Goal: Task Accomplishment & Management: Use online tool/utility

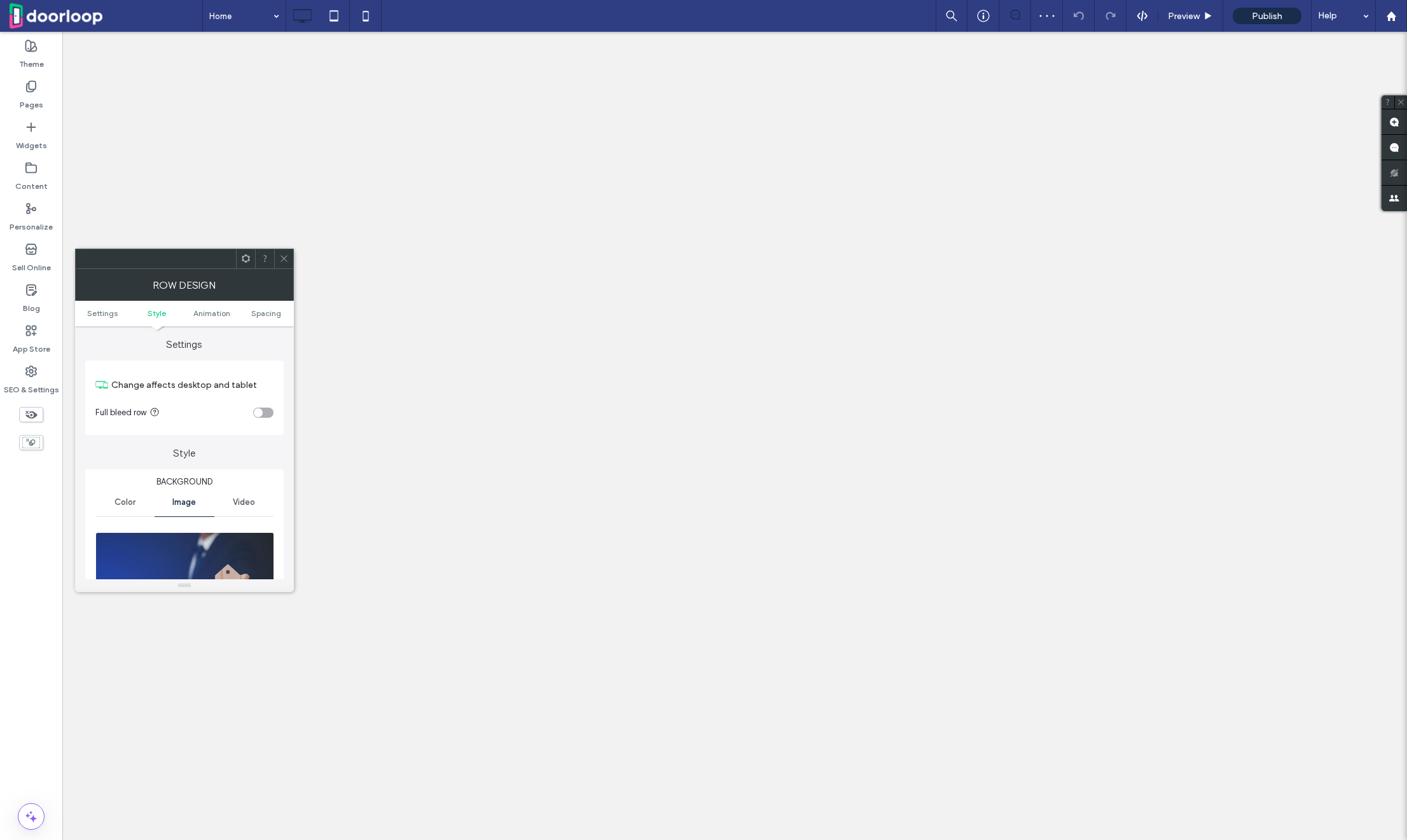
click at [119, 839] on div at bounding box center [121, 843] width 9 height 9
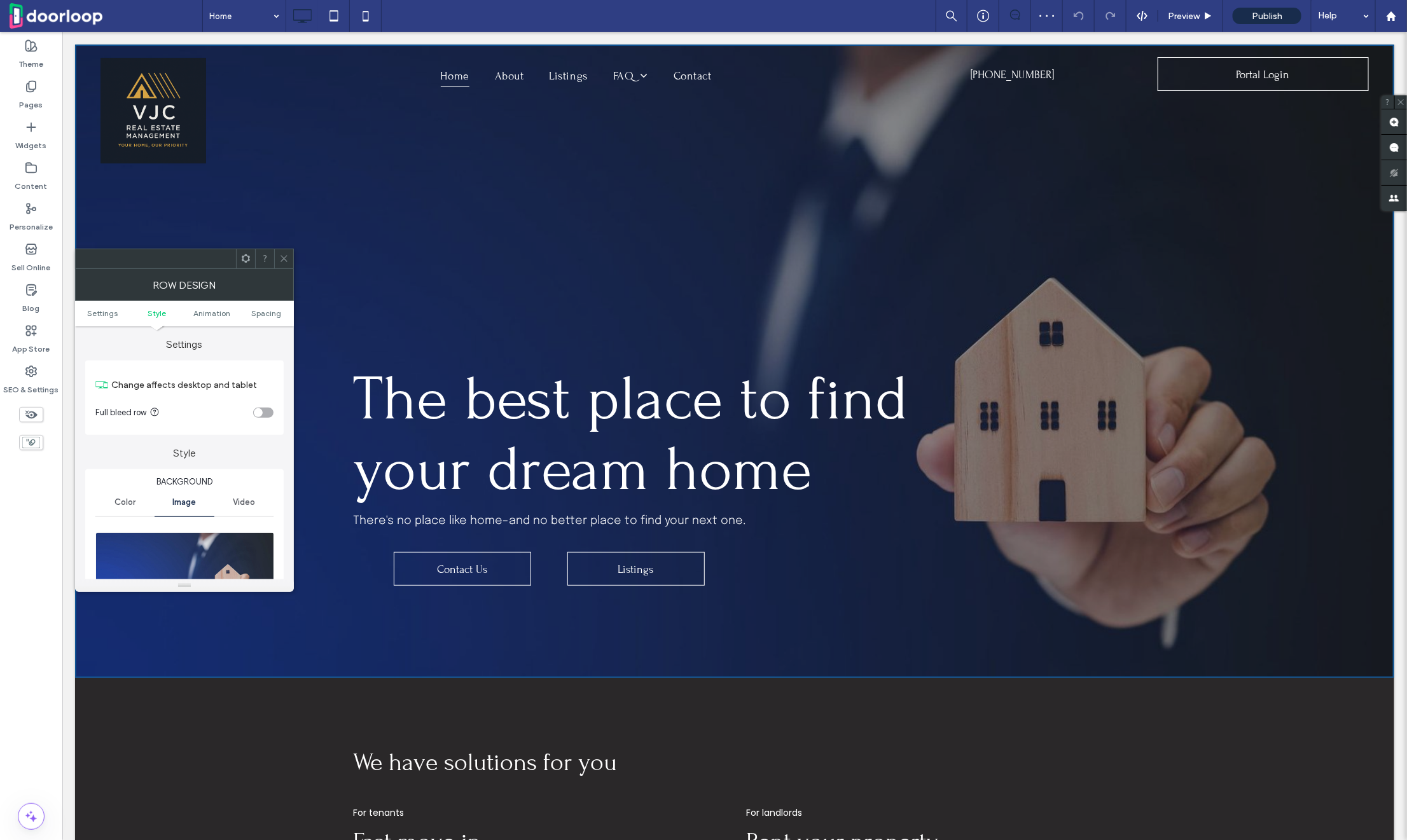
scroll to position [372, 0]
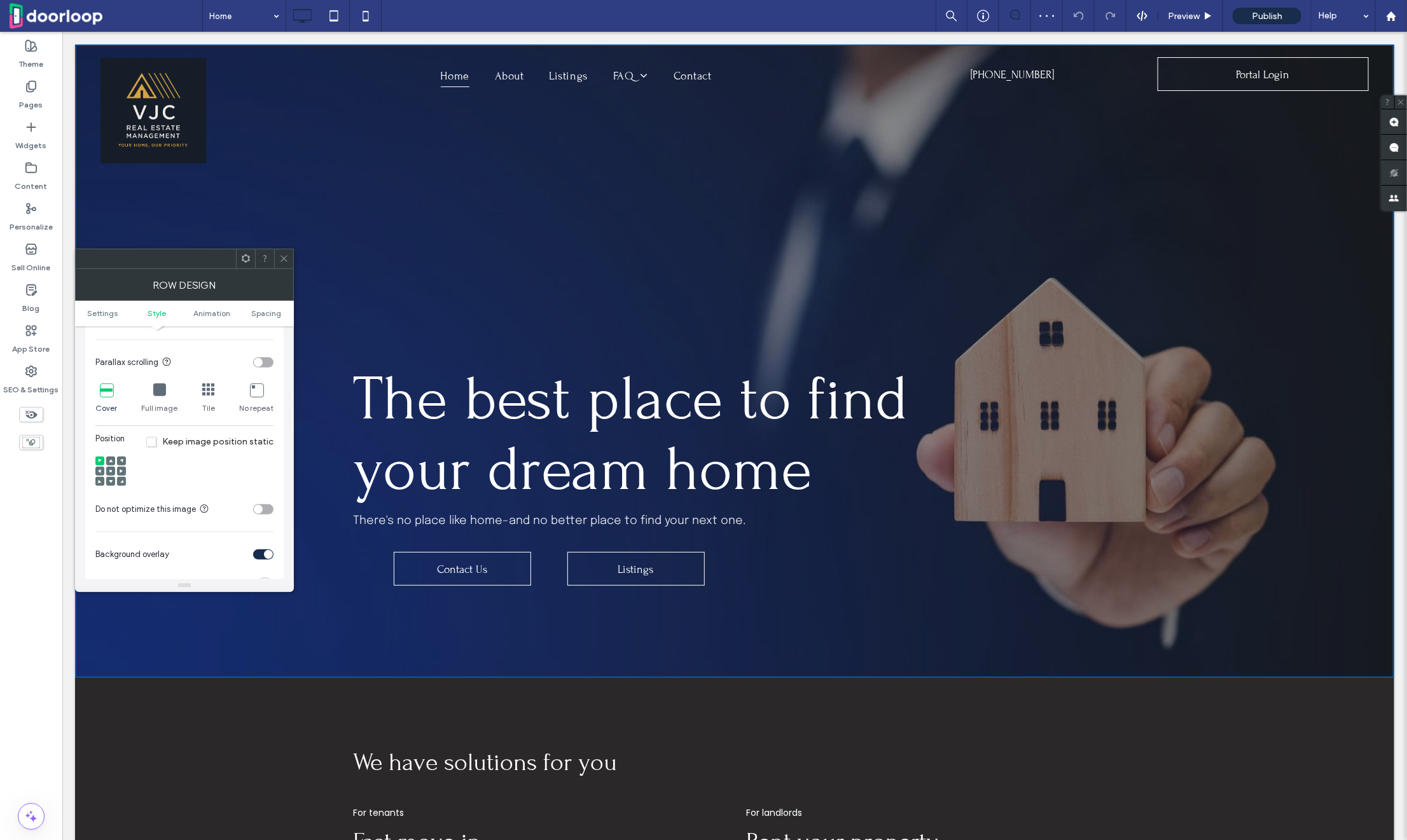
click at [120, 471] on use at bounding box center [121, 471] width 3 height 4
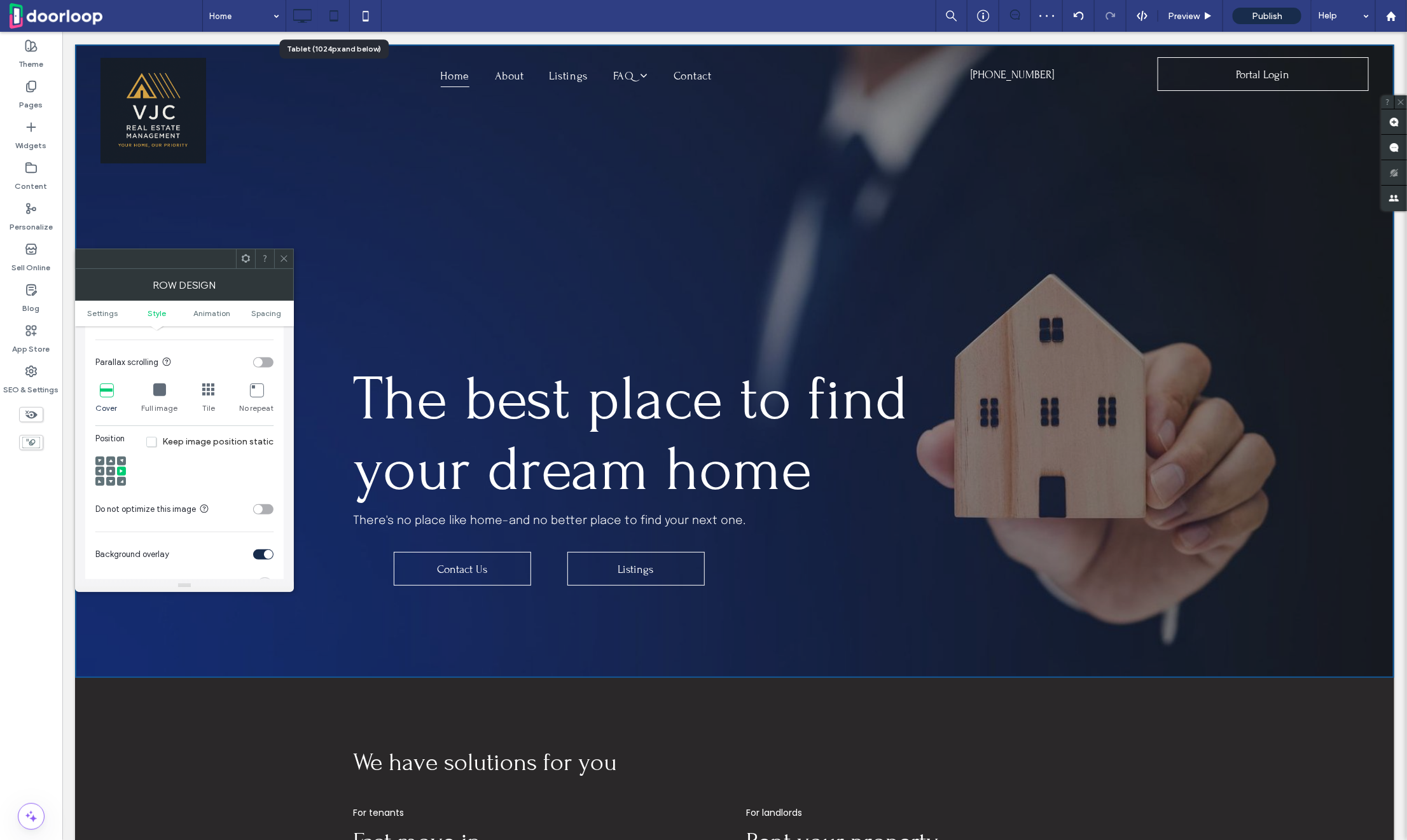
click at [332, 8] on icon at bounding box center [334, 16] width 25 height 25
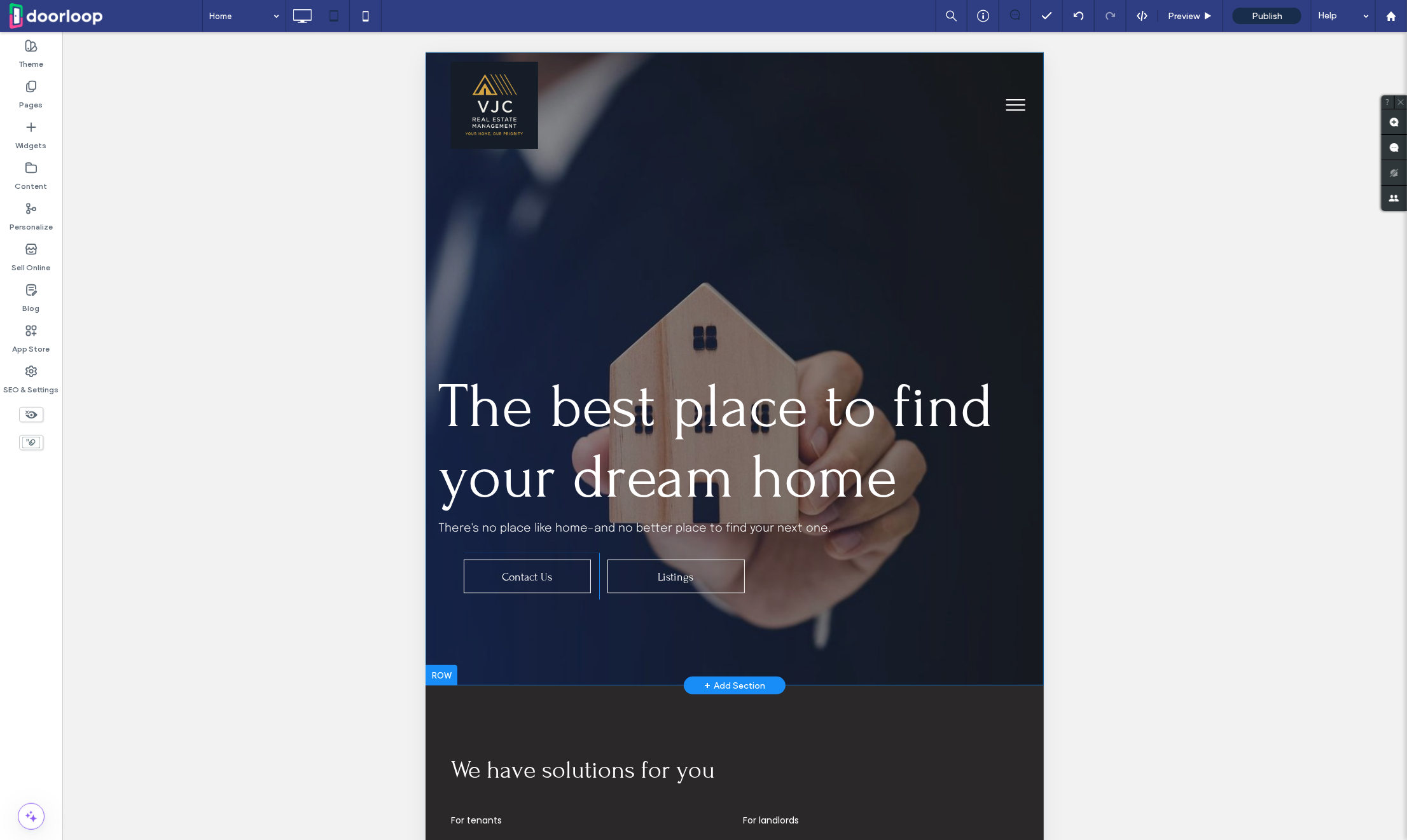
click at [479, 300] on div "The best place to find your dream home There's no place like home–and no better…" at bounding box center [734, 368] width 618 height 633
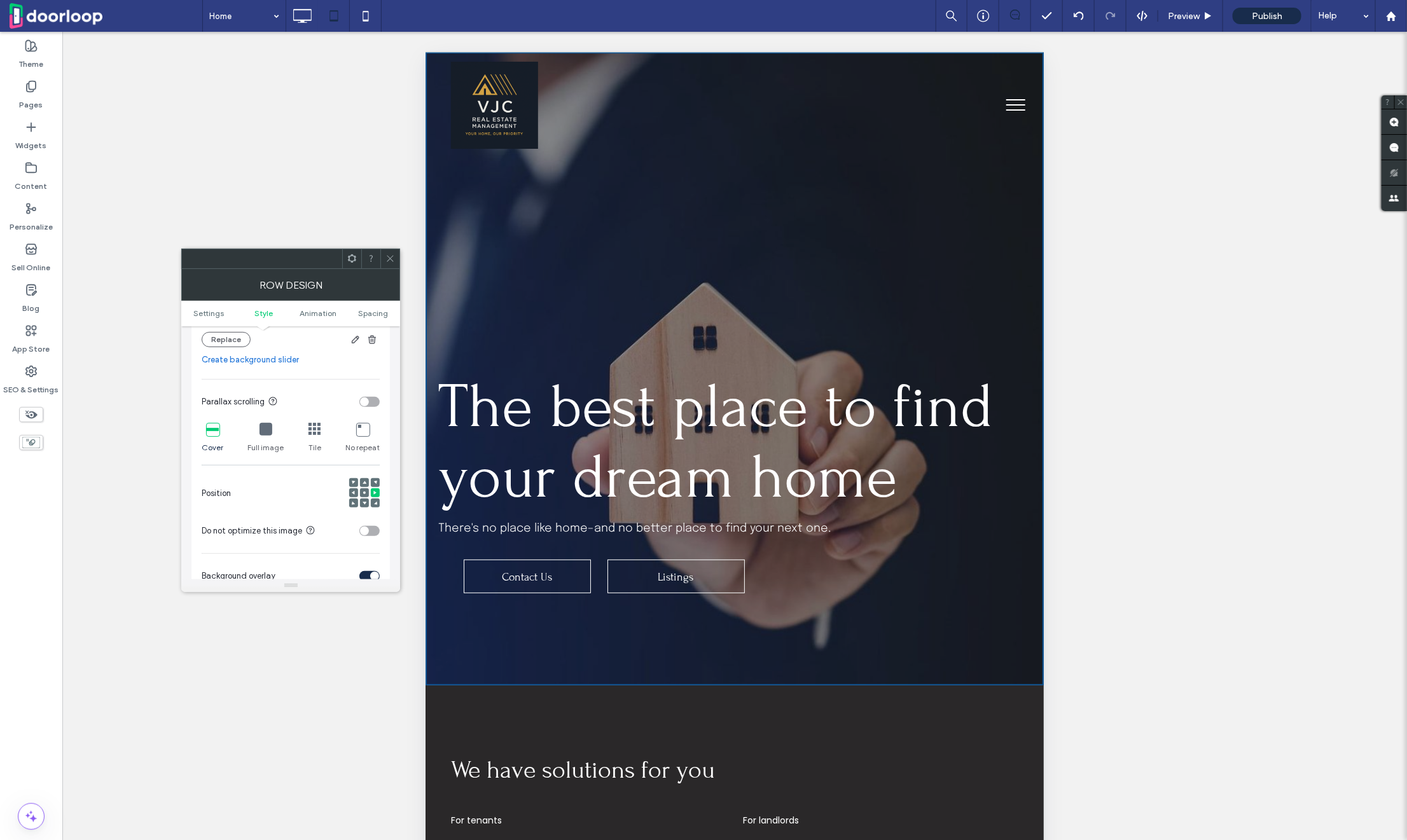
scroll to position [338, 0]
click at [373, 7] on icon at bounding box center [366, 16] width 25 height 25
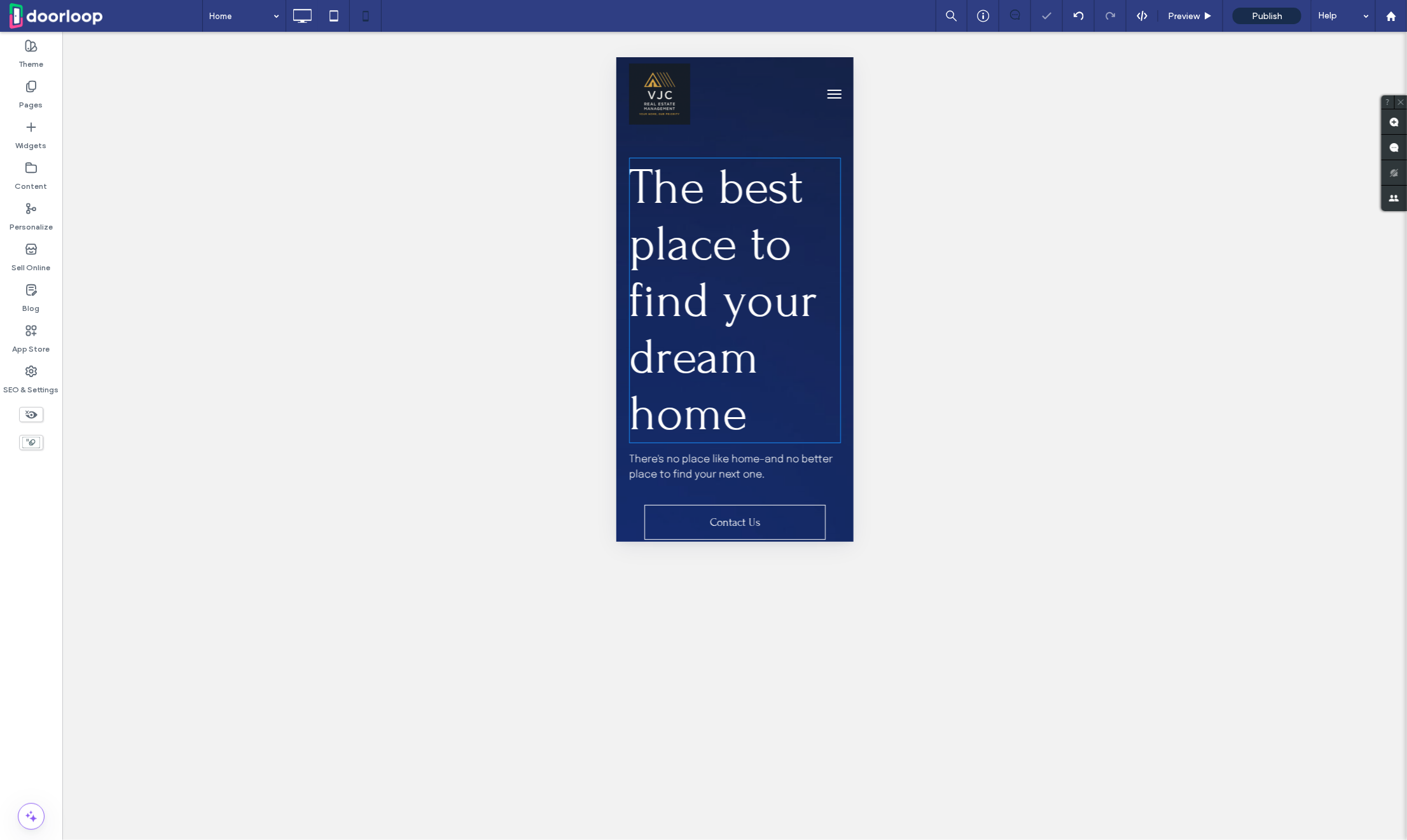
scroll to position [0, 0]
click at [618, 459] on div "The best place to find your dream home There's no place like home–and no better…" at bounding box center [734, 362] width 237 height 610
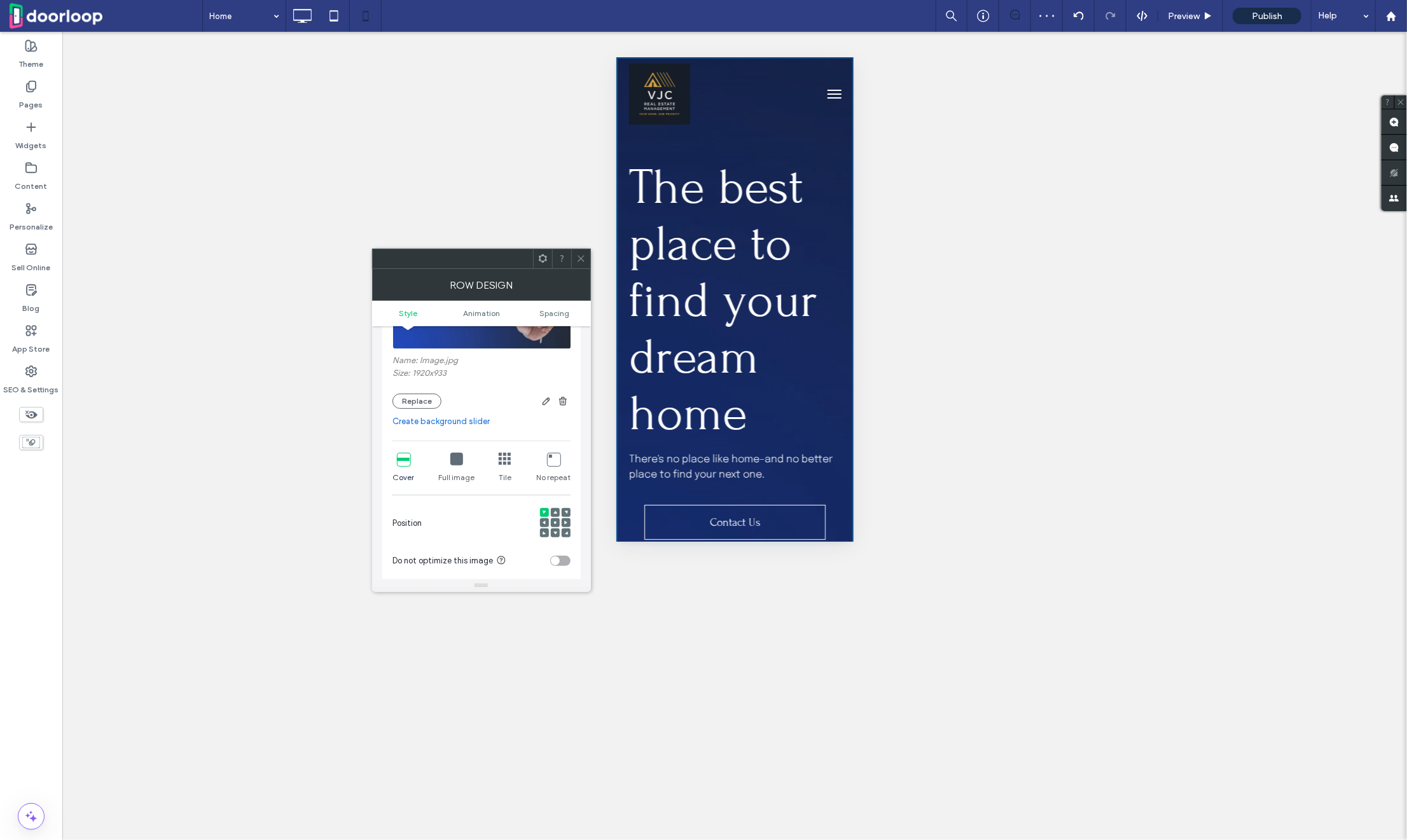
scroll to position [168, 0]
click at [563, 517] on div at bounding box center [566, 517] width 9 height 9
click at [564, 517] on use at bounding box center [566, 517] width 3 height 4
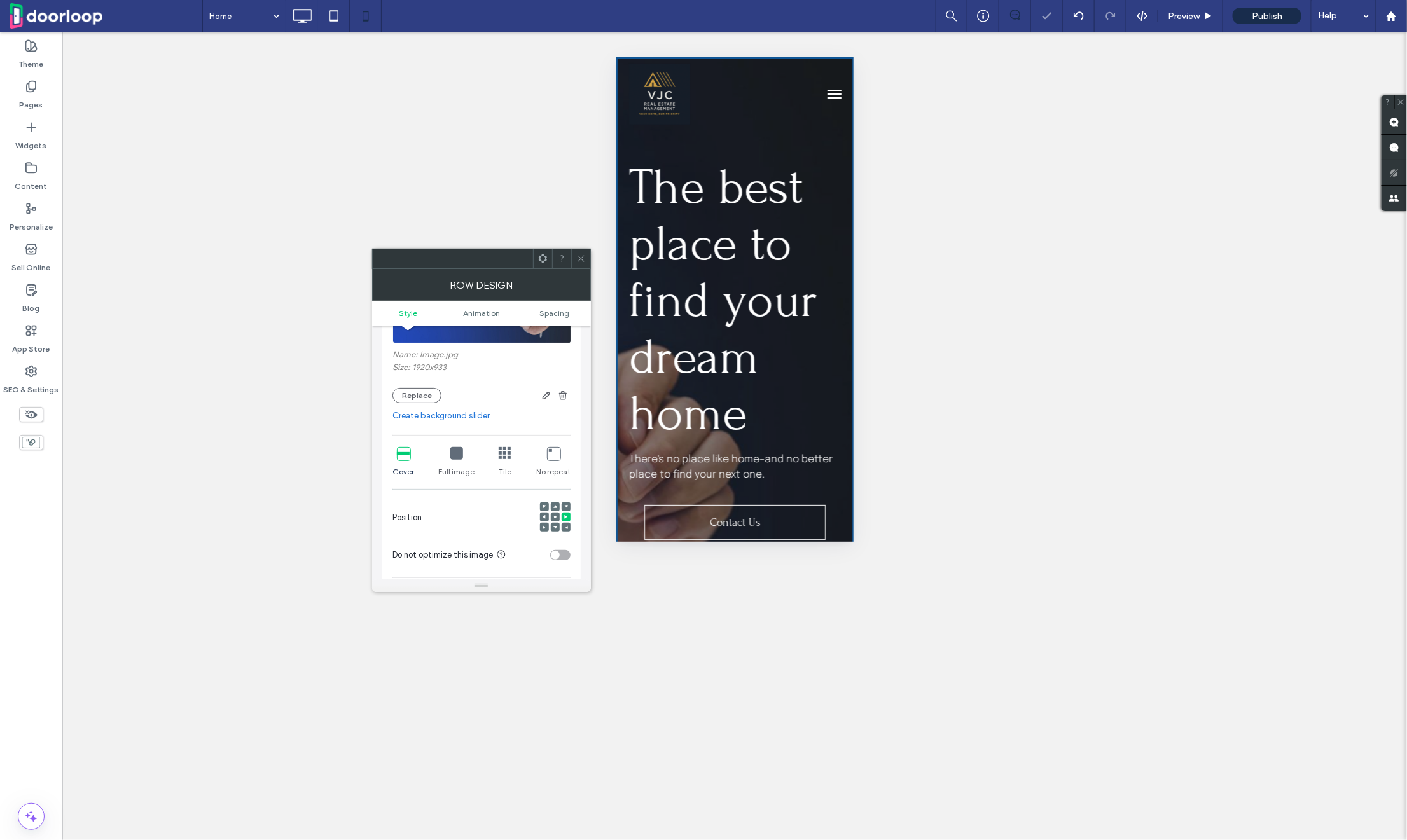
click at [557, 516] on div at bounding box center [555, 517] width 9 height 9
click at [555, 516] on use at bounding box center [555, 517] width 3 height 3
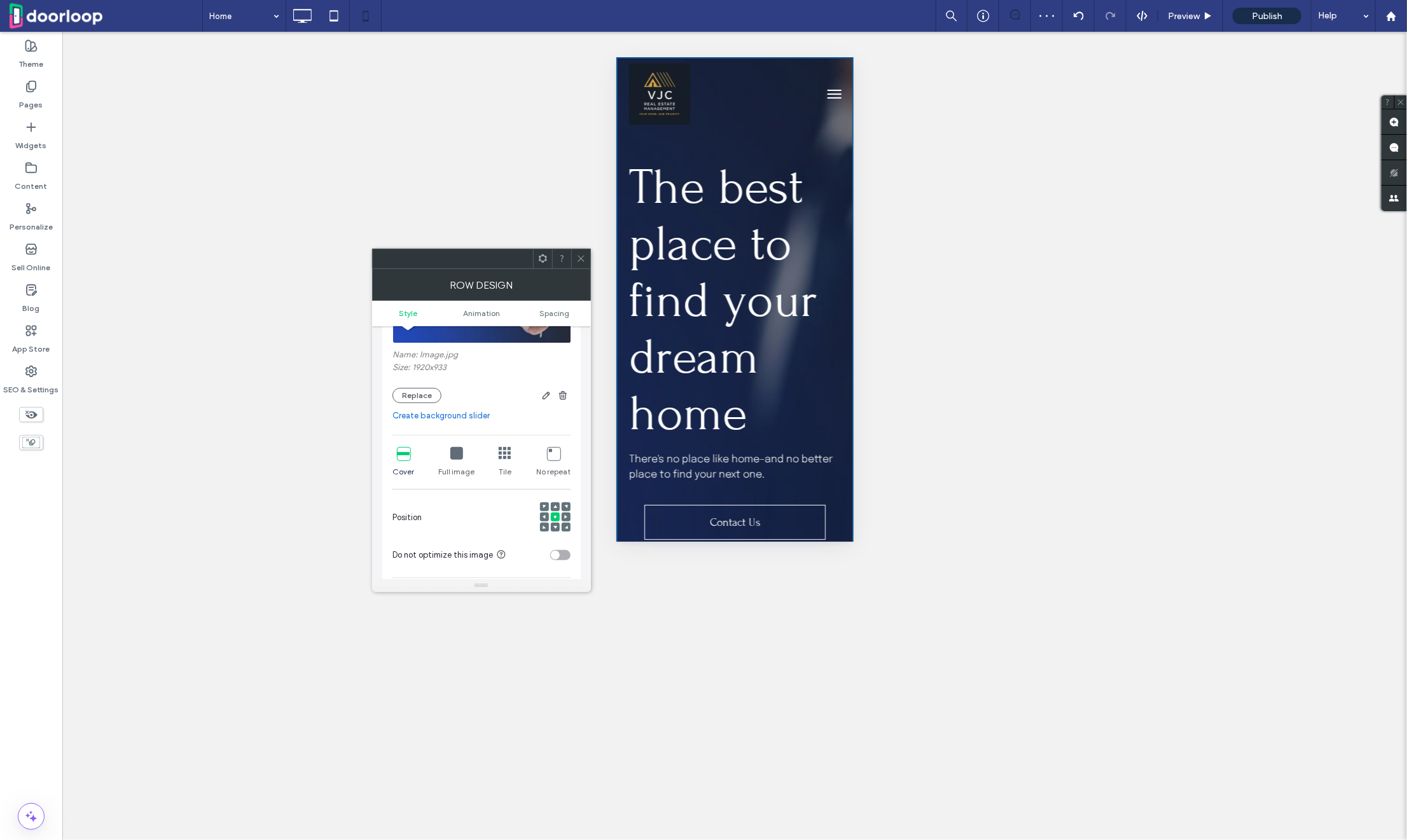
click at [568, 512] on div at bounding box center [566, 517] width 9 height 9
click at [567, 517] on icon at bounding box center [566, 517] width 4 height 4
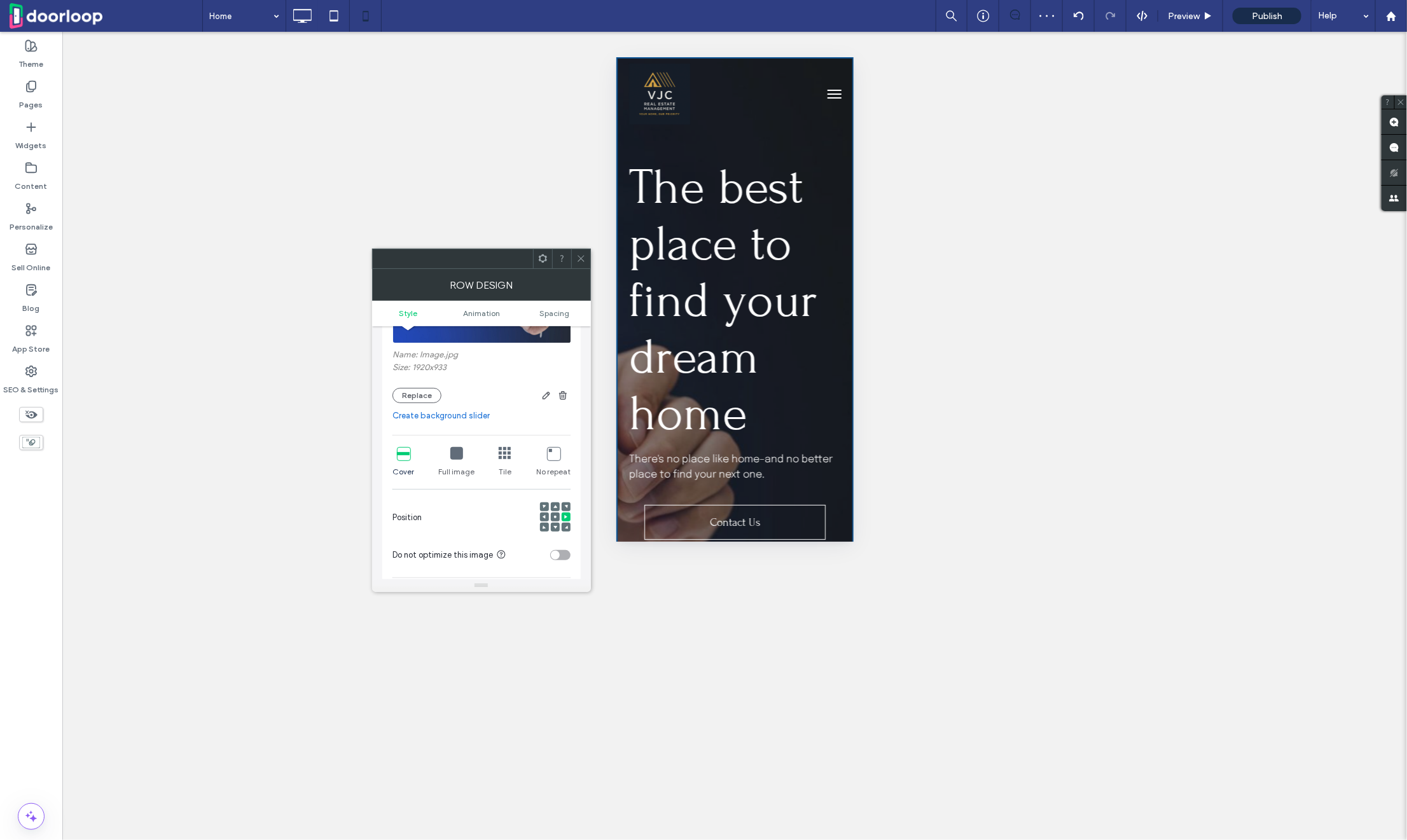
click at [543, 519] on span at bounding box center [545, 517] width 4 height 9
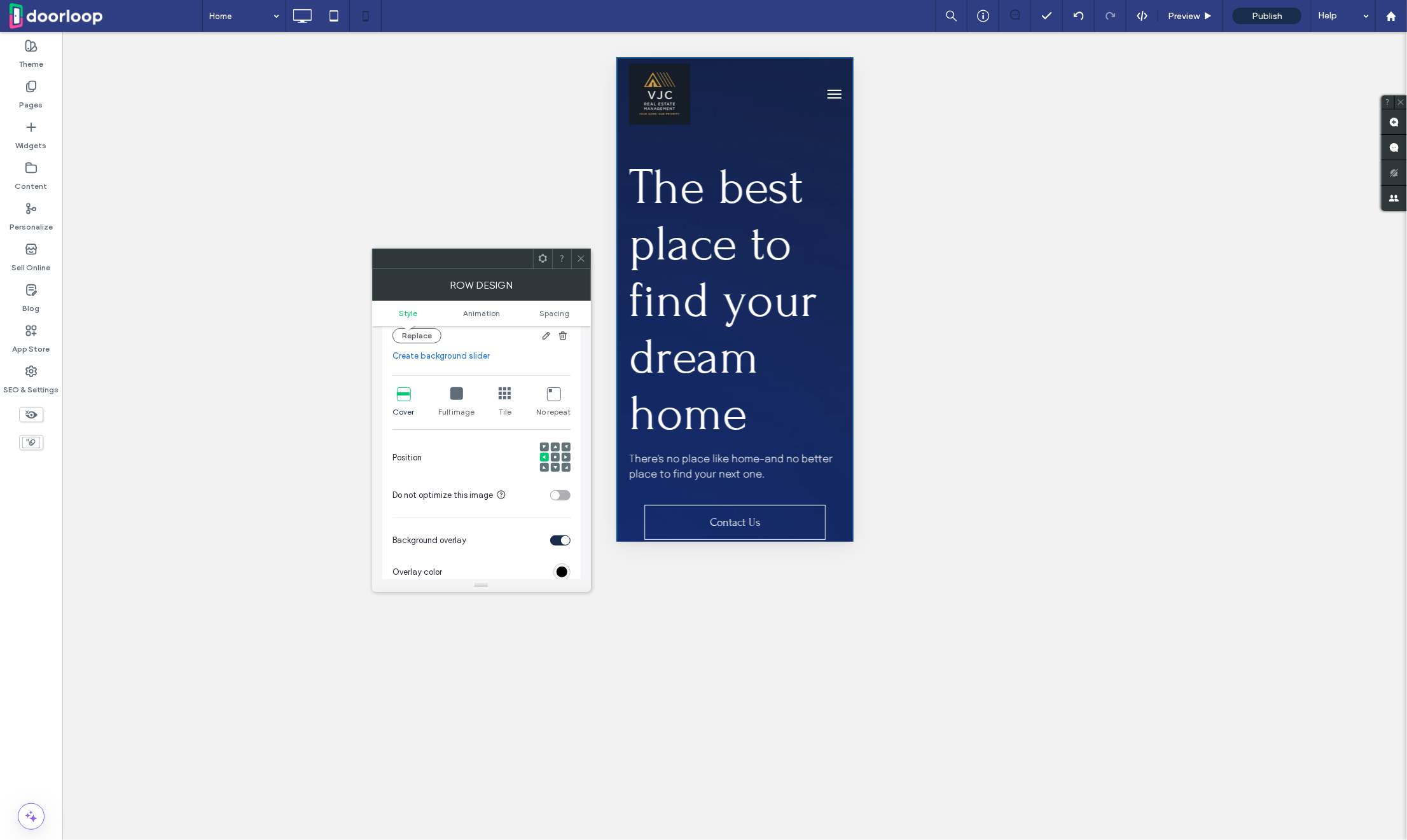
scroll to position [227, 0]
click at [564, 456] on icon at bounding box center [566, 457] width 4 height 4
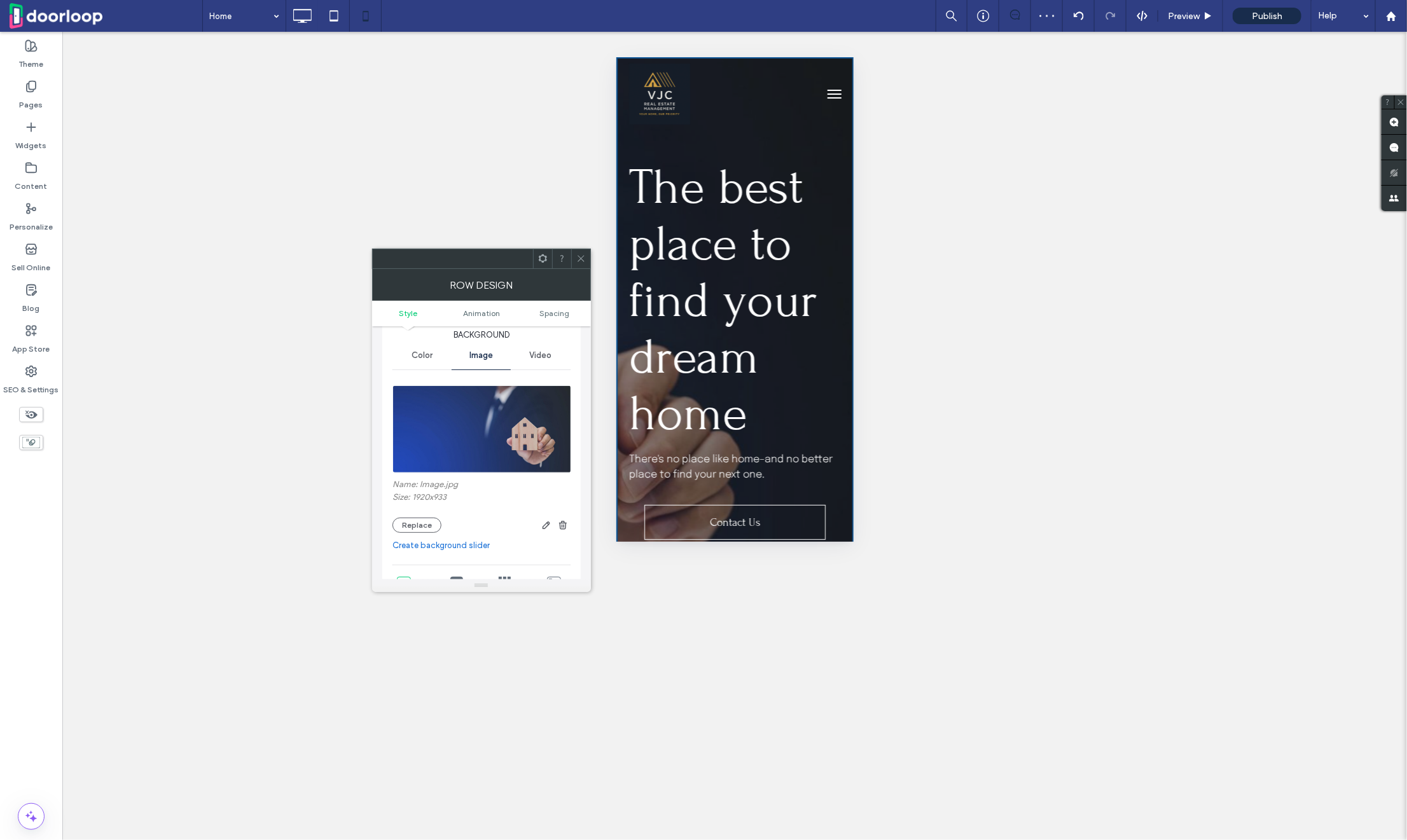
scroll to position [21, 0]
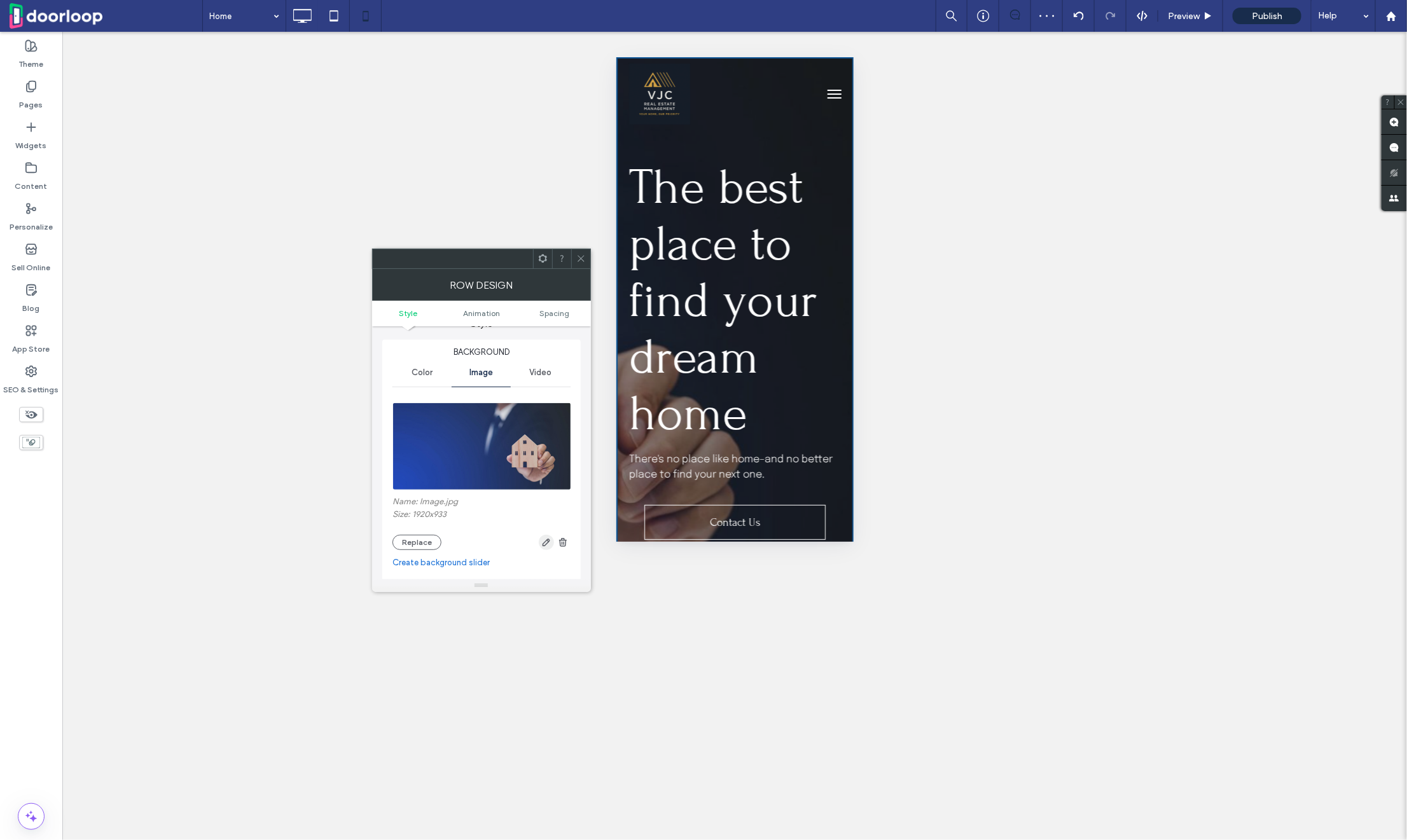
click at [546, 546] on icon "button" at bounding box center [546, 543] width 10 height 10
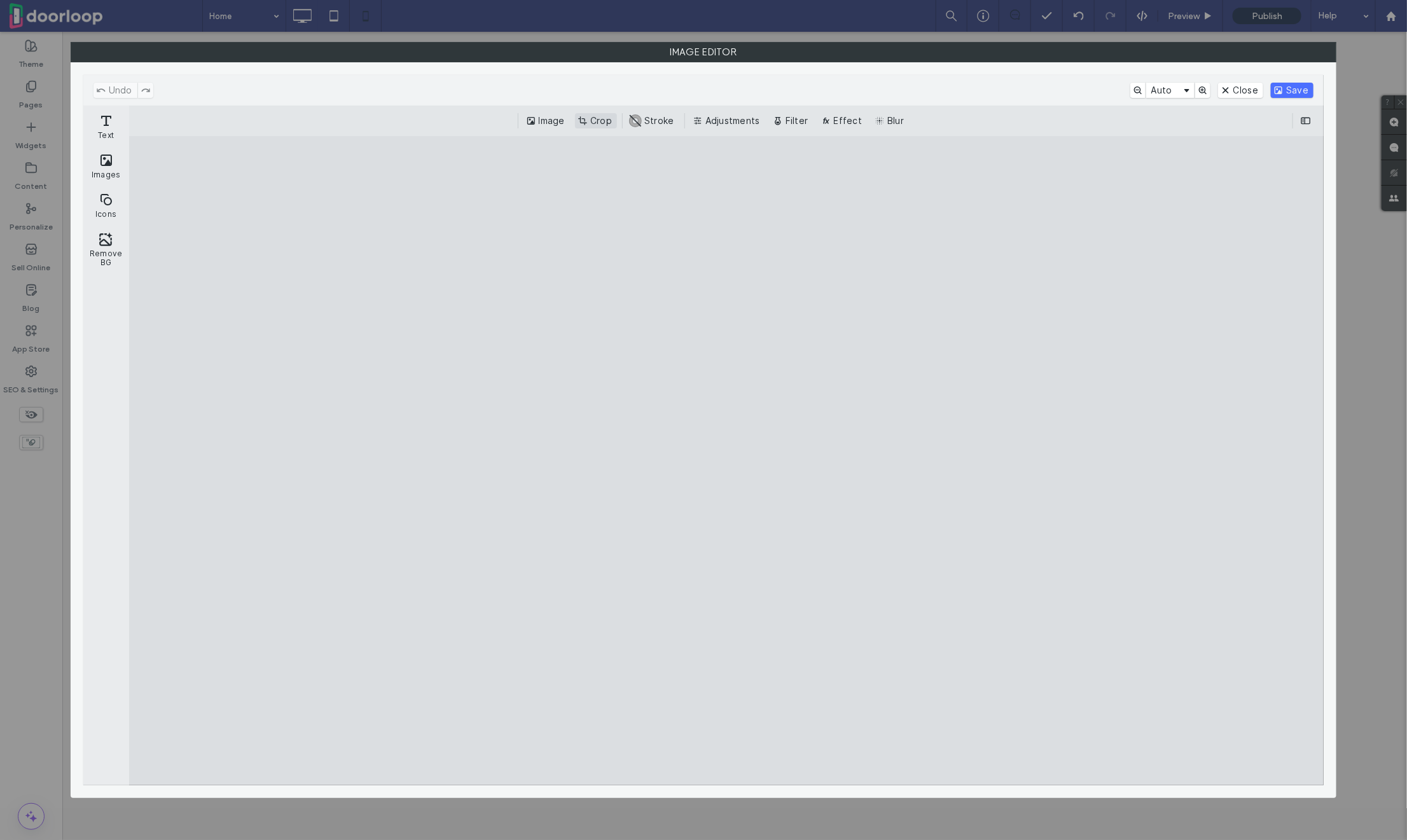
click at [604, 124] on button "Crop" at bounding box center [596, 121] width 42 height 15
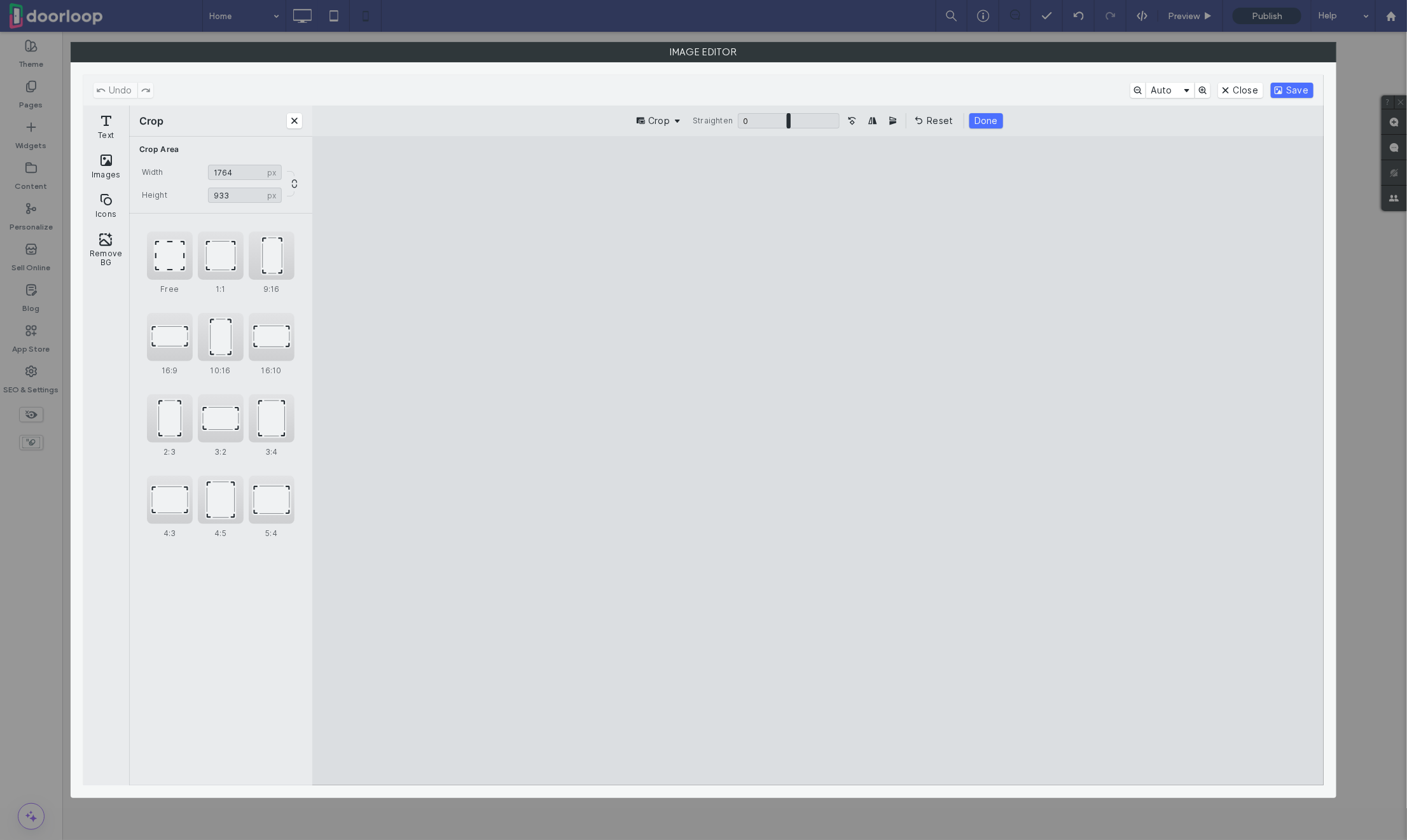
type input "****"
drag, startPoint x: 1273, startPoint y: 479, endPoint x: 1199, endPoint y: 479, distance: 74.0
click at [818, 461] on cesdk-canvas "Editor canvas" at bounding box center [818, 461] width 0 height 0
click at [1303, 84] on button "Save" at bounding box center [1293, 91] width 42 height 15
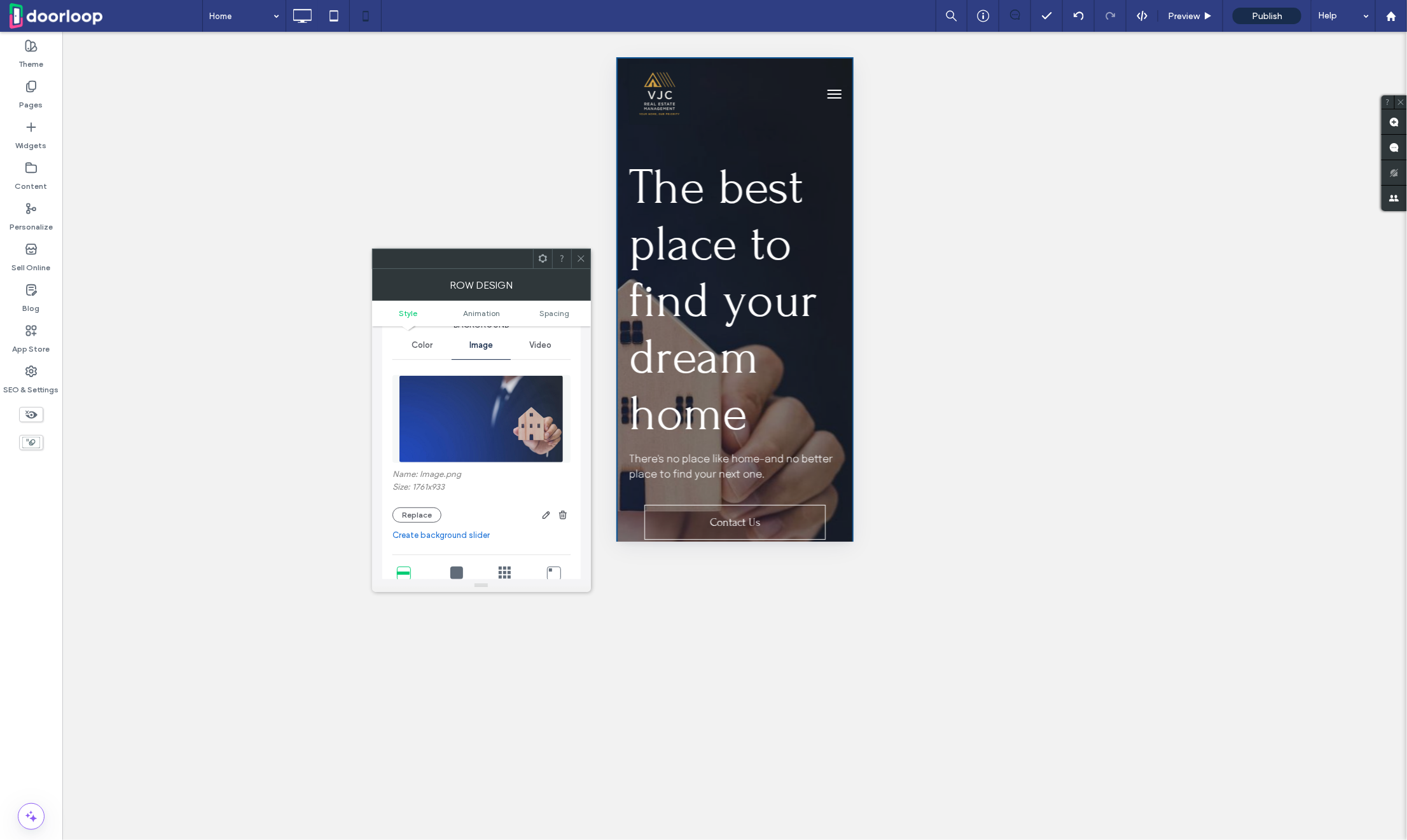
scroll to position [50, 0]
click at [581, 256] on icon at bounding box center [580, 258] width 9 height 9
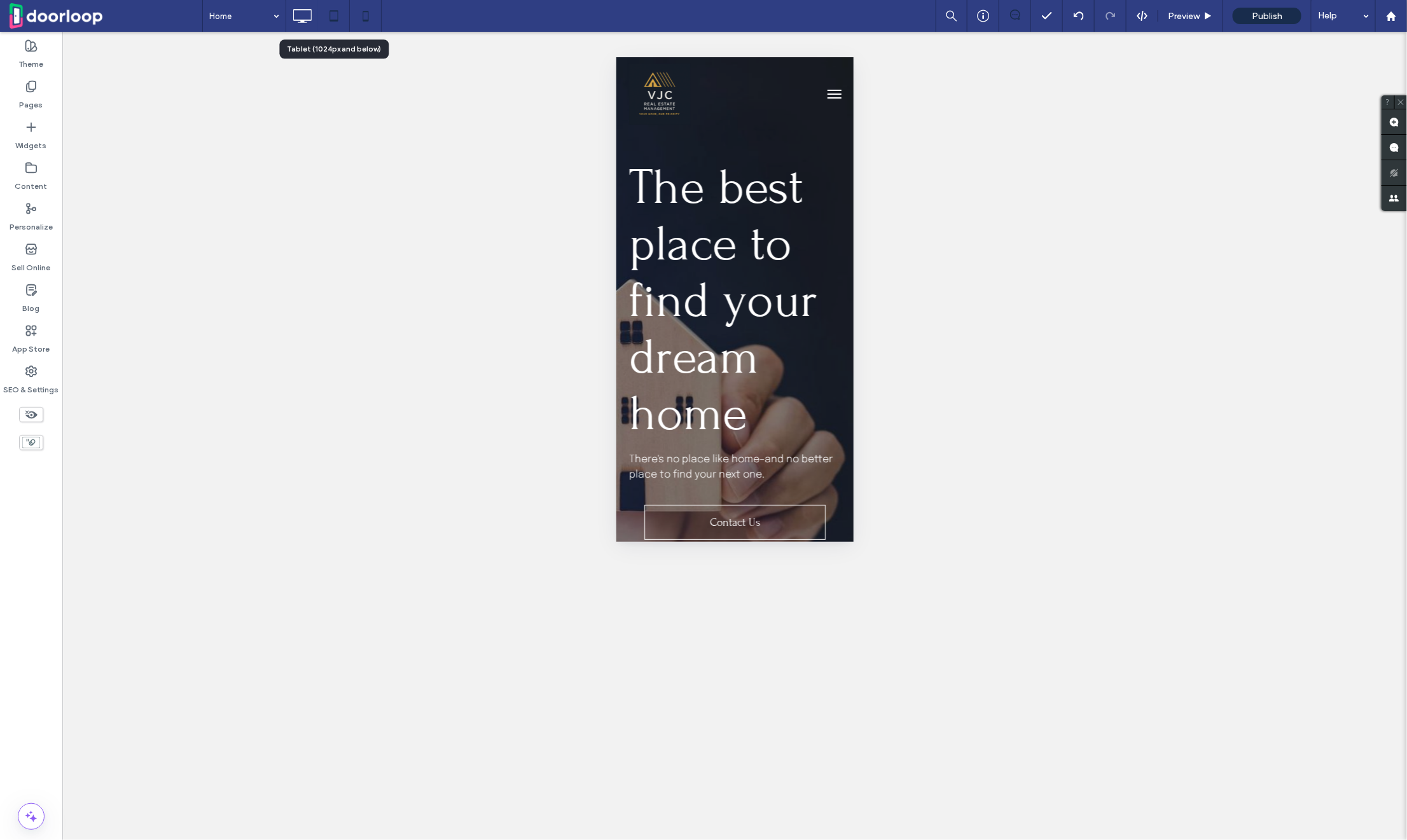
click at [335, 13] on icon at bounding box center [334, 16] width 25 height 25
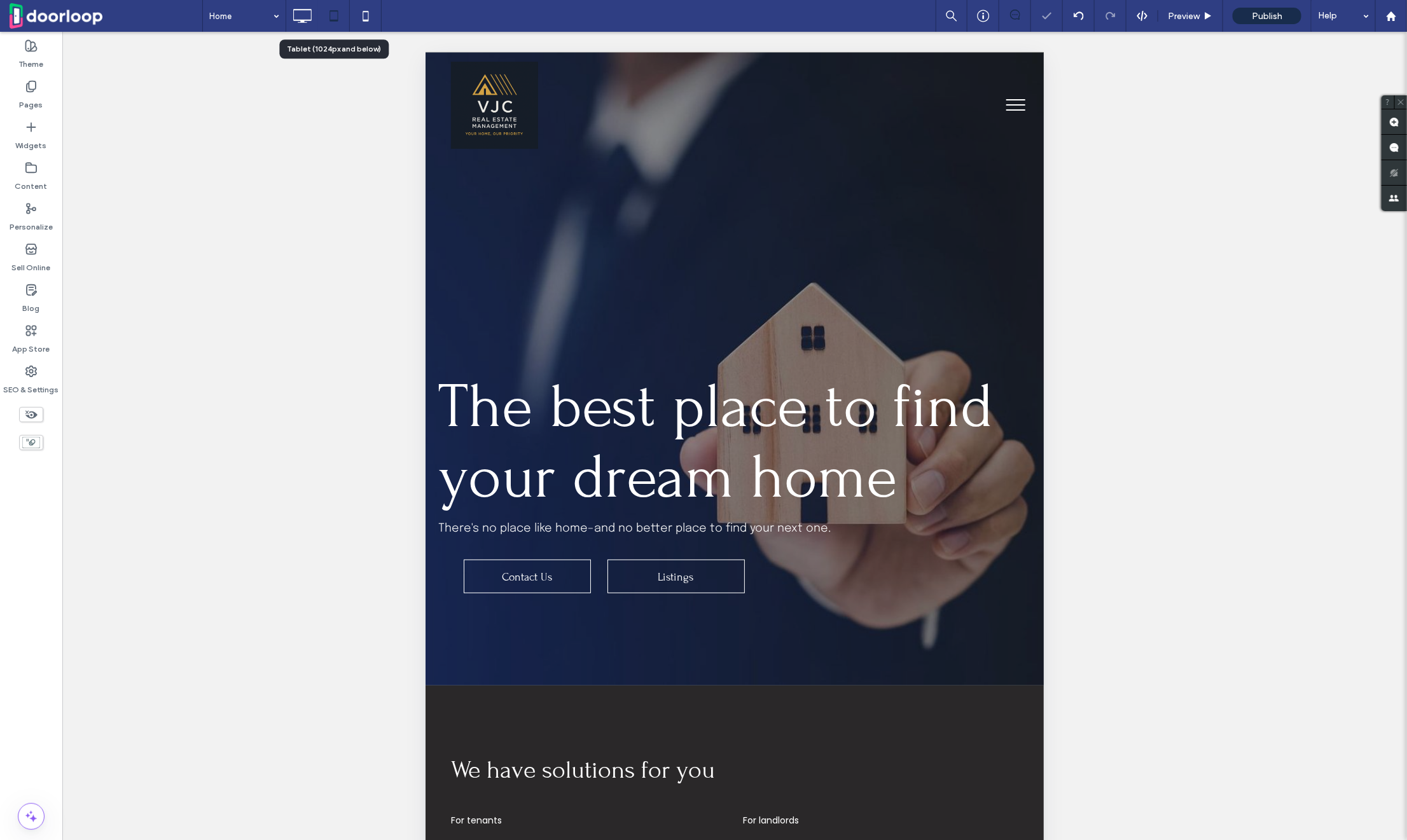
scroll to position [0, 0]
click at [308, 19] on icon at bounding box center [302, 16] width 25 height 25
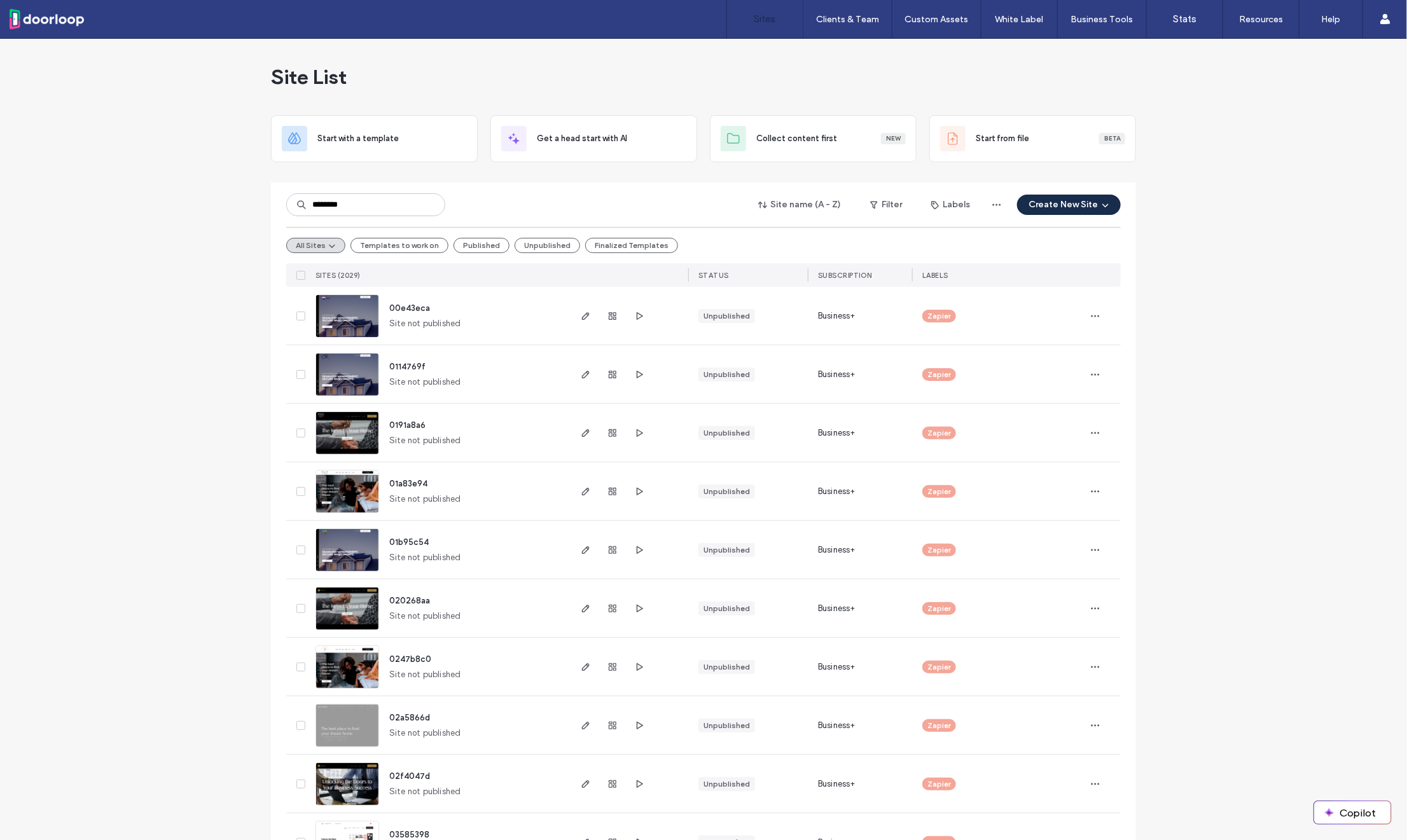
type input "********"
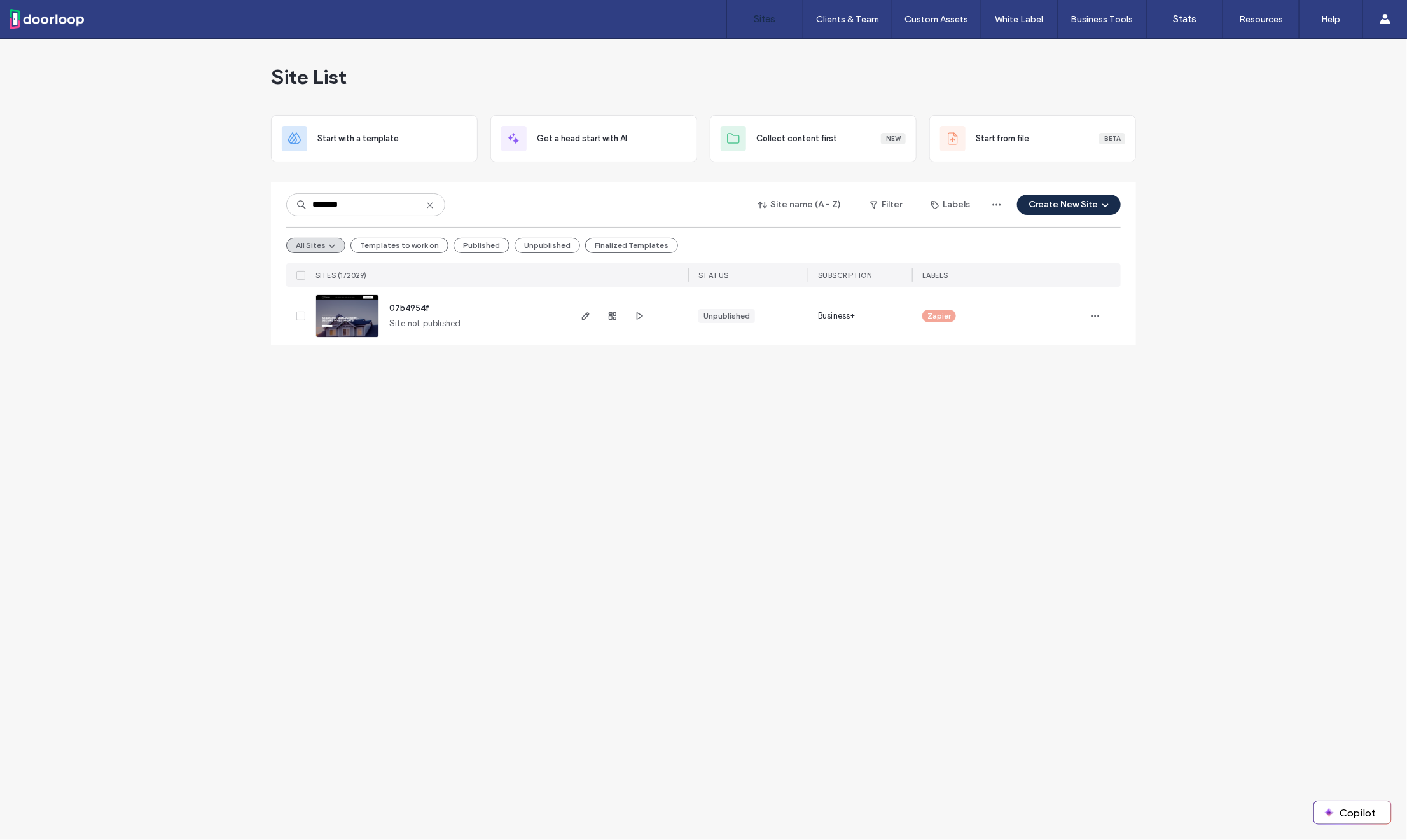
click at [413, 306] on span "07b4954f" at bounding box center [409, 307] width 40 height 9
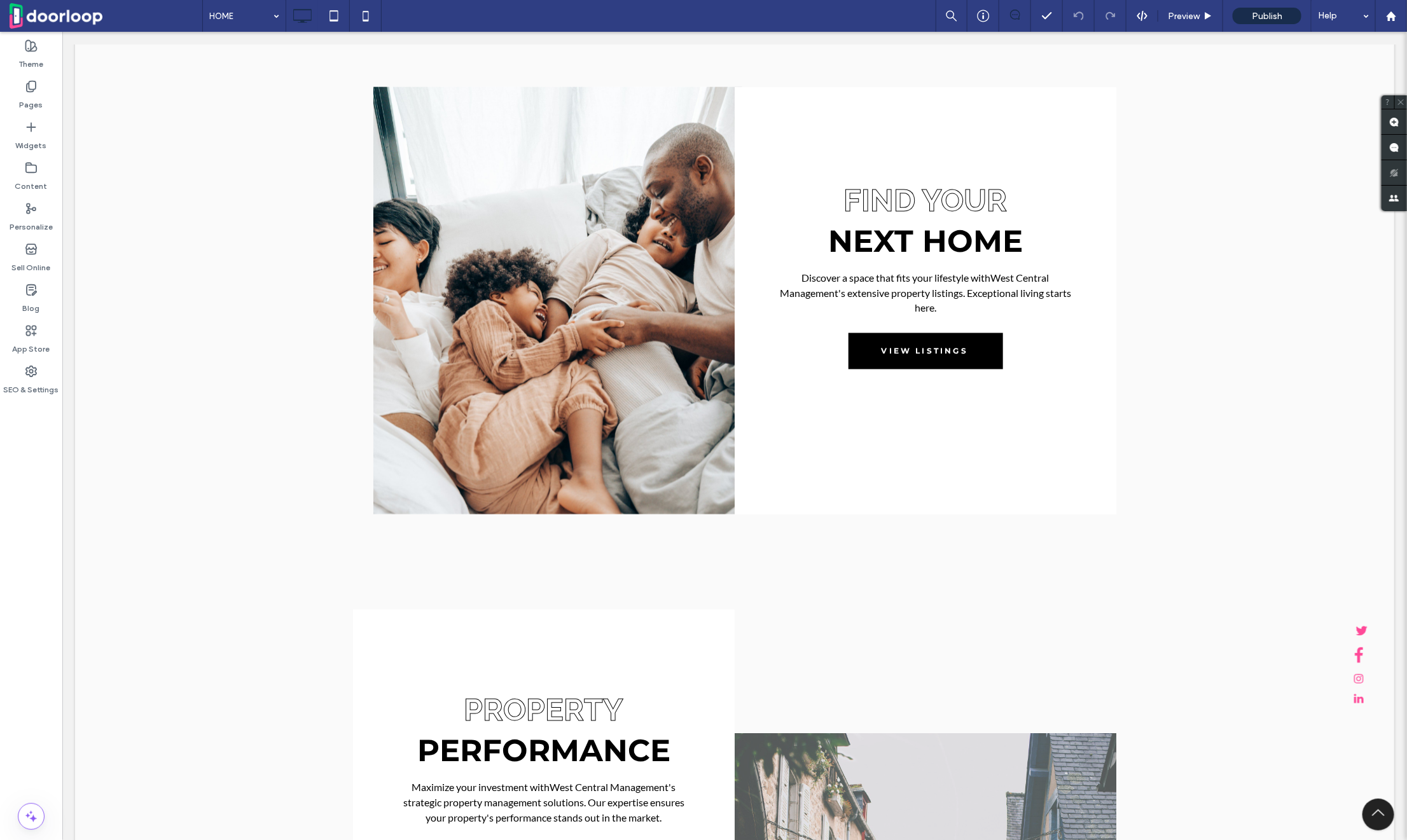
scroll to position [1108, 0]
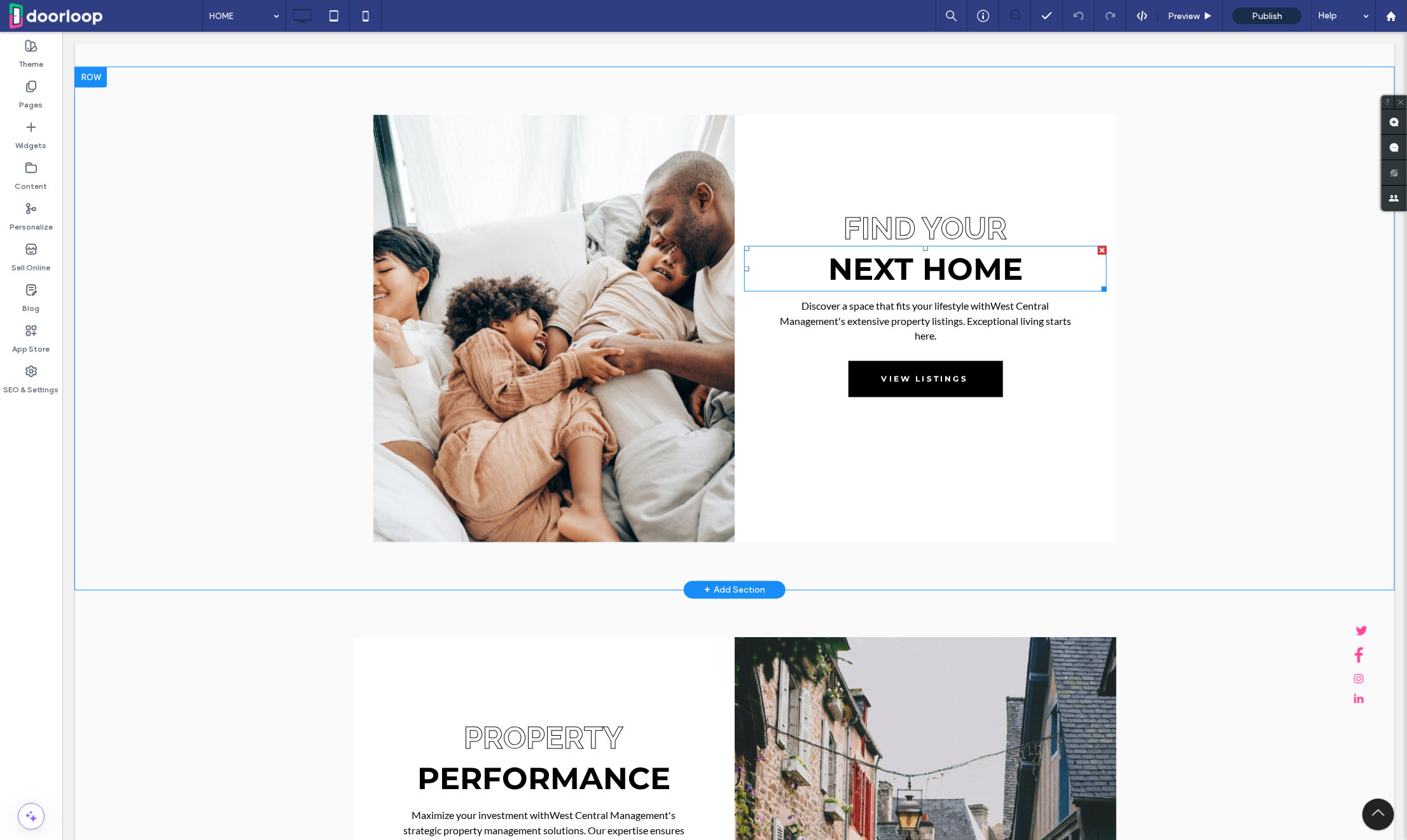
click at [947, 279] on span "NEXT HOME" at bounding box center [925, 268] width 195 height 37
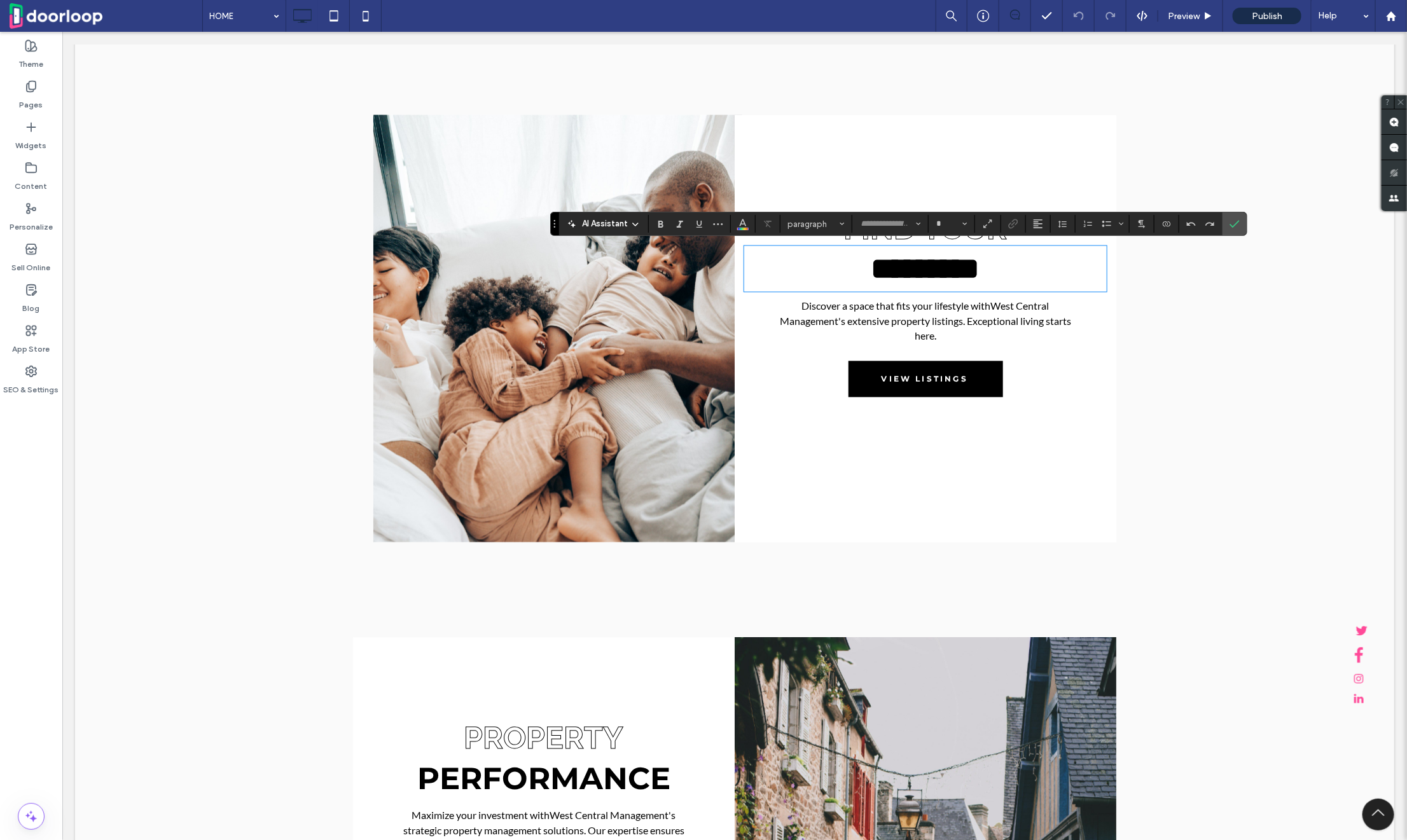
type input "**********"
type input "**"
click at [928, 260] on span "*********" at bounding box center [925, 268] width 108 height 30
drag, startPoint x: 935, startPoint y: 262, endPoint x: 1041, endPoint y: 262, distance: 106.0
click at [1041, 262] on h2 "*********" at bounding box center [925, 268] width 363 height 46
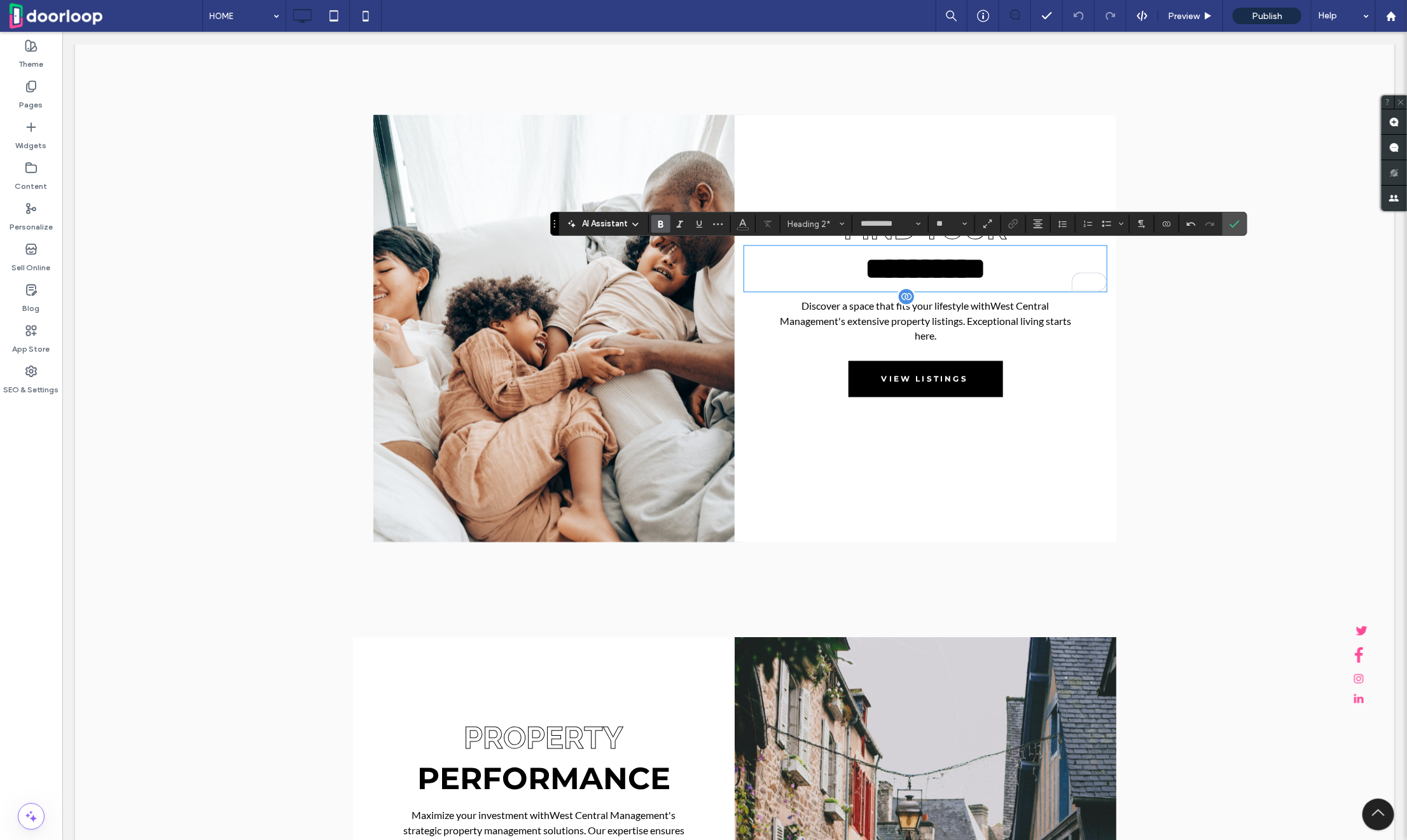
click at [887, 329] on p "Discover a space that fits your lifestyle with West Central Management 's exten…" at bounding box center [925, 320] width 295 height 46
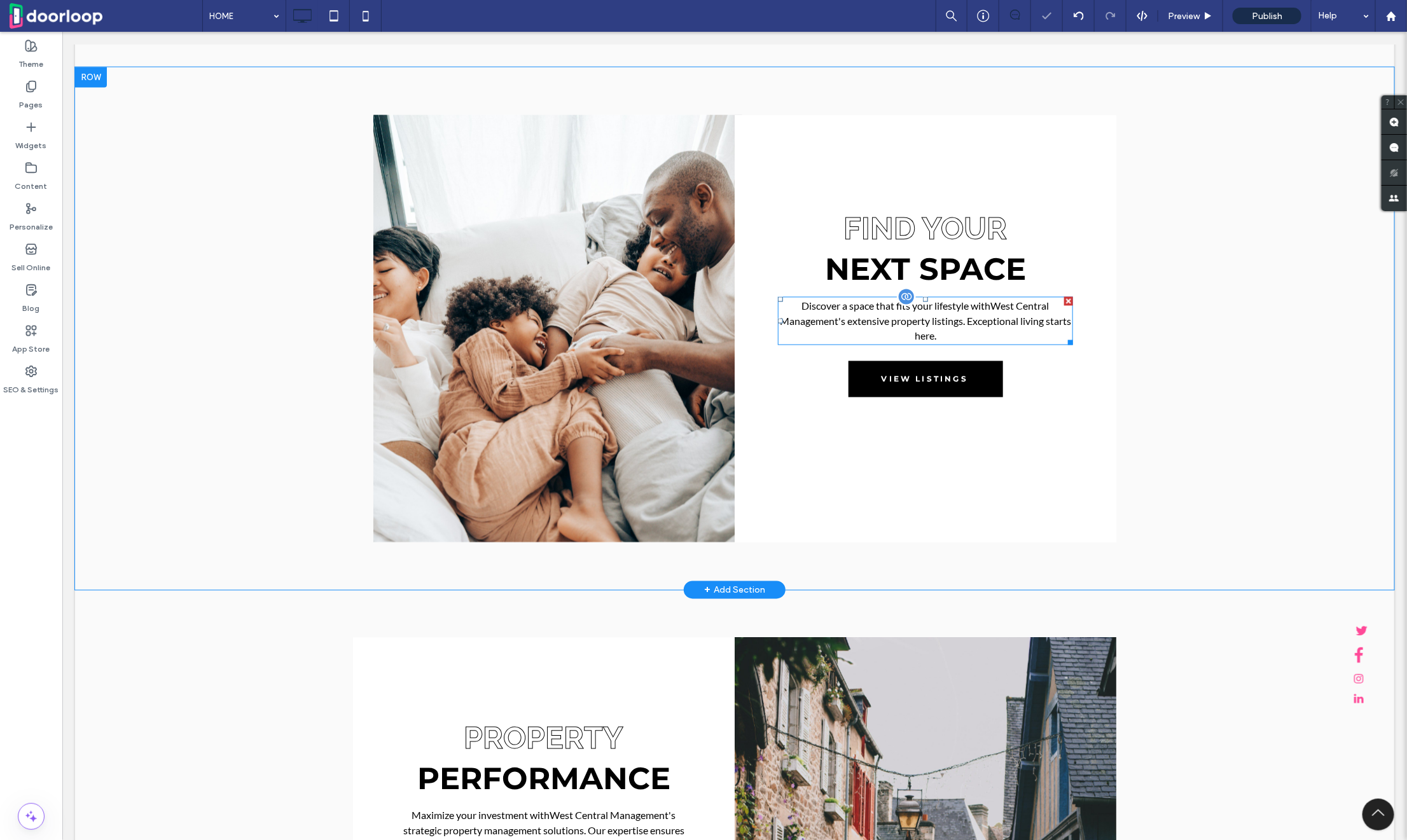
click at [895, 316] on span "Discover a space that fits your lifestyle with West Central Management 's exten…" at bounding box center [925, 320] width 291 height 42
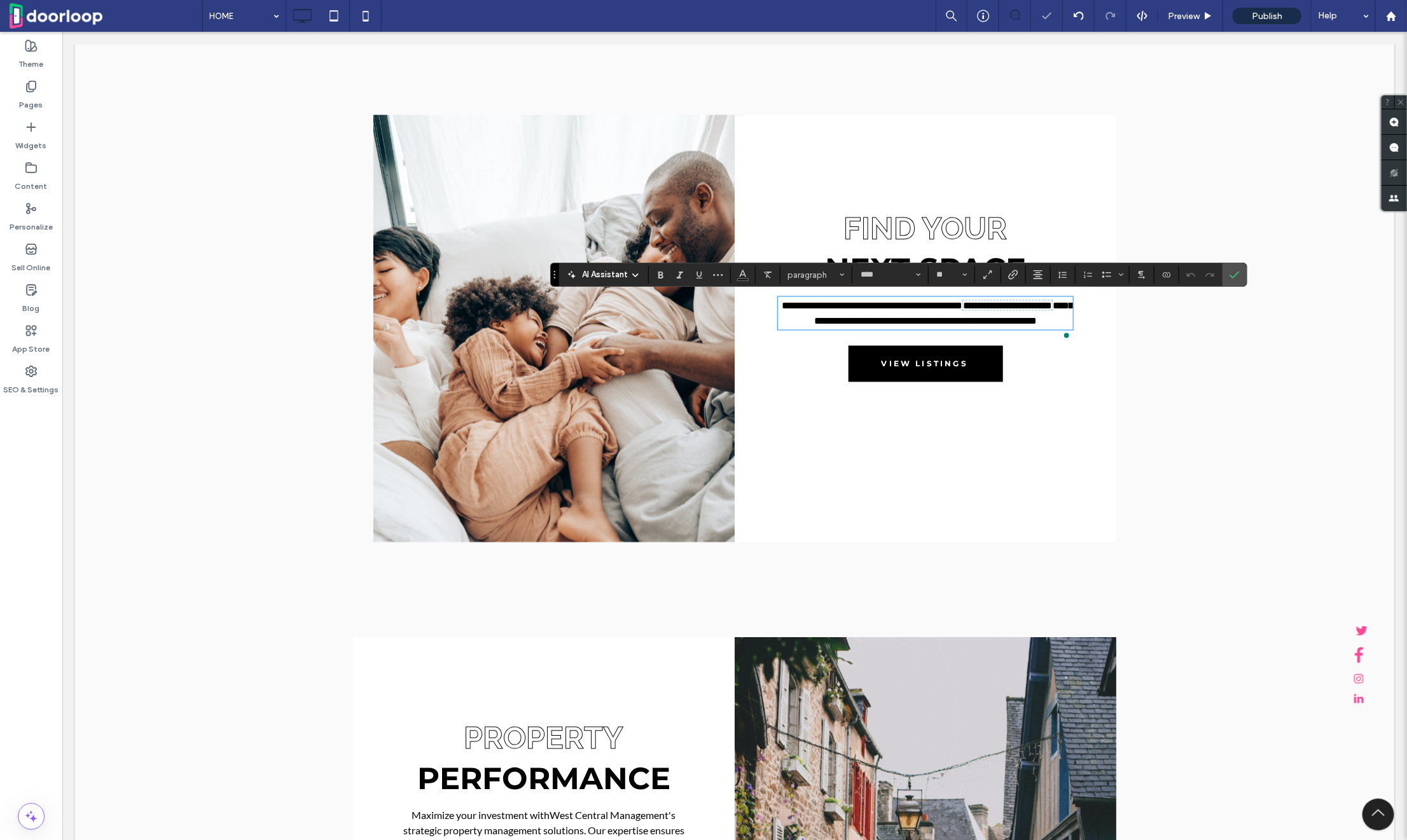
scroll to position [0, 0]
click at [1235, 266] on span "Confirm" at bounding box center [1235, 275] width 10 height 22
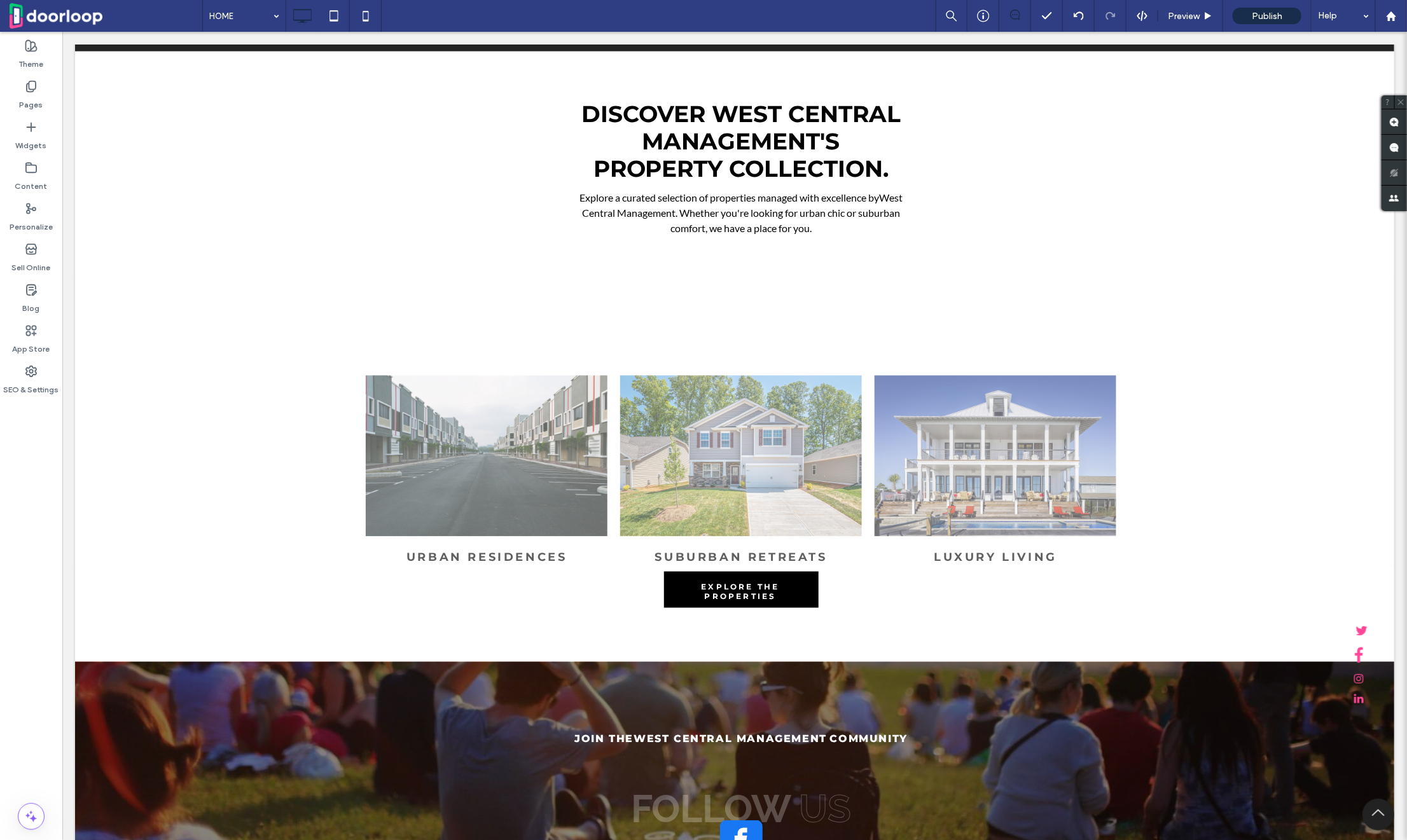
scroll to position [3424, 0]
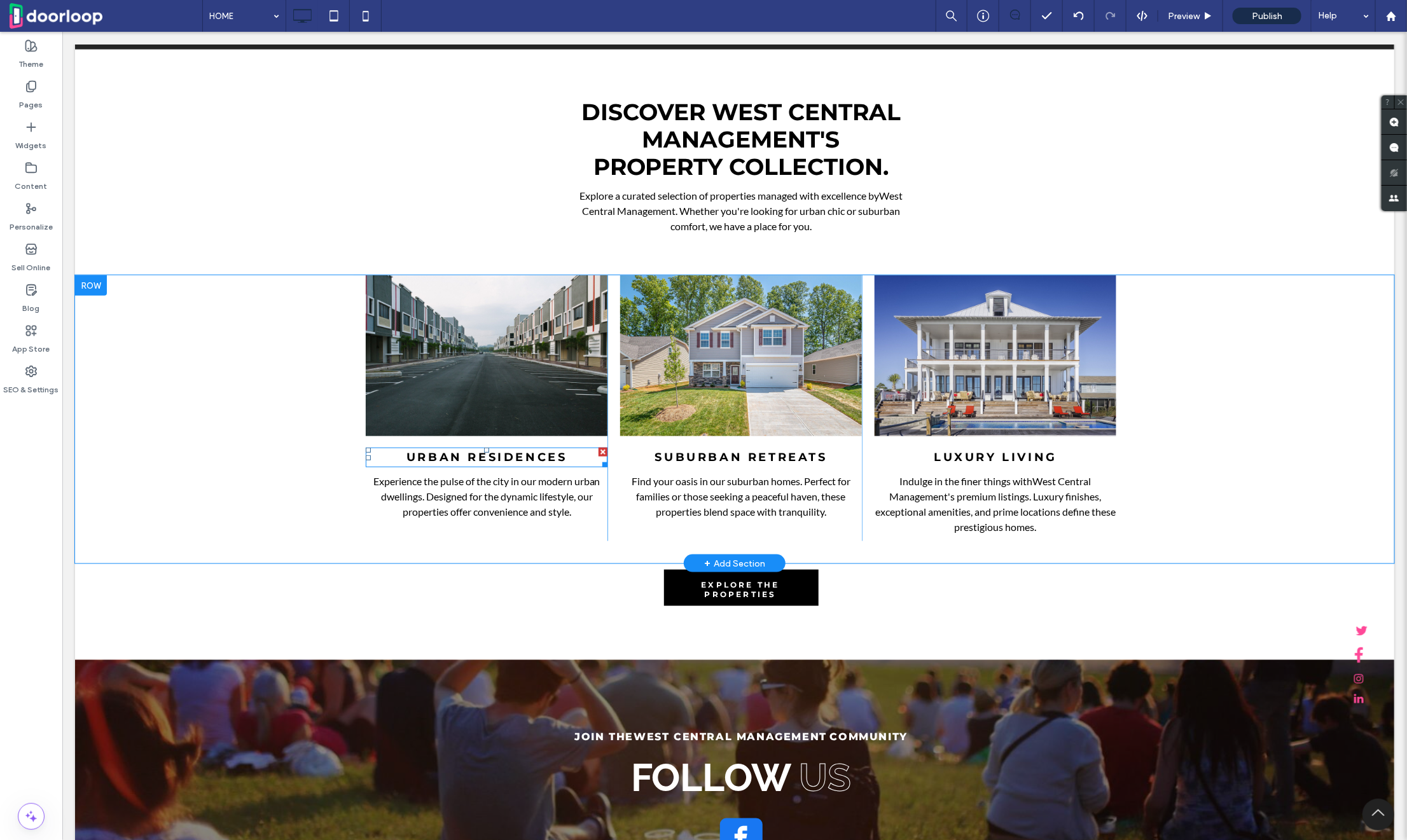
click at [464, 457] on span "URBAN RESIDENCES" at bounding box center [486, 456] width 161 height 14
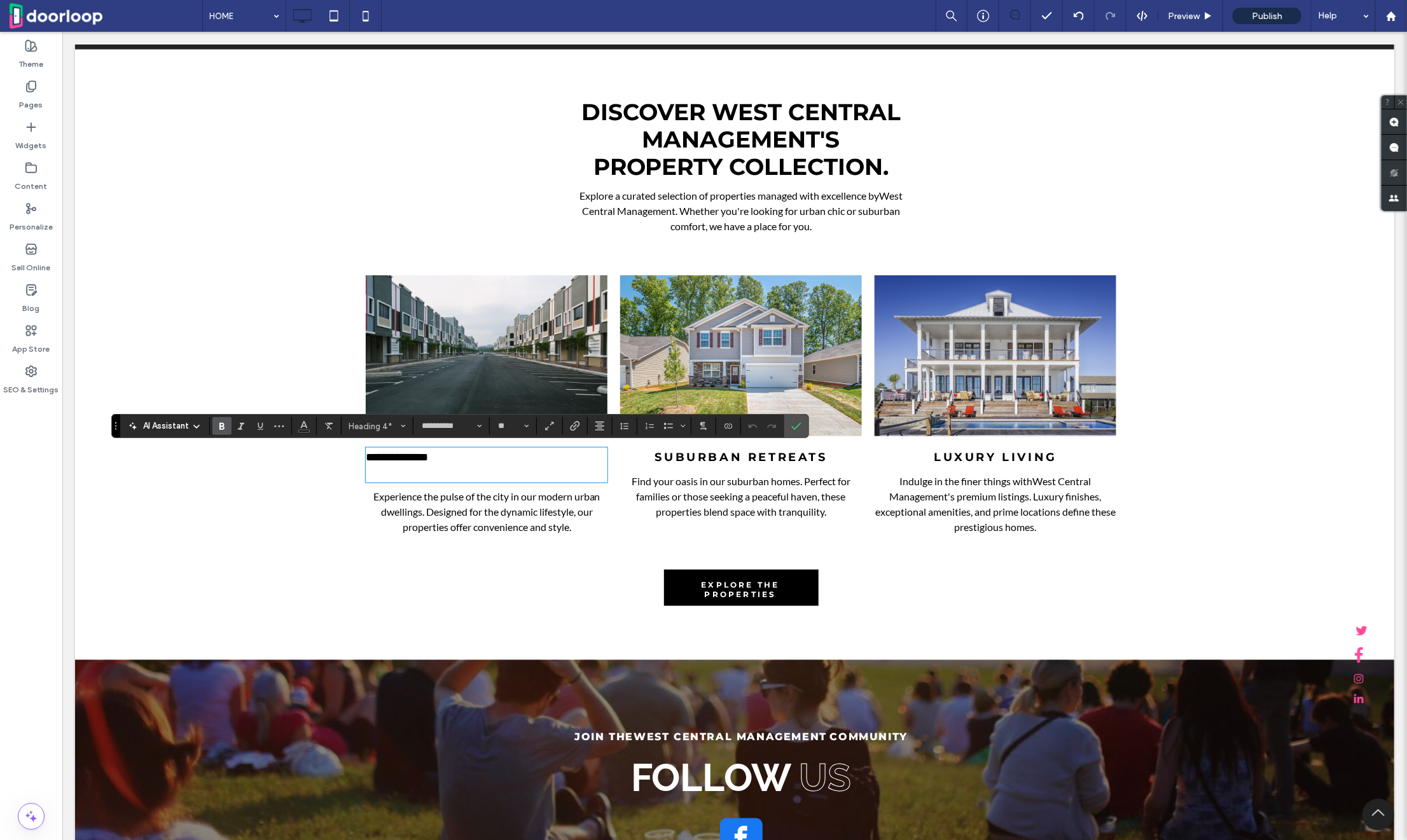
scroll to position [0, 0]
type input "**"
click at [513, 450] on span "**********" at bounding box center [486, 456] width 71 height 12
type input "****"
type input "**"
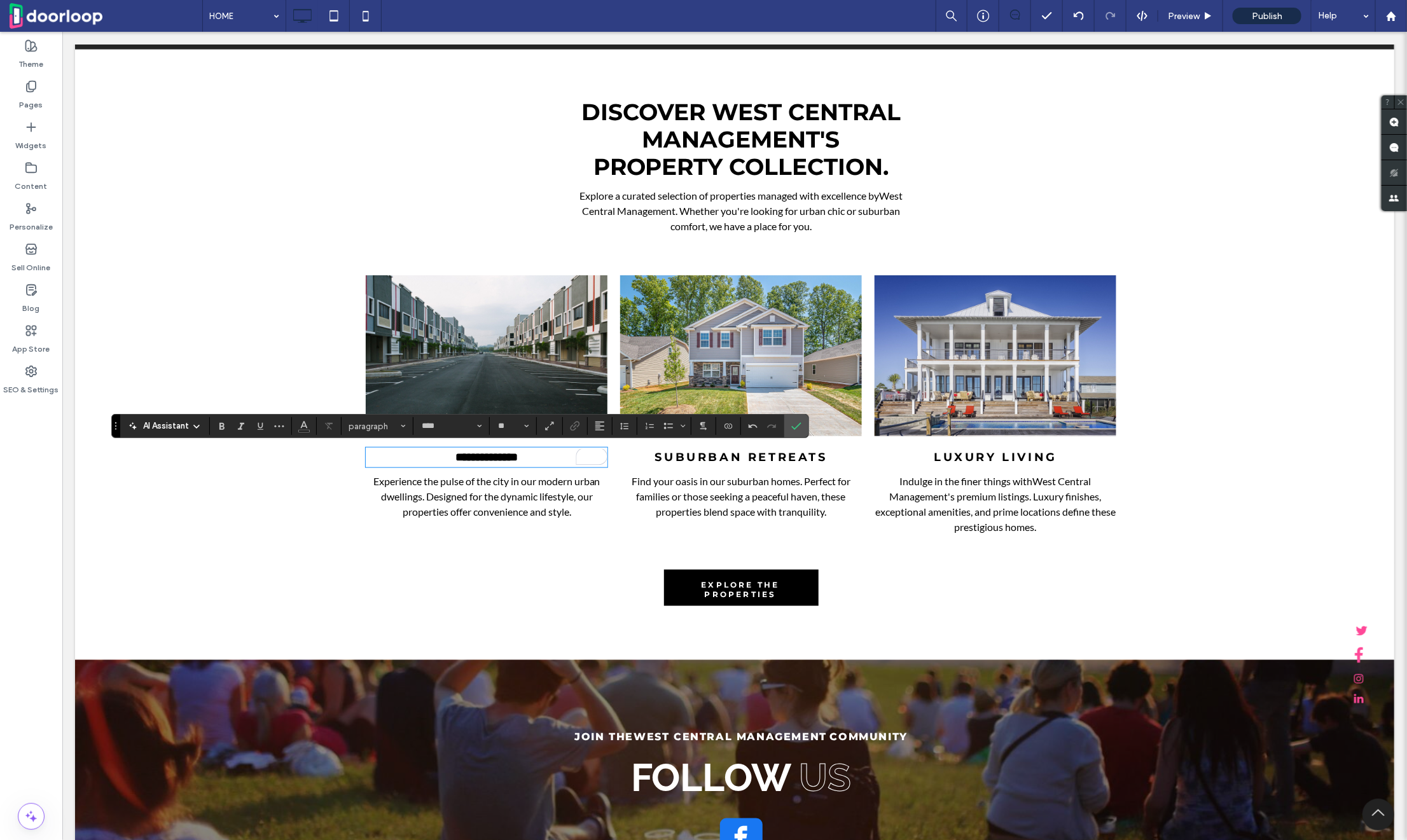
click at [529, 504] on p "Experience the pulse of the city in our modern urban dwellings. Designed for th…" at bounding box center [485, 496] width 241 height 46
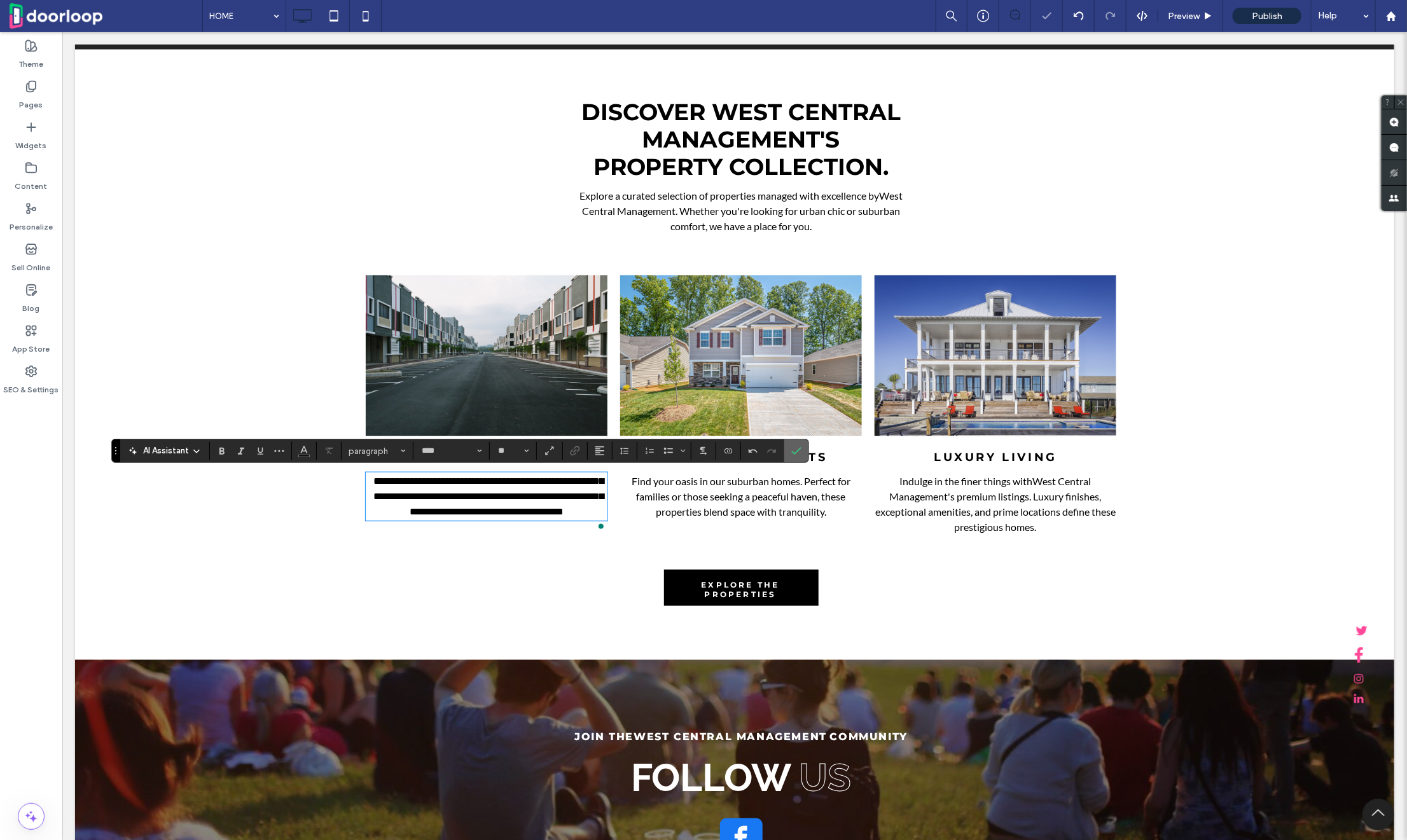
click at [795, 451] on icon "Confirm" at bounding box center [796, 450] width 10 height 10
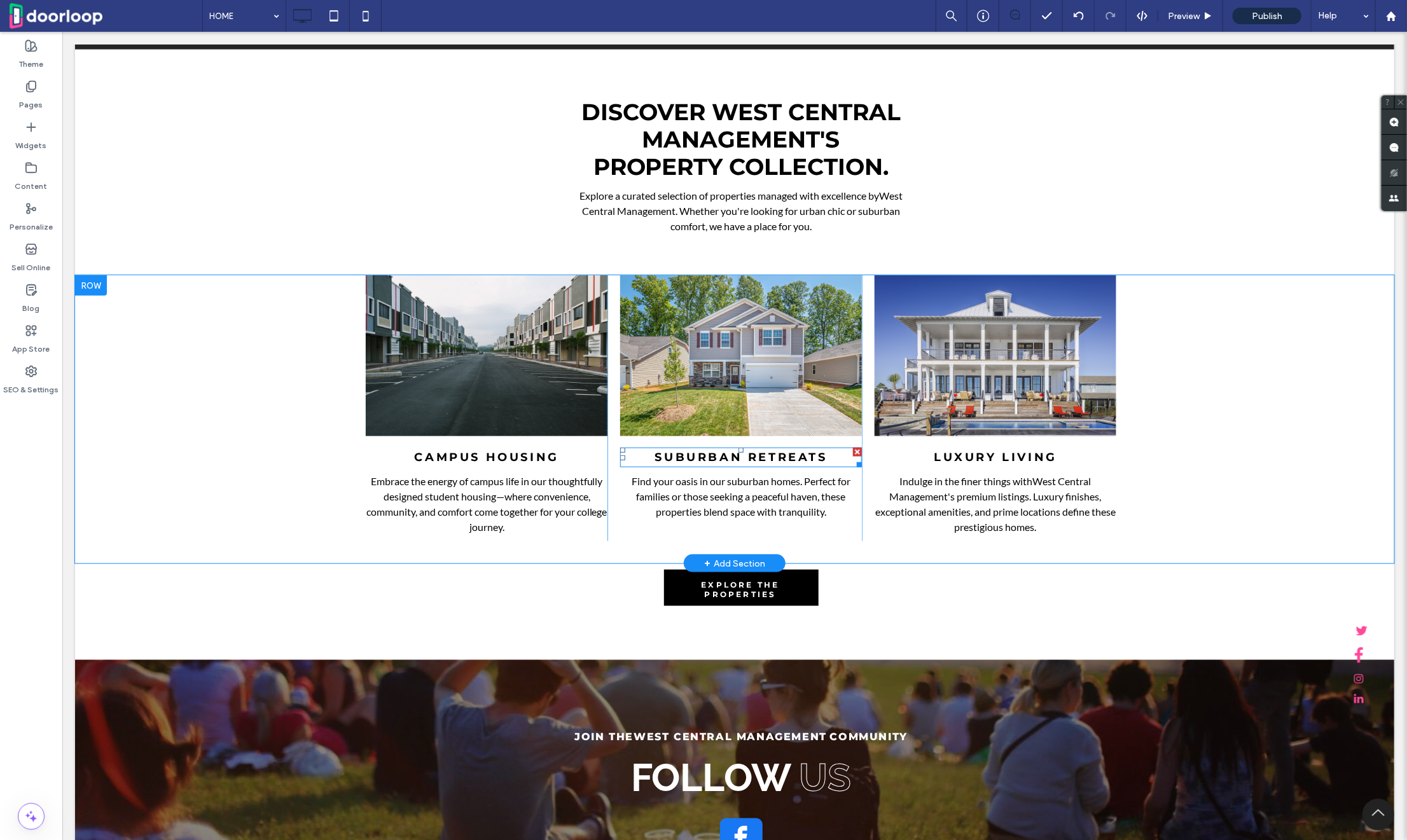
click at [765, 448] on div "SUBURBAN RETREATS" at bounding box center [740, 456] width 241 height 19
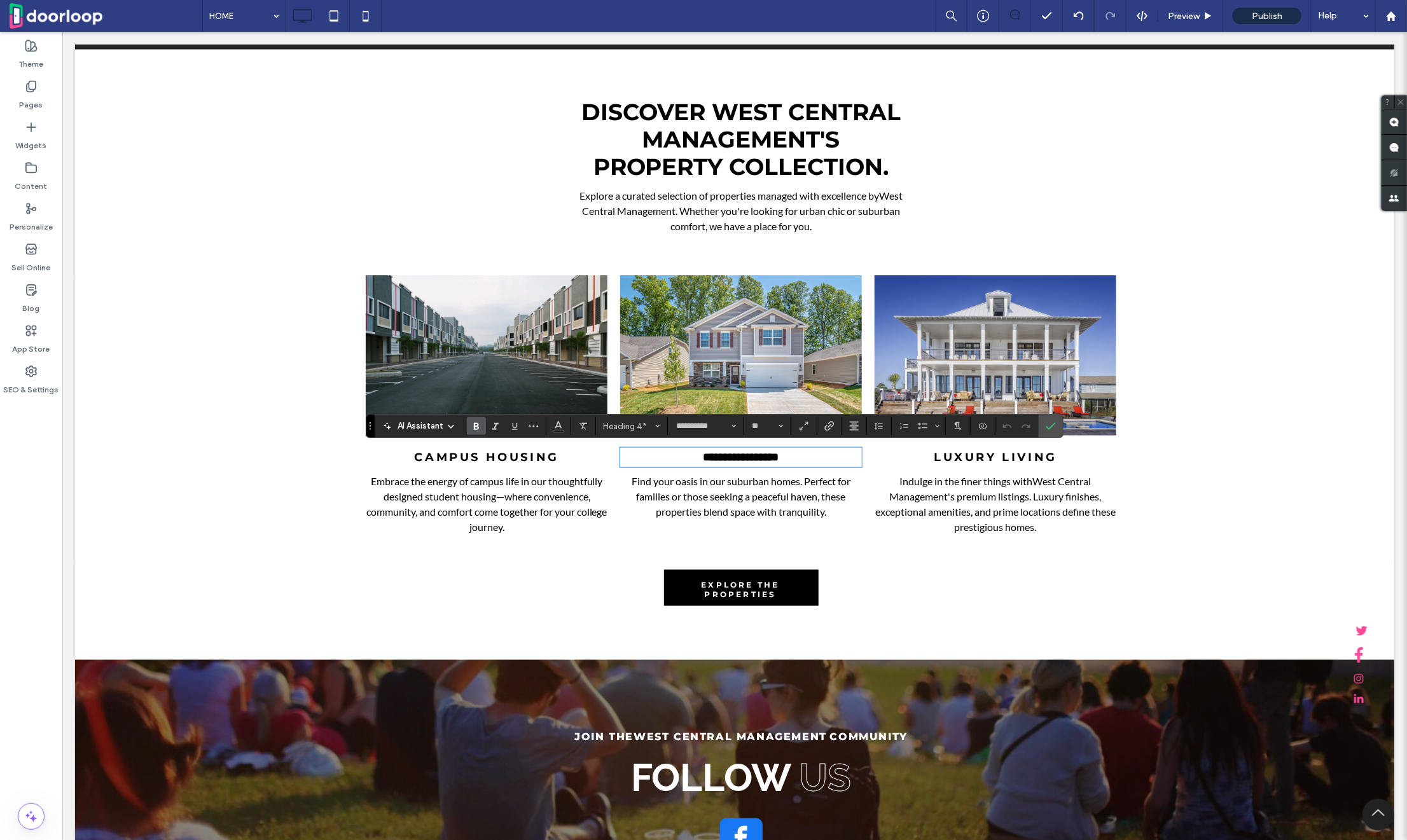
type input "****"
type input "**"
click at [729, 503] on p "Find your oasis in our suburban homes. Perfect for families or those seeking a …" at bounding box center [740, 496] width 241 height 46
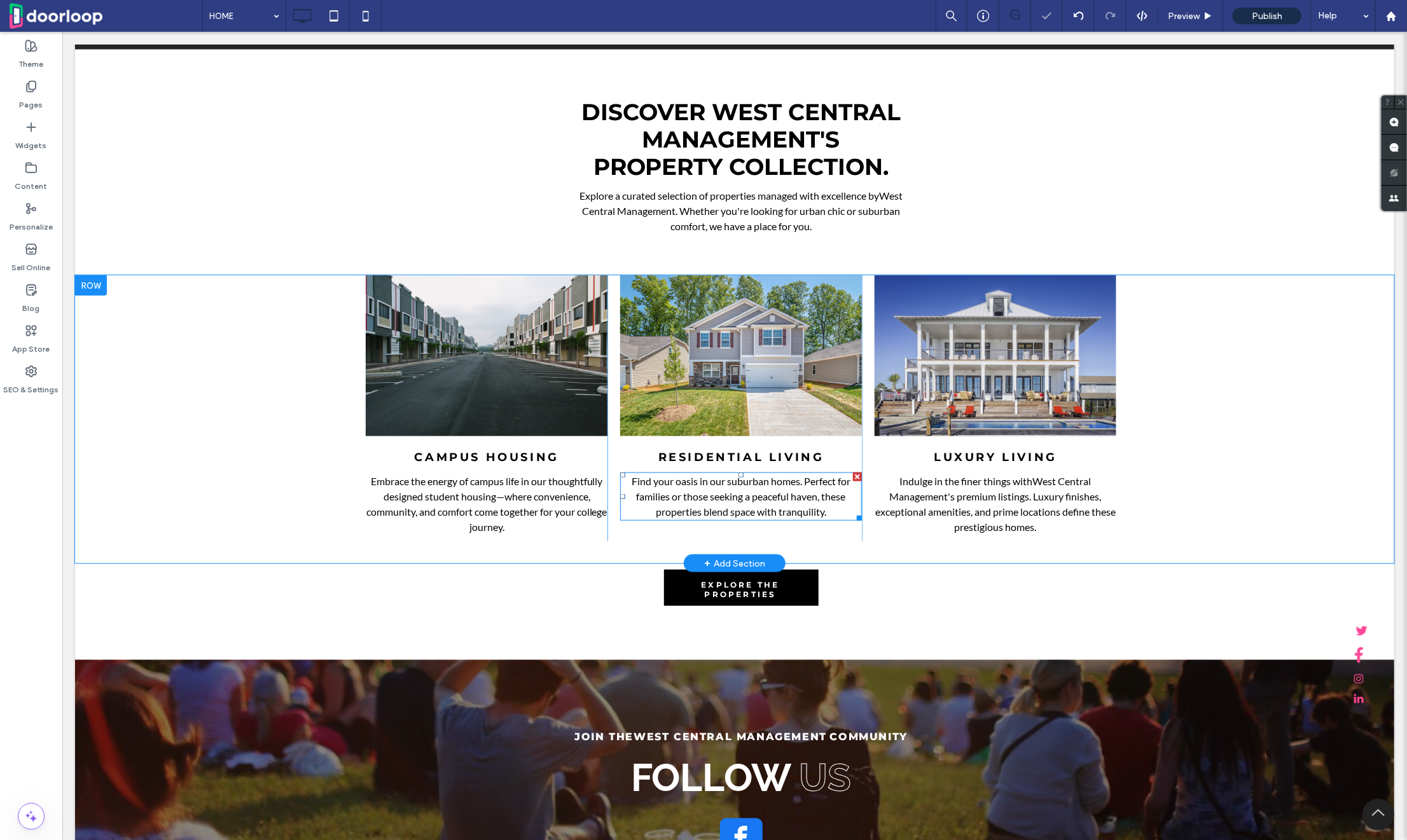
click at [729, 497] on span "Find your oasis in our suburban homes. Perfect for families or those seeking a …" at bounding box center [740, 495] width 219 height 42
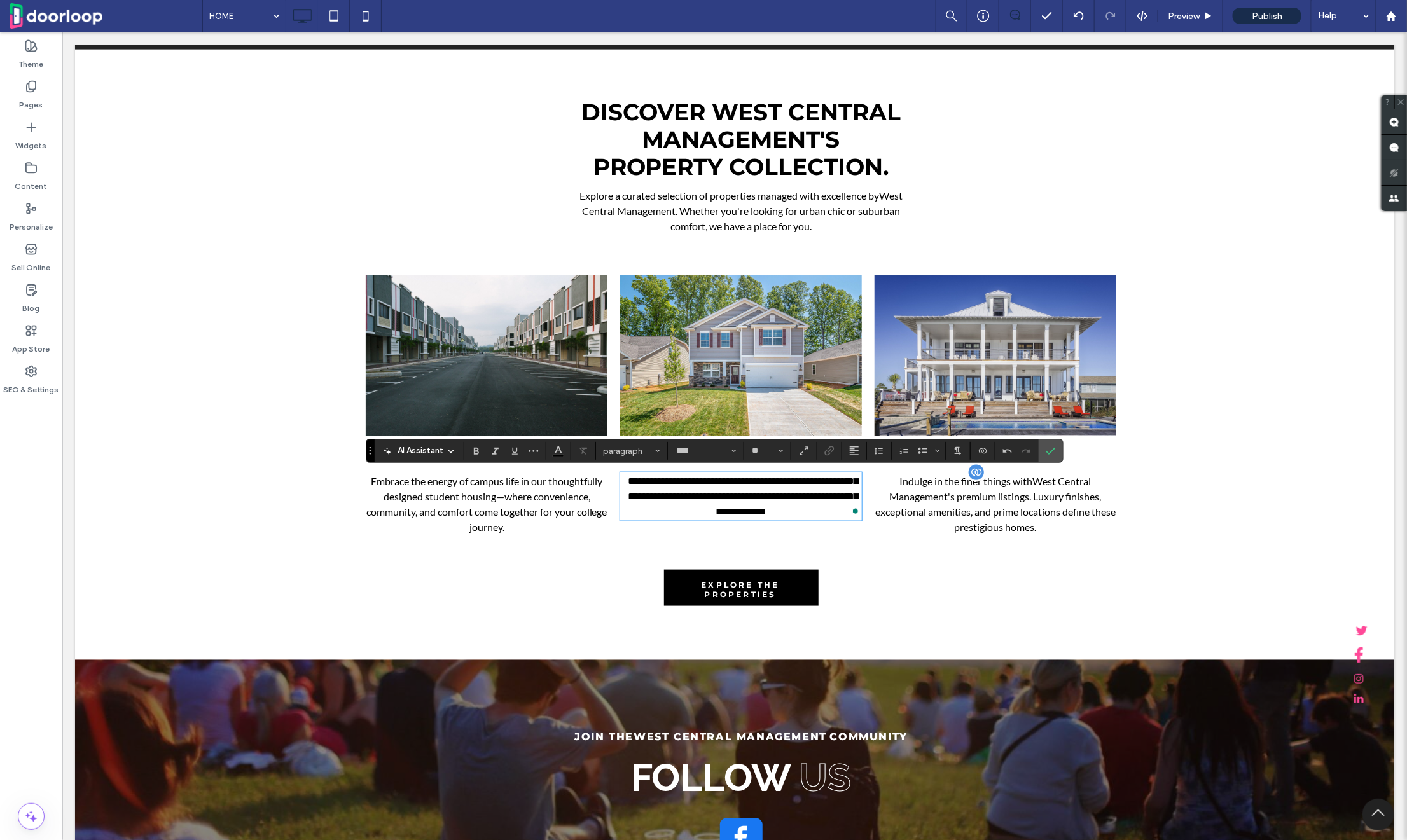
click at [959, 489] on span "Indulge in the finer things with West Central Management 's premium listings. L…" at bounding box center [995, 503] width 241 height 58
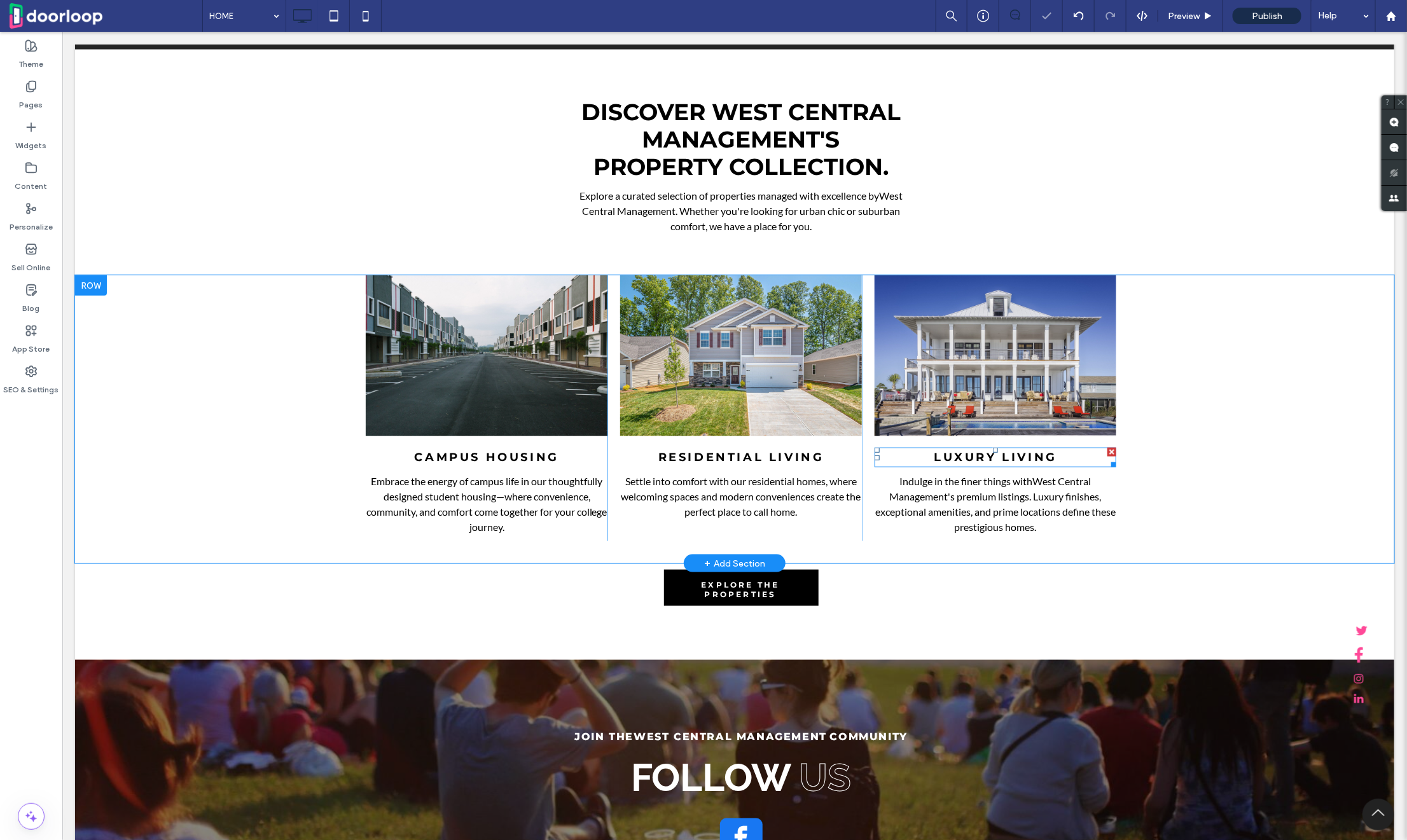
click at [965, 450] on span "LUXURY LIVING" at bounding box center [995, 456] width 124 height 14
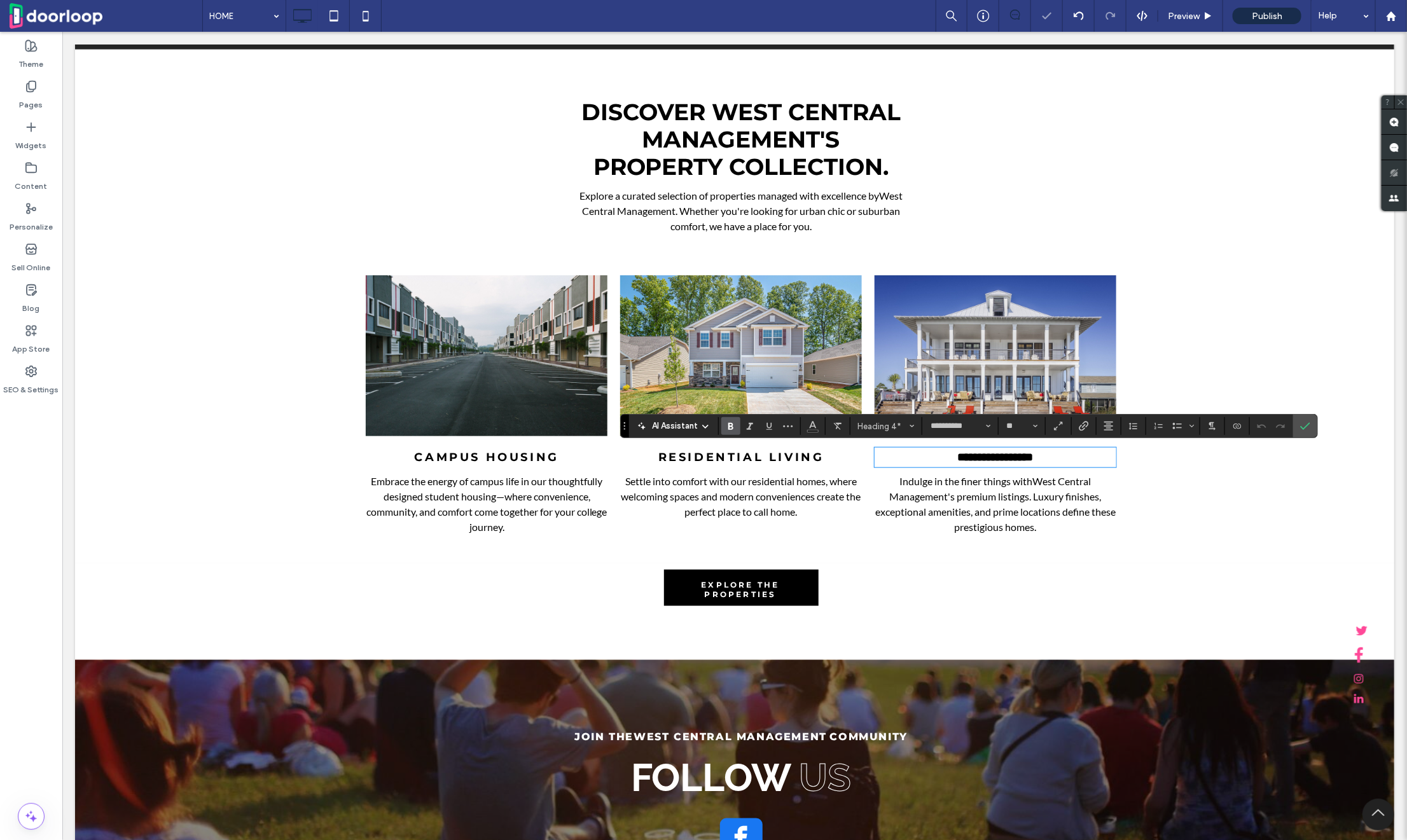
type input "****"
type input "**"
click at [1044, 483] on span "West Central Management" at bounding box center [990, 488] width 202 height 27
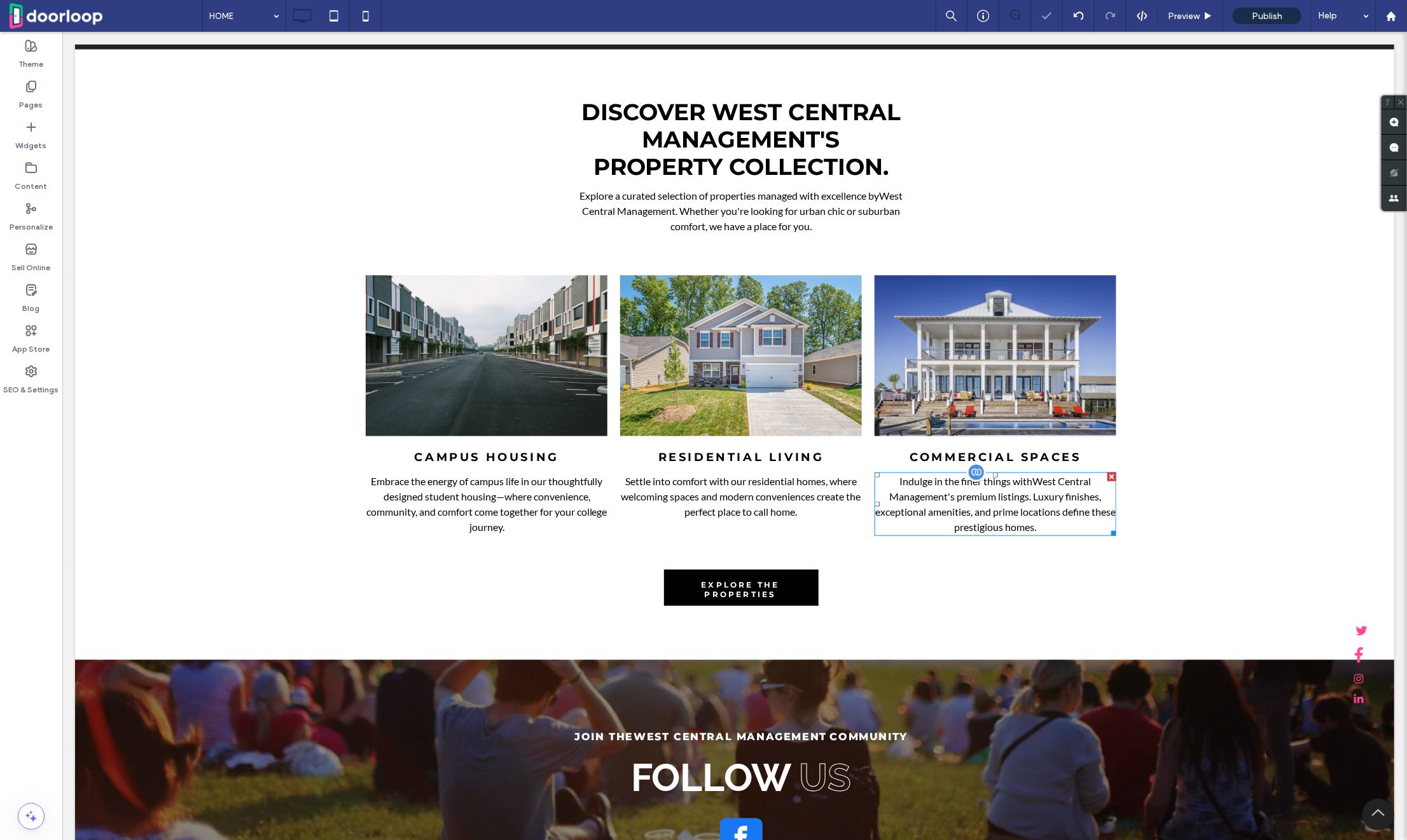
click at [1021, 494] on span "Indulge in the finer things with West Central Management 's premium listings. L…" at bounding box center [995, 503] width 241 height 58
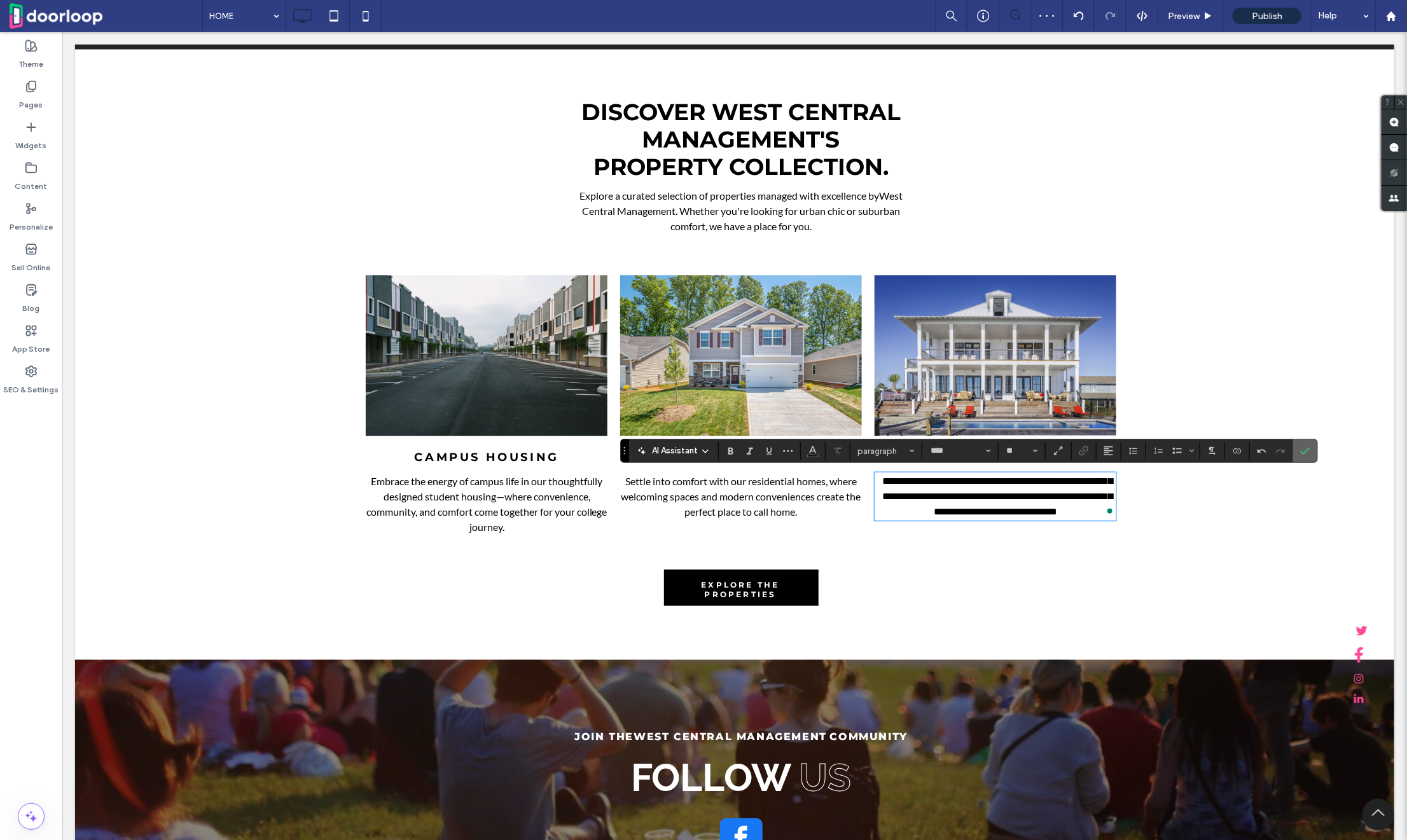
click at [1305, 456] on icon "Confirm" at bounding box center [1305, 450] width 10 height 10
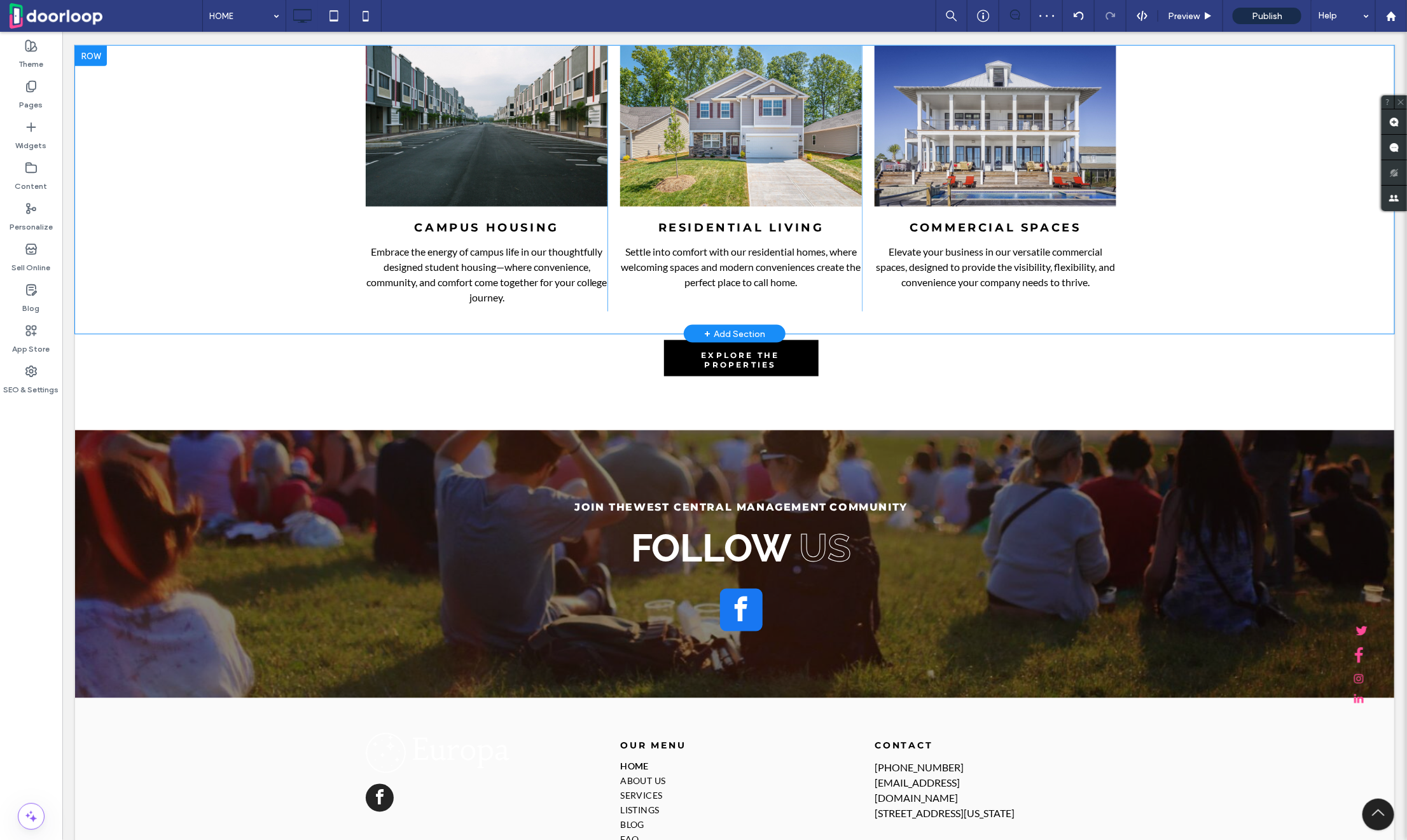
scroll to position [3652, 0]
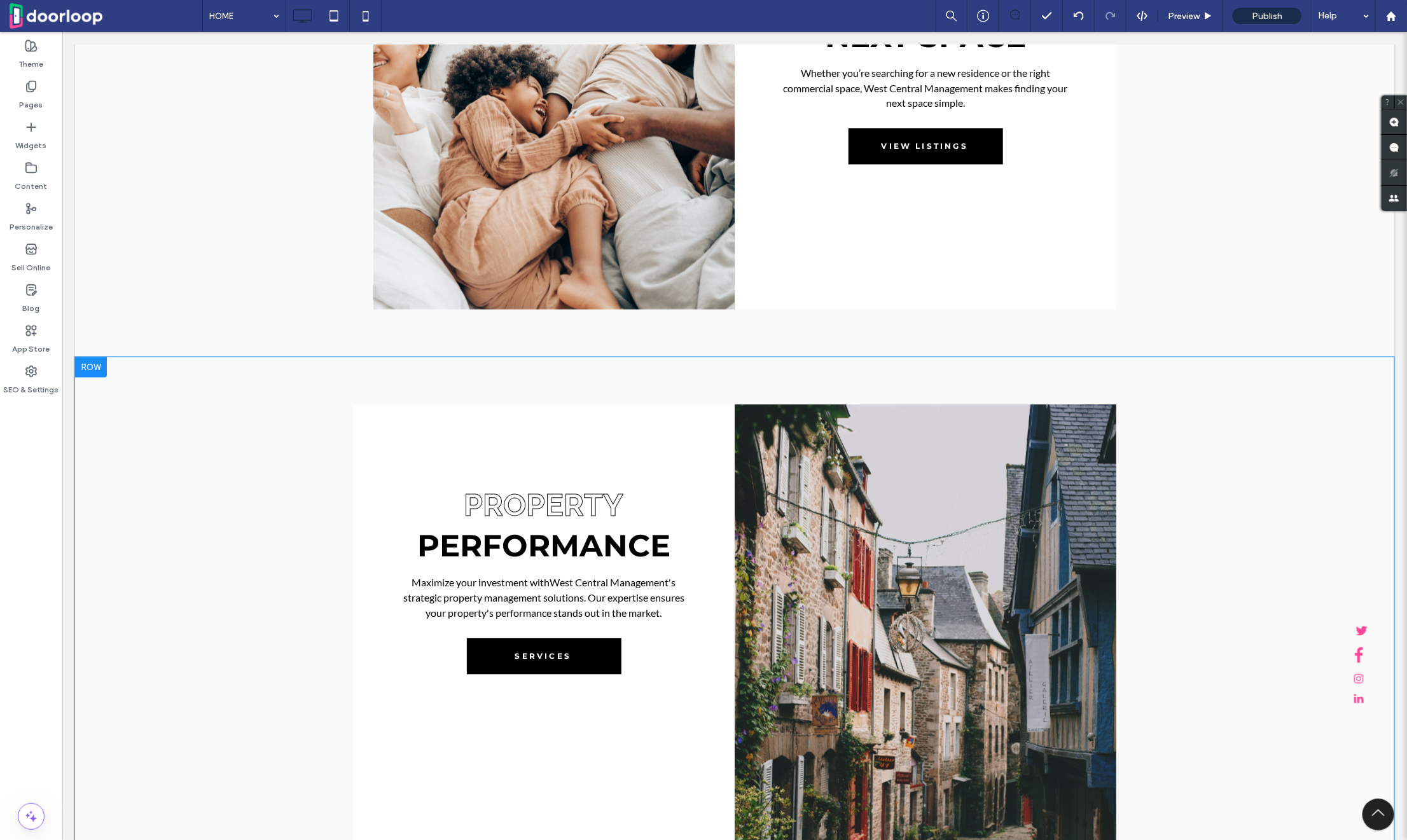
scroll to position [1358, 0]
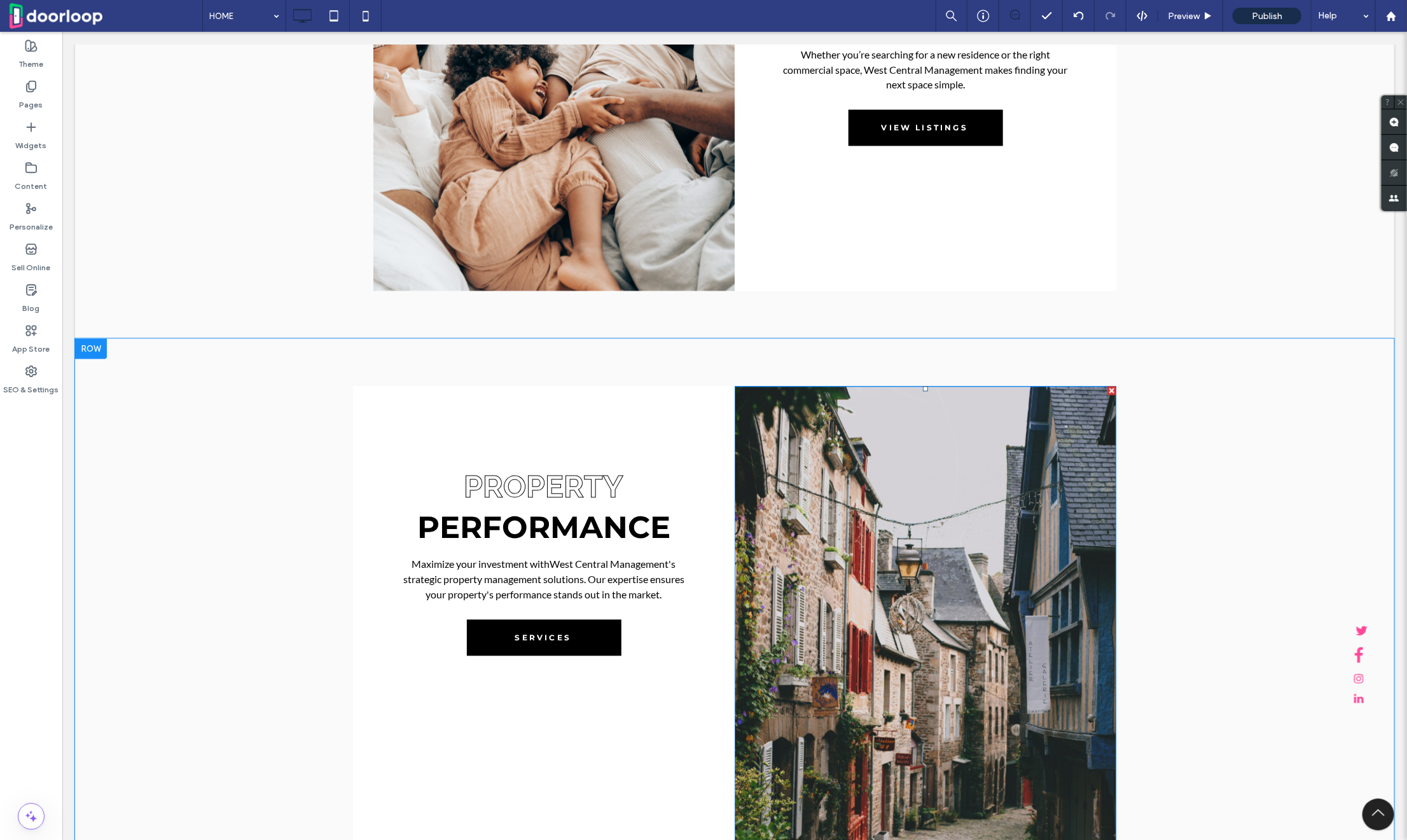
click at [944, 599] on img at bounding box center [925, 618] width 382 height 464
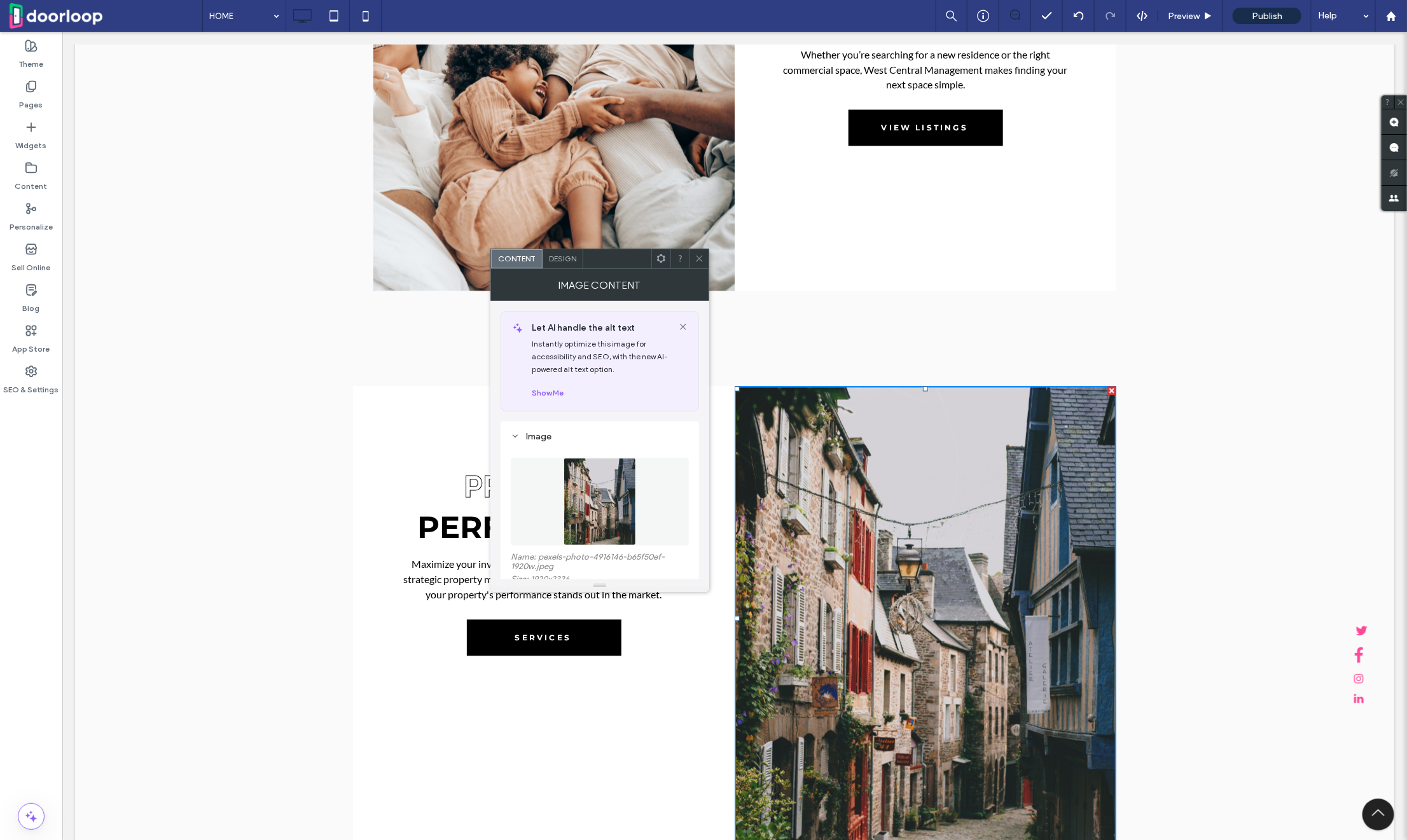
click at [578, 495] on img at bounding box center [600, 502] width 73 height 88
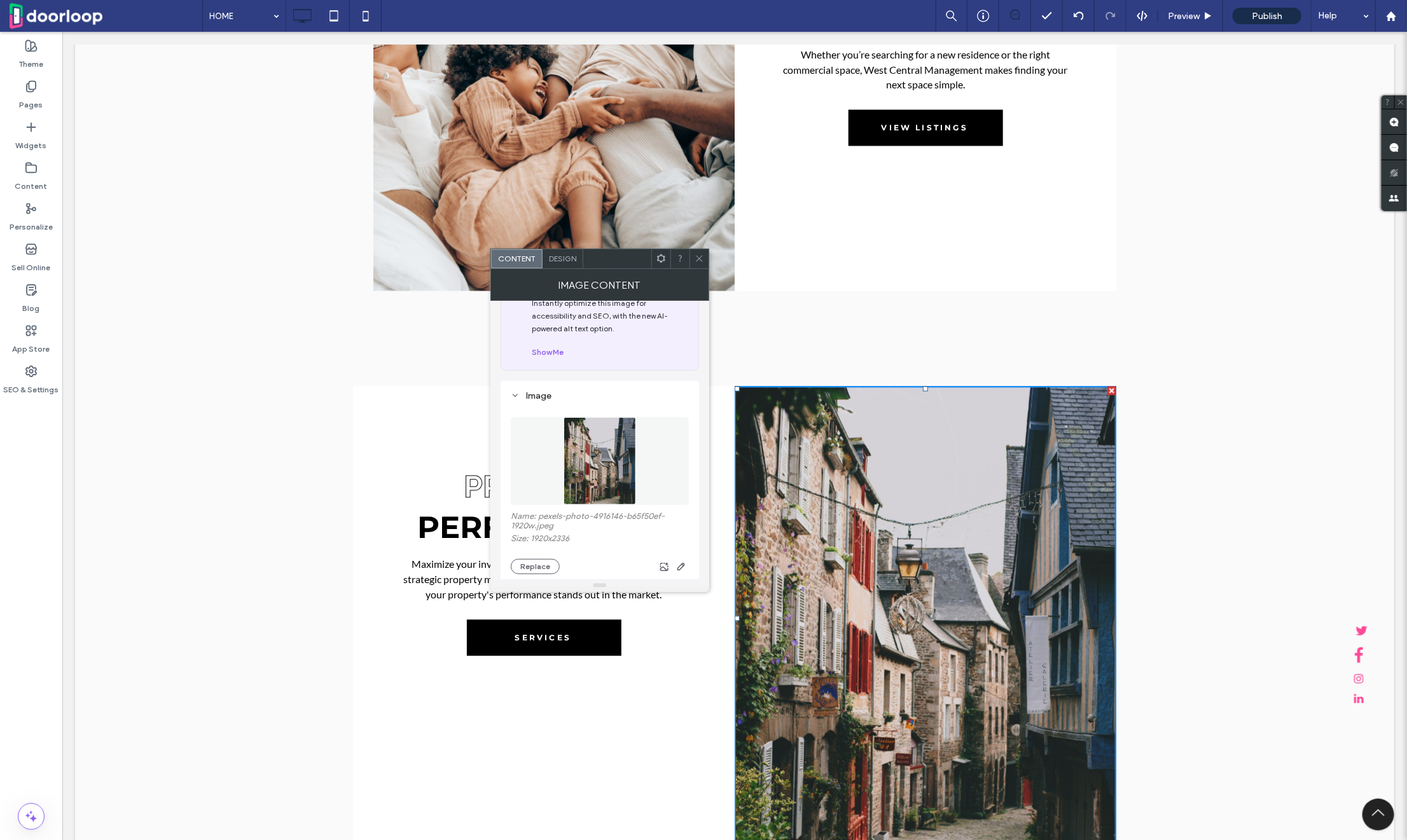
scroll to position [42, 0]
click at [609, 467] on img at bounding box center [600, 459] width 73 height 88
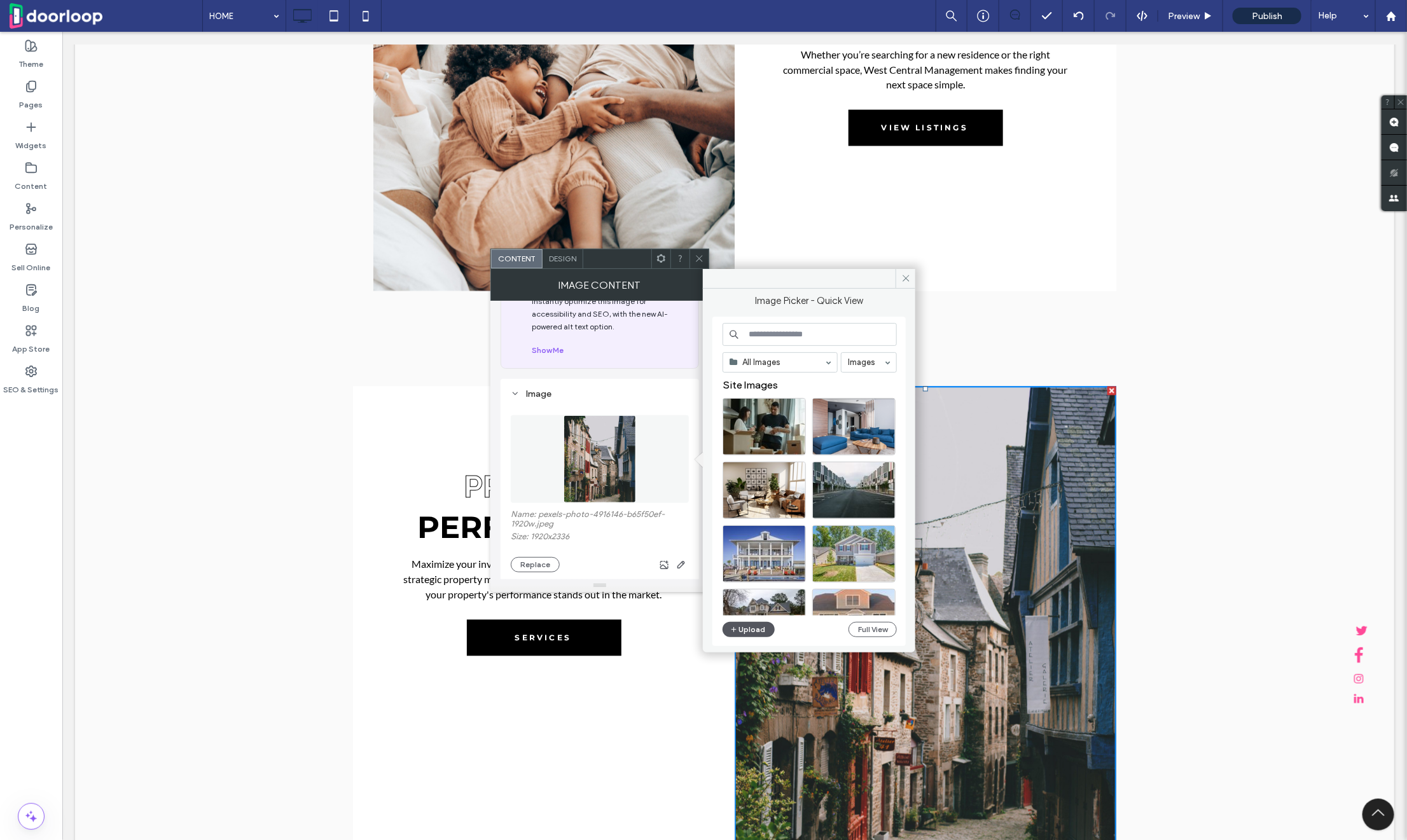
click at [754, 630] on button "Upload" at bounding box center [749, 630] width 53 height 15
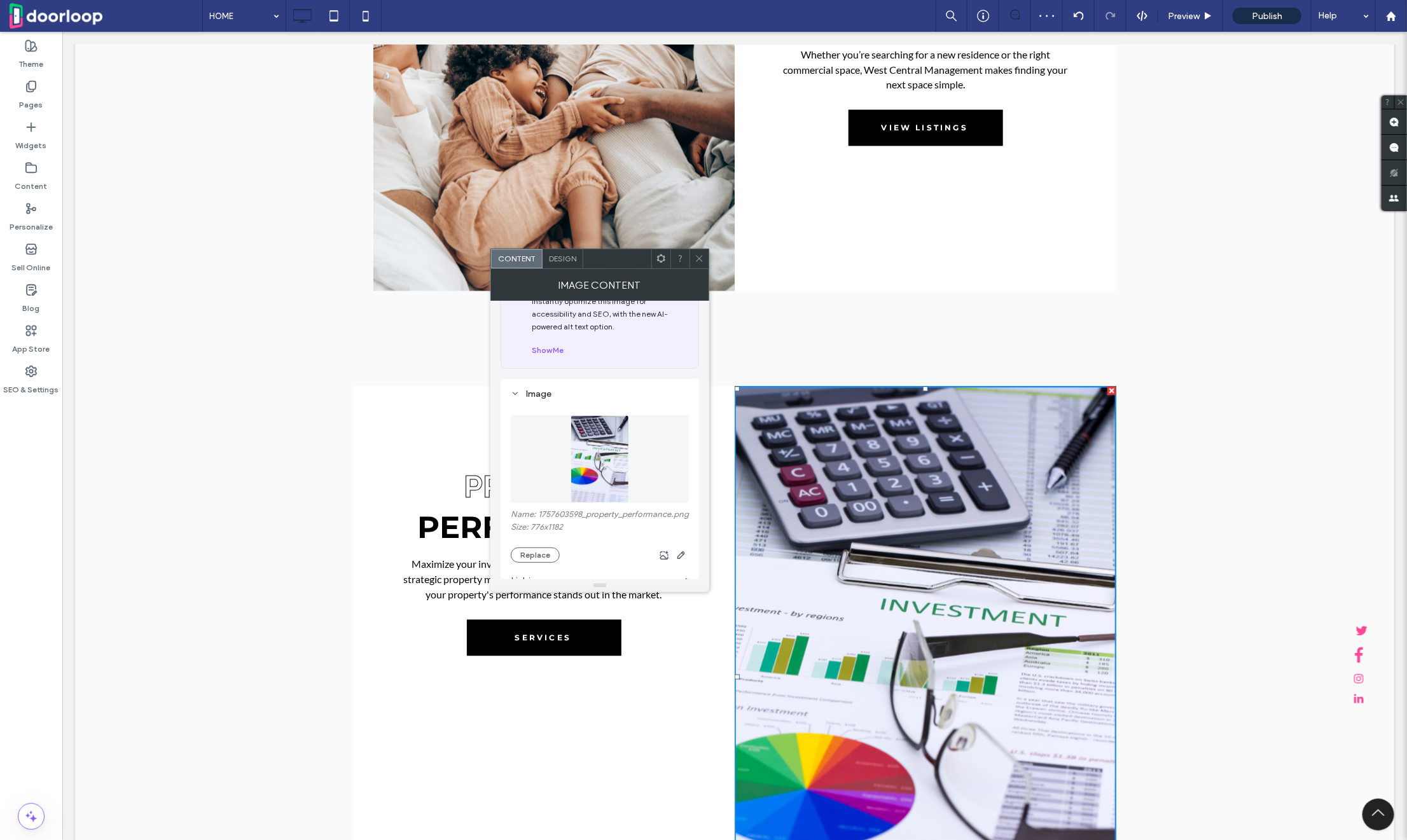
click at [697, 251] on span at bounding box center [699, 258] width 9 height 19
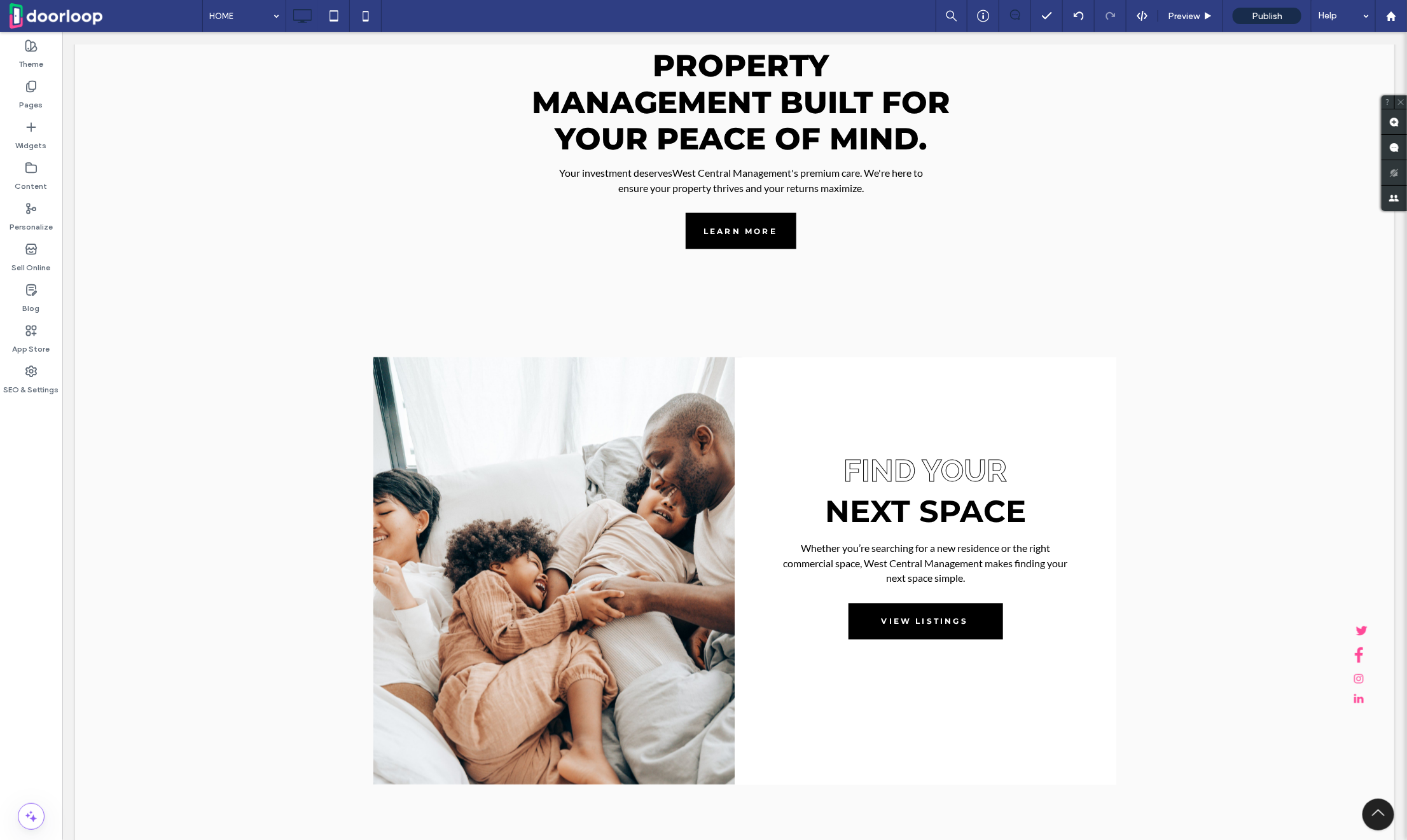
scroll to position [849, 0]
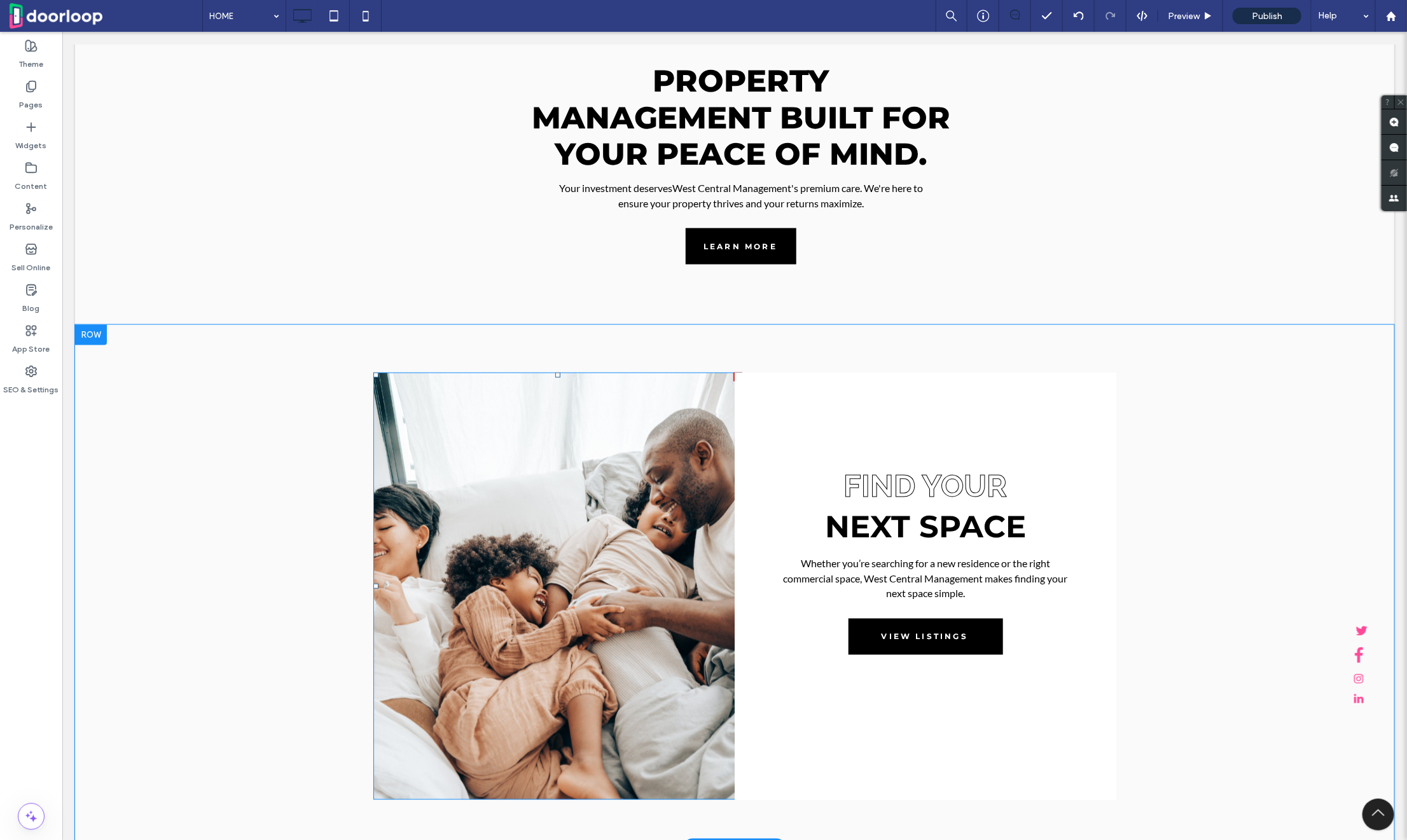
click at [534, 553] on img at bounding box center [557, 585] width 369 height 428
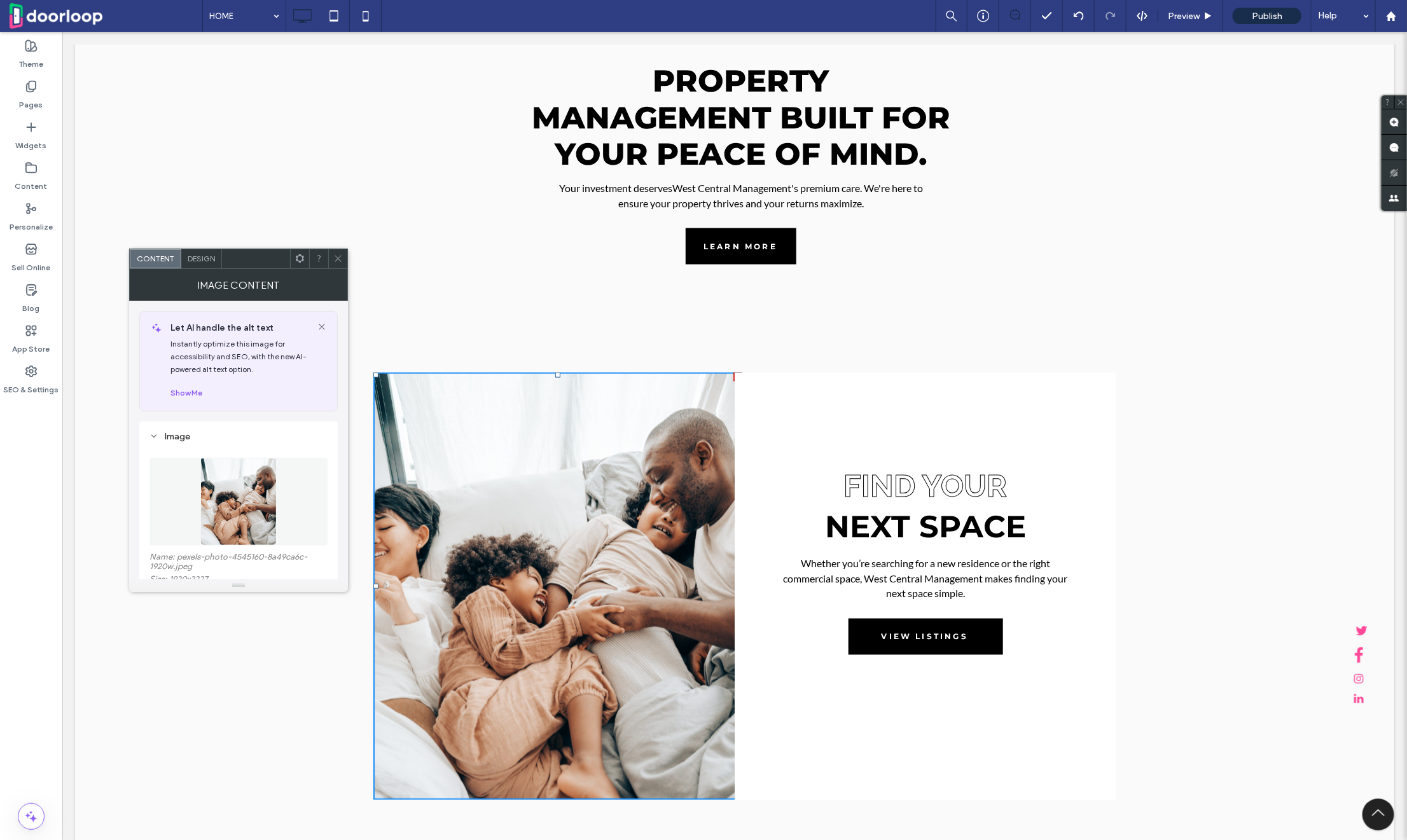
click at [237, 487] on img at bounding box center [238, 502] width 75 height 88
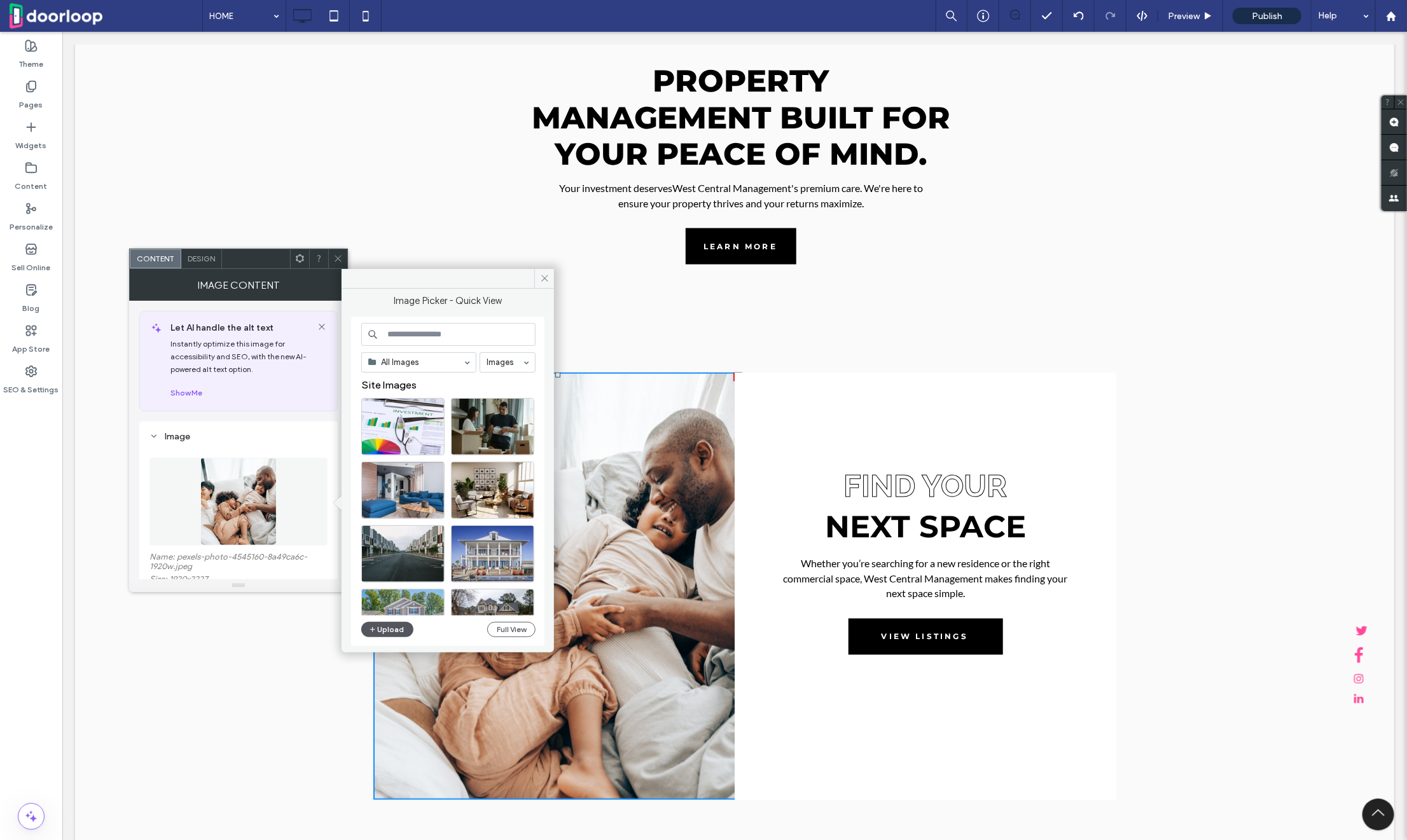
click at [385, 622] on button "Upload" at bounding box center [388, 630] width 53 height 15
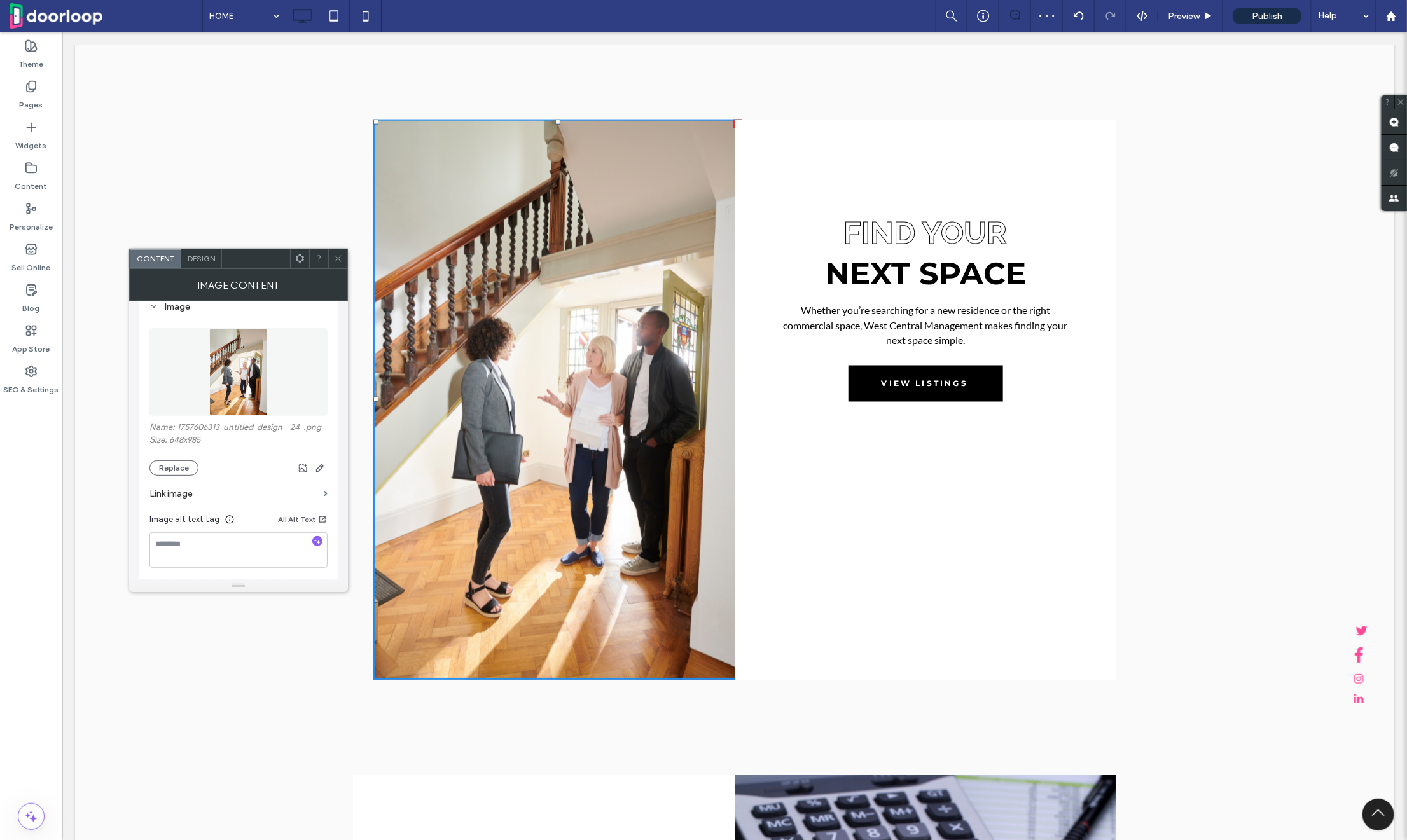
scroll to position [130, 0]
click at [342, 257] on icon at bounding box center [338, 258] width 9 height 9
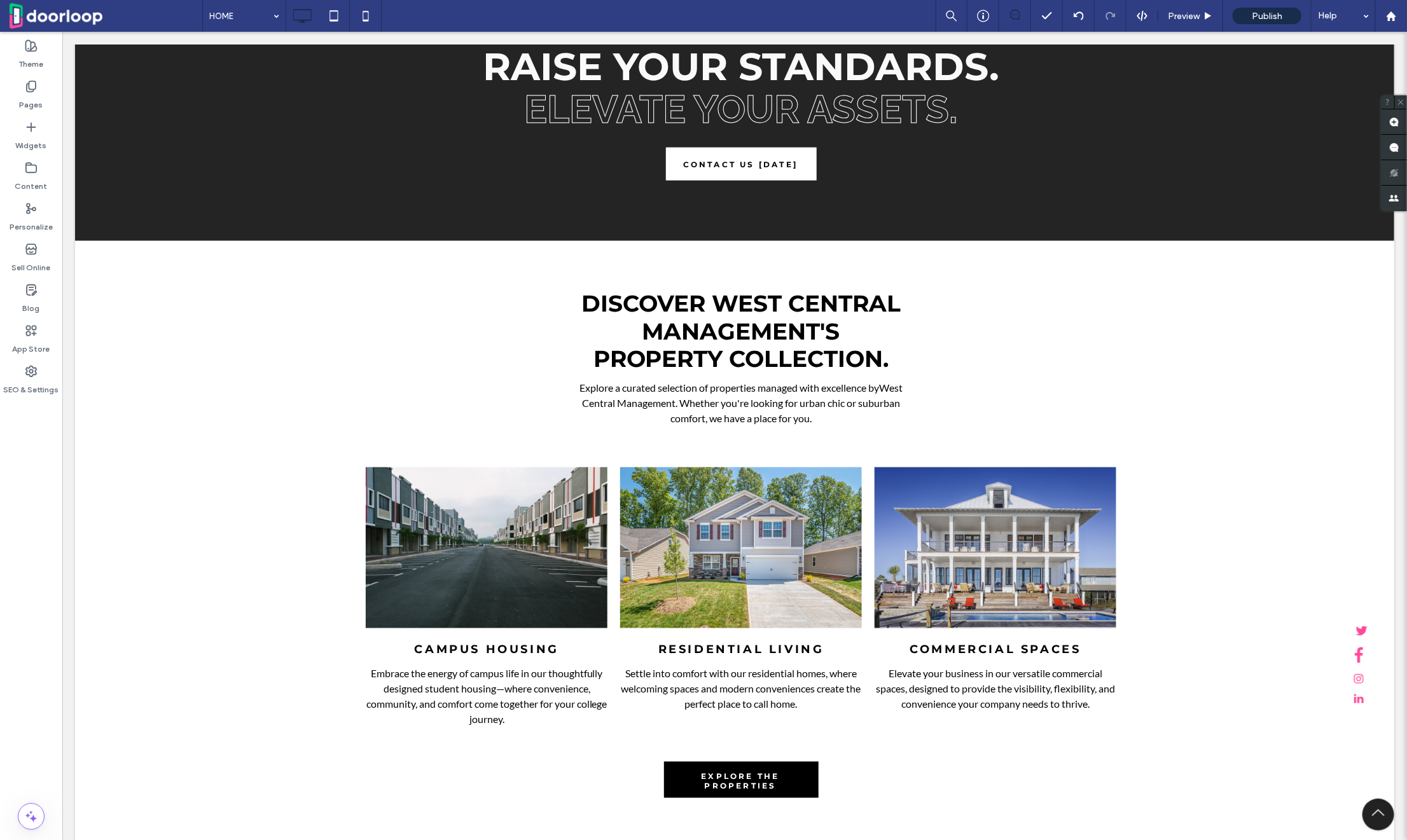
scroll to position [3545, 0]
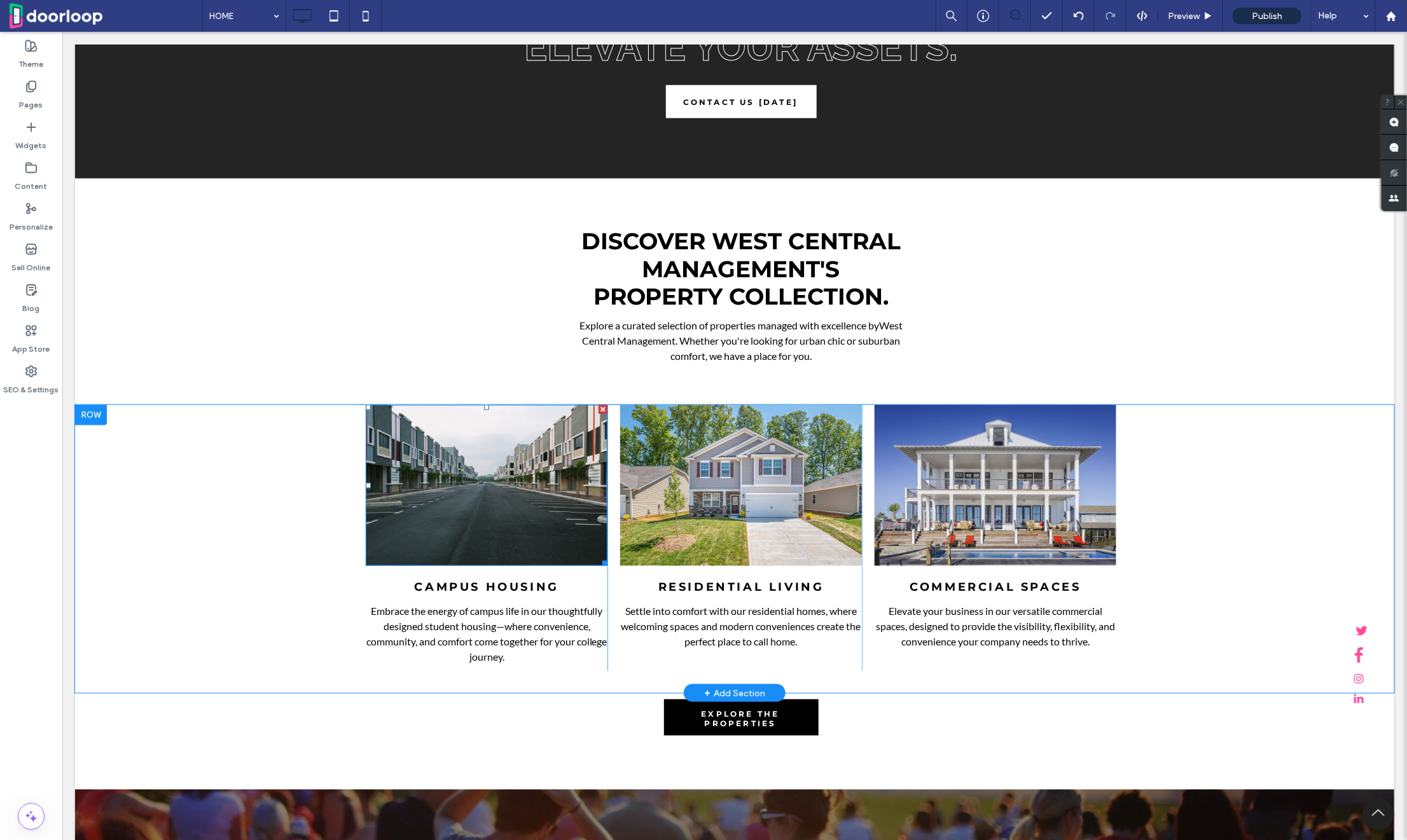
click at [474, 478] on img at bounding box center [485, 485] width 241 height 161
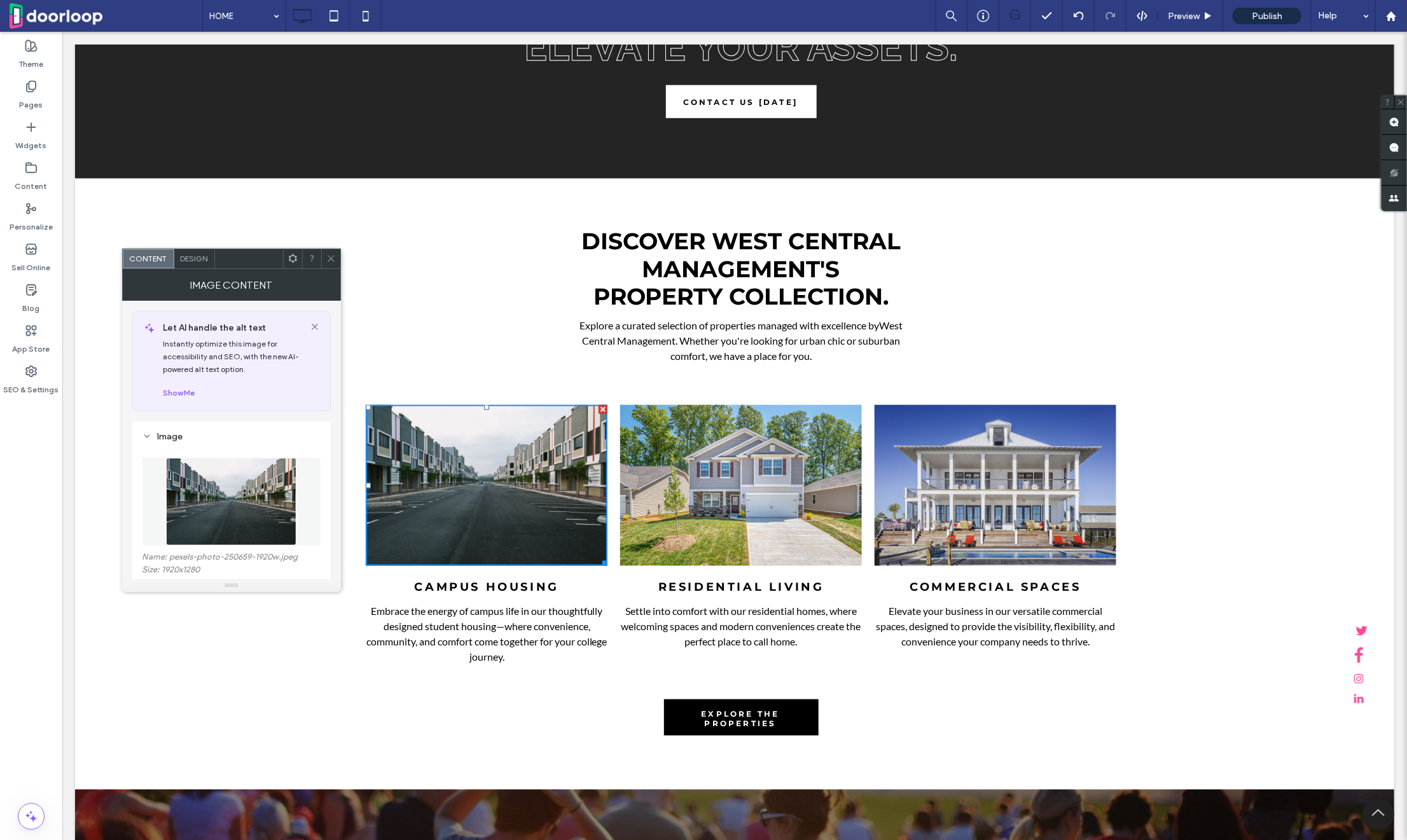
click at [221, 502] on img at bounding box center [231, 502] width 131 height 88
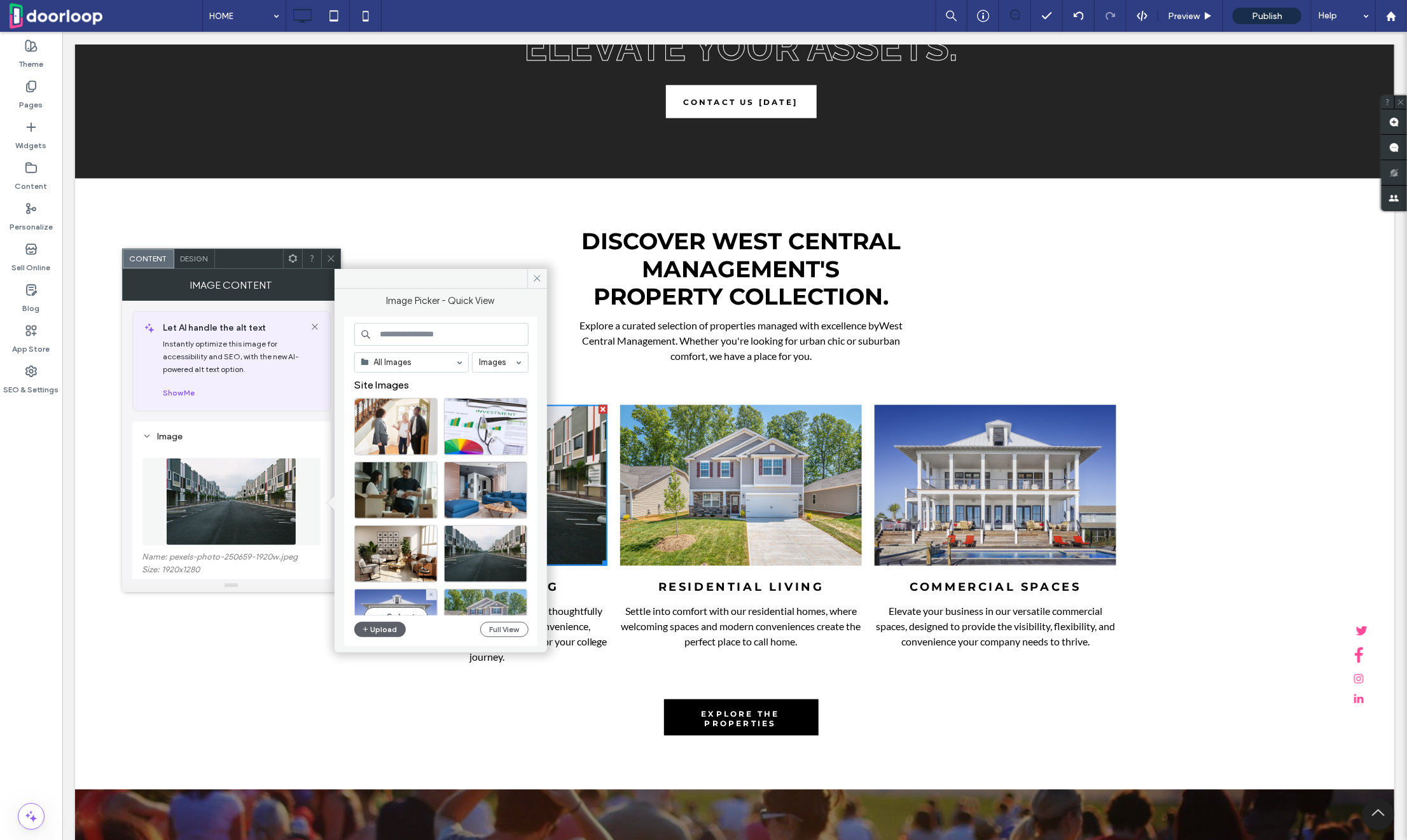
click at [386, 615] on div "Select" at bounding box center [396, 617] width 83 height 58
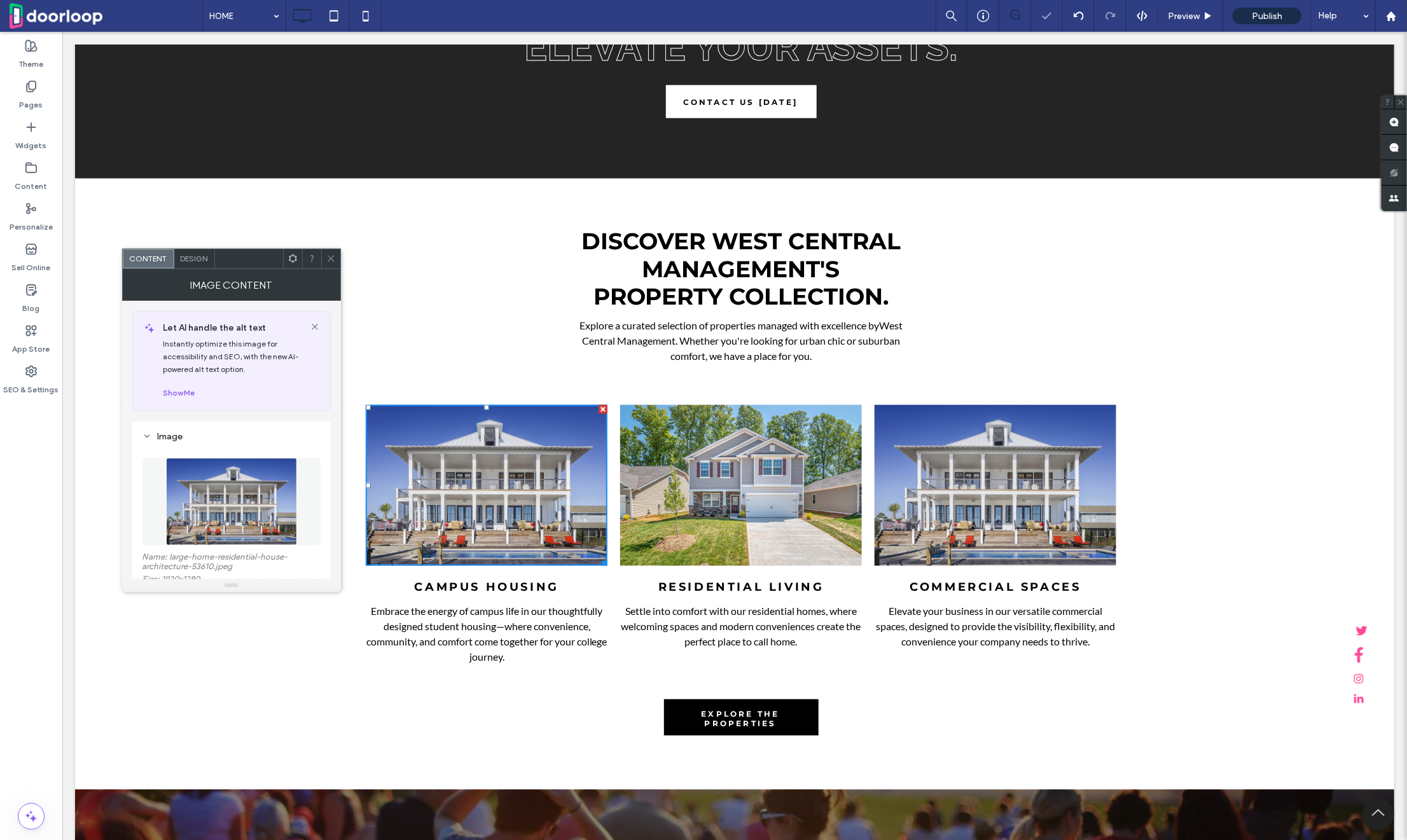
click at [201, 513] on img at bounding box center [231, 502] width 131 height 88
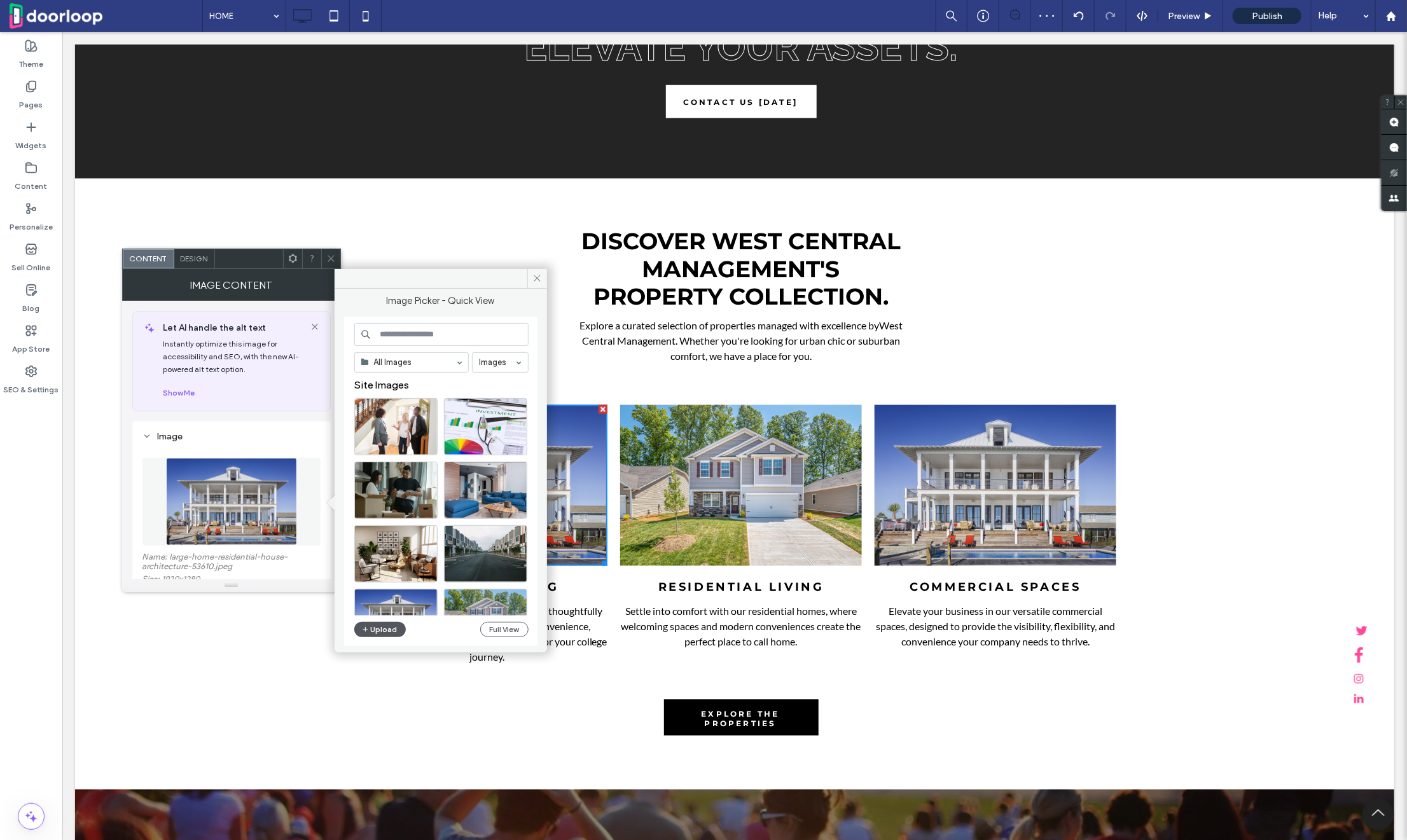
click at [374, 625] on button "Upload" at bounding box center [380, 630] width 53 height 15
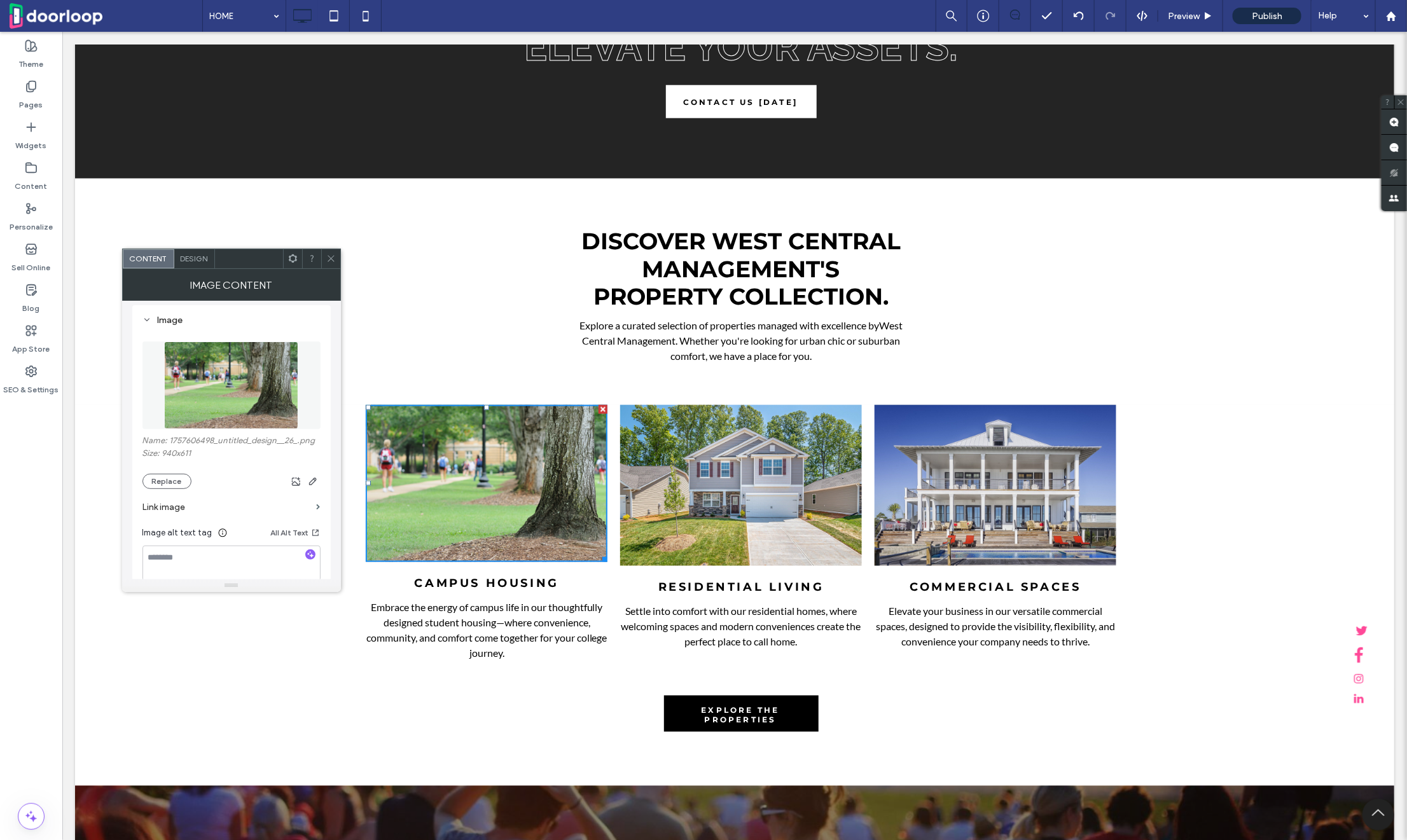
scroll to position [0, 0]
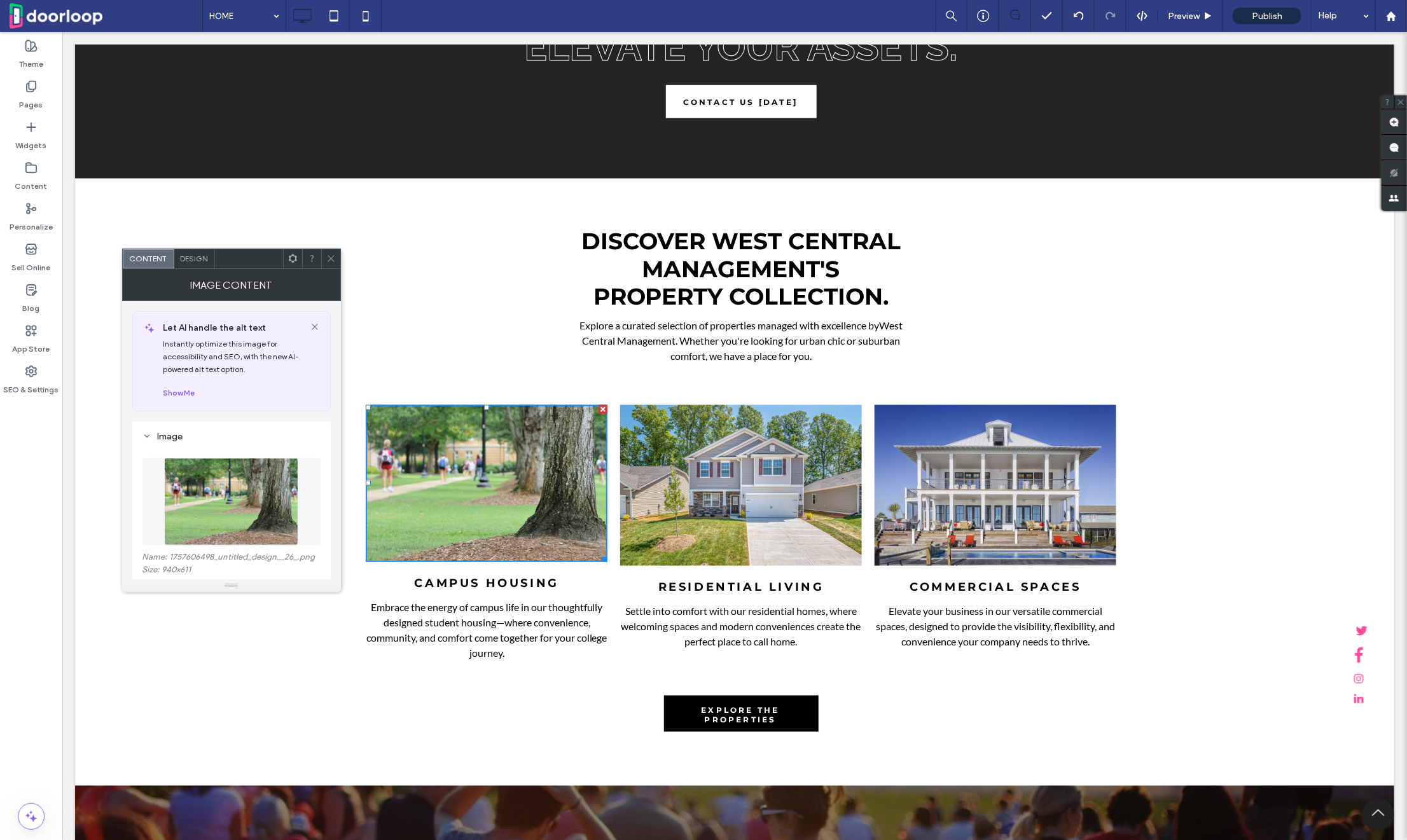
click at [186, 256] on span "Design" at bounding box center [194, 258] width 27 height 9
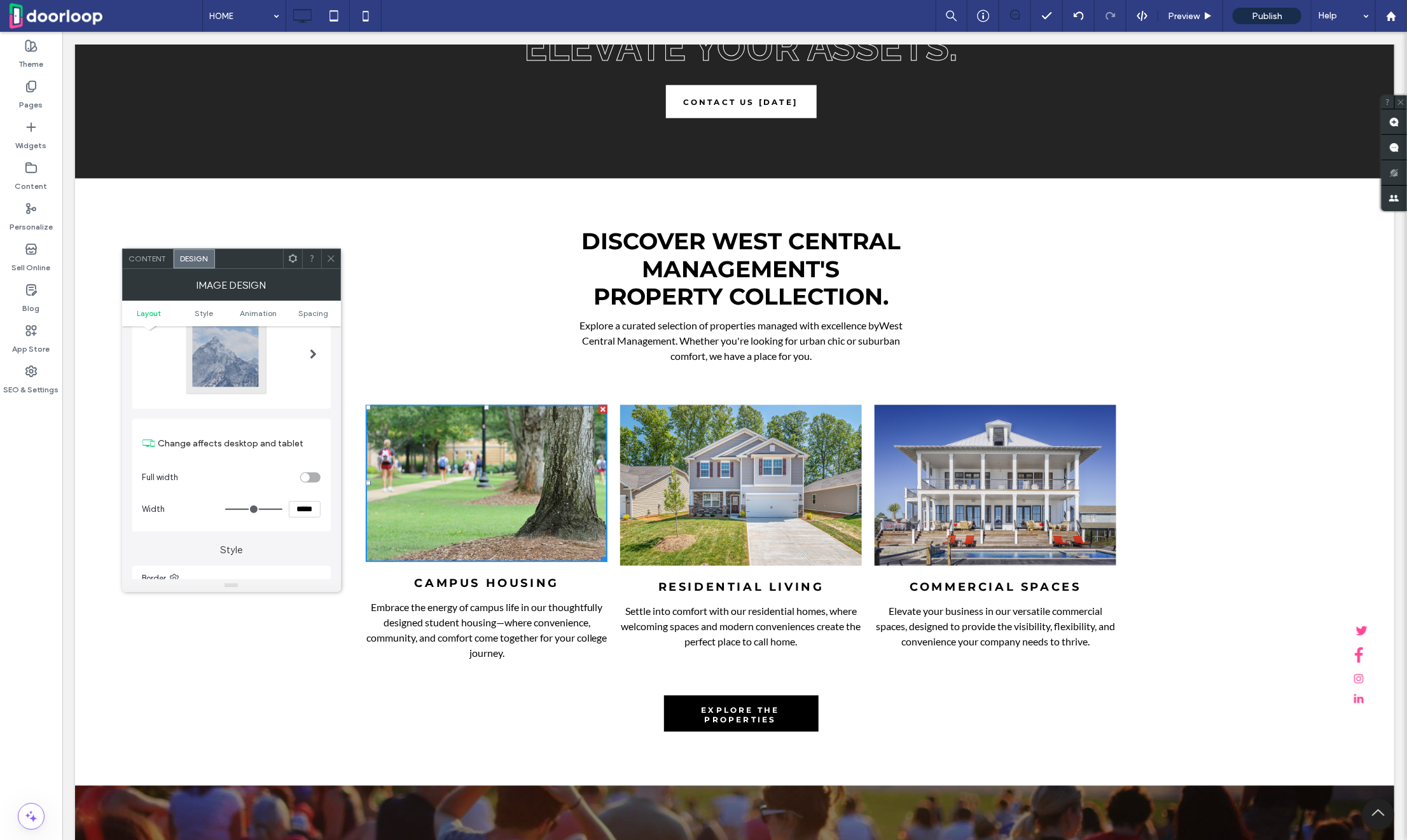
scroll to position [83, 0]
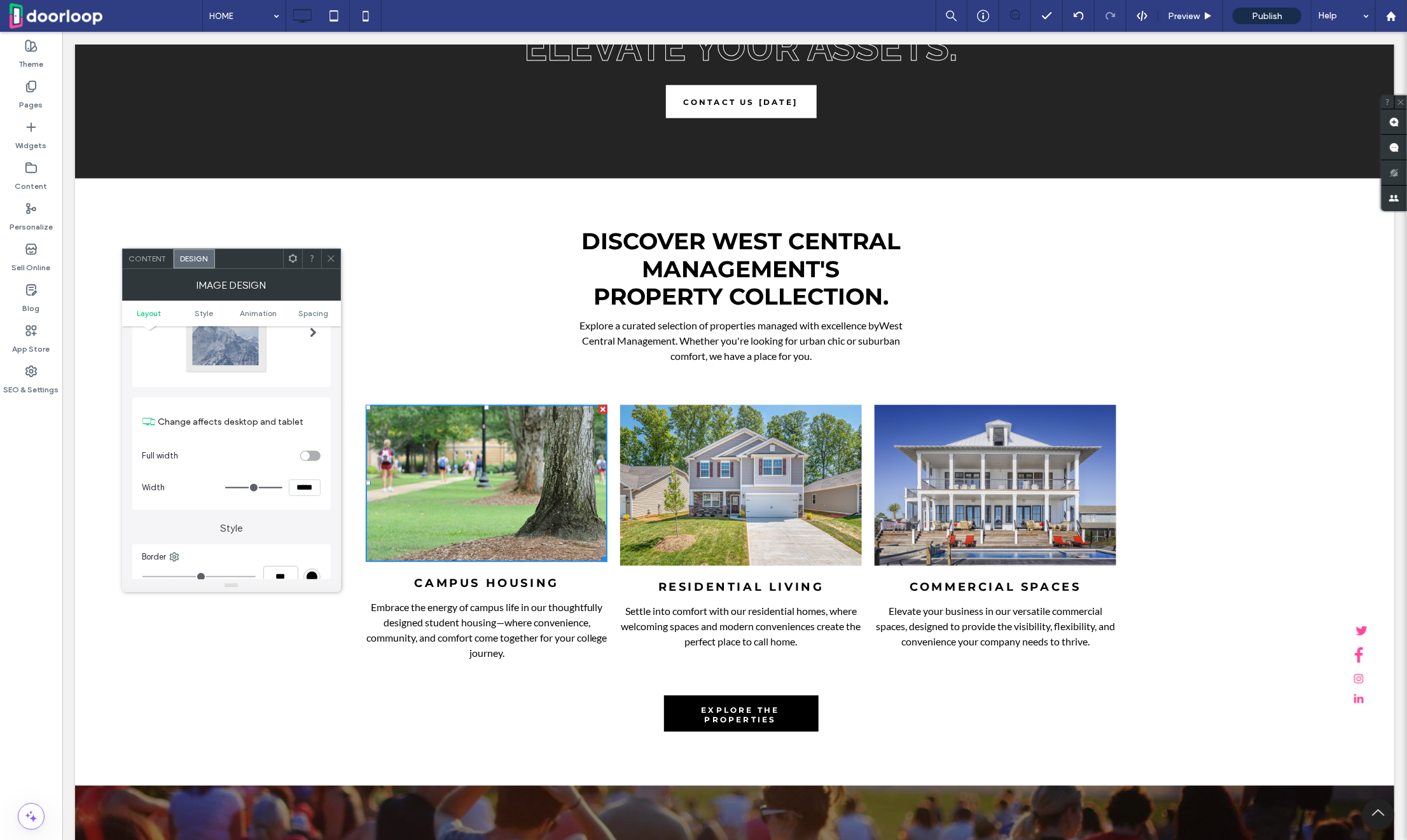
click at [331, 259] on icon at bounding box center [330, 258] width 9 height 9
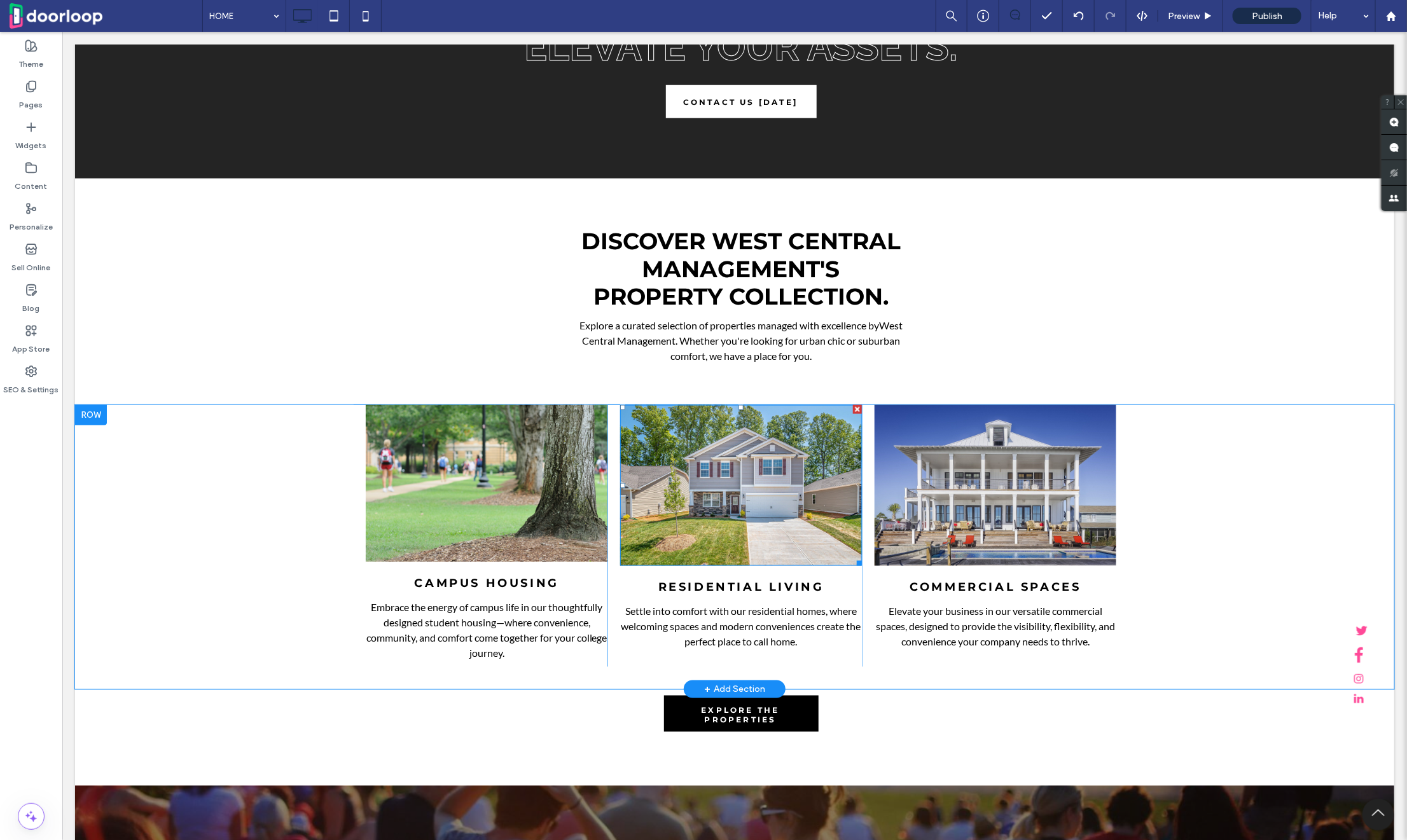
click at [762, 512] on img at bounding box center [740, 485] width 241 height 161
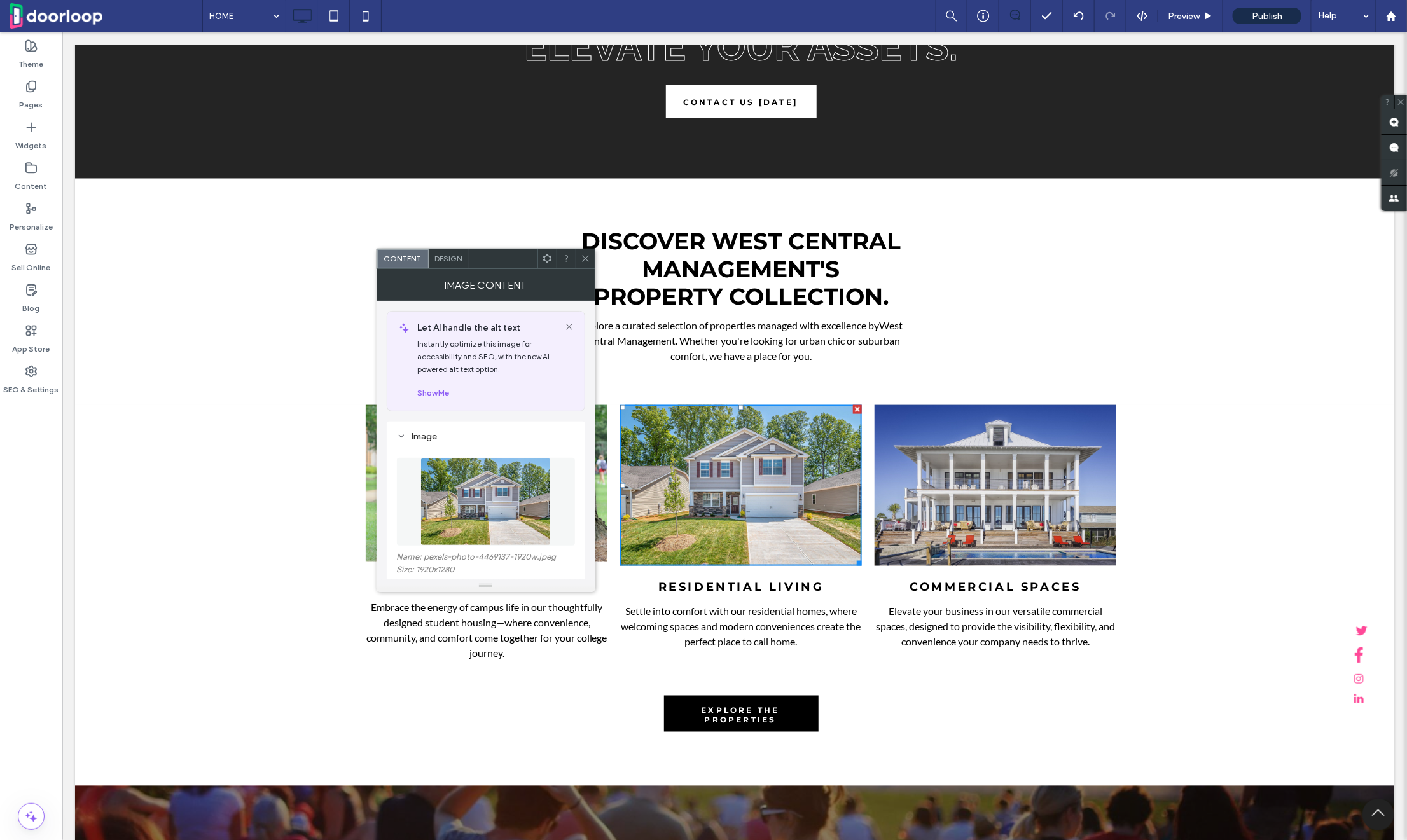
click at [428, 492] on img at bounding box center [485, 502] width 131 height 88
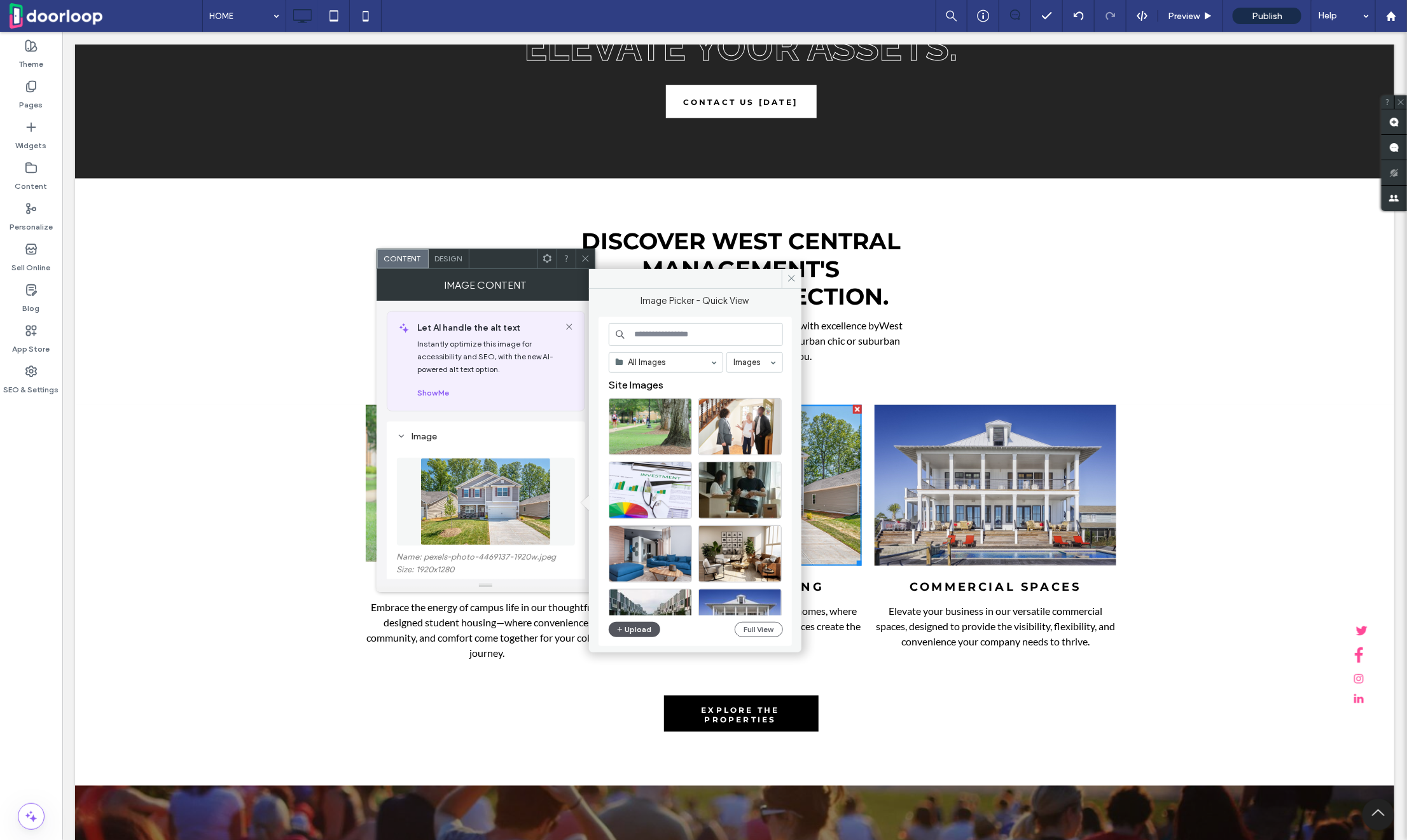
click at [644, 628] on button "Upload" at bounding box center [635, 630] width 53 height 15
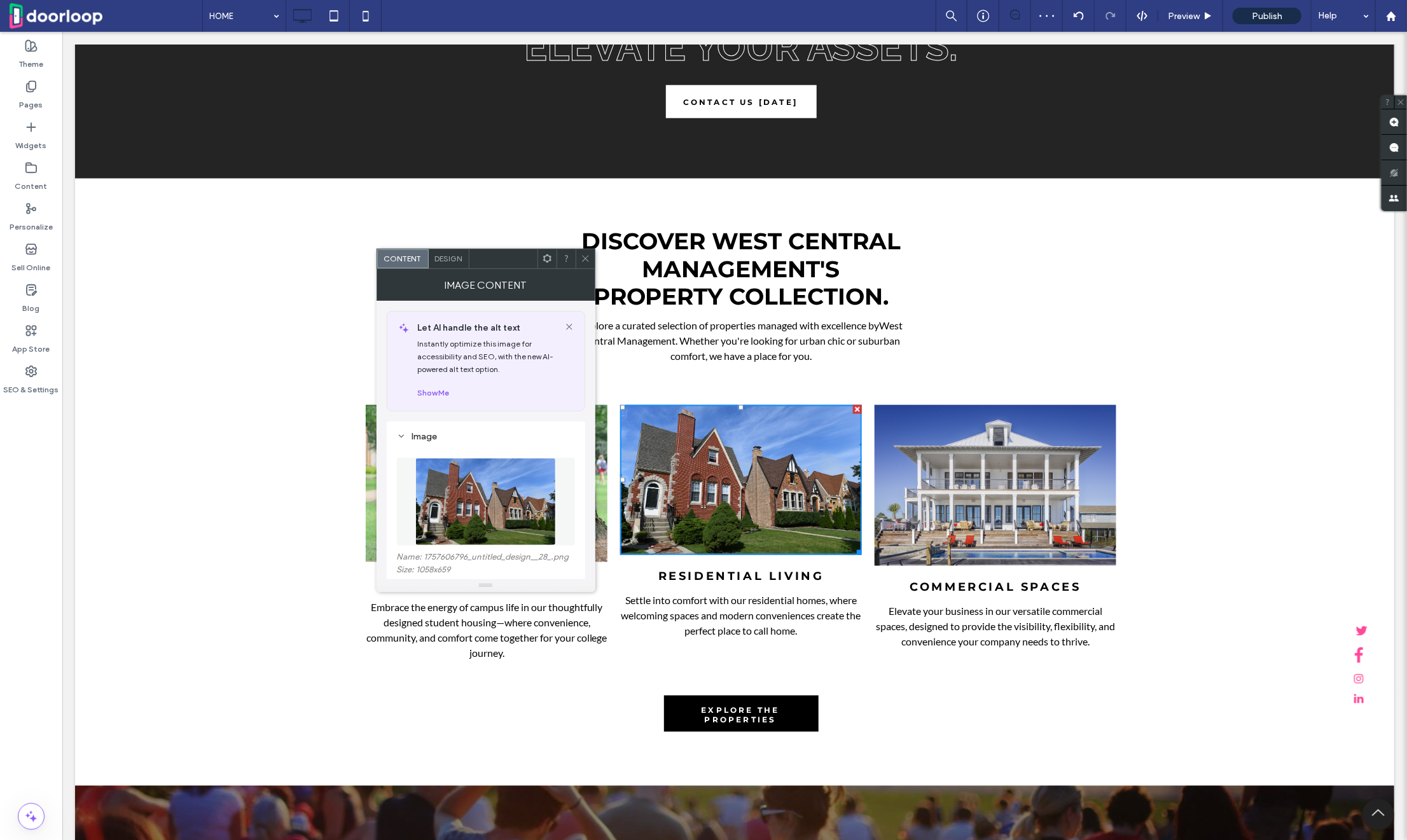
click at [1003, 517] on img at bounding box center [994, 485] width 241 height 161
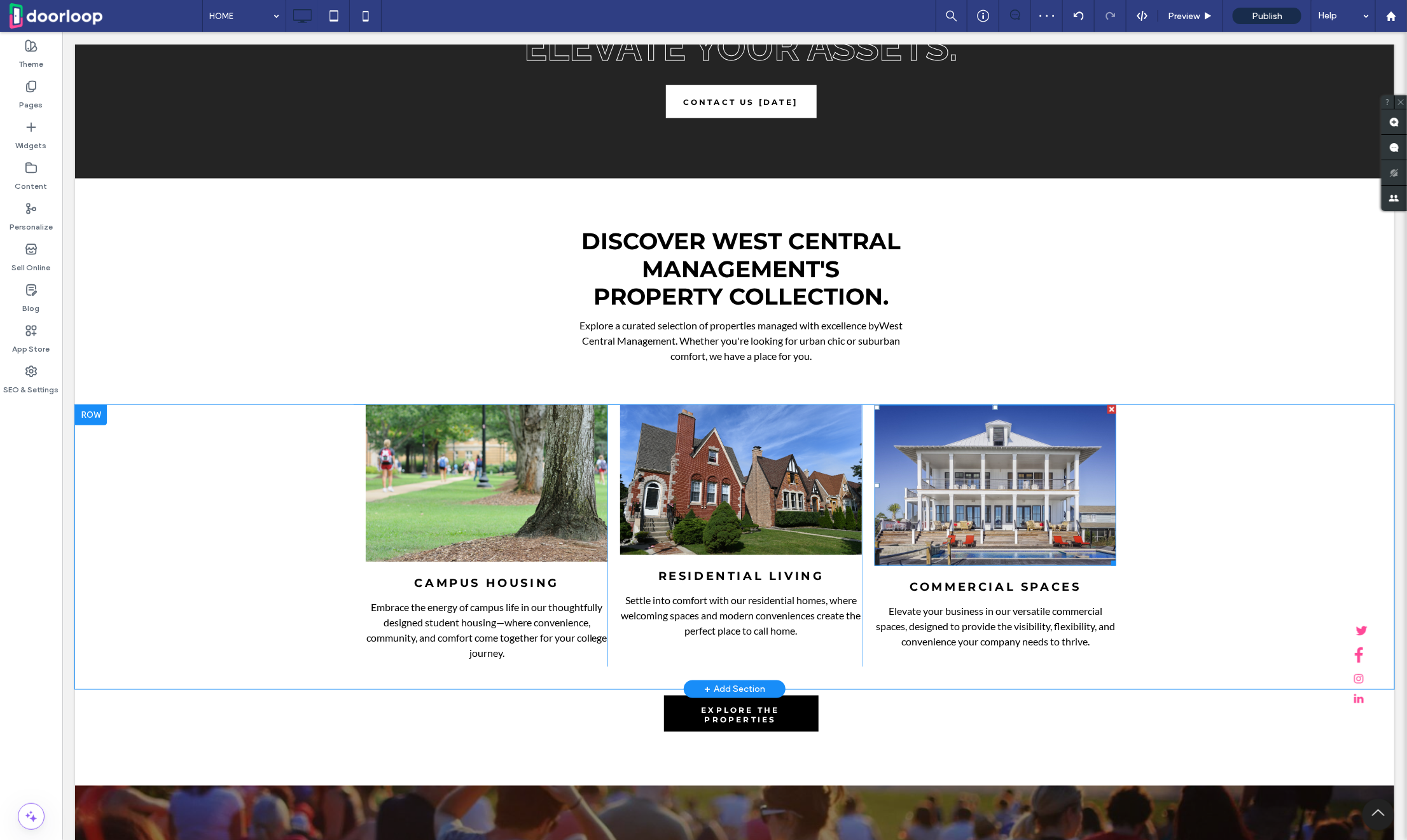
click at [979, 510] on img at bounding box center [994, 485] width 241 height 161
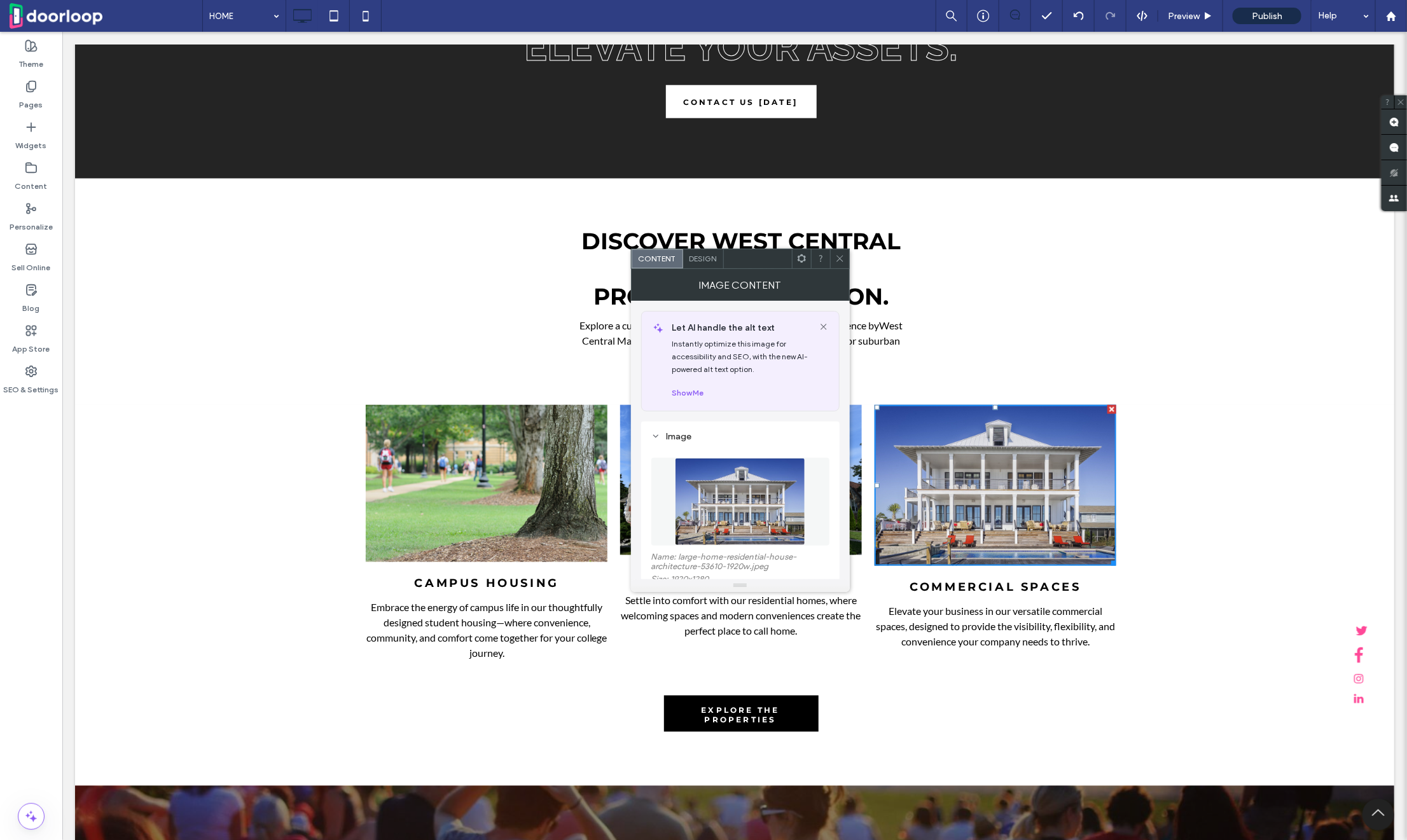
click at [694, 489] on img at bounding box center [740, 502] width 131 height 88
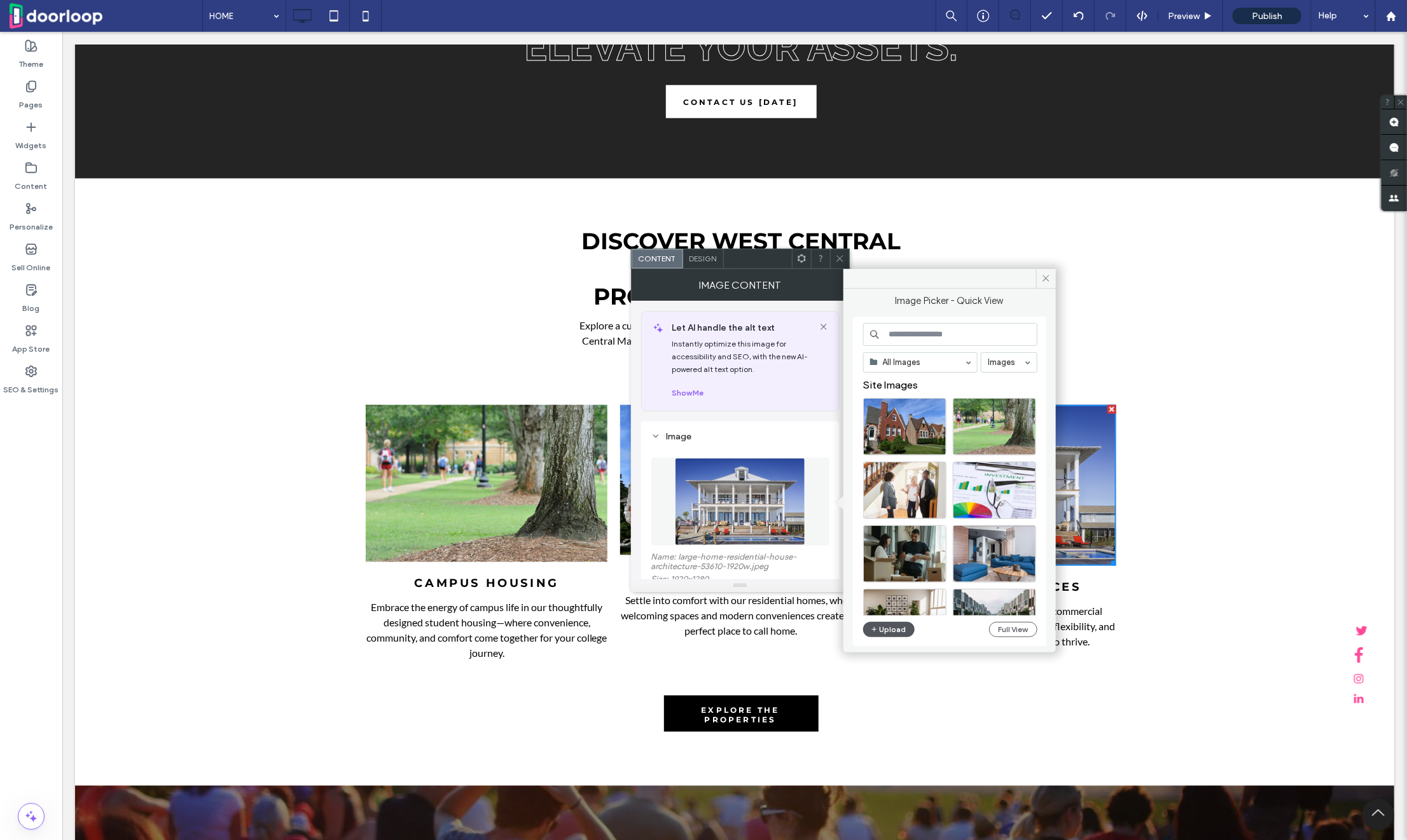
click at [890, 628] on button "Upload" at bounding box center [889, 630] width 53 height 15
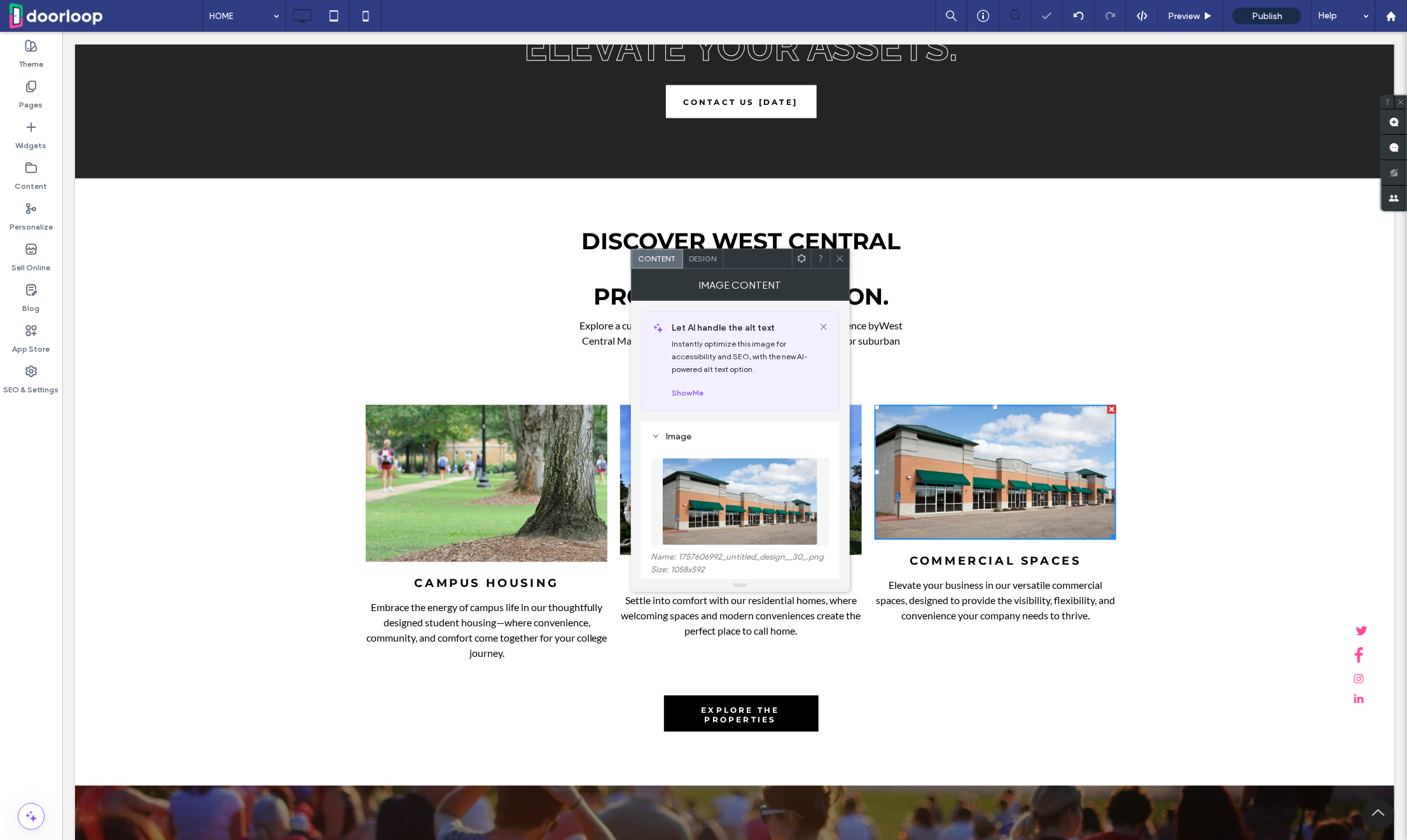
click at [839, 254] on icon at bounding box center [839, 258] width 9 height 9
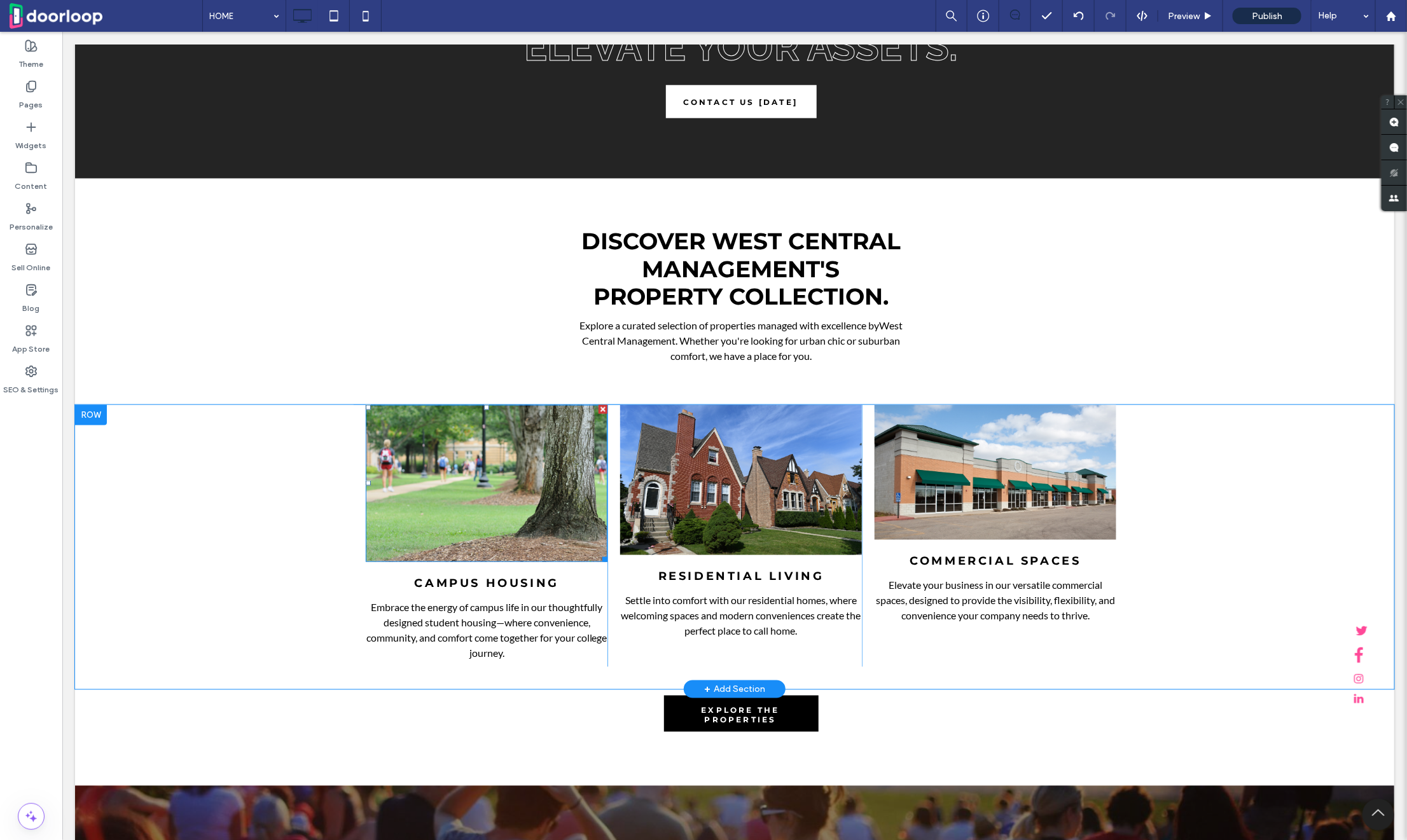
click at [544, 515] on img at bounding box center [485, 484] width 241 height 158
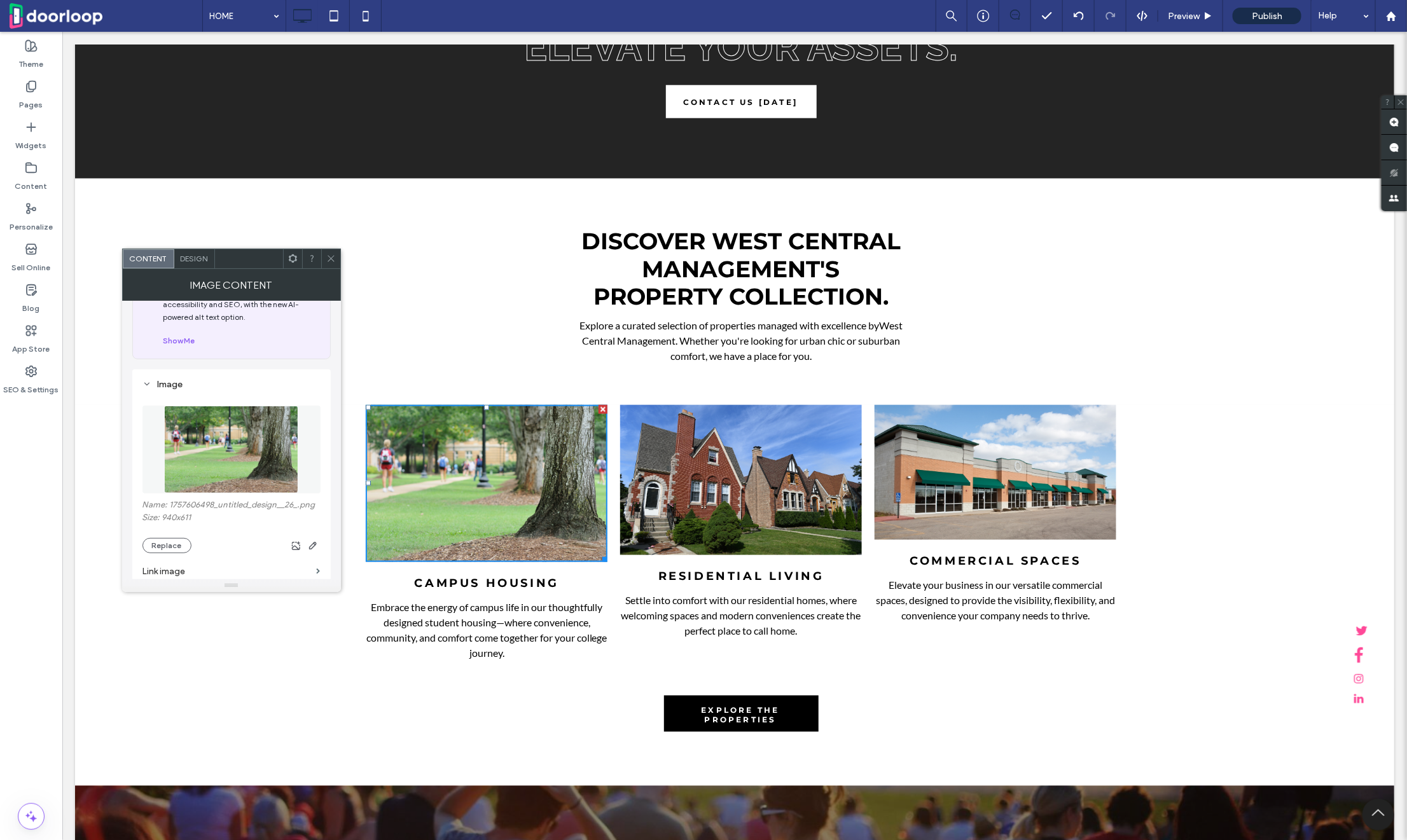
scroll to position [68, 0]
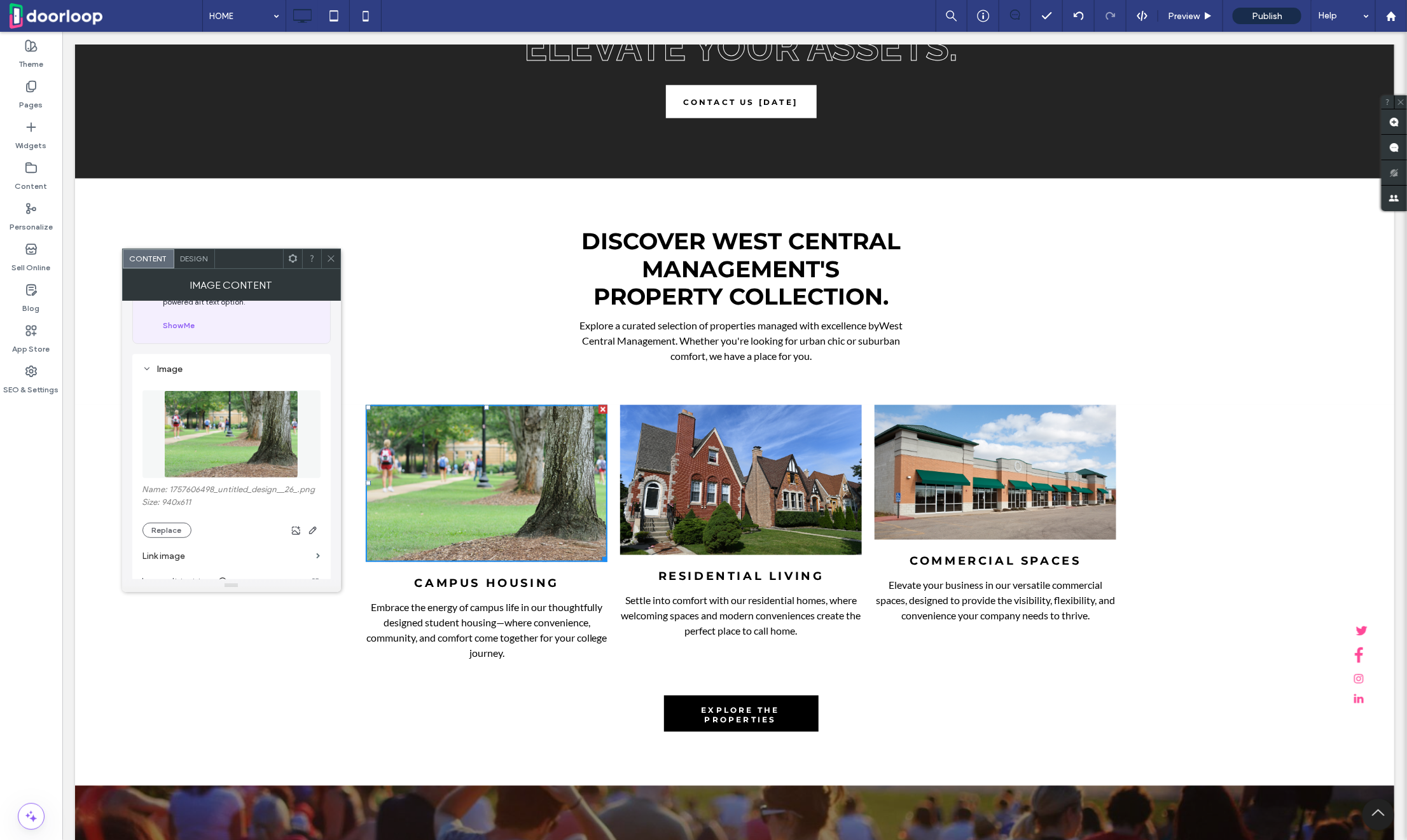
click at [712, 484] on img at bounding box center [740, 479] width 241 height 150
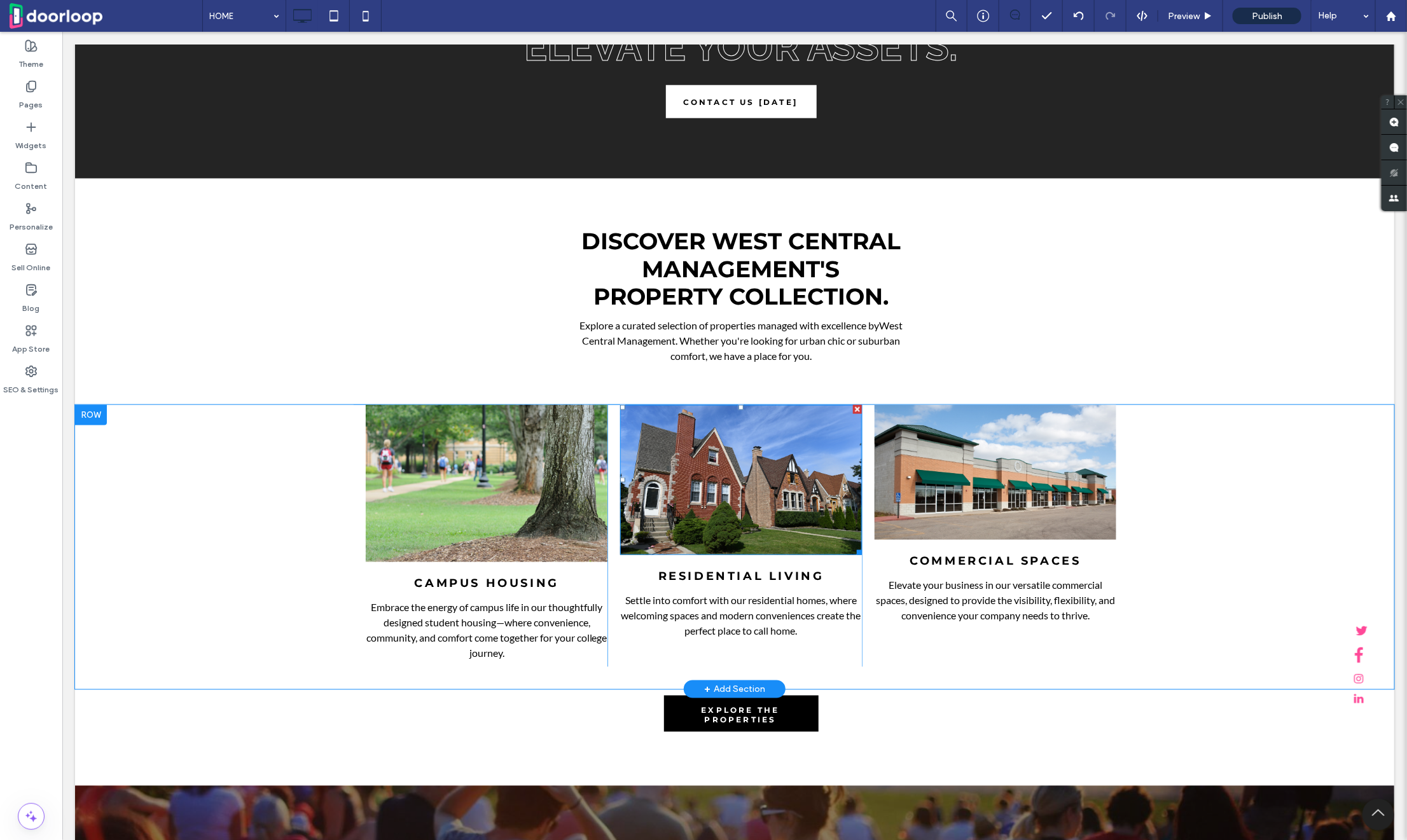
click at [698, 484] on img at bounding box center [740, 479] width 241 height 150
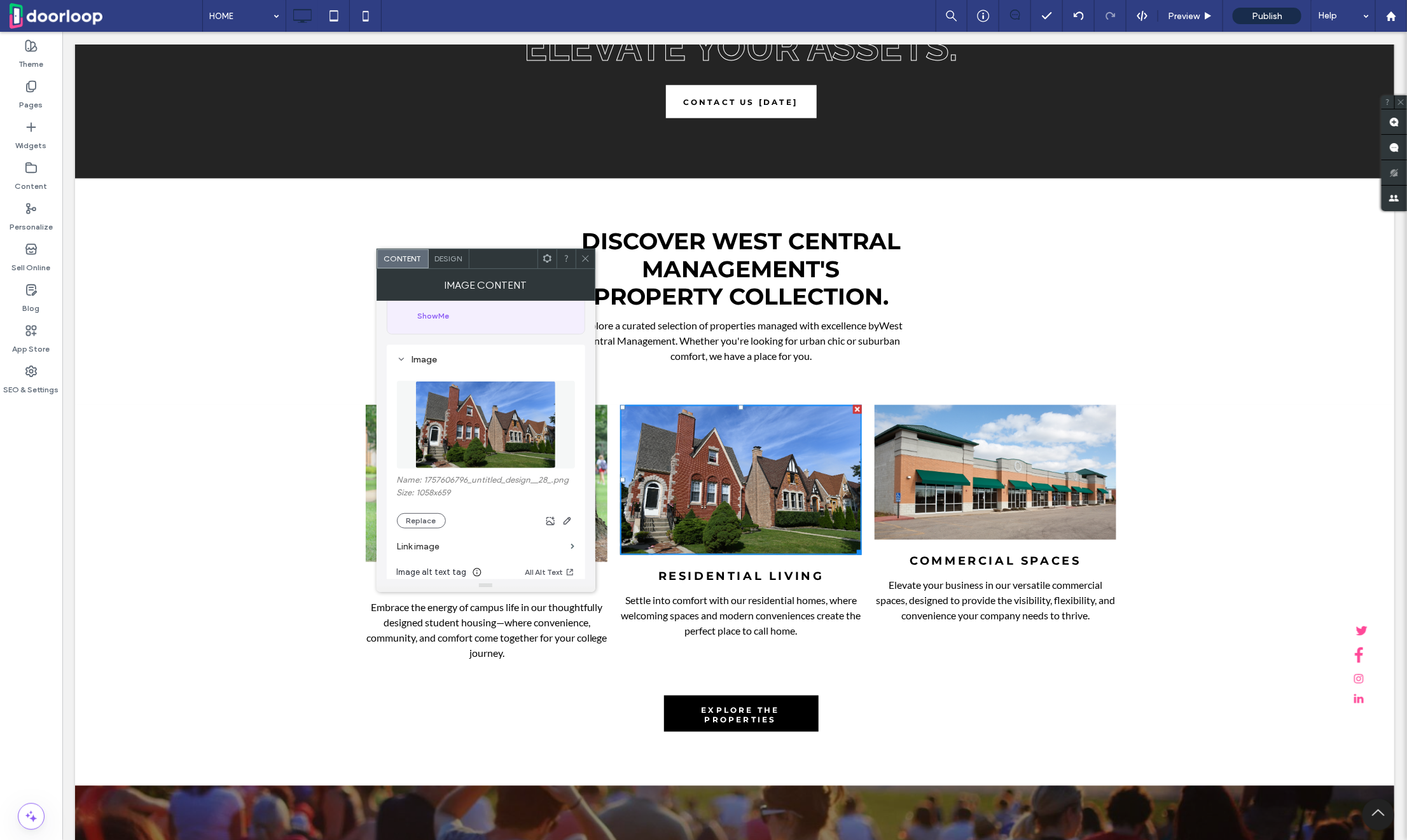
scroll to position [84, 0]
click at [571, 515] on icon "button" at bounding box center [568, 514] width 10 height 10
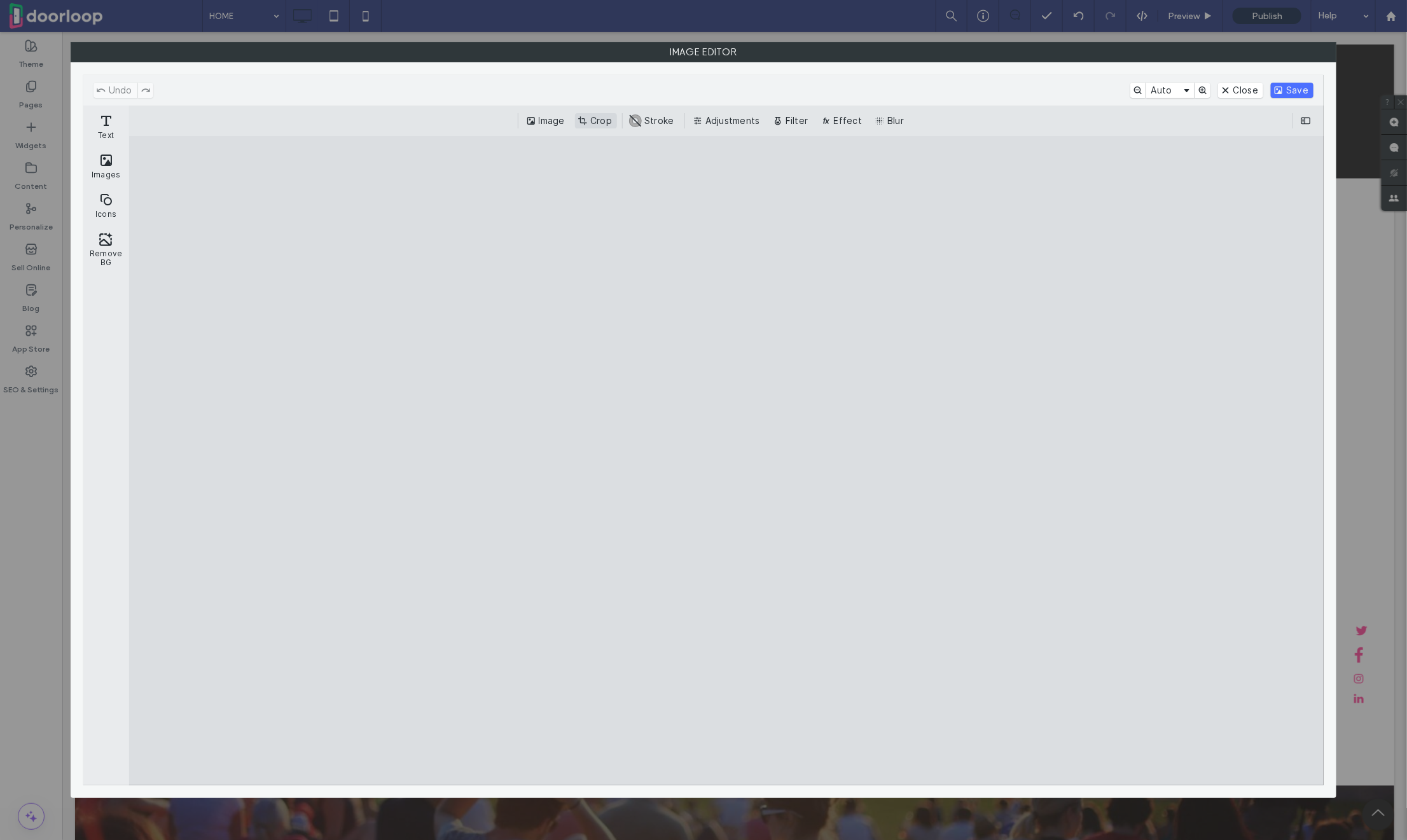
click at [604, 116] on button "Crop" at bounding box center [596, 121] width 42 height 15
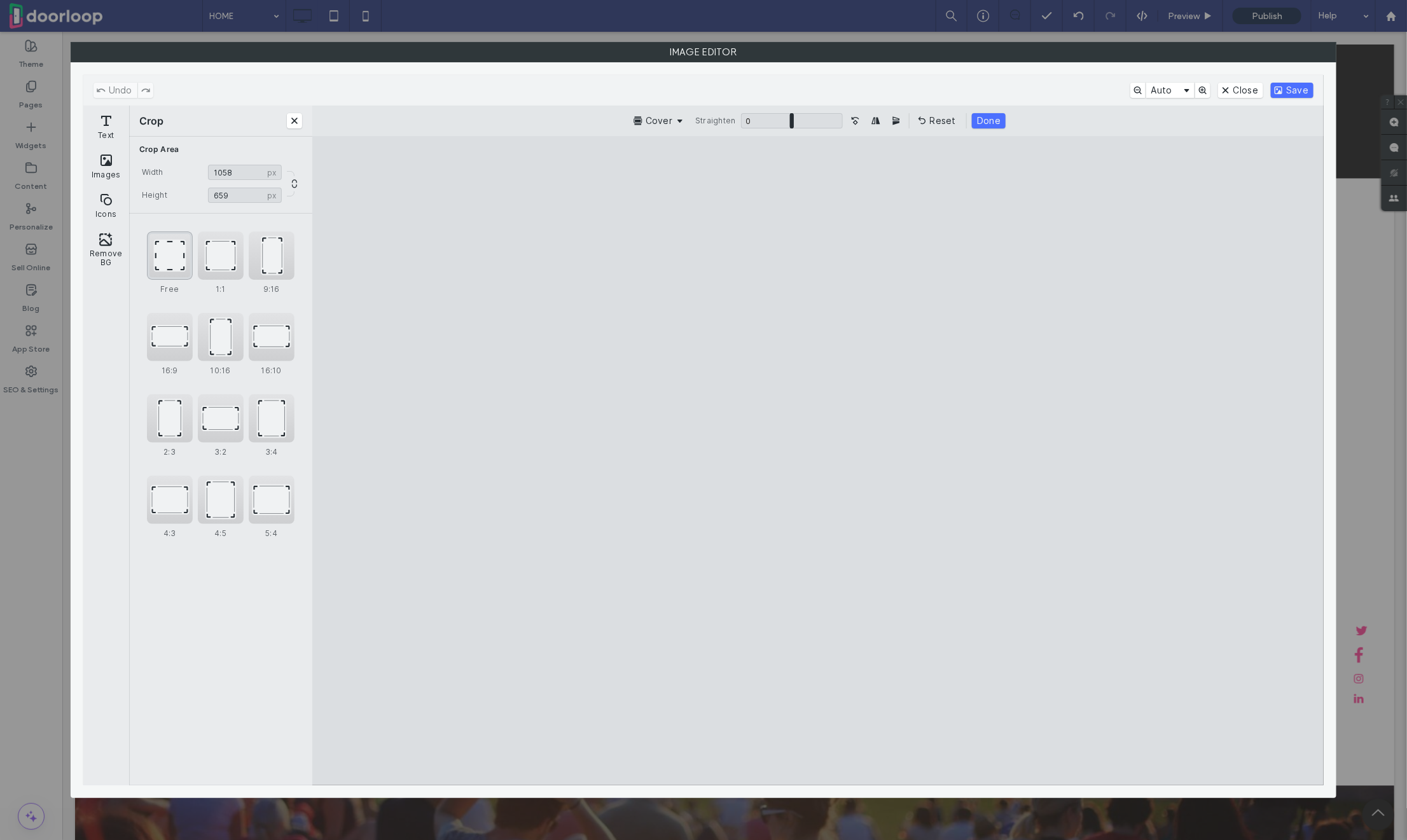
click at [180, 251] on div "Free" at bounding box center [169, 255] width 46 height 48
click at [239, 168] on input "****" at bounding box center [245, 173] width 74 height 15
type input "****"
drag, startPoint x: 734, startPoint y: 356, endPoint x: 757, endPoint y: 356, distance: 23.0
click at [818, 461] on cesdk-canvas "Editor canvas" at bounding box center [818, 461] width 0 height 0
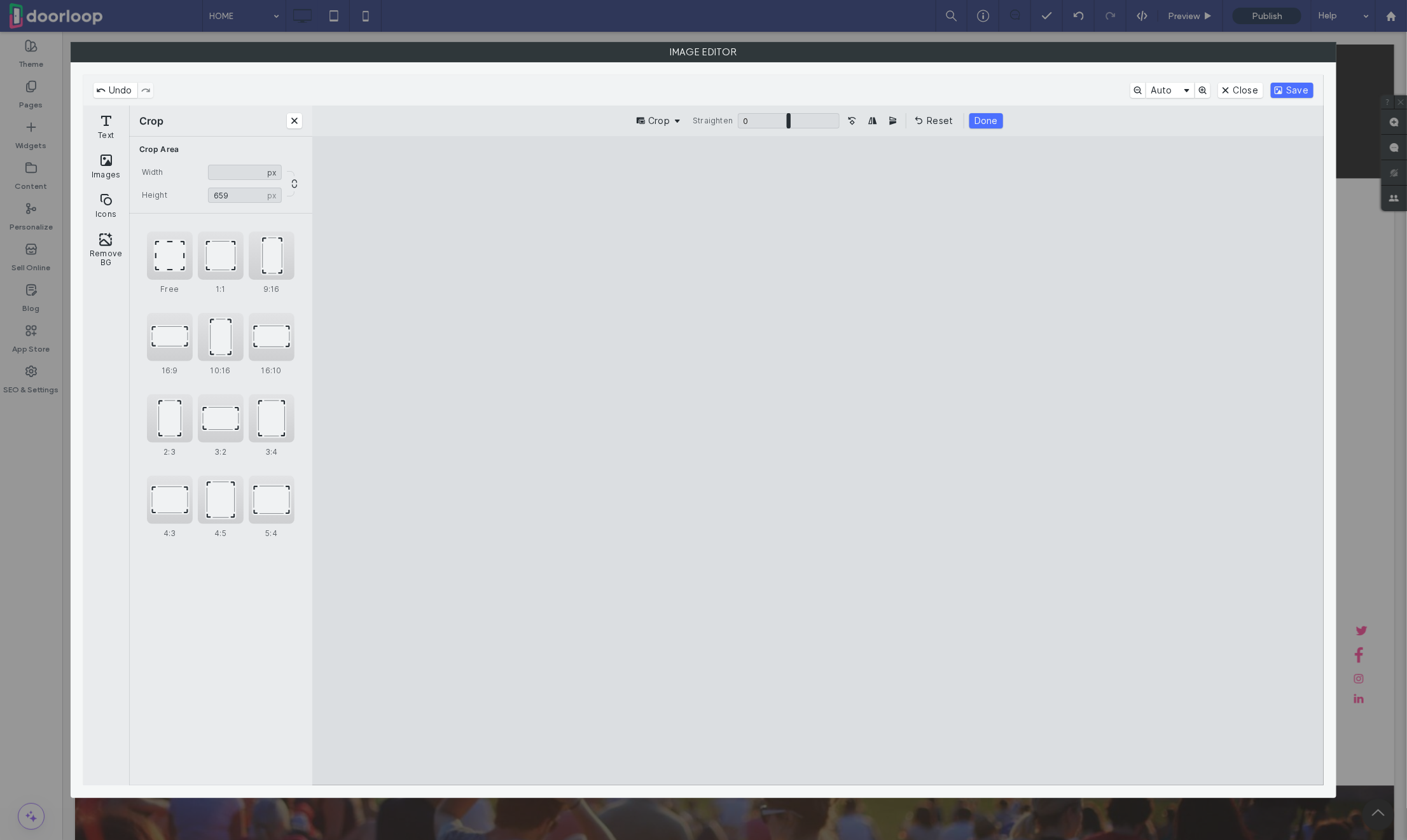
drag, startPoint x: 752, startPoint y: 353, endPoint x: 726, endPoint y: 359, distance: 26.7
click at [818, 461] on cesdk-canvas "Editor canvas" at bounding box center [818, 461] width 0 height 0
click at [1288, 86] on button "Save" at bounding box center [1293, 91] width 42 height 15
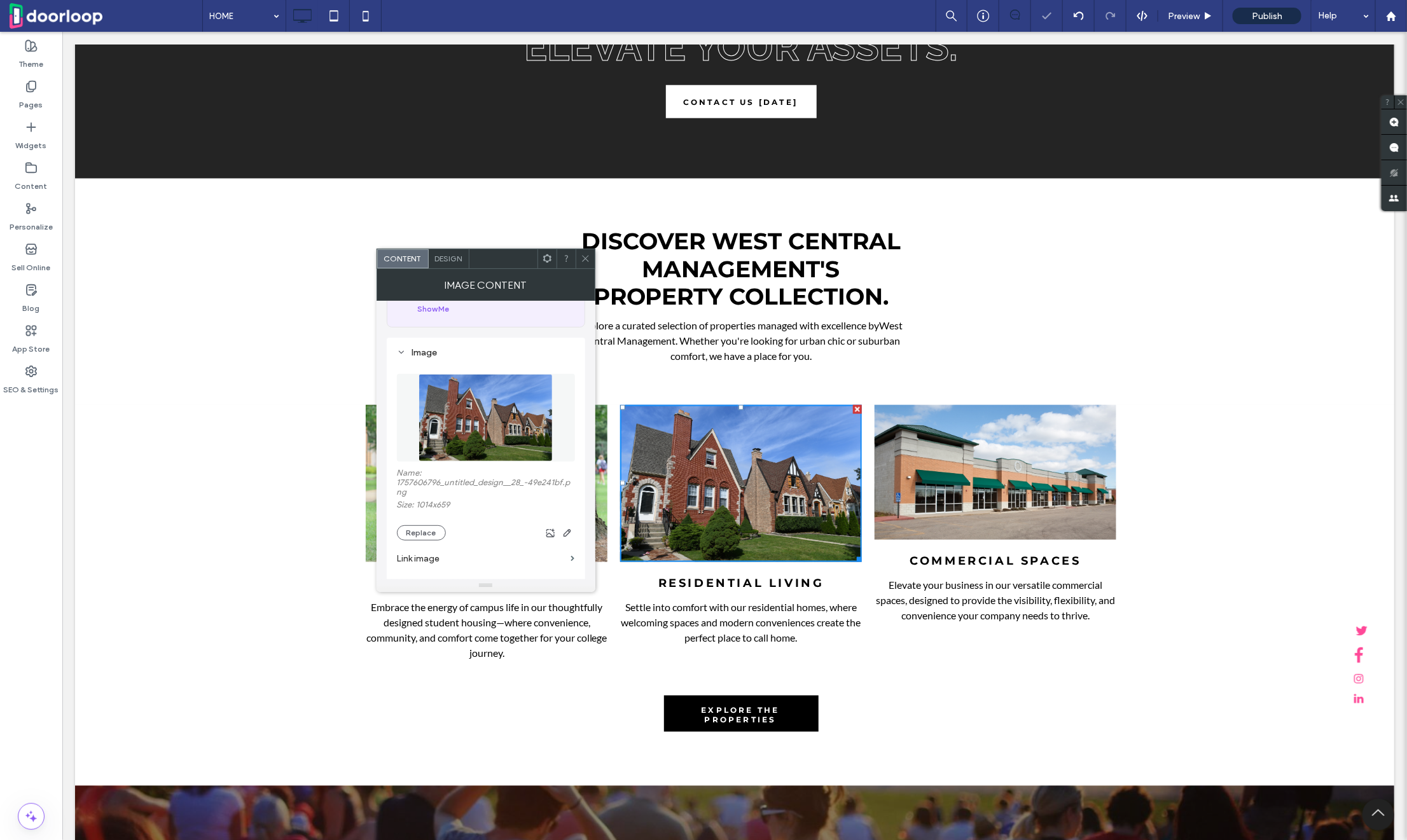
click at [1034, 430] on img at bounding box center [994, 472] width 241 height 135
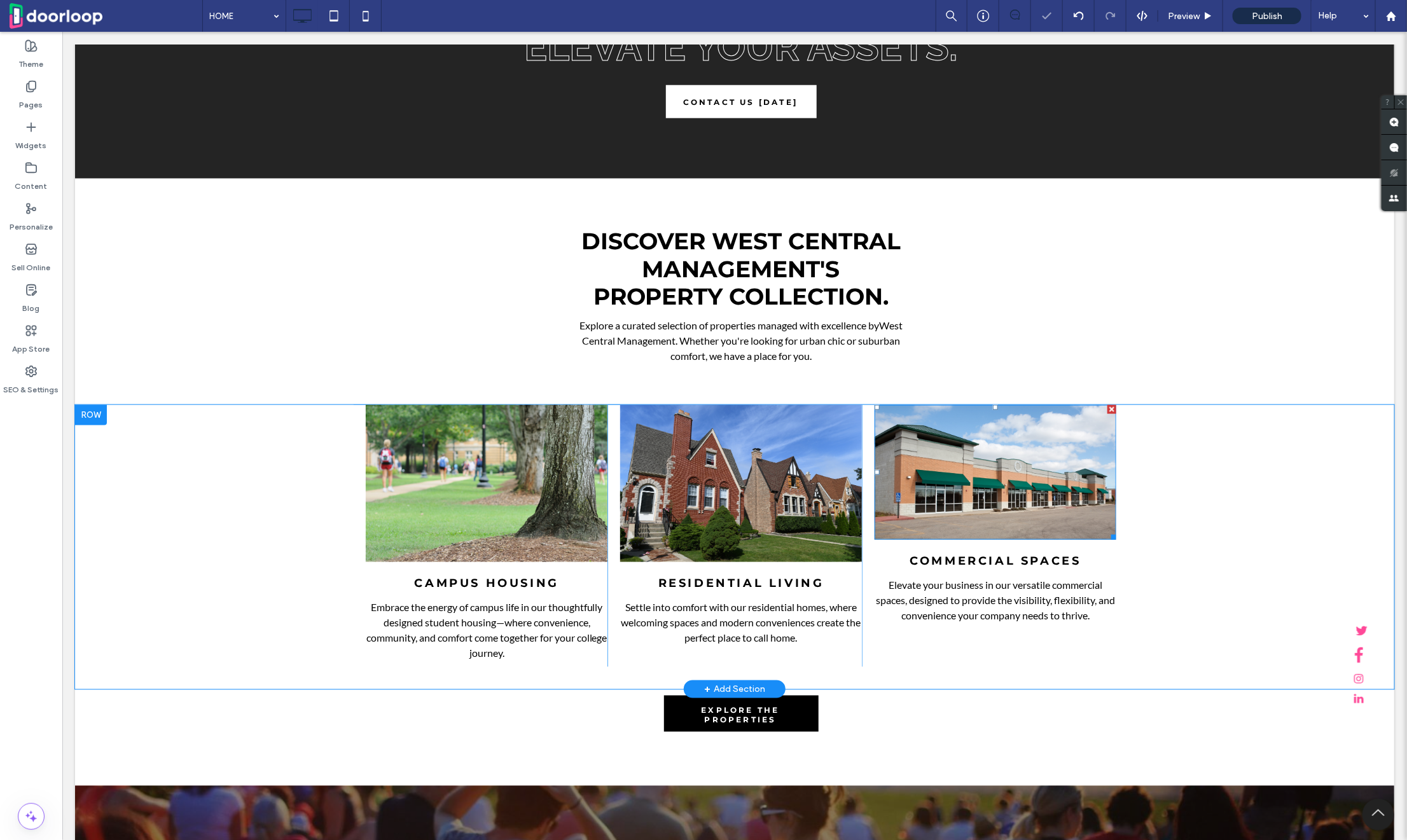
click at [1023, 453] on img at bounding box center [994, 472] width 241 height 135
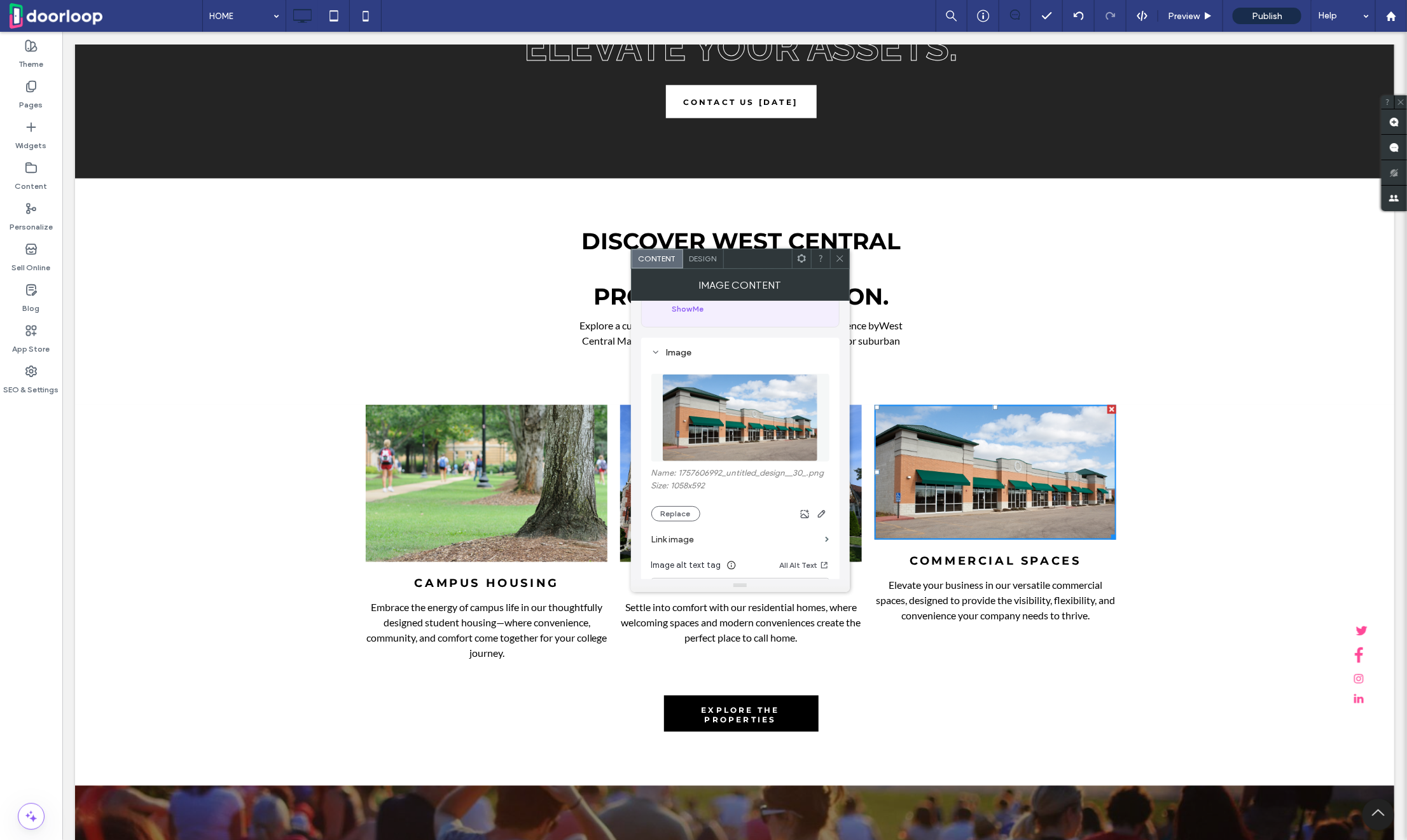
scroll to position [96, 0]
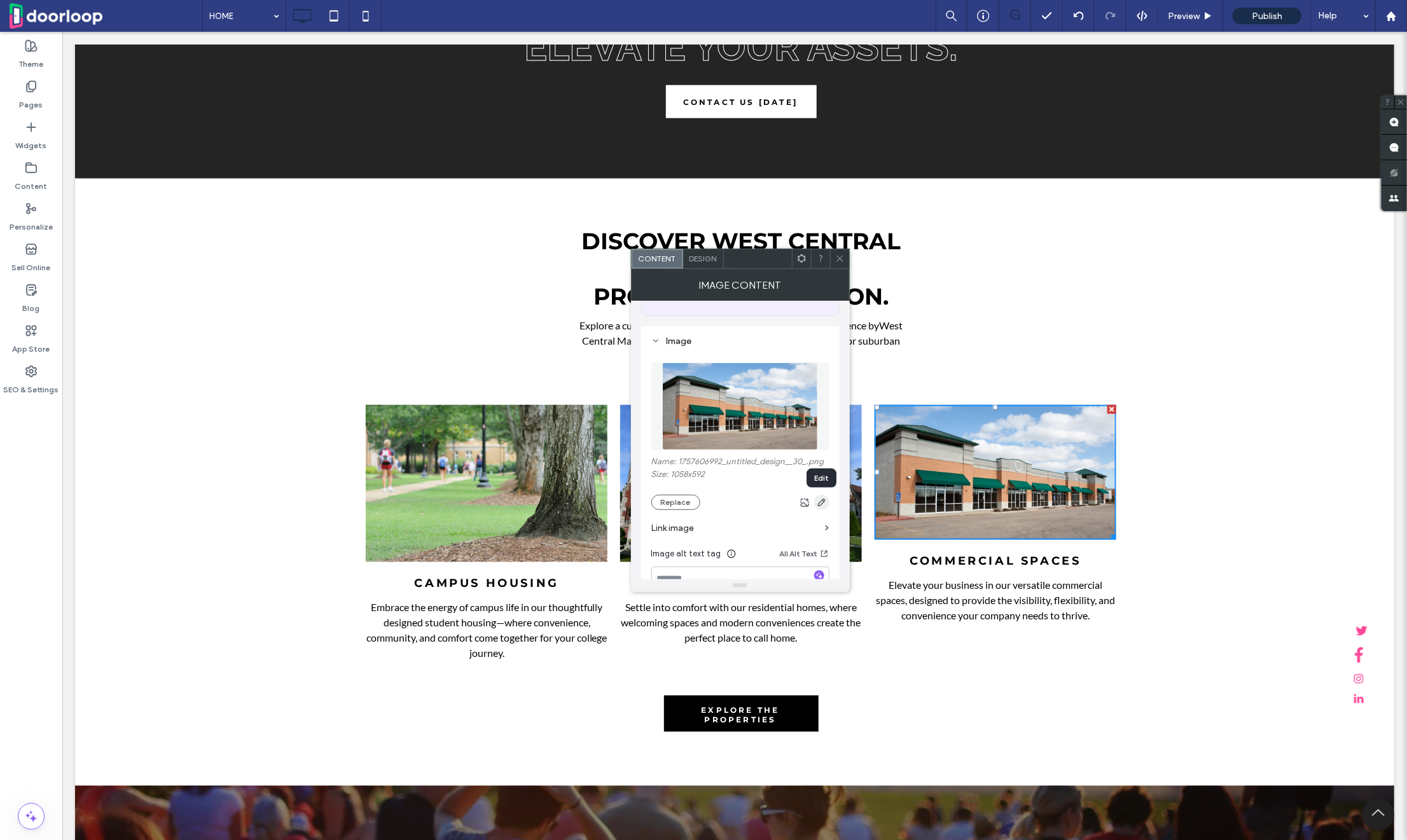
click at [821, 499] on icon "button" at bounding box center [822, 502] width 10 height 10
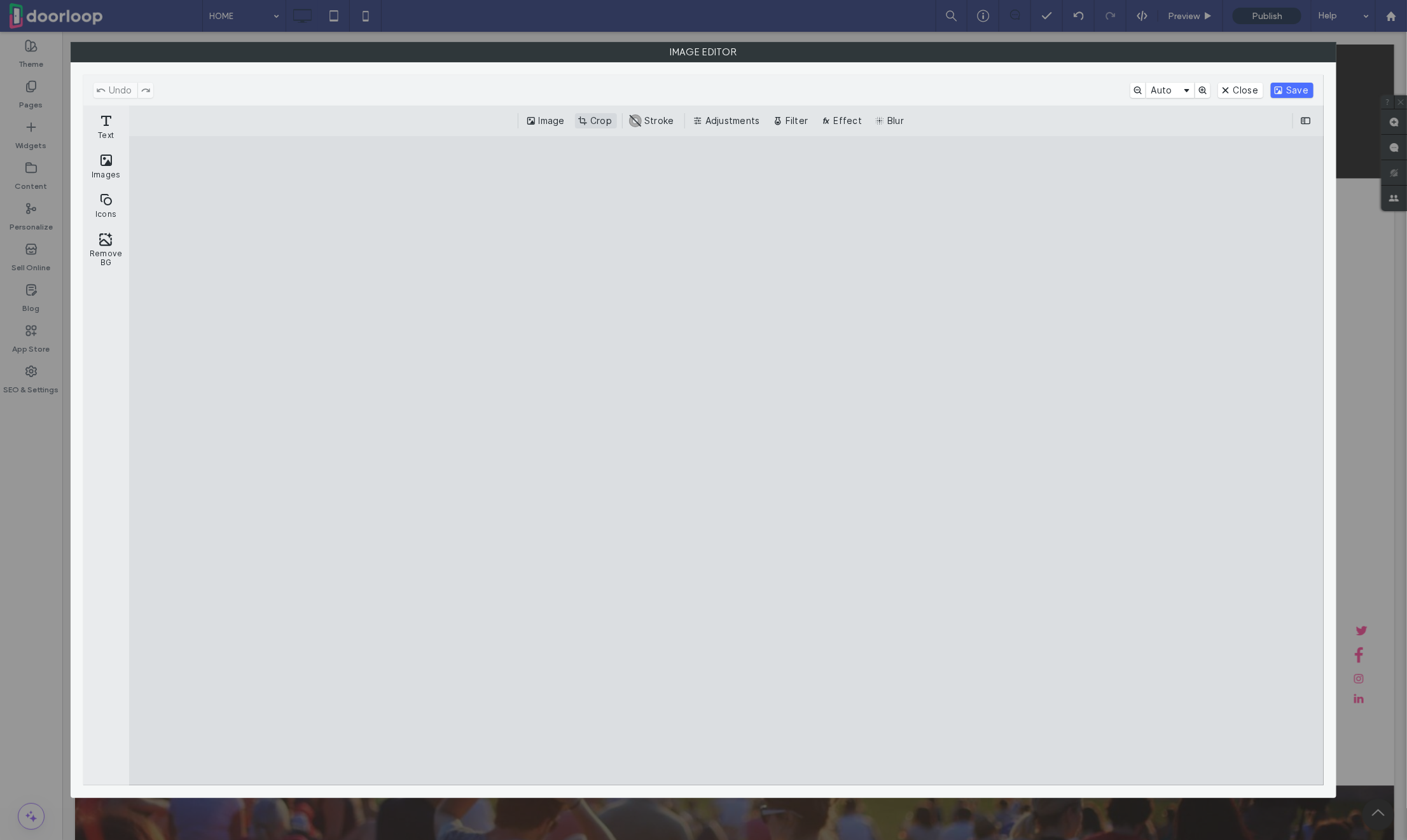
click at [591, 119] on button "Crop" at bounding box center [596, 121] width 42 height 15
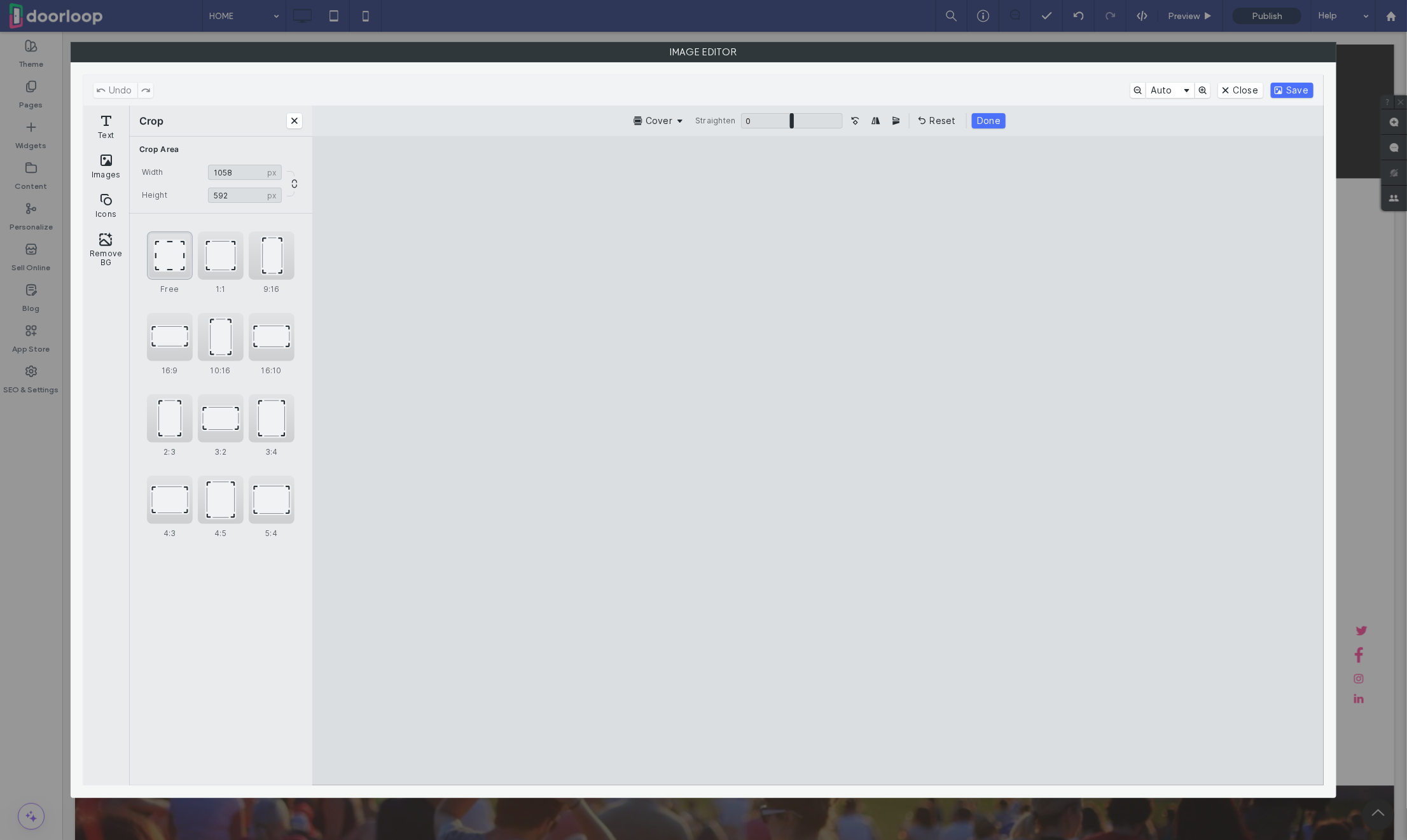
click at [181, 262] on div "Free" at bounding box center [169, 255] width 46 height 48
click at [236, 172] on input "****" at bounding box center [245, 173] width 74 height 15
type input "***"
drag, startPoint x: 573, startPoint y: 313, endPoint x: 619, endPoint y: 315, distance: 46.0
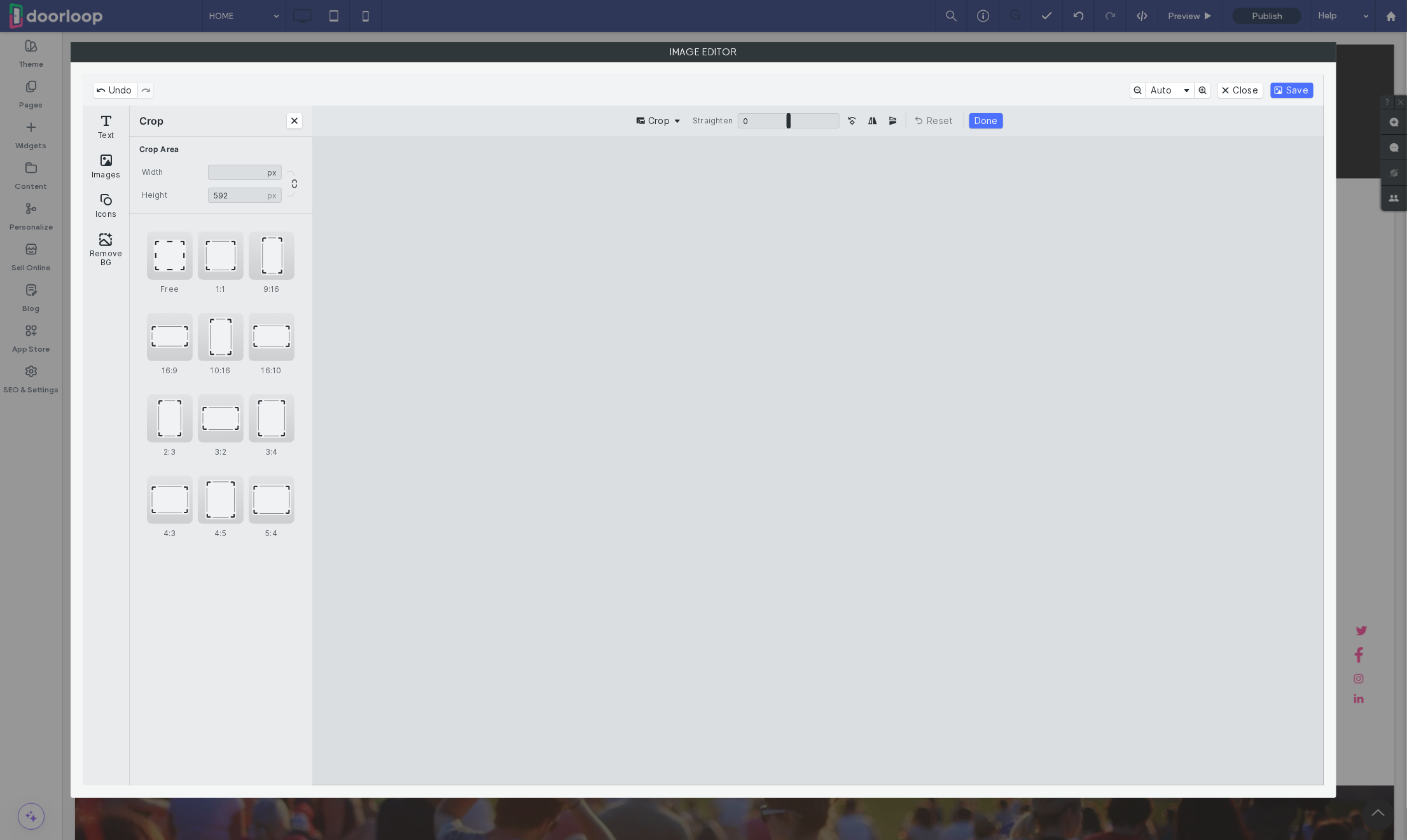
click at [818, 461] on cesdk-canvas "Editor canvas" at bounding box center [818, 461] width 0 height 0
drag, startPoint x: 629, startPoint y: 366, endPoint x: 556, endPoint y: 366, distance: 73.0
click at [818, 461] on cesdk-canvas "Editor canvas" at bounding box center [818, 461] width 0 height 0
drag, startPoint x: 556, startPoint y: 366, endPoint x: 565, endPoint y: 358, distance: 12.0
click at [818, 461] on cesdk-canvas "Editor canvas" at bounding box center [818, 461] width 0 height 0
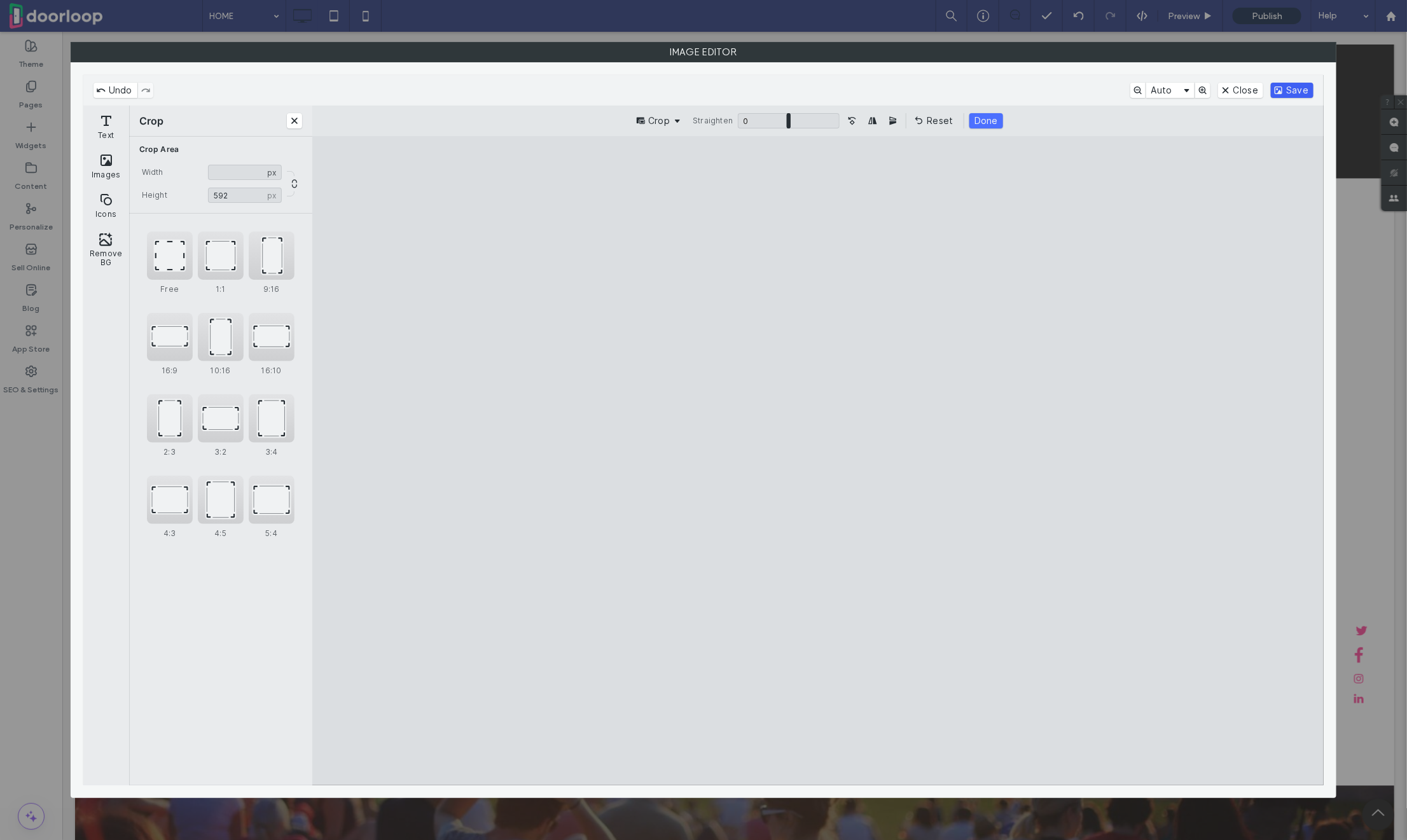
click at [1299, 88] on button "Save" at bounding box center [1293, 91] width 42 height 15
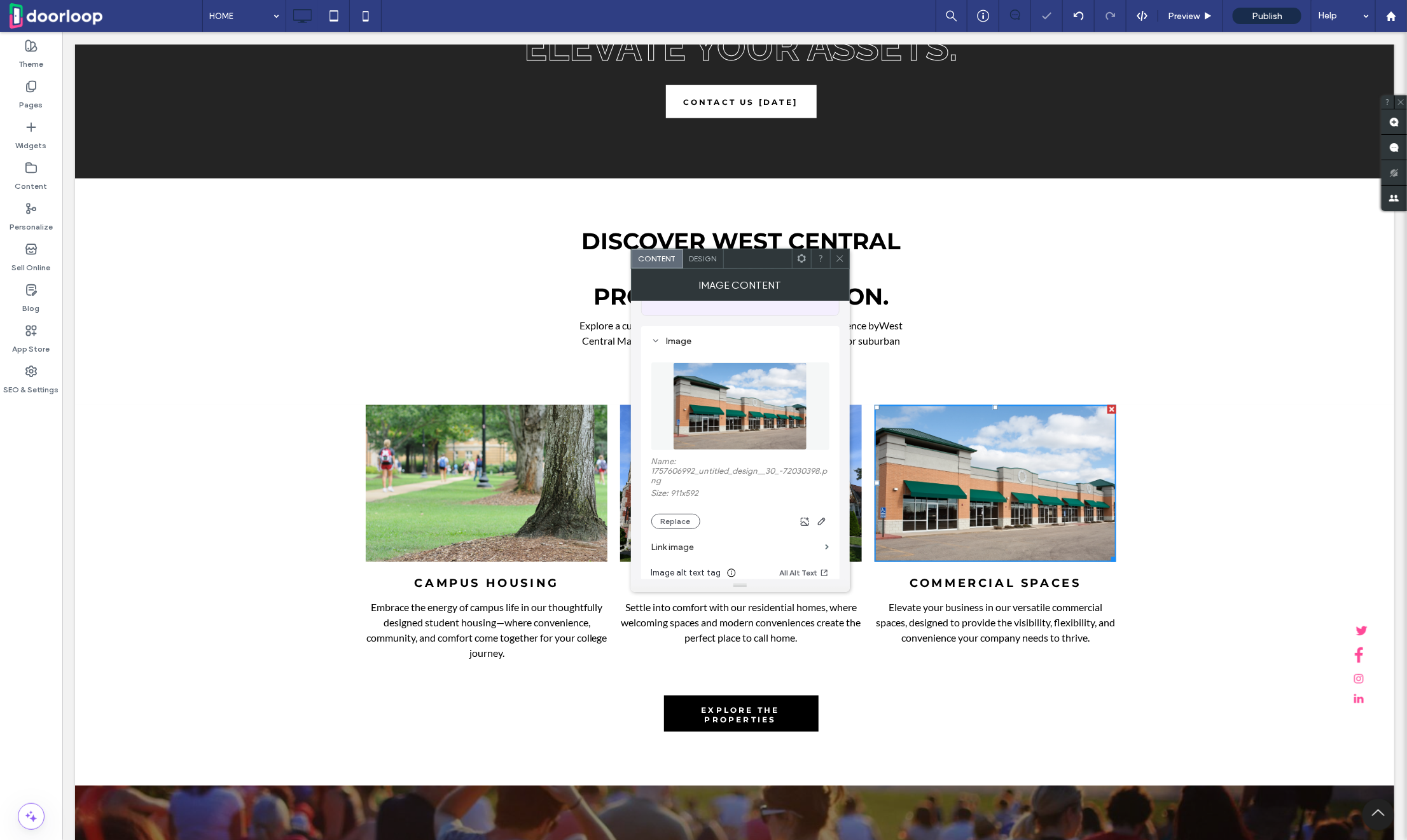
click at [845, 254] on div at bounding box center [839, 258] width 19 height 19
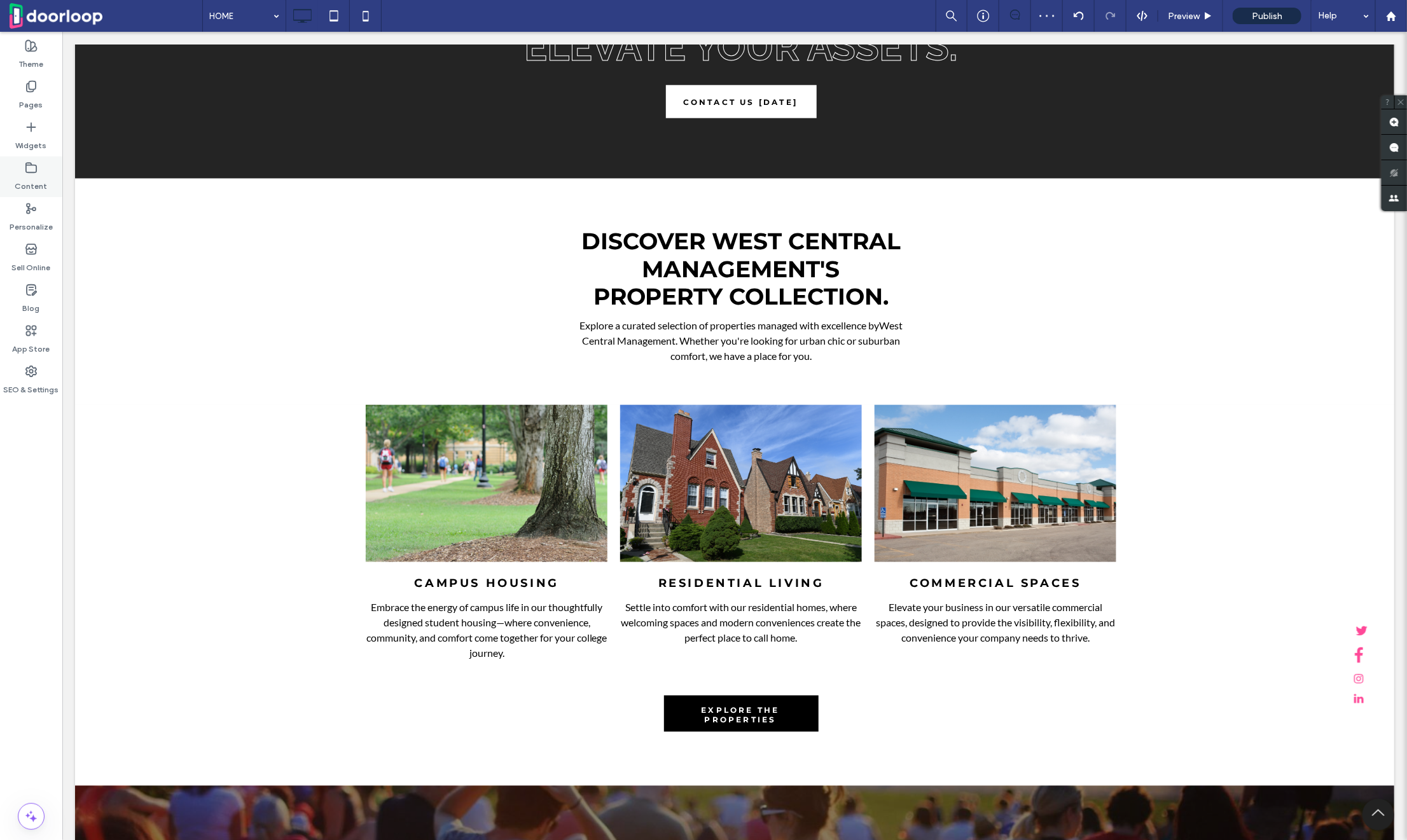
click at [30, 168] on icon at bounding box center [30, 168] width 13 height 13
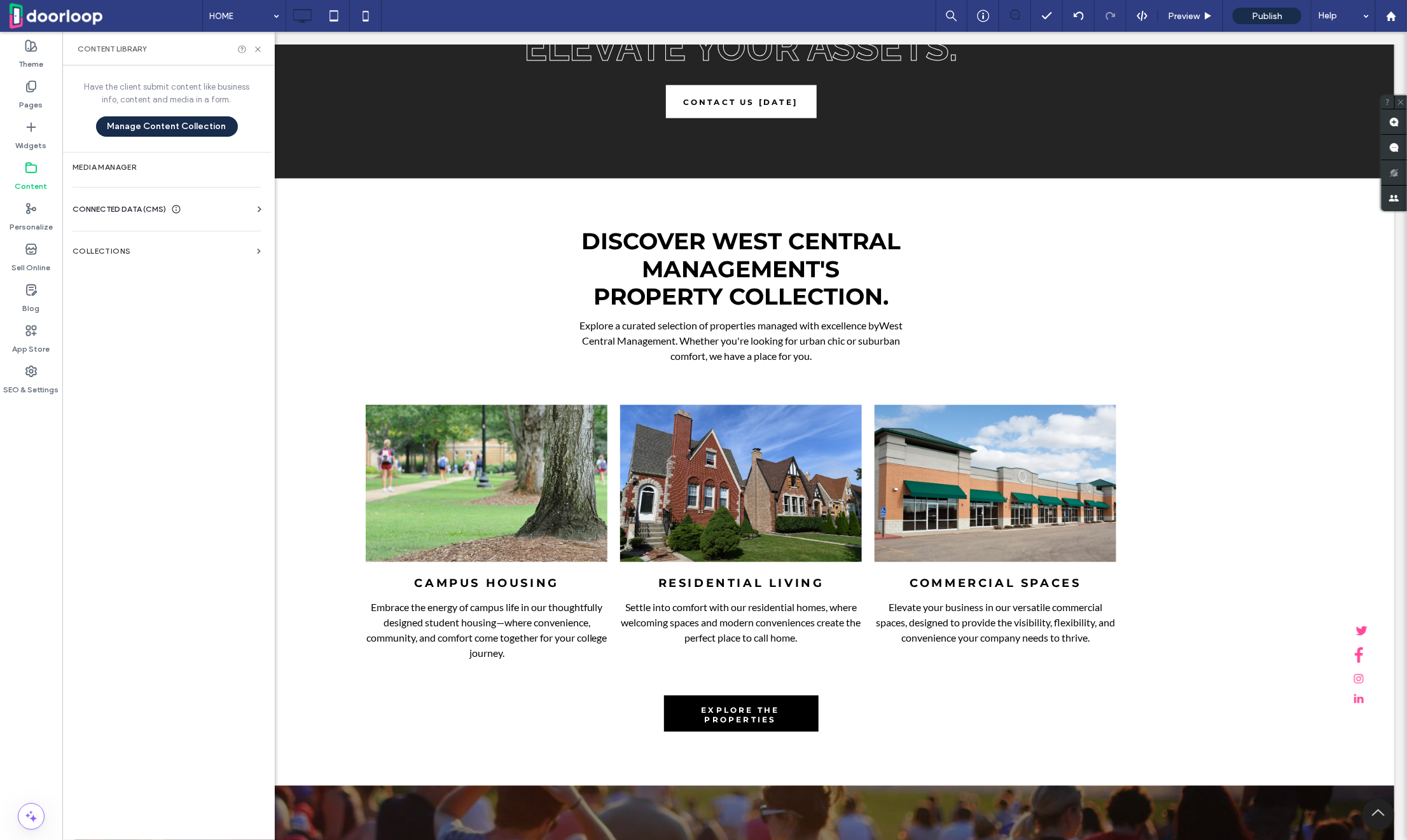
click at [109, 205] on span "CONNECTED DATA (CMS)" at bounding box center [119, 209] width 93 height 13
click at [149, 235] on section "Business Info" at bounding box center [169, 240] width 193 height 30
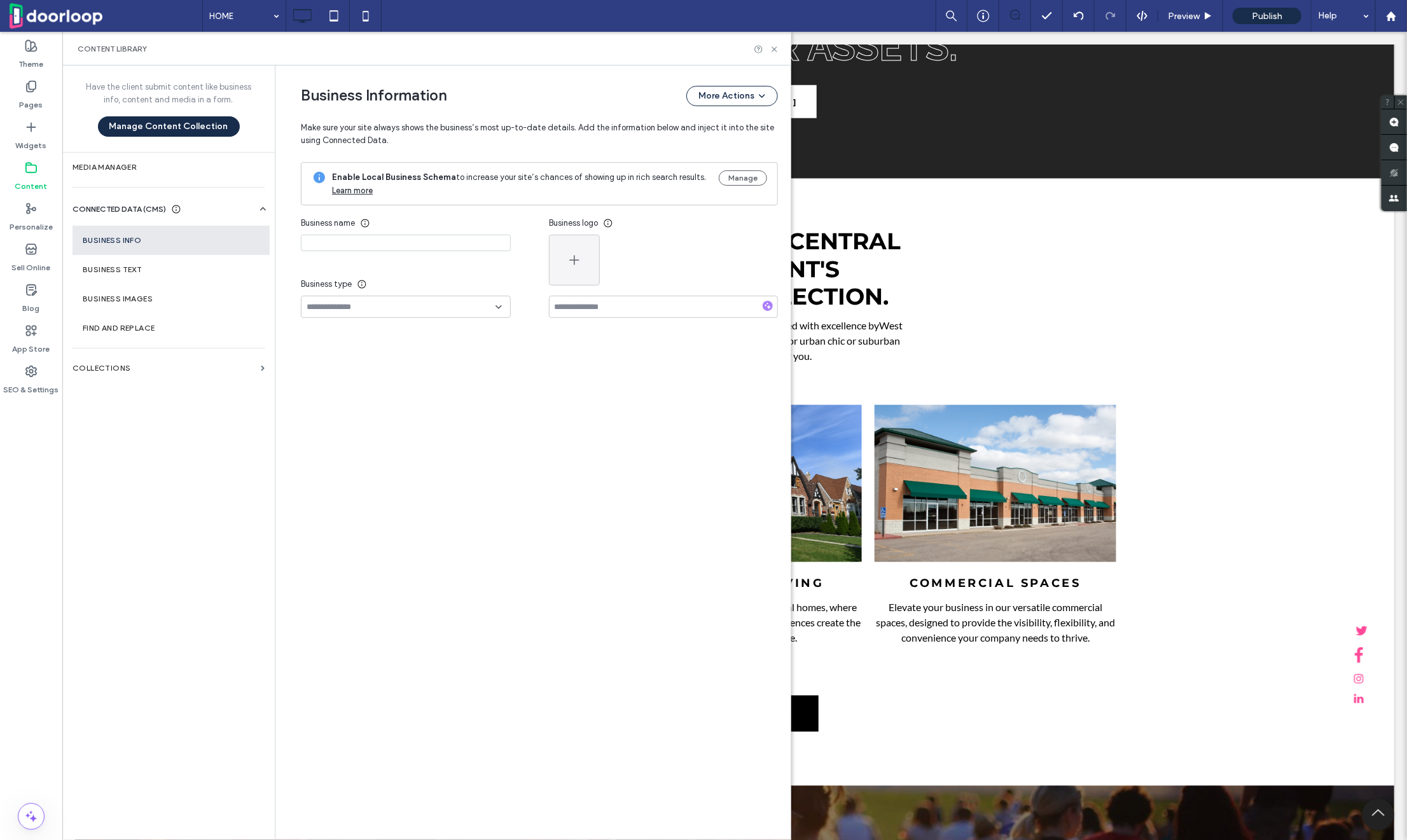
type input "**********"
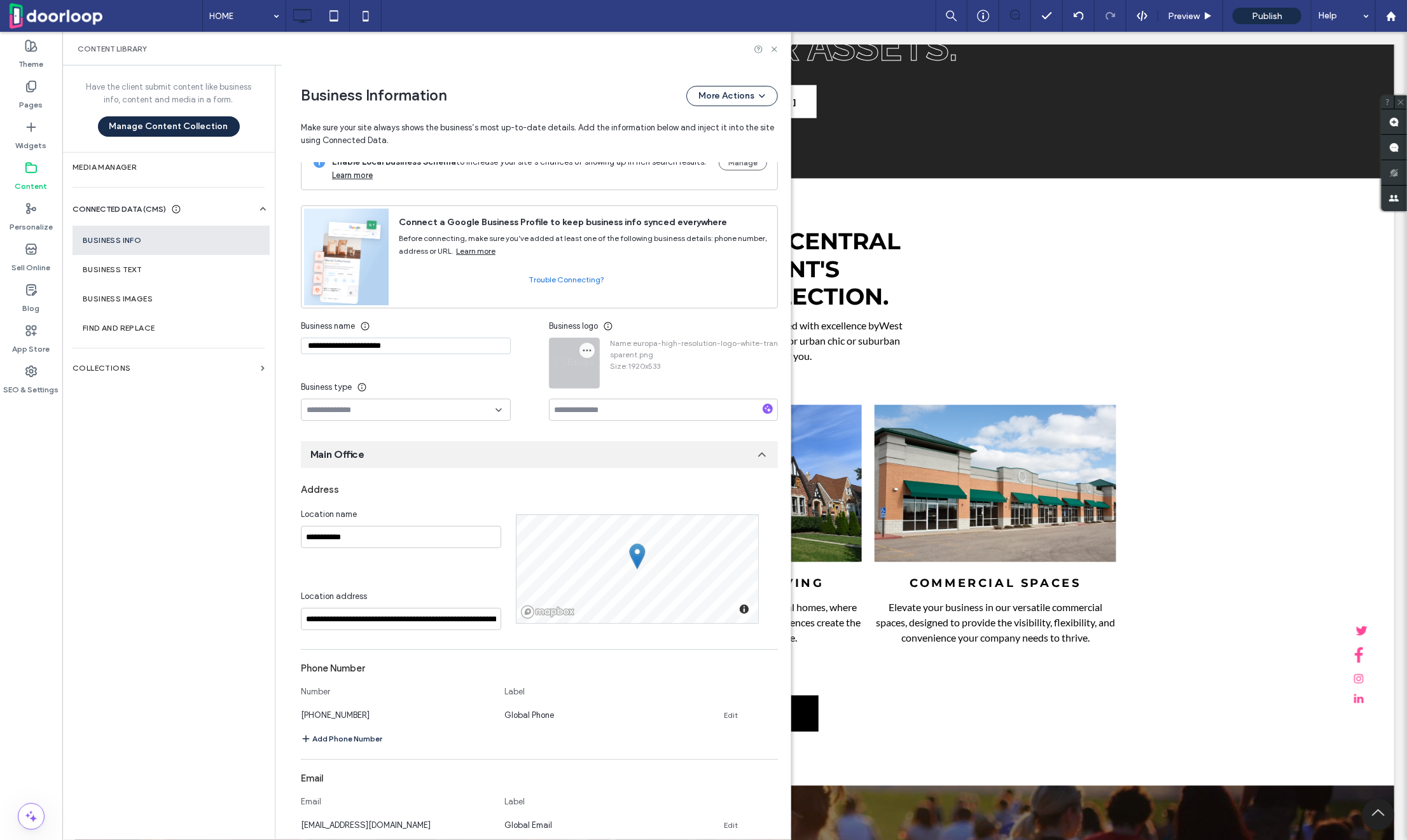
click at [582, 349] on icon "button" at bounding box center [587, 351] width 10 height 10
click at [604, 372] on div "Replace Image" at bounding box center [631, 380] width 114 height 25
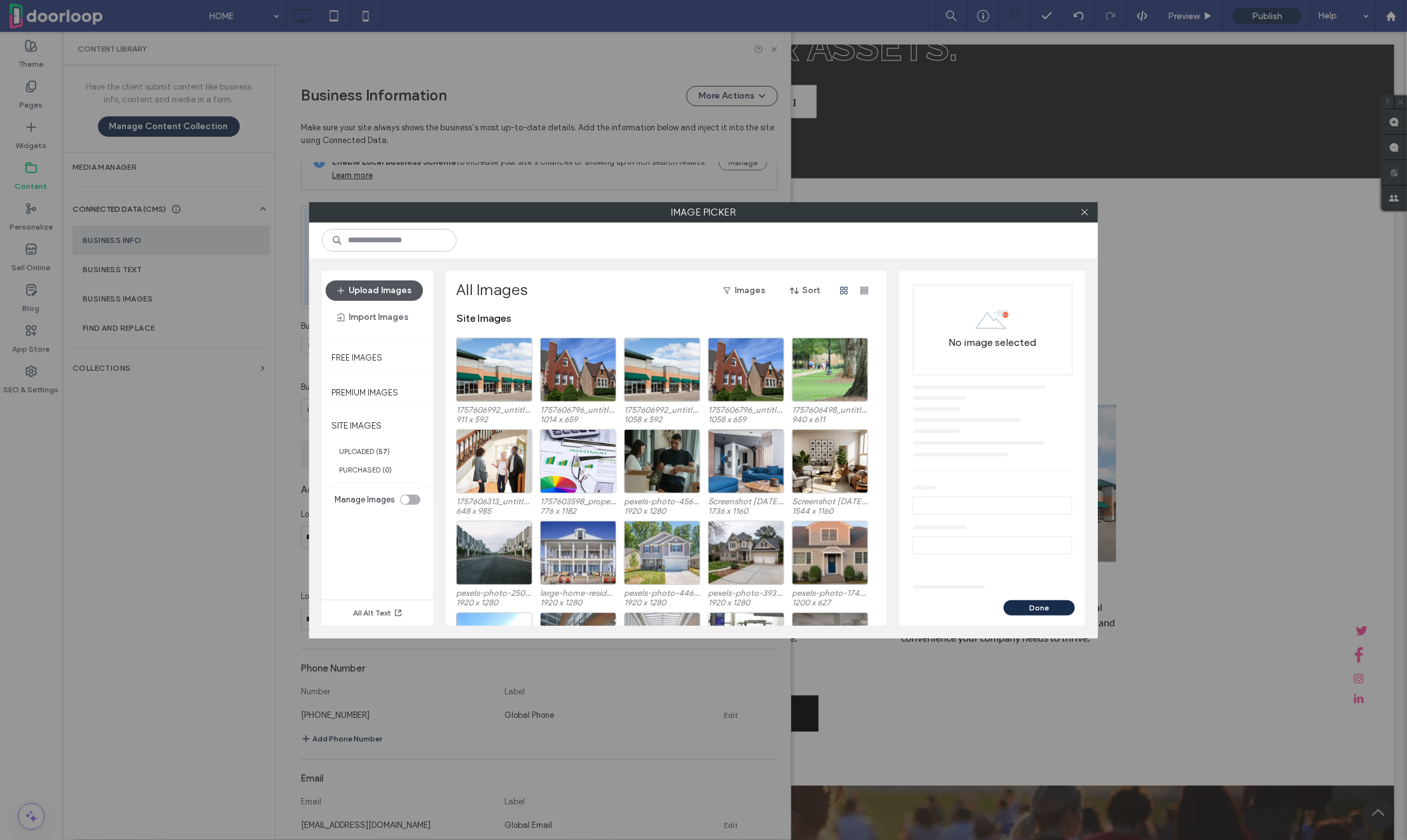
click at [388, 287] on button "Upload Images" at bounding box center [374, 290] width 97 height 20
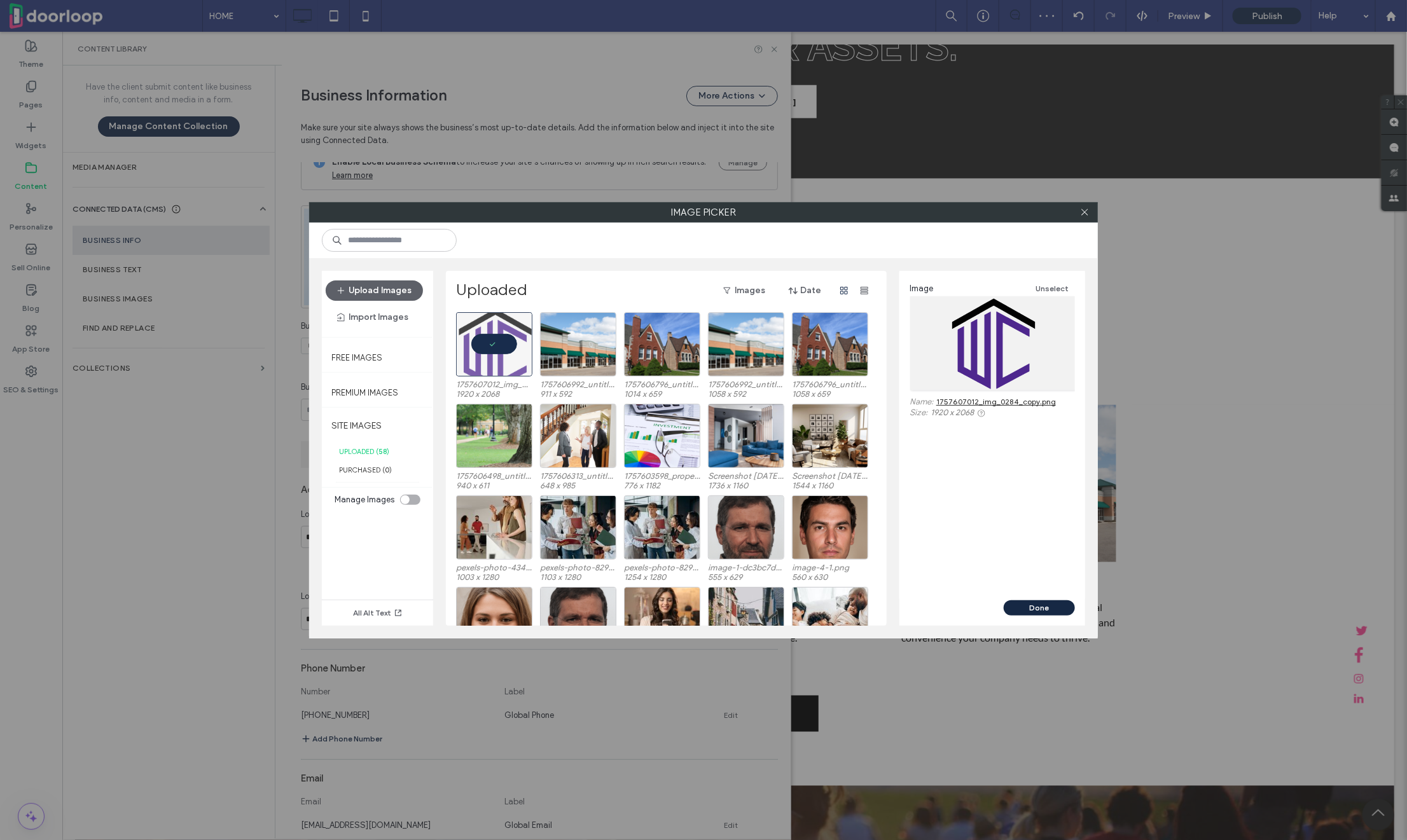
click at [1034, 611] on button "Done" at bounding box center [1039, 608] width 71 height 15
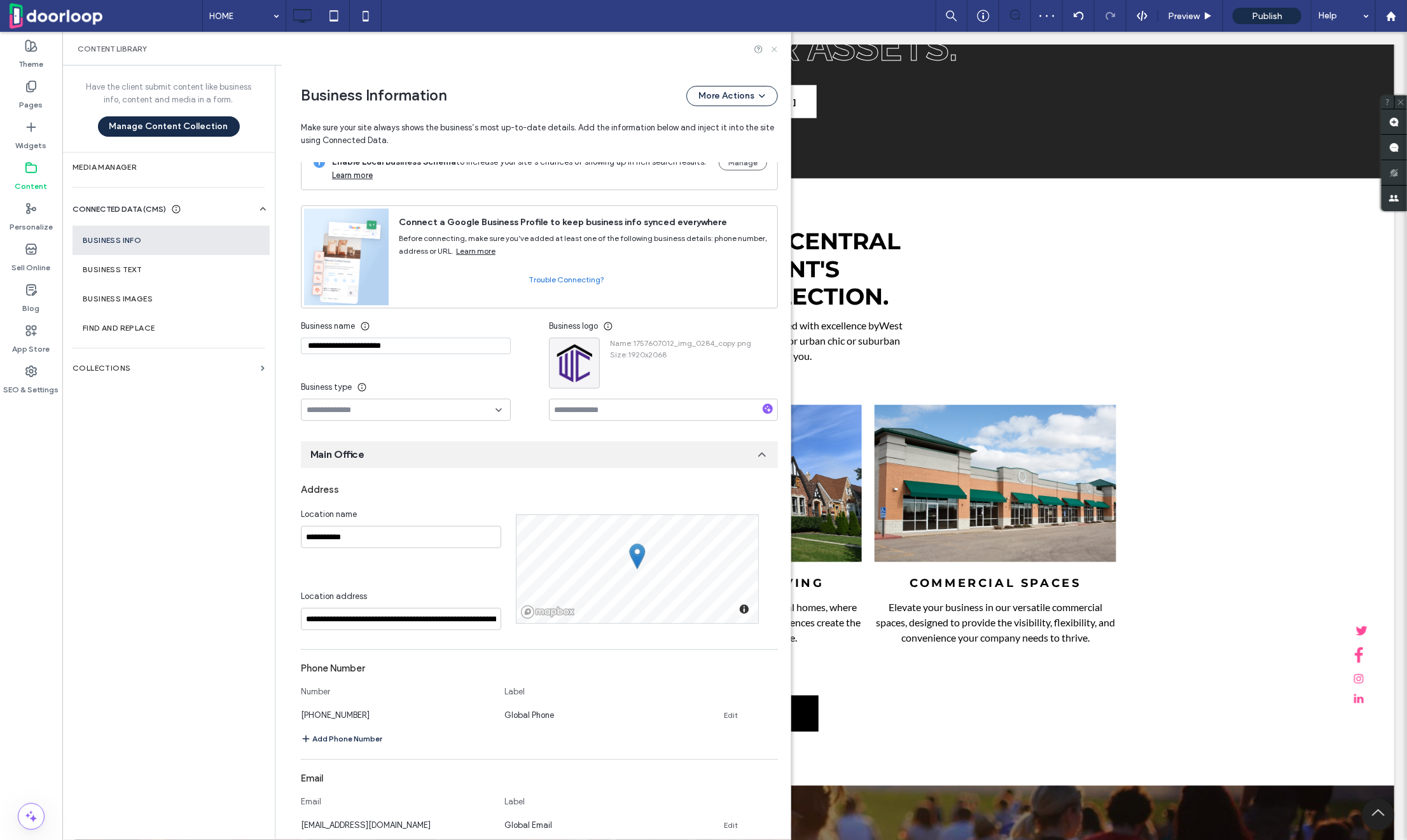
click at [771, 52] on icon at bounding box center [774, 49] width 9 height 9
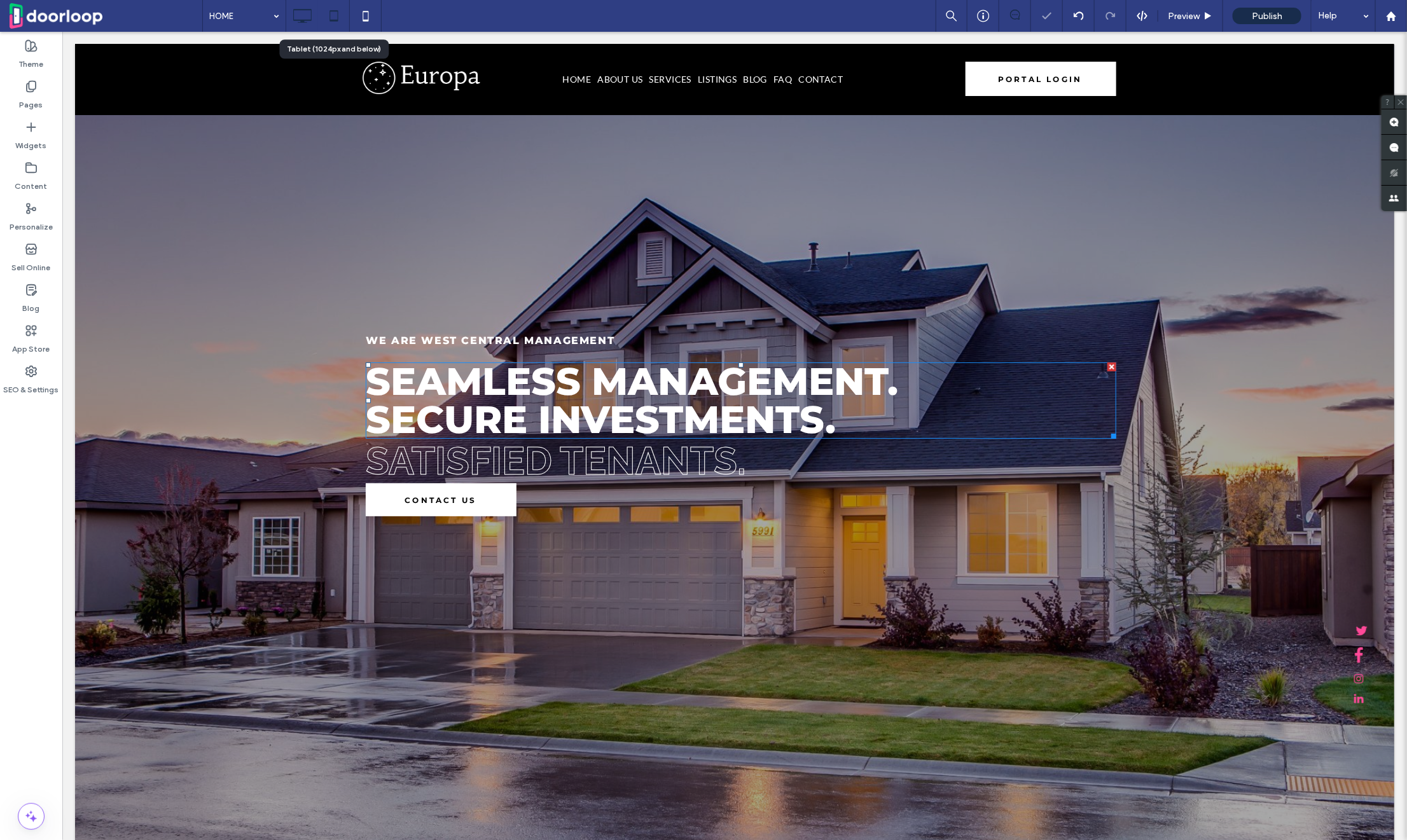
click at [326, 17] on icon at bounding box center [334, 16] width 25 height 25
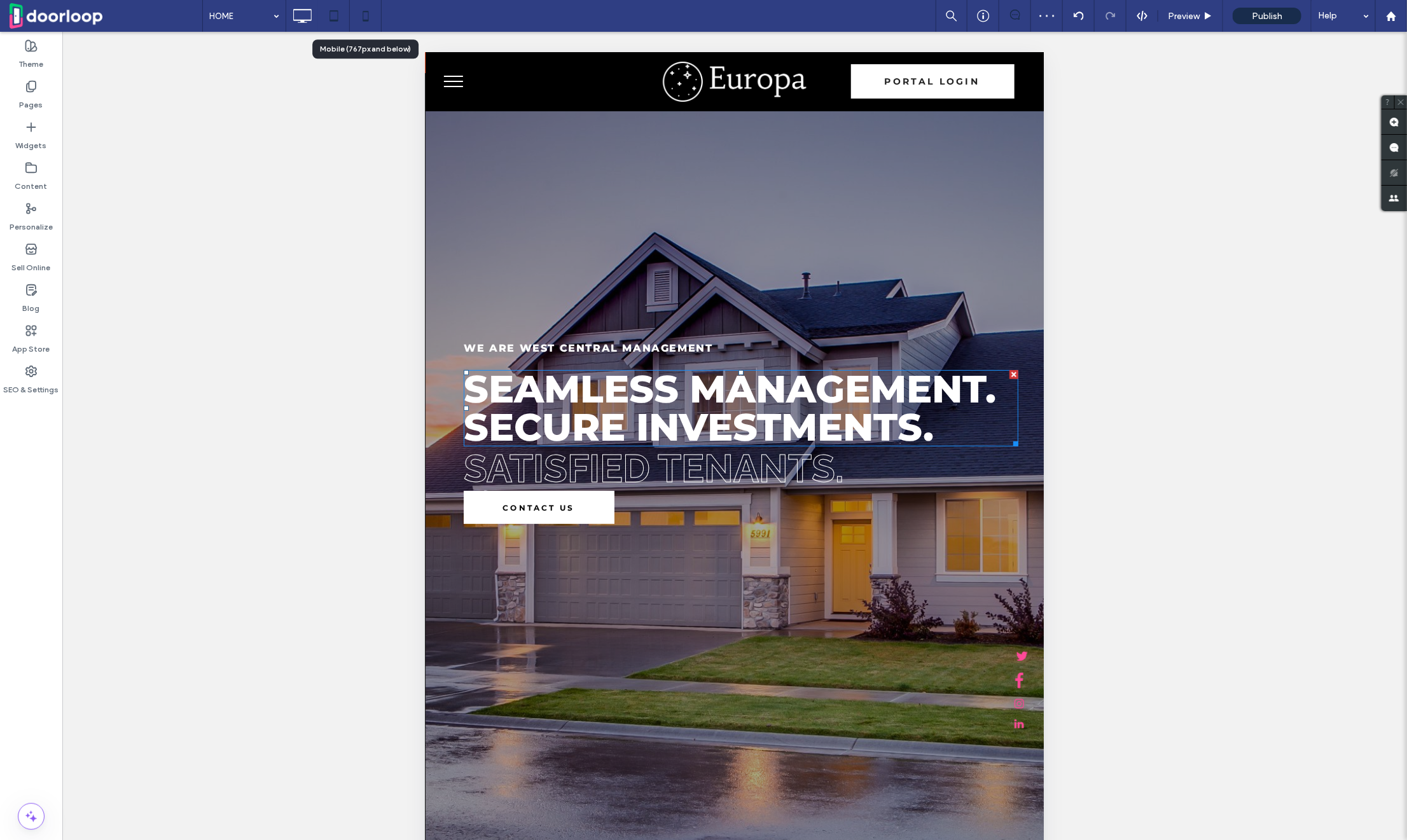
click at [365, 19] on icon at bounding box center [366, 16] width 25 height 25
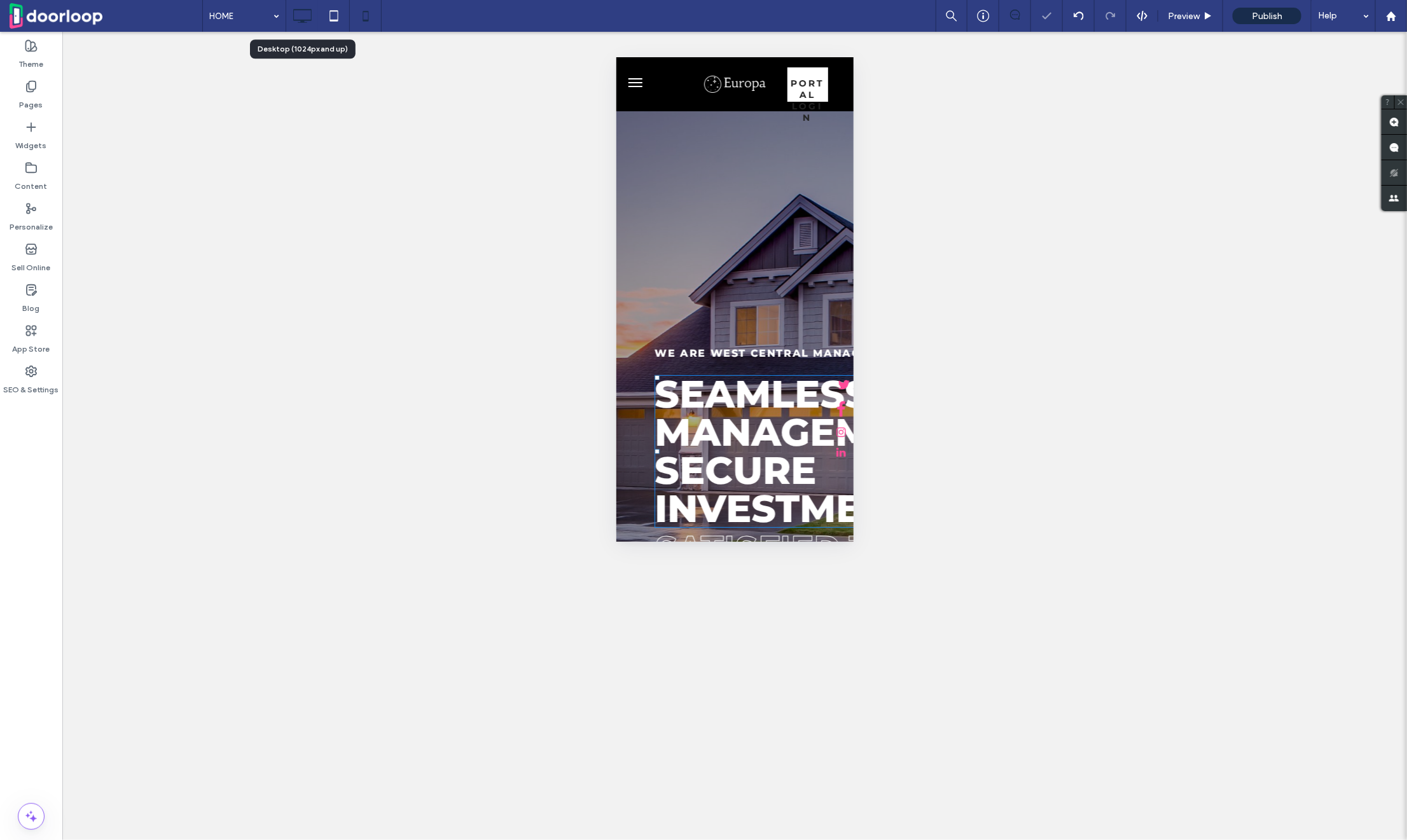
click at [305, 13] on icon at bounding box center [302, 16] width 25 height 25
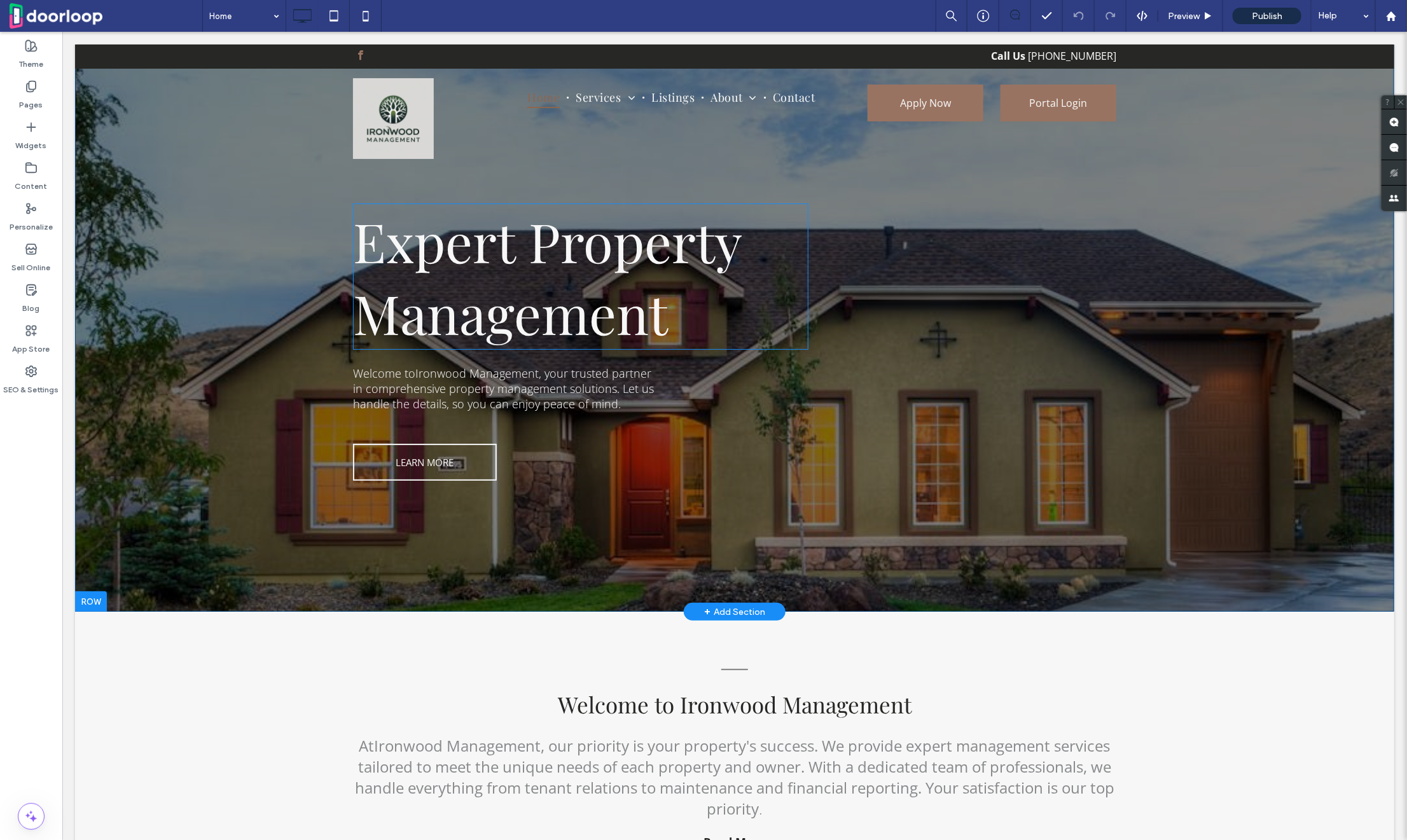
click at [483, 269] on span "Expert Property Management" at bounding box center [546, 276] width 388 height 144
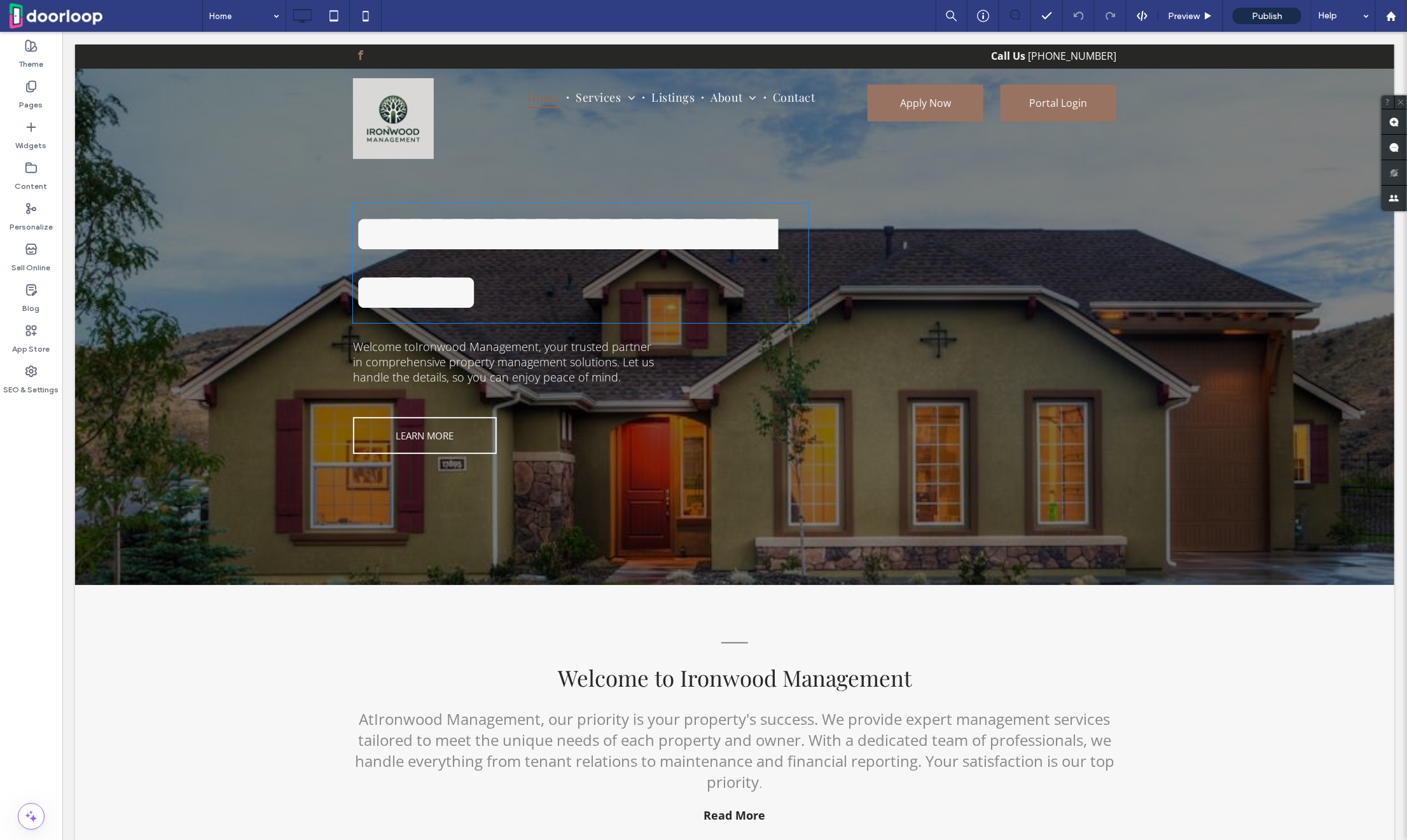
type input "**********"
type input "**"
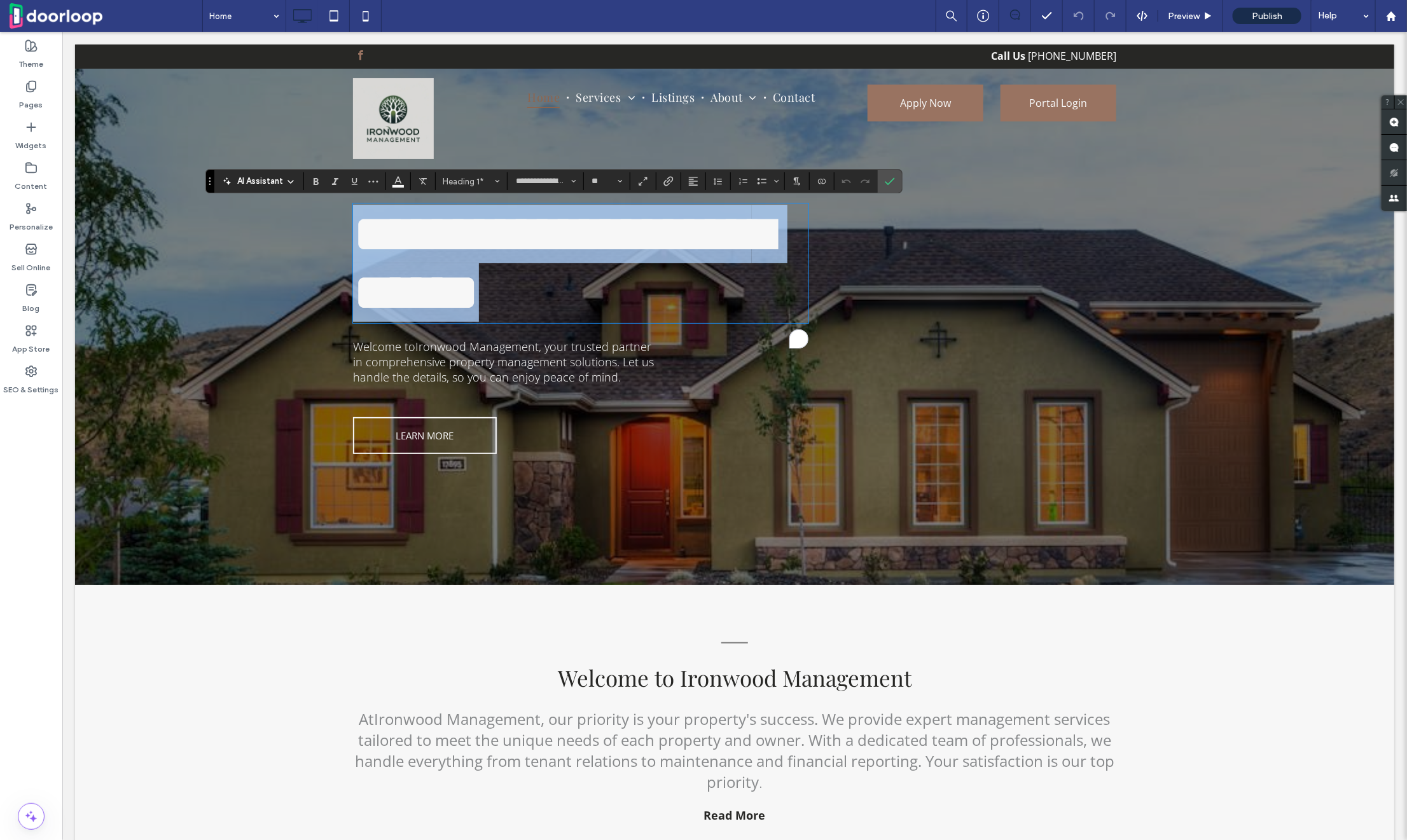
type input "*********"
type input "**"
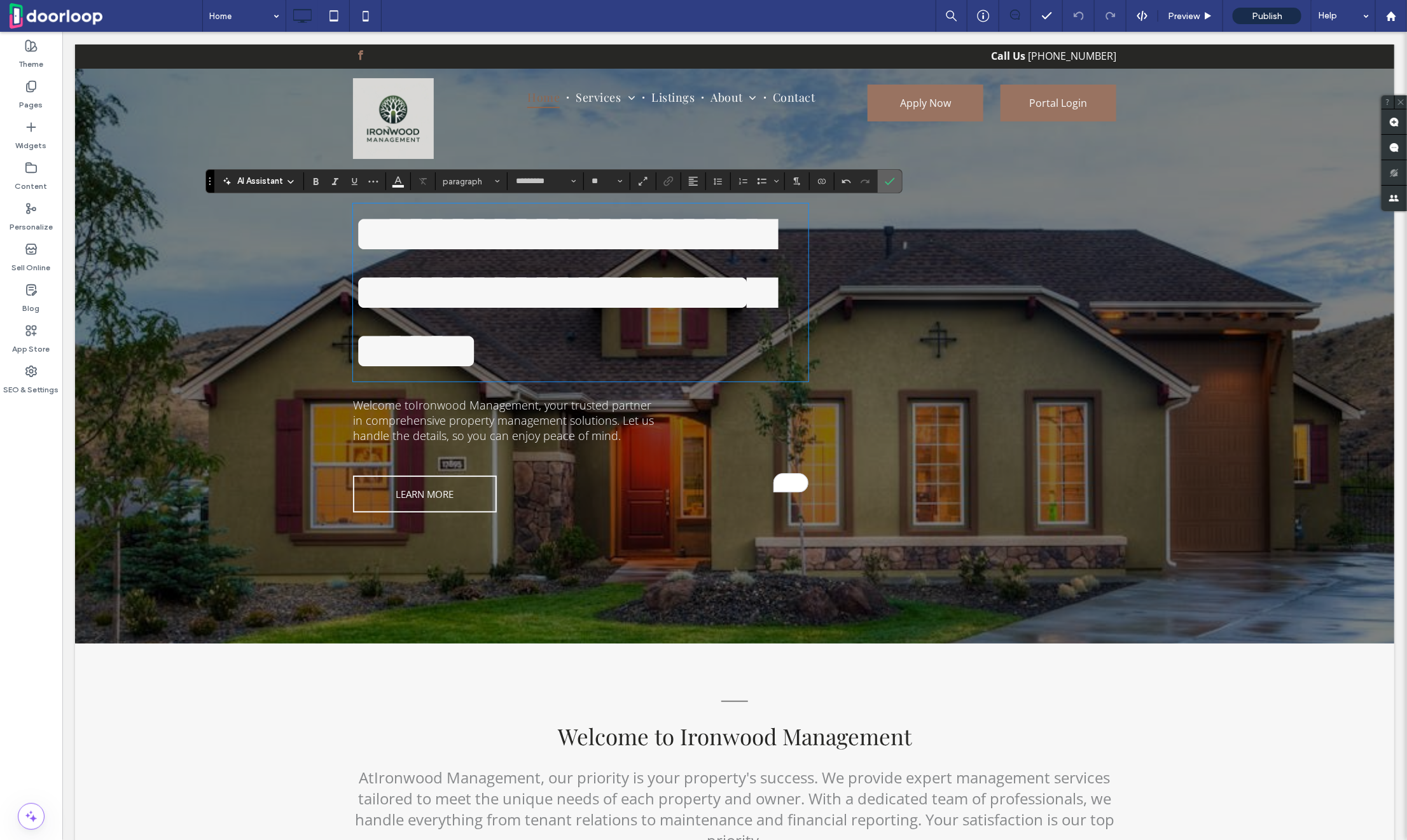
click at [890, 189] on span "Confirm" at bounding box center [890, 181] width 10 height 22
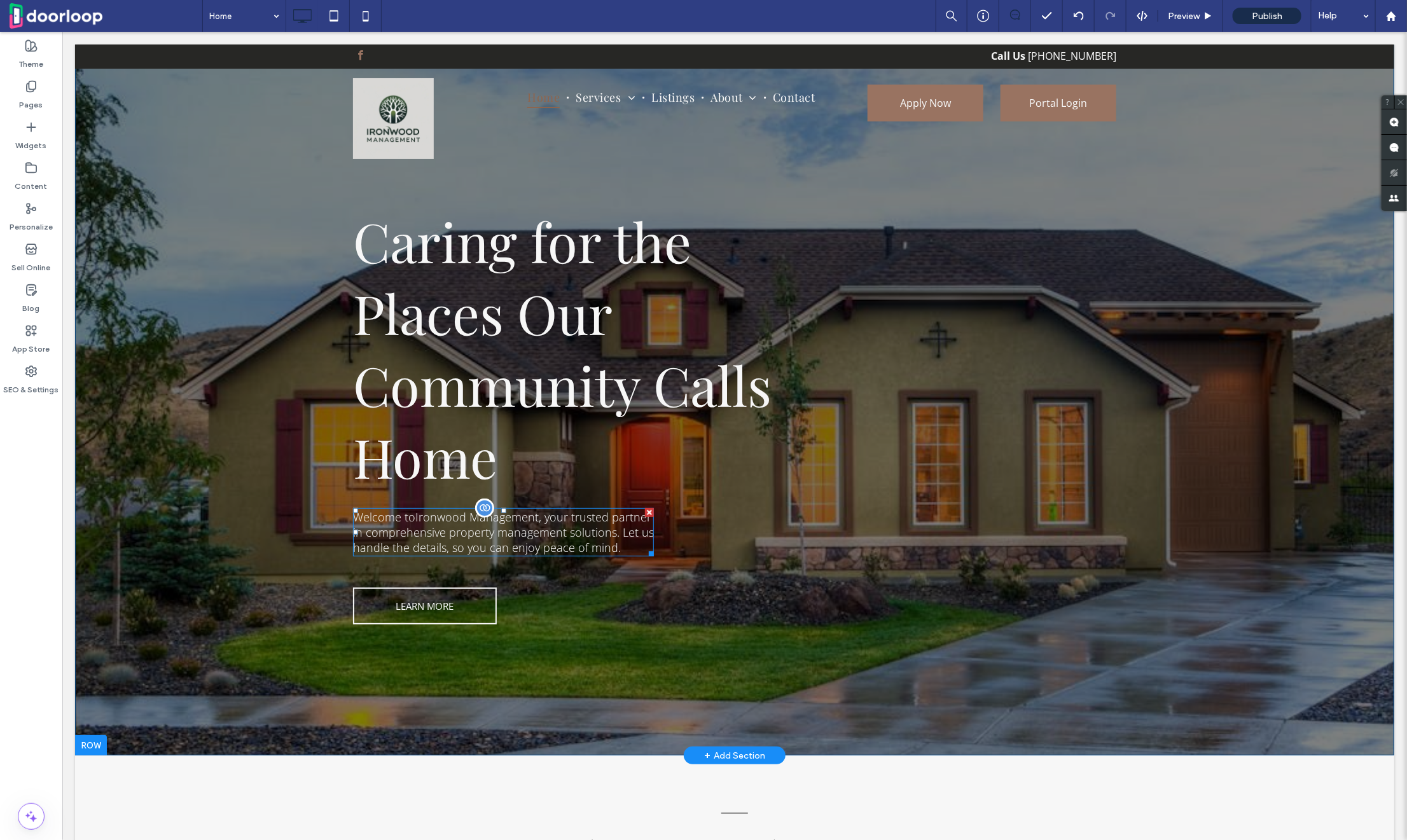
click at [429, 528] on span "Welcome to Ironwood Management , your trusted partner in comprehensive property…" at bounding box center [502, 532] width 301 height 46
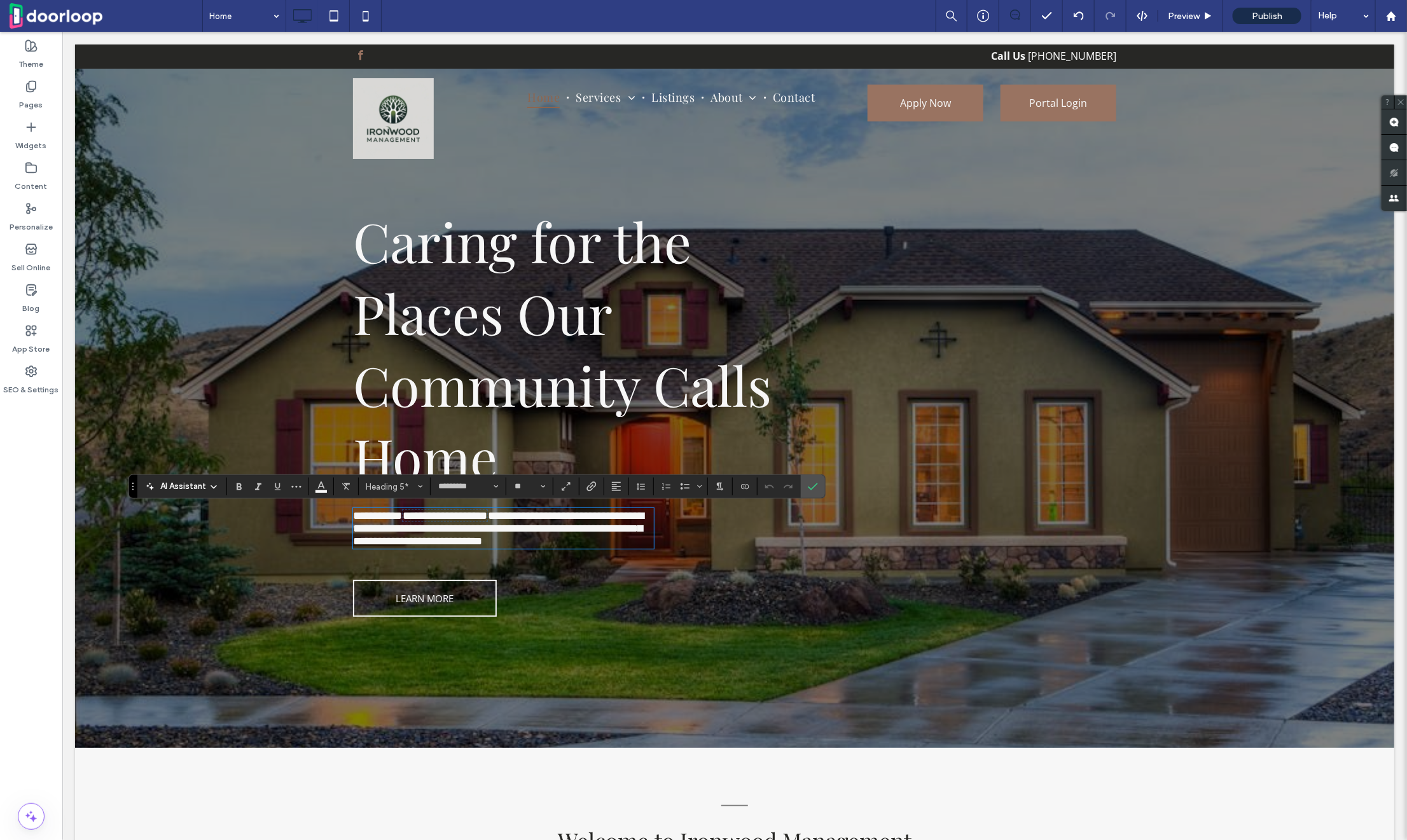
type input "**"
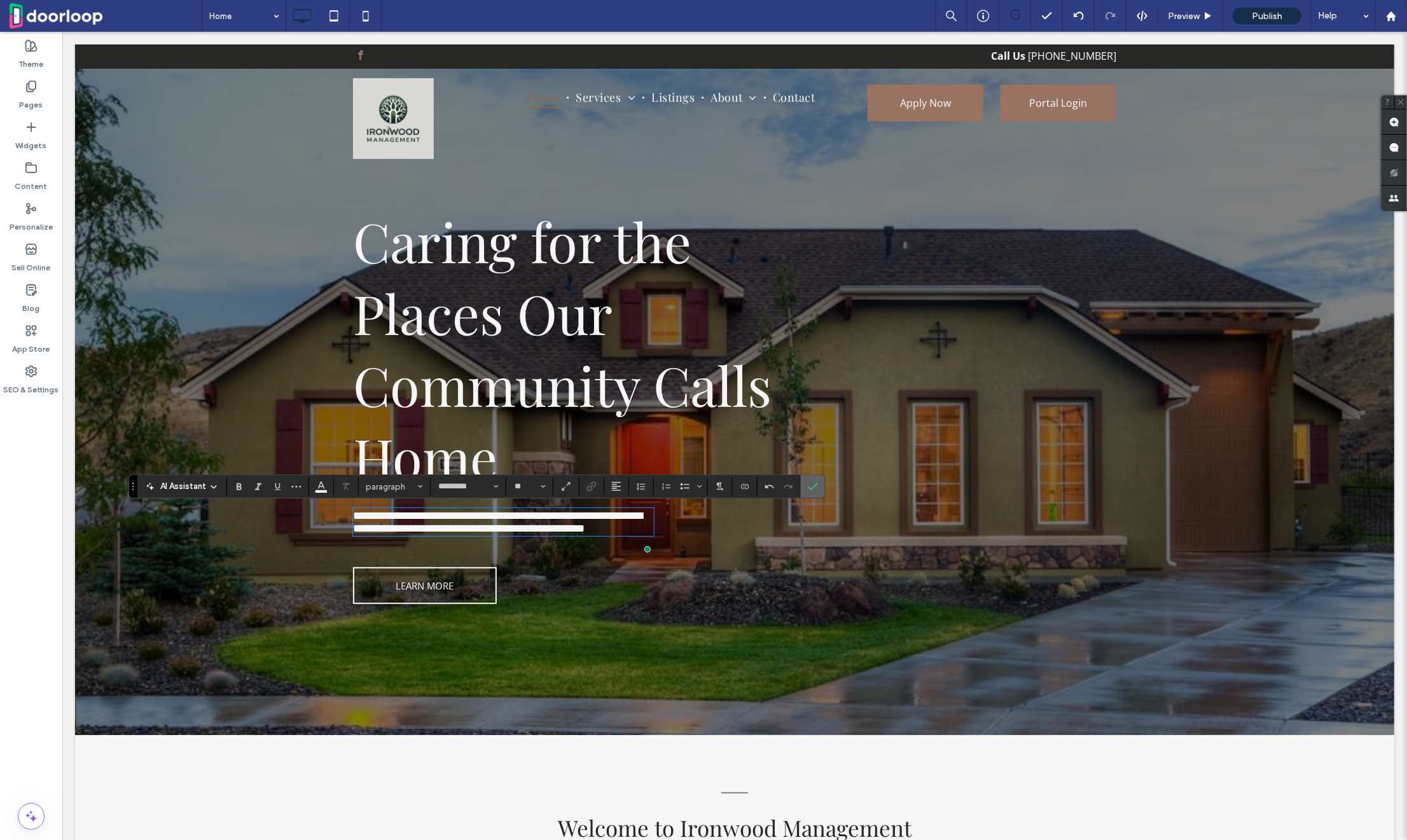
click at [810, 479] on span "Confirm" at bounding box center [811, 486] width 6 height 23
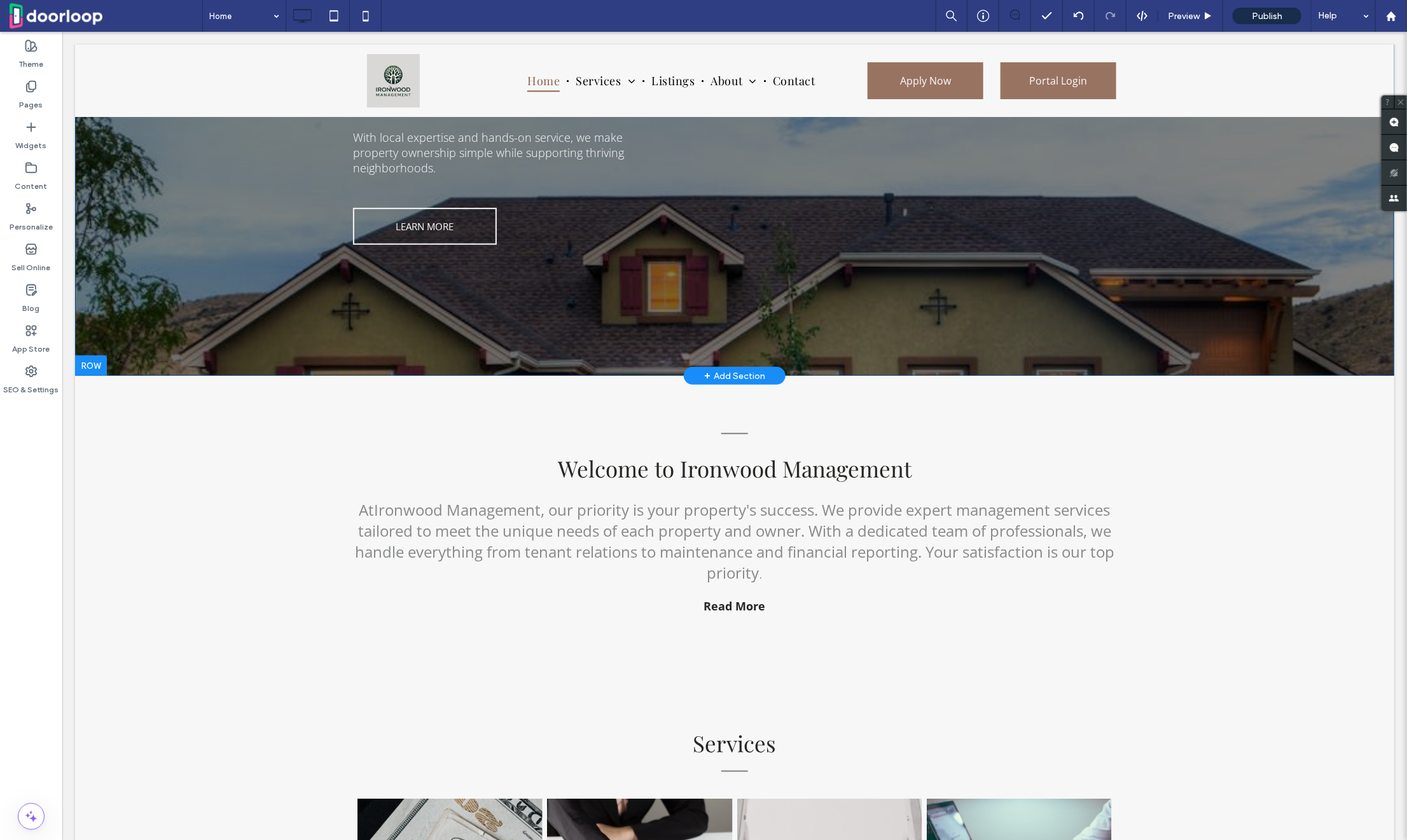
scroll to position [401, 0]
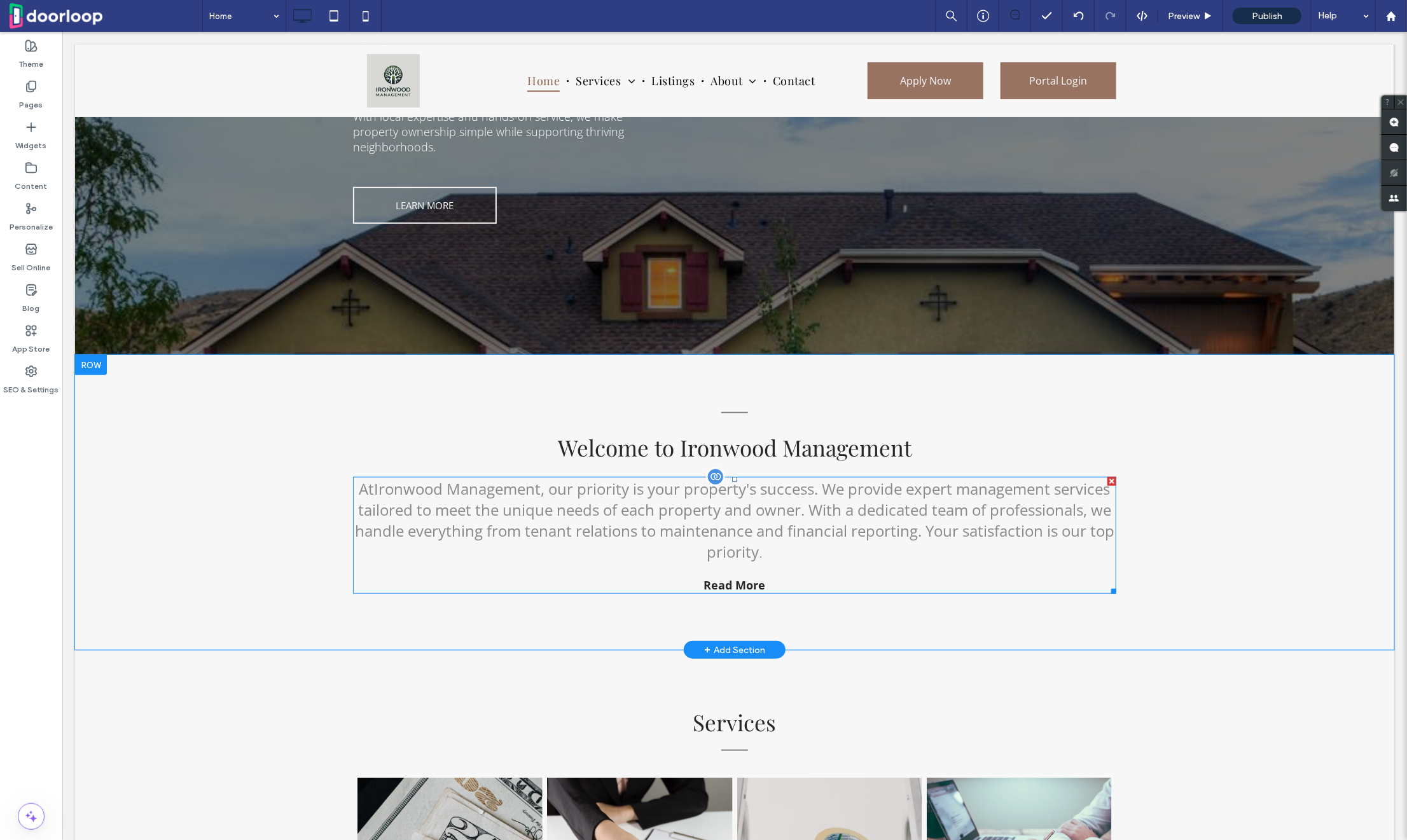
click at [604, 497] on span "At Ironwood Management , our priority is your property's success. We provide ex…" at bounding box center [734, 519] width 760 height 84
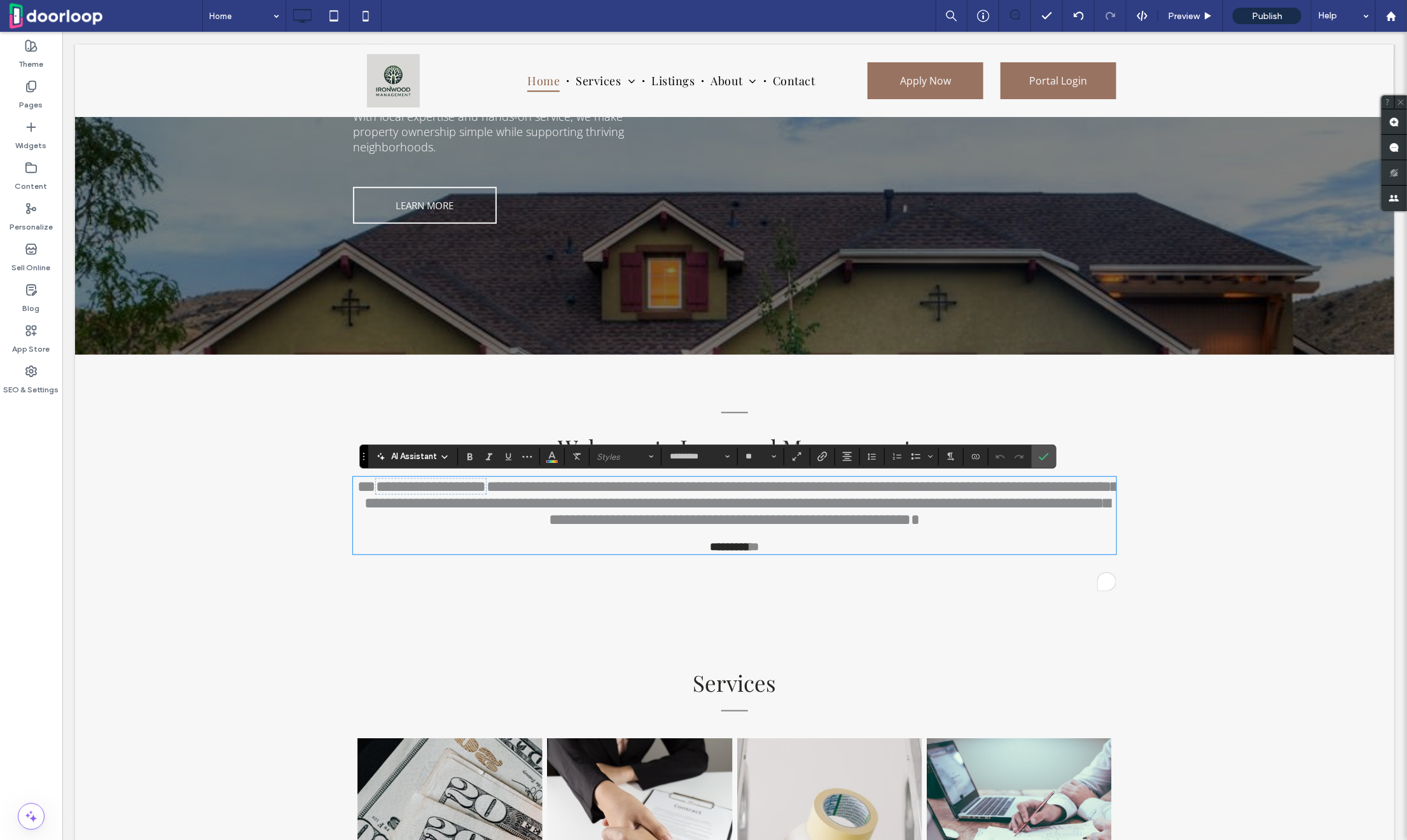
click at [821, 527] on span "**********" at bounding box center [736, 502] width 760 height 49
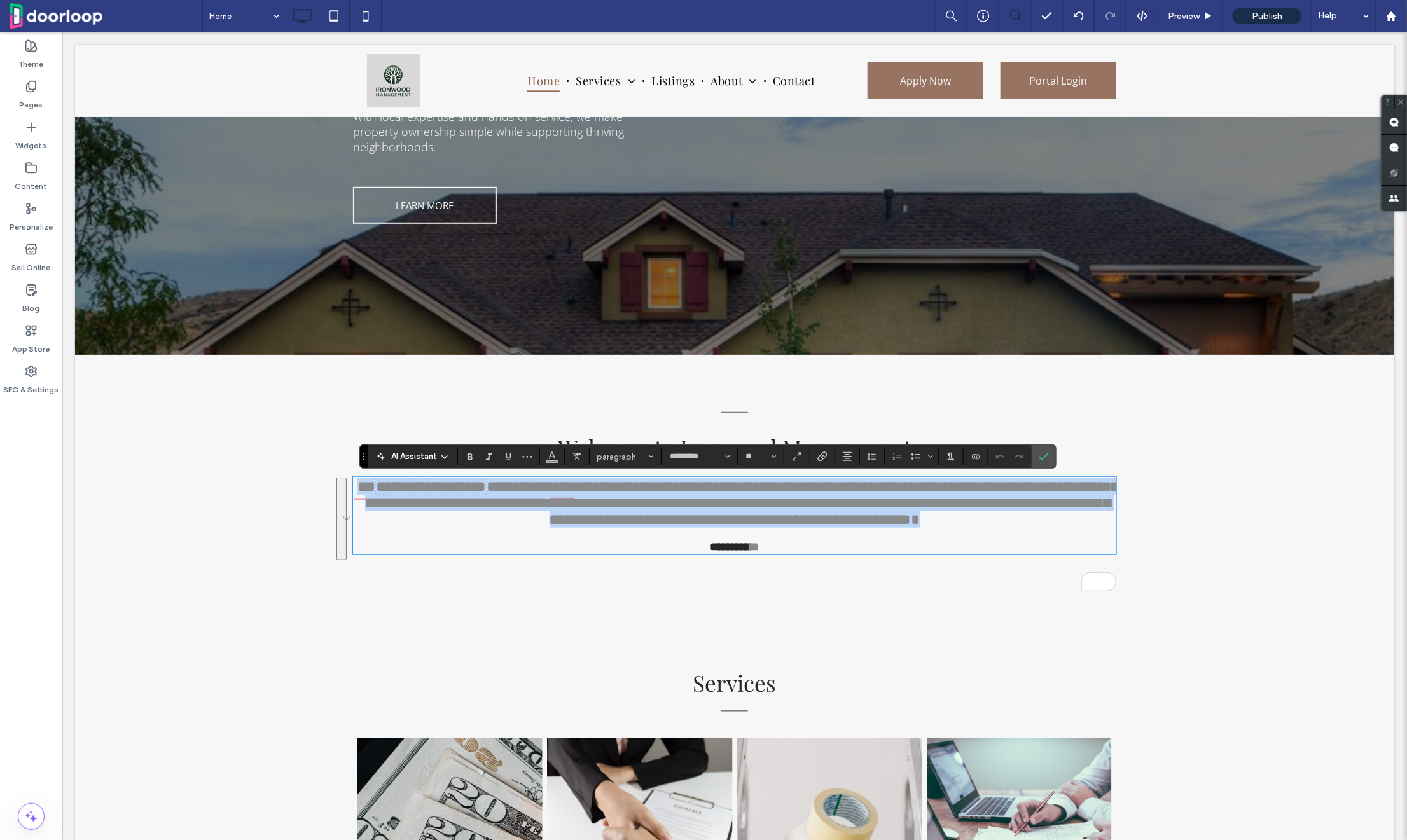
drag, startPoint x: 764, startPoint y: 550, endPoint x: 405, endPoint y: 444, distance: 374.3
click at [405, 444] on div "**********" at bounding box center [734, 482] width 763 height 154
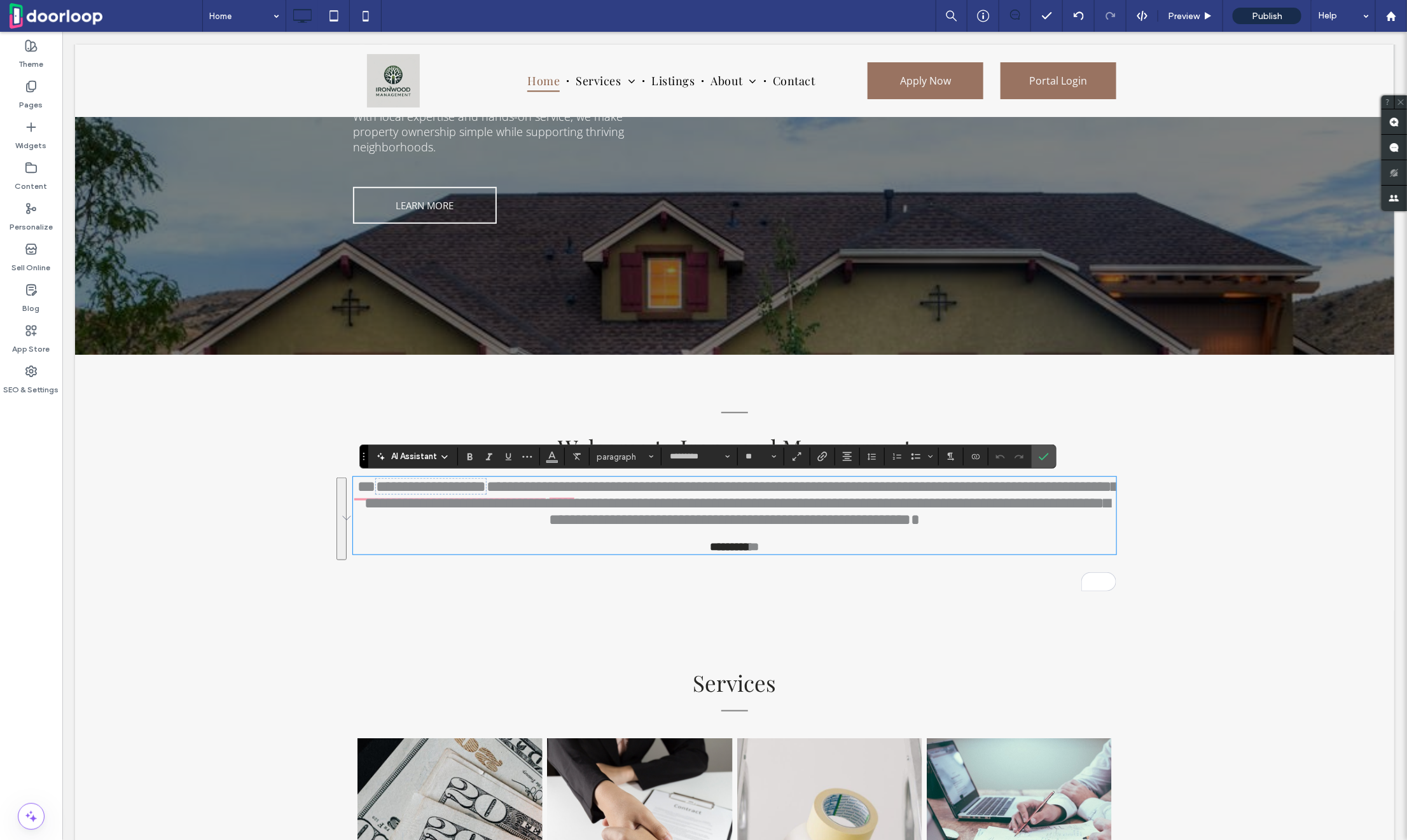
type input "**"
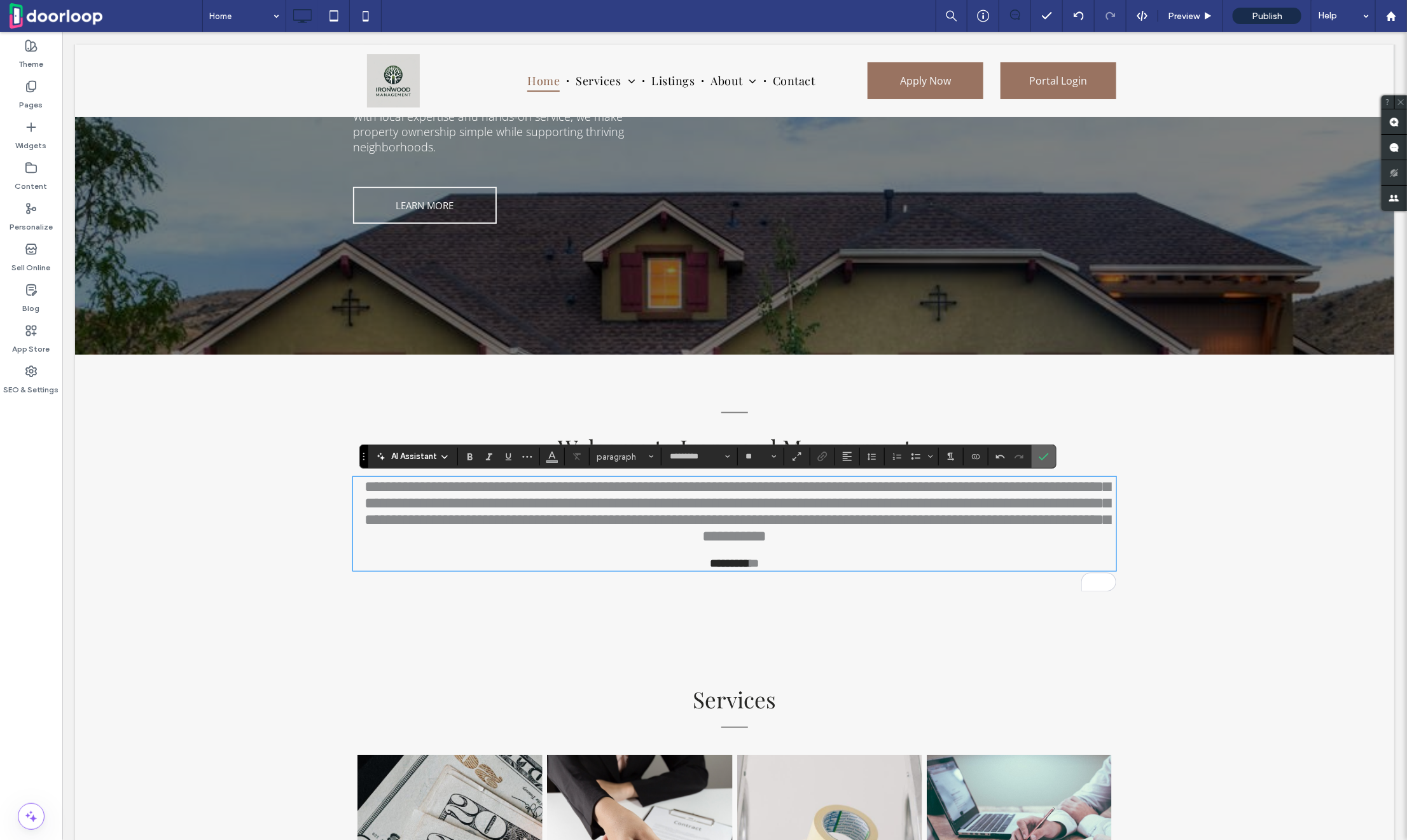
click at [1040, 453] on icon "Confirm" at bounding box center [1044, 456] width 10 height 10
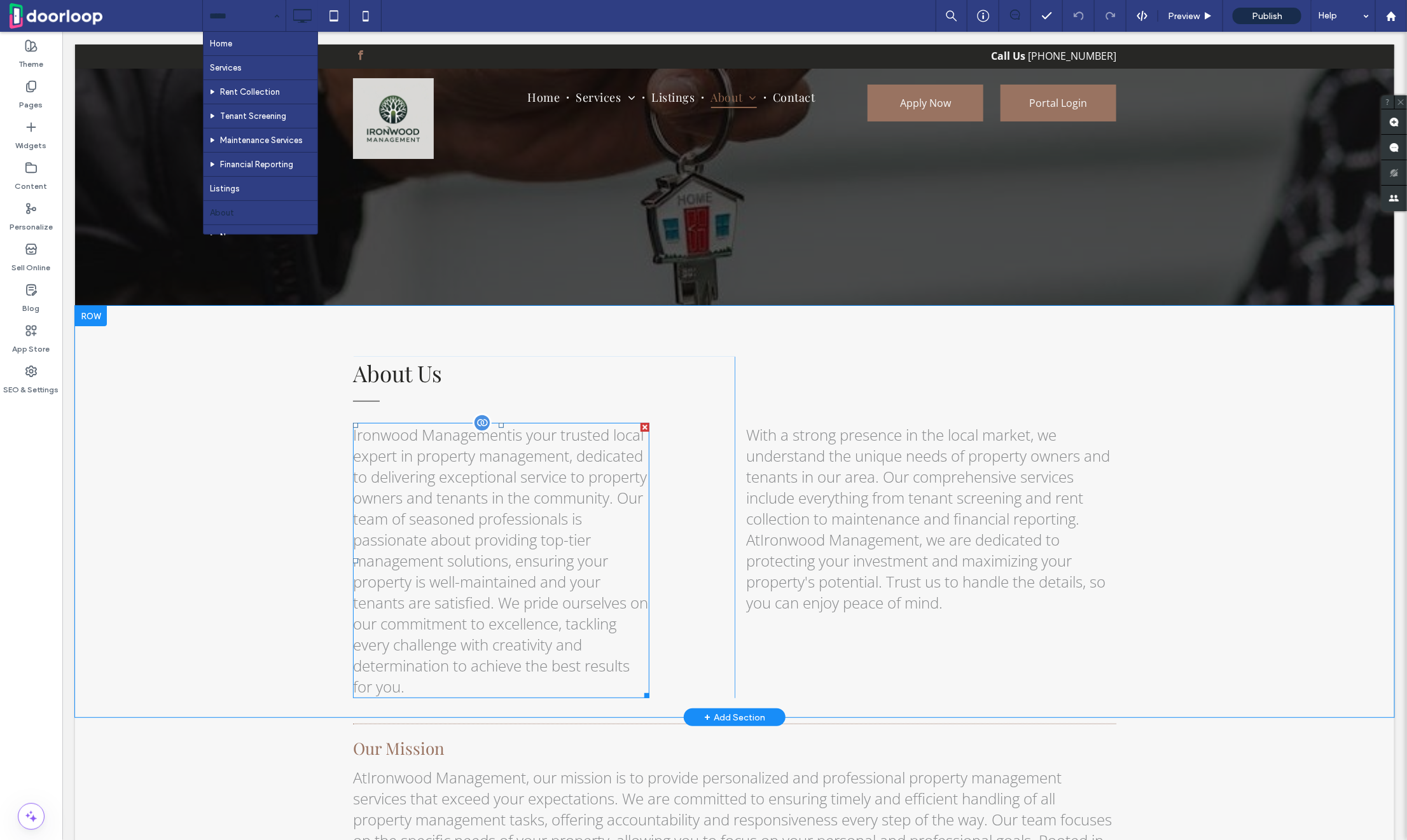
click at [528, 542] on span "Ironwood Management is your trusted local expert in property management, dedica…" at bounding box center [500, 560] width 295 height 273
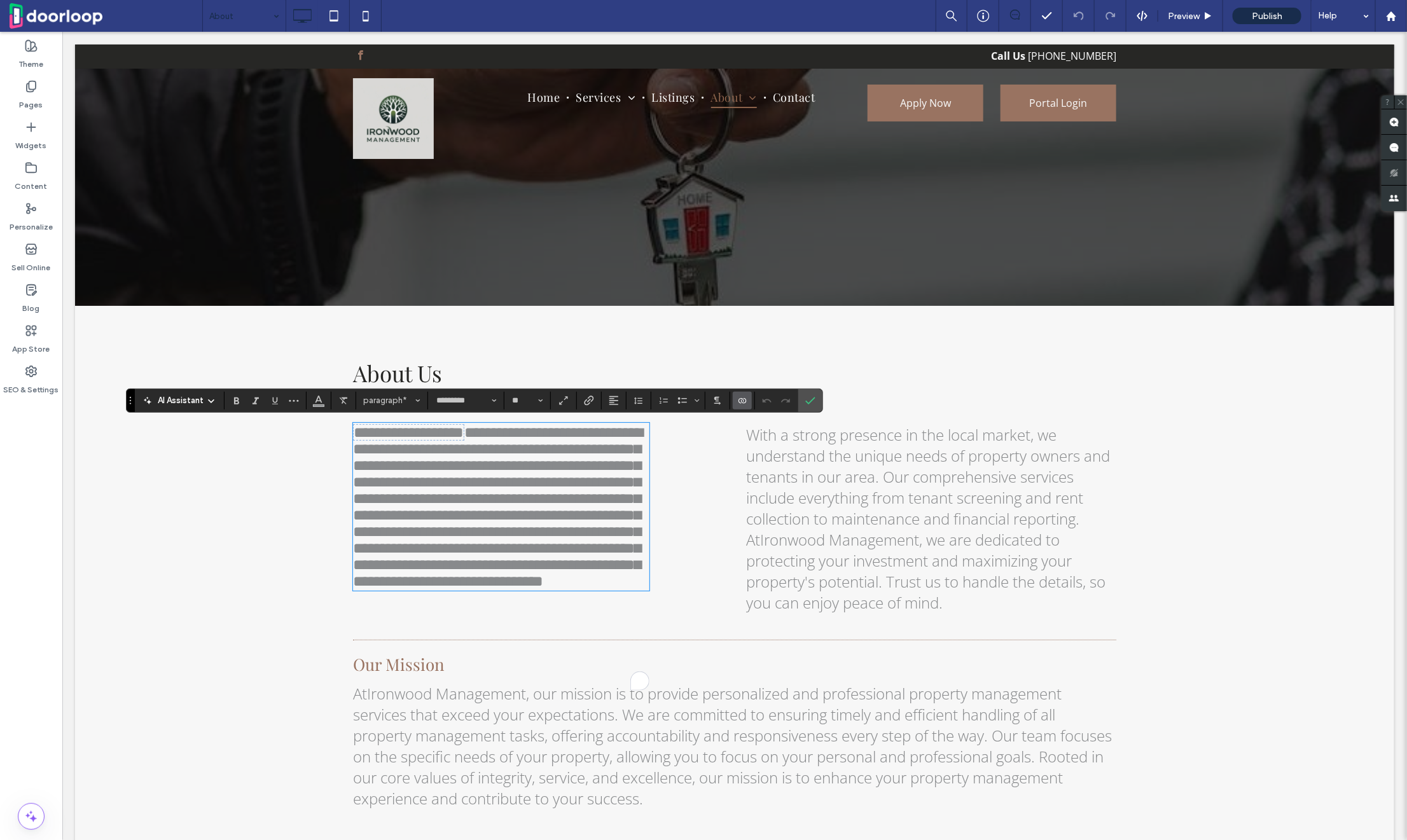
type input "**"
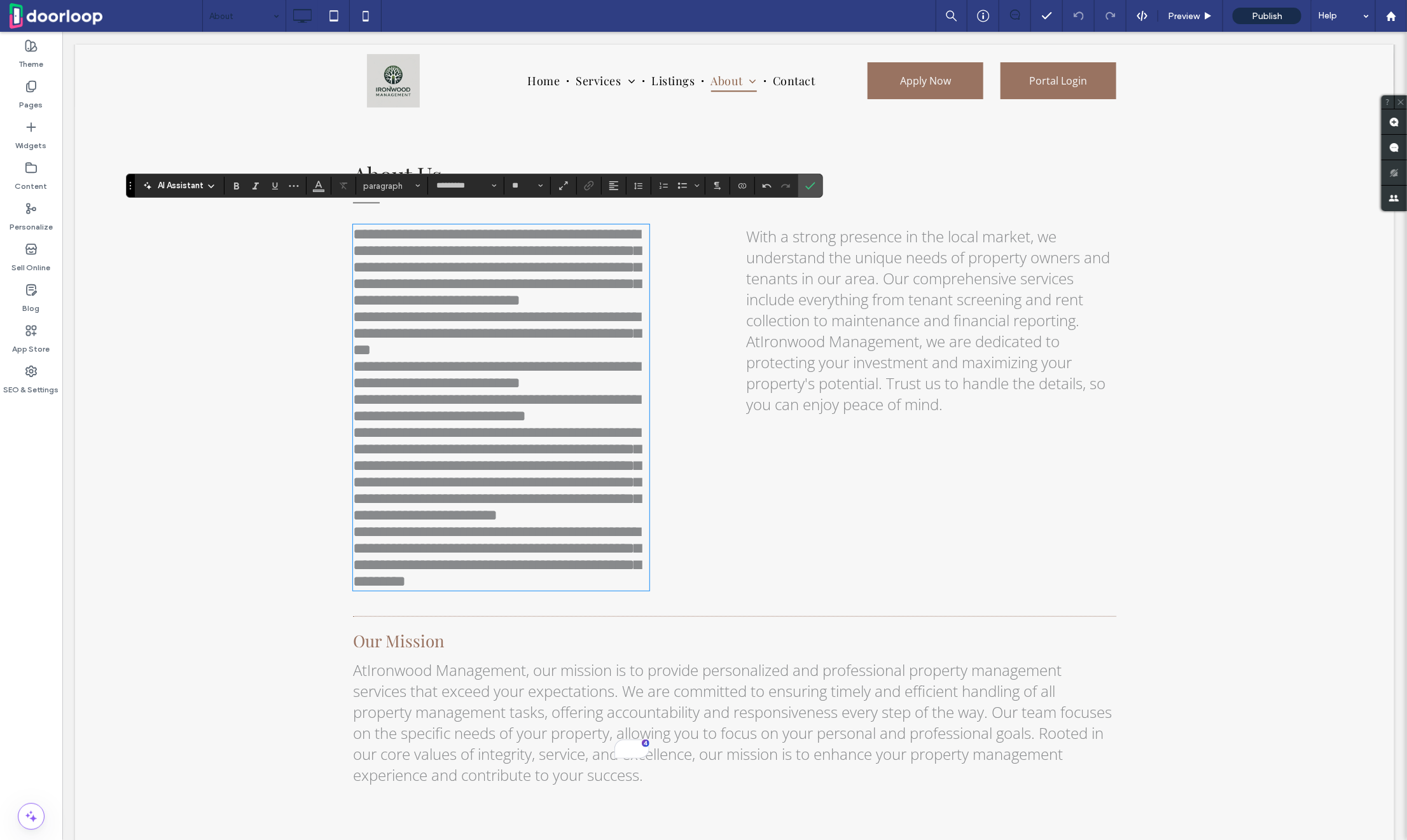
scroll to position [195, 0]
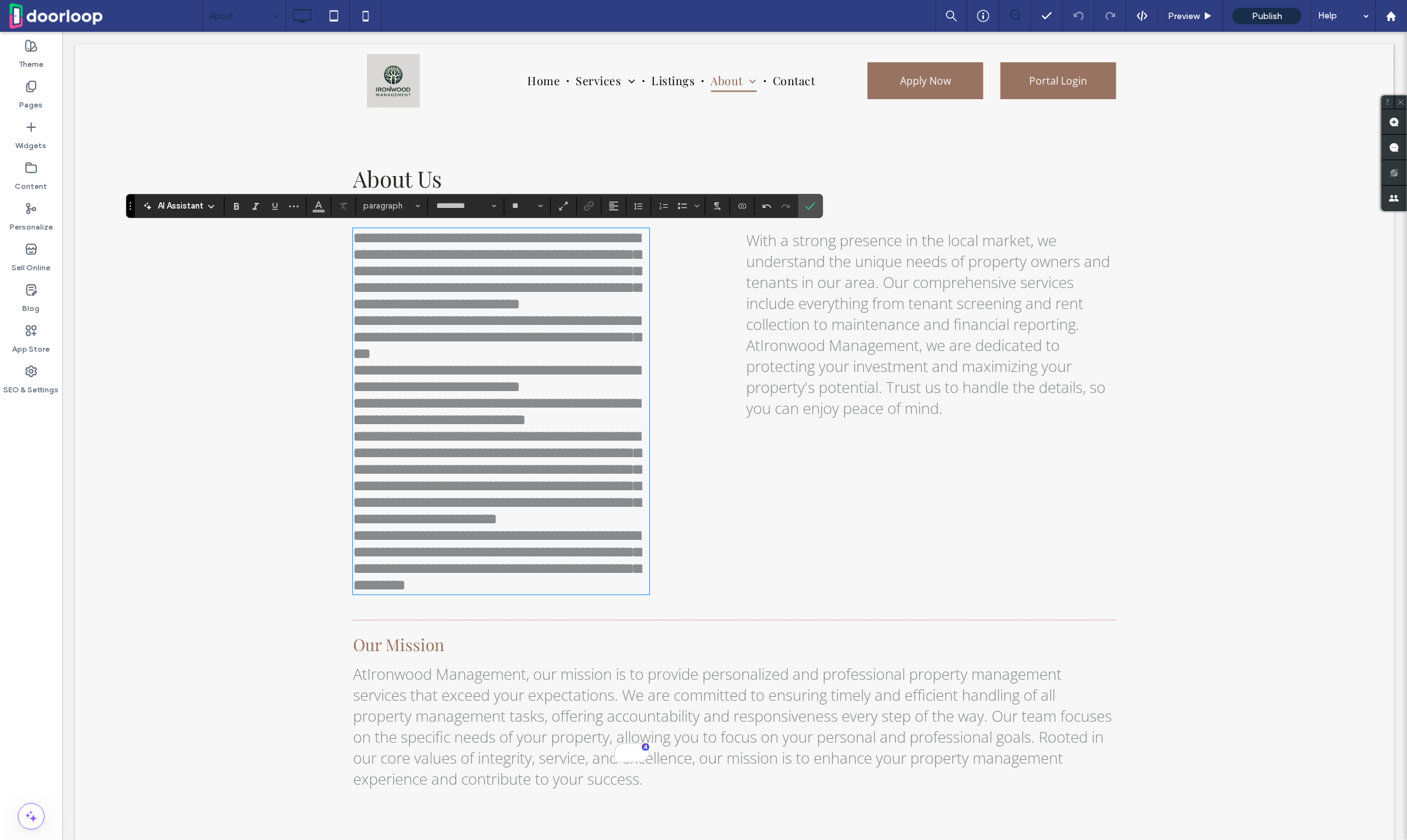
click at [724, 324] on div "**********" at bounding box center [543, 378] width 382 height 433
click at [842, 449] on div "With a strong presence in the local market, we understand the unique needs of p…" at bounding box center [925, 378] width 382 height 433
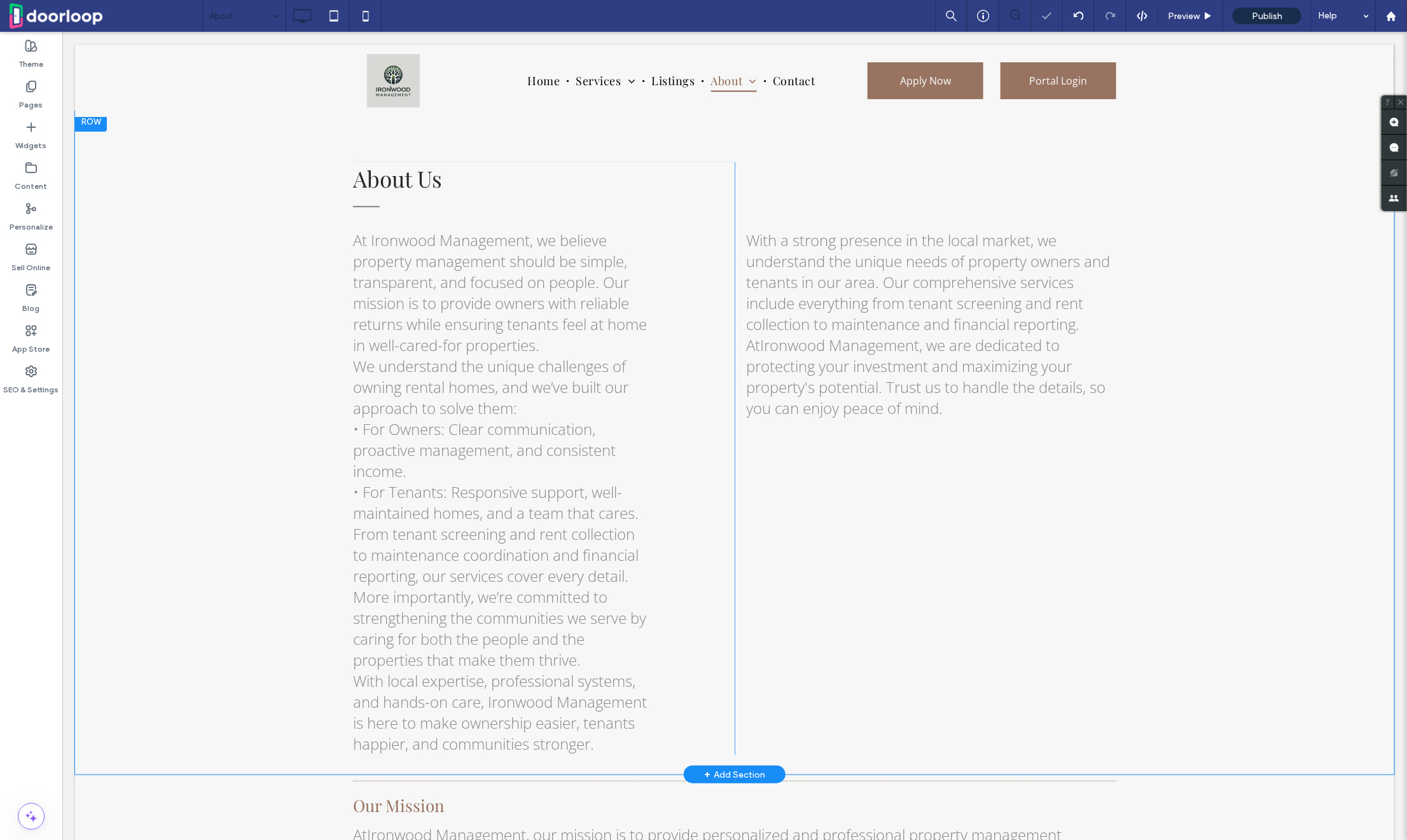
click at [796, 464] on div "With a strong presence in the local market, we understand the unique needs of p…" at bounding box center [925, 458] width 382 height 594
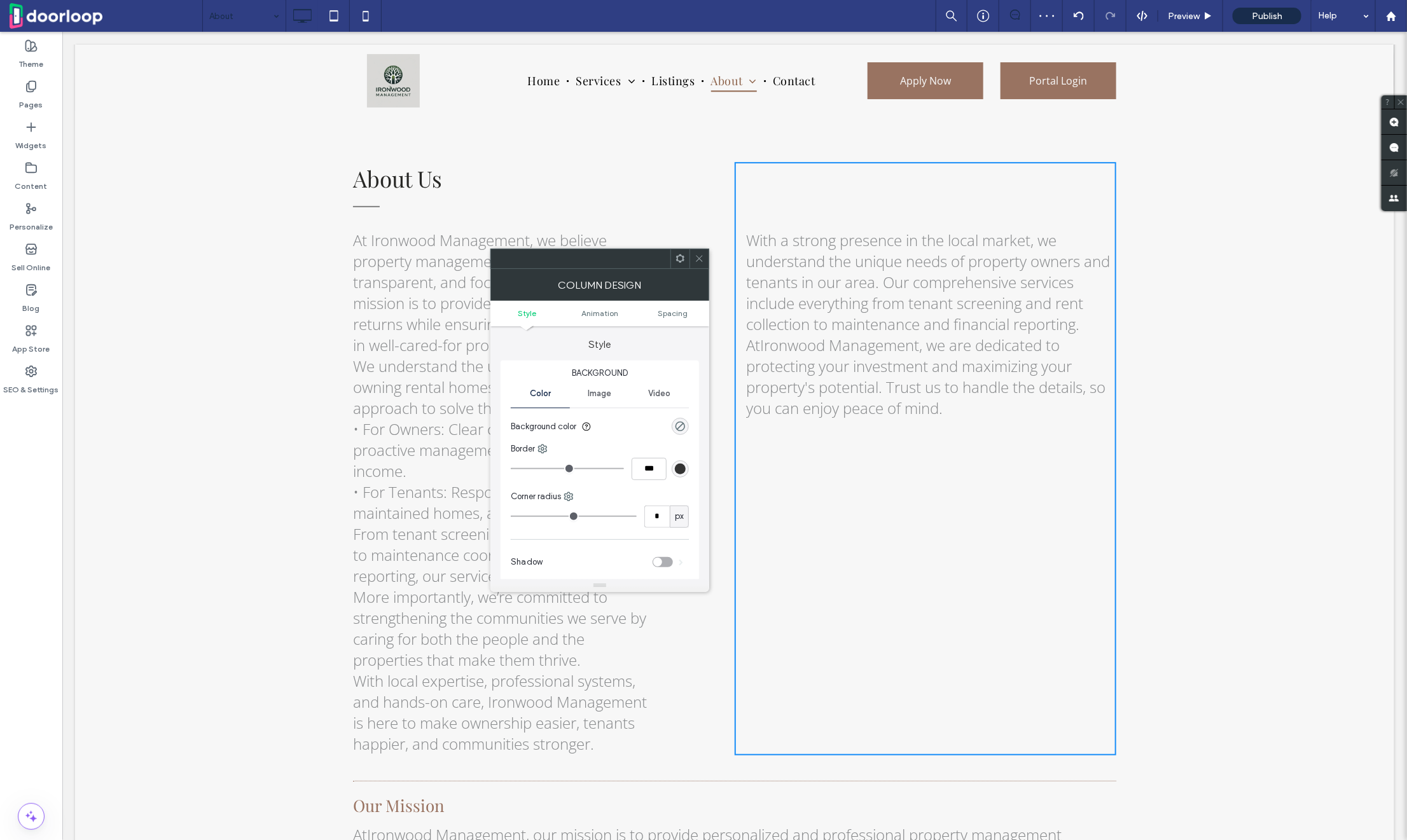
click at [681, 256] on use at bounding box center [680, 258] width 8 height 8
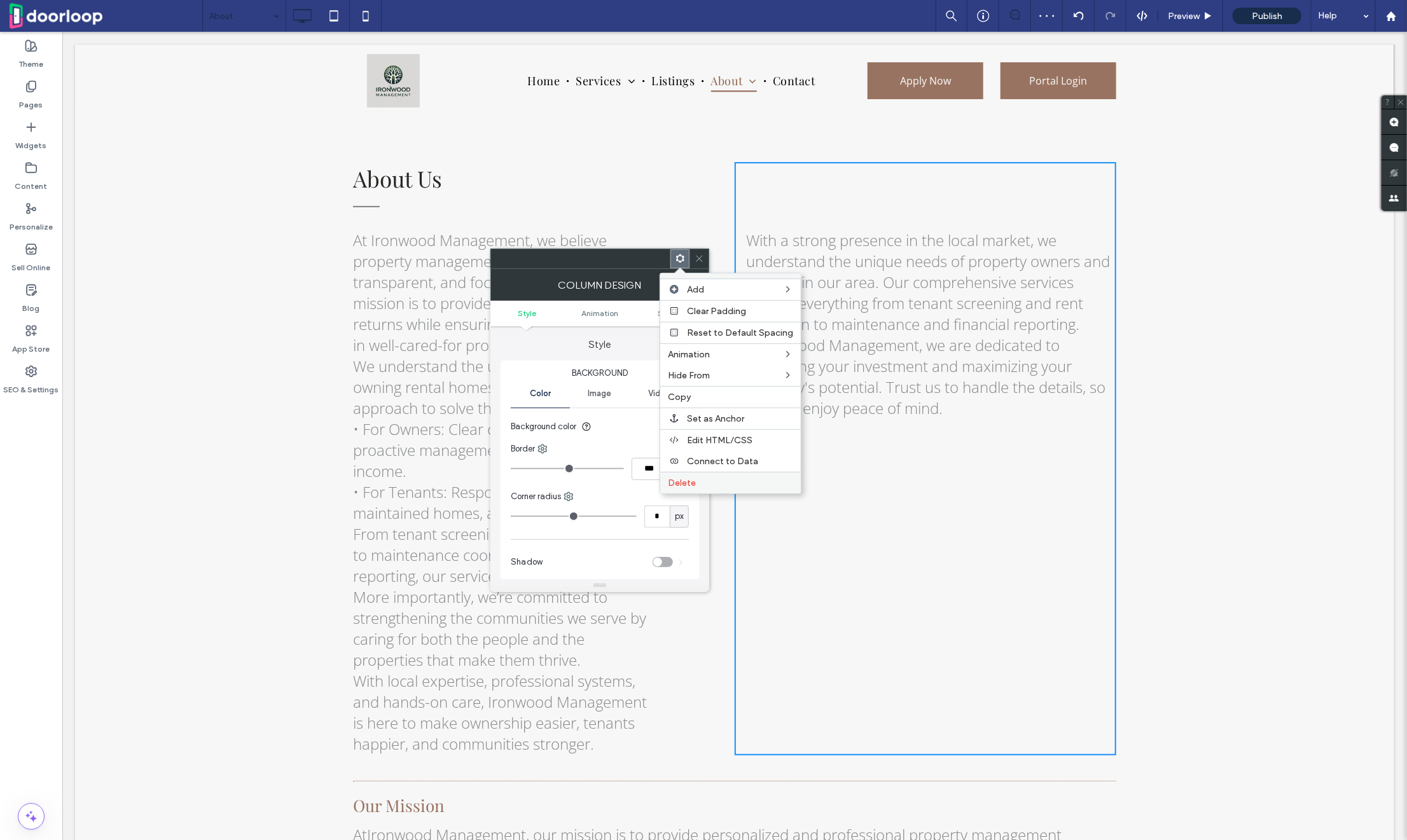
click at [676, 482] on span "Delete" at bounding box center [682, 483] width 28 height 11
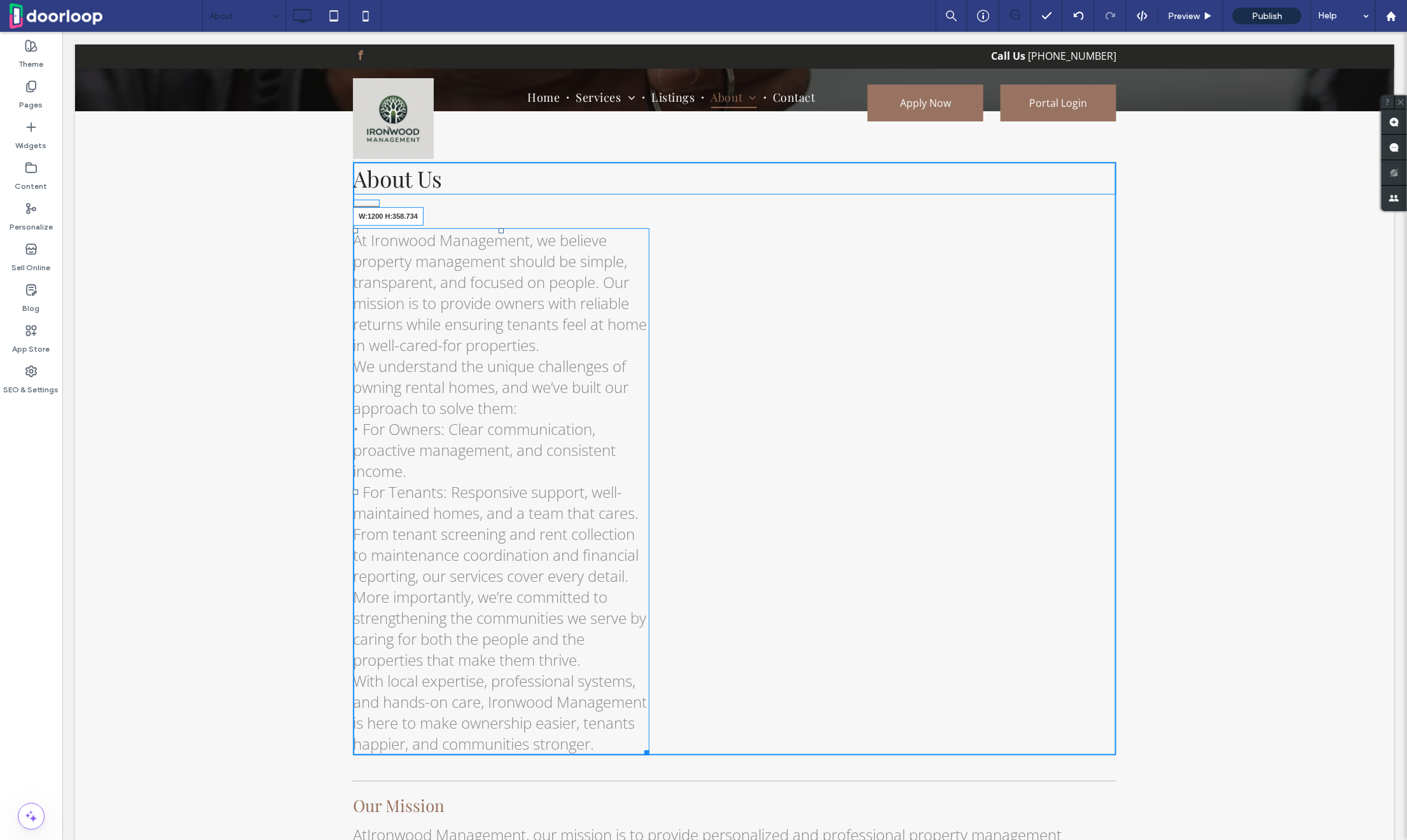
drag, startPoint x: 643, startPoint y: 754, endPoint x: 1320, endPoint y: 713, distance: 678.2
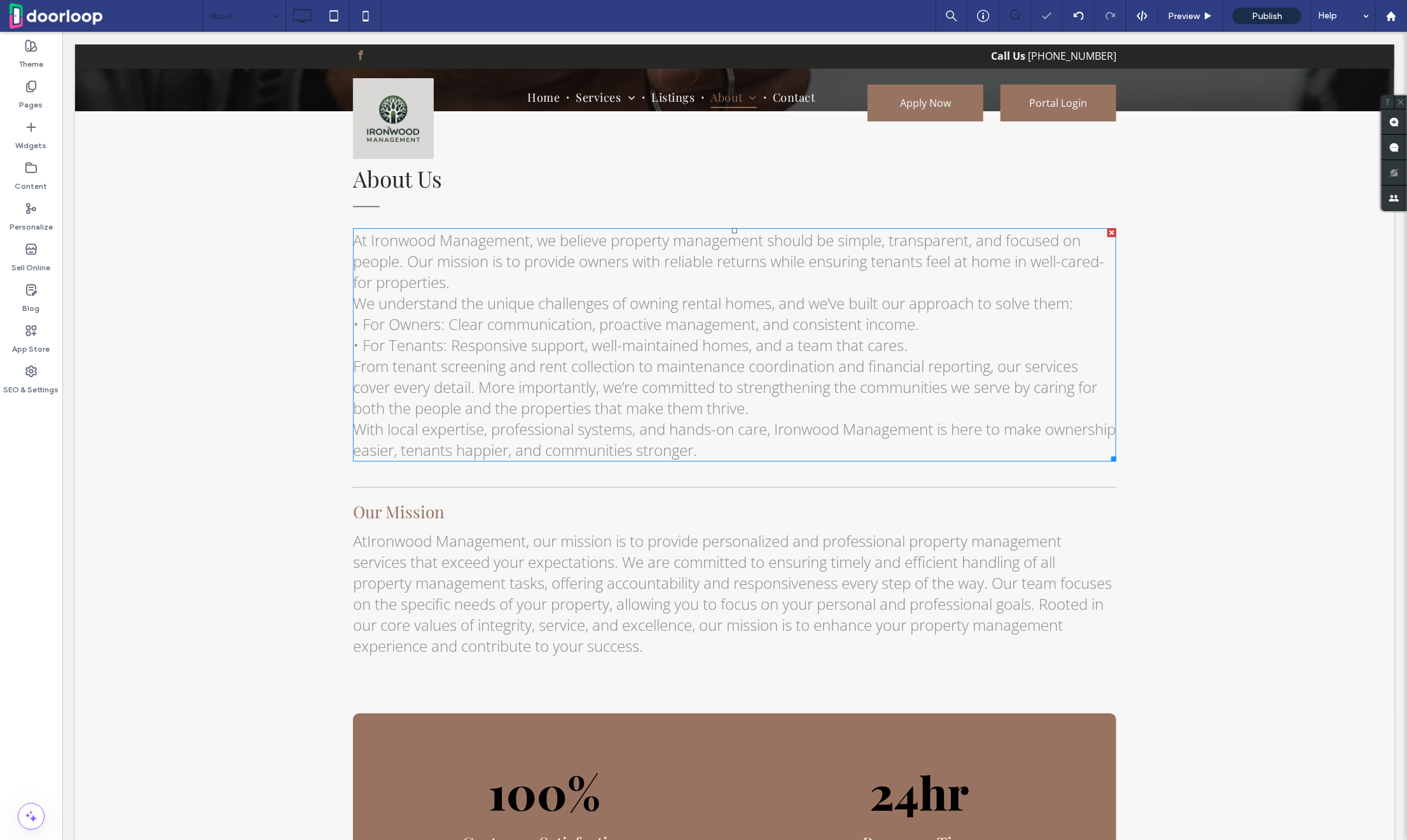
click at [512, 342] on span "• For Tenants: Responsive support, well-maintained homes, and a team that cares." at bounding box center [629, 344] width 555 height 21
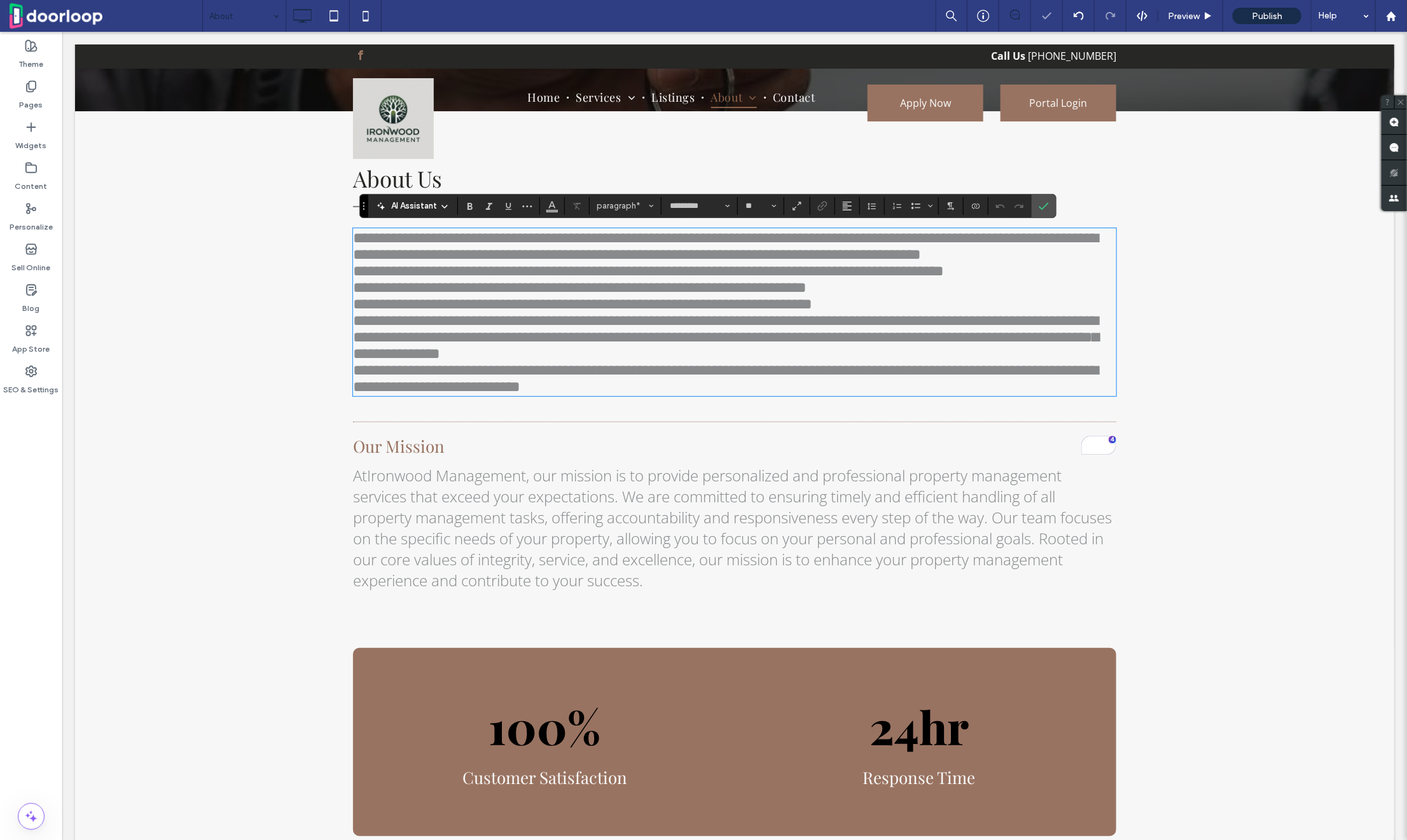
click at [360, 295] on span "**********" at bounding box center [579, 287] width 453 height 15
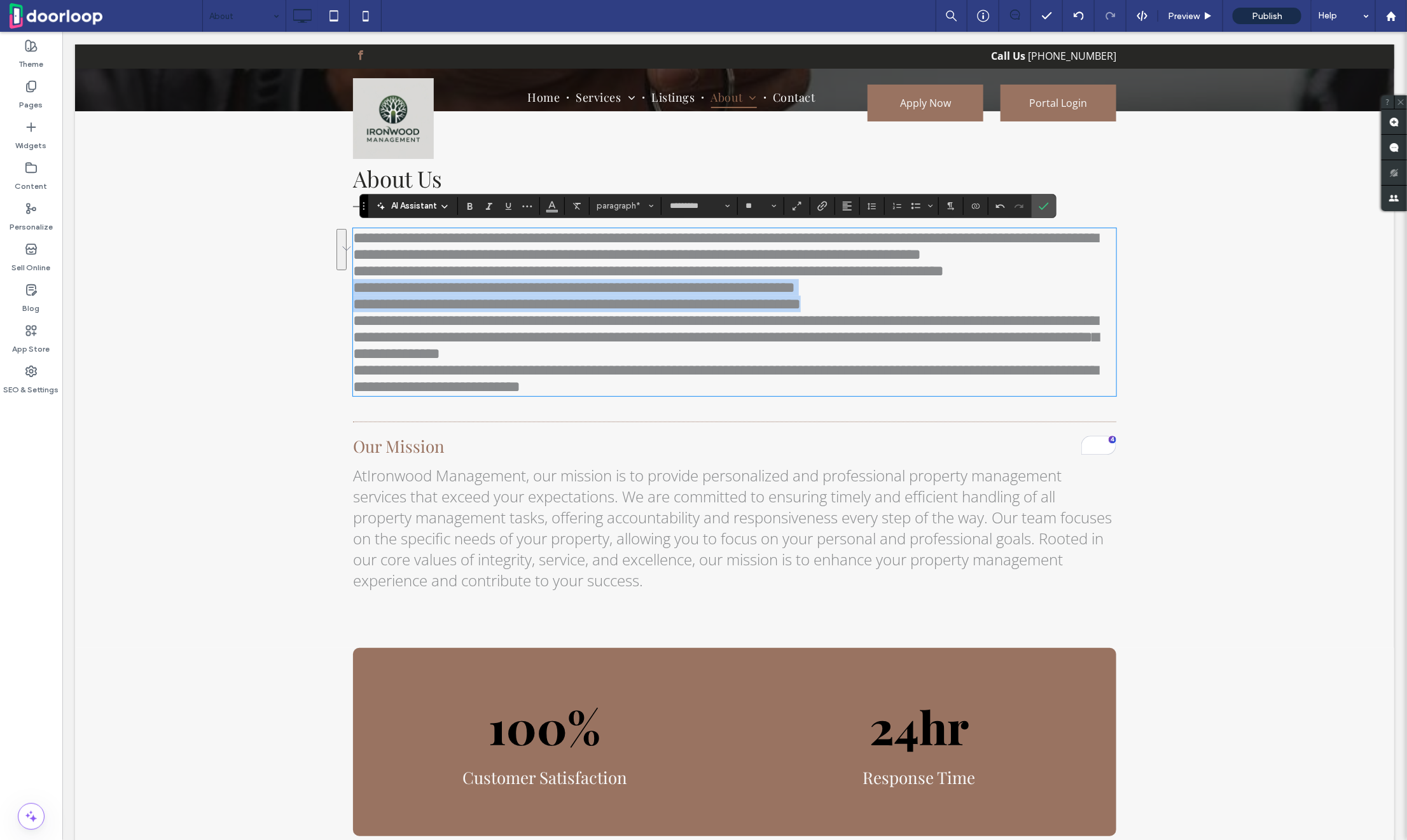
drag, startPoint x: 913, startPoint y: 344, endPoint x: 346, endPoint y: 323, distance: 567.4
click at [345, 323] on div "**********" at bounding box center [734, 262] width 1320 height 304
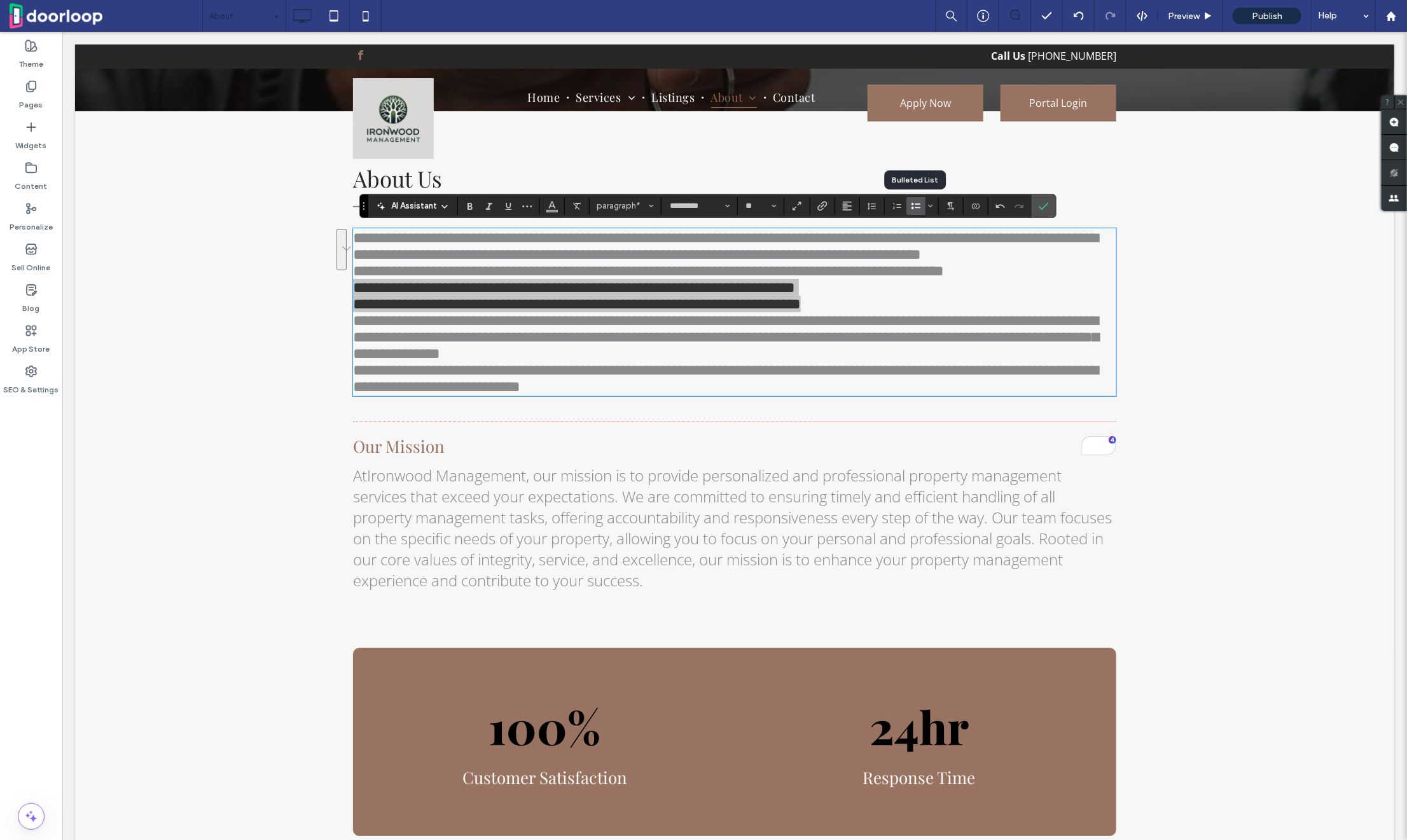
click at [913, 207] on icon "Bulleted List" at bounding box center [916, 206] width 10 height 10
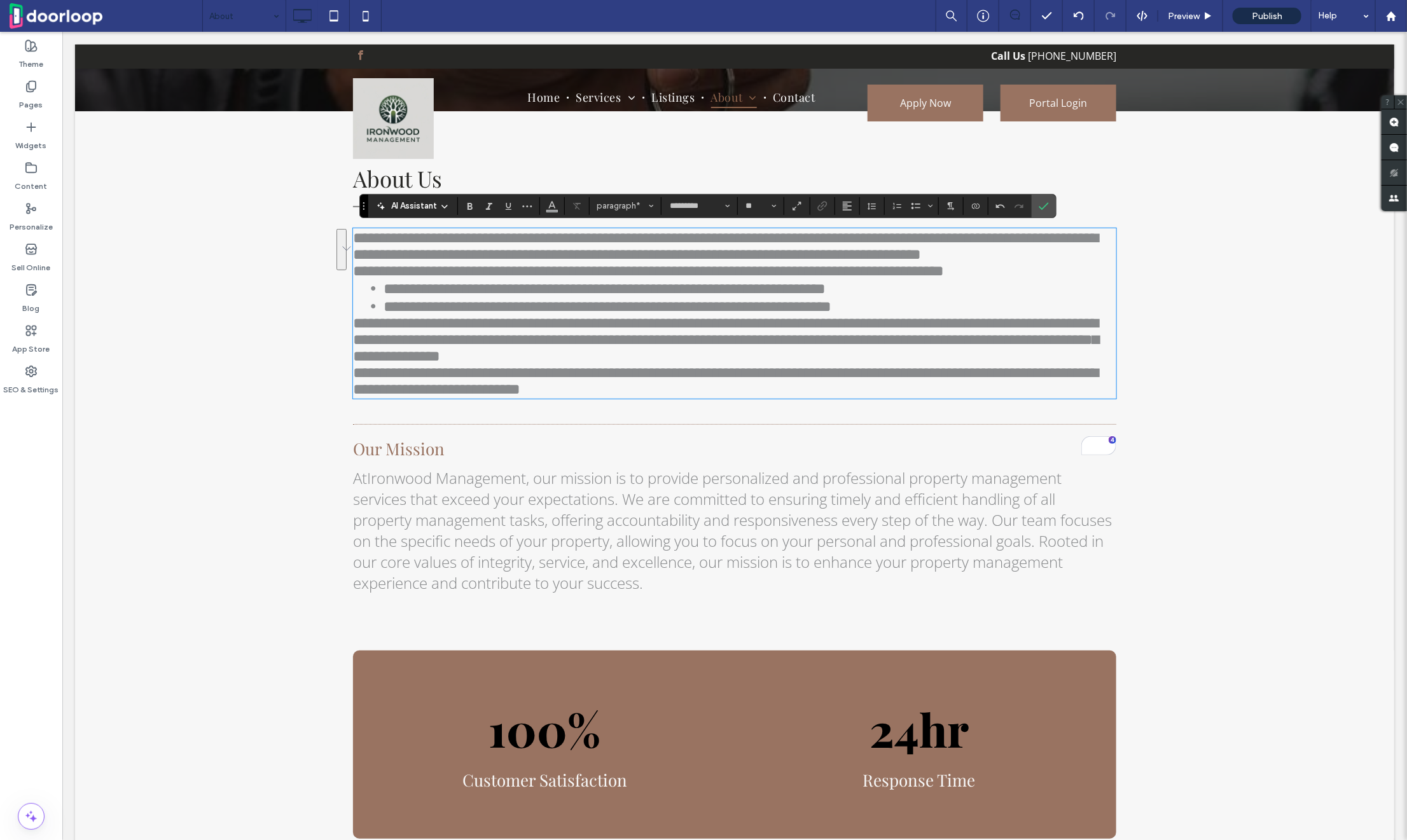
click at [529, 262] on p "**********" at bounding box center [734, 245] width 763 height 33
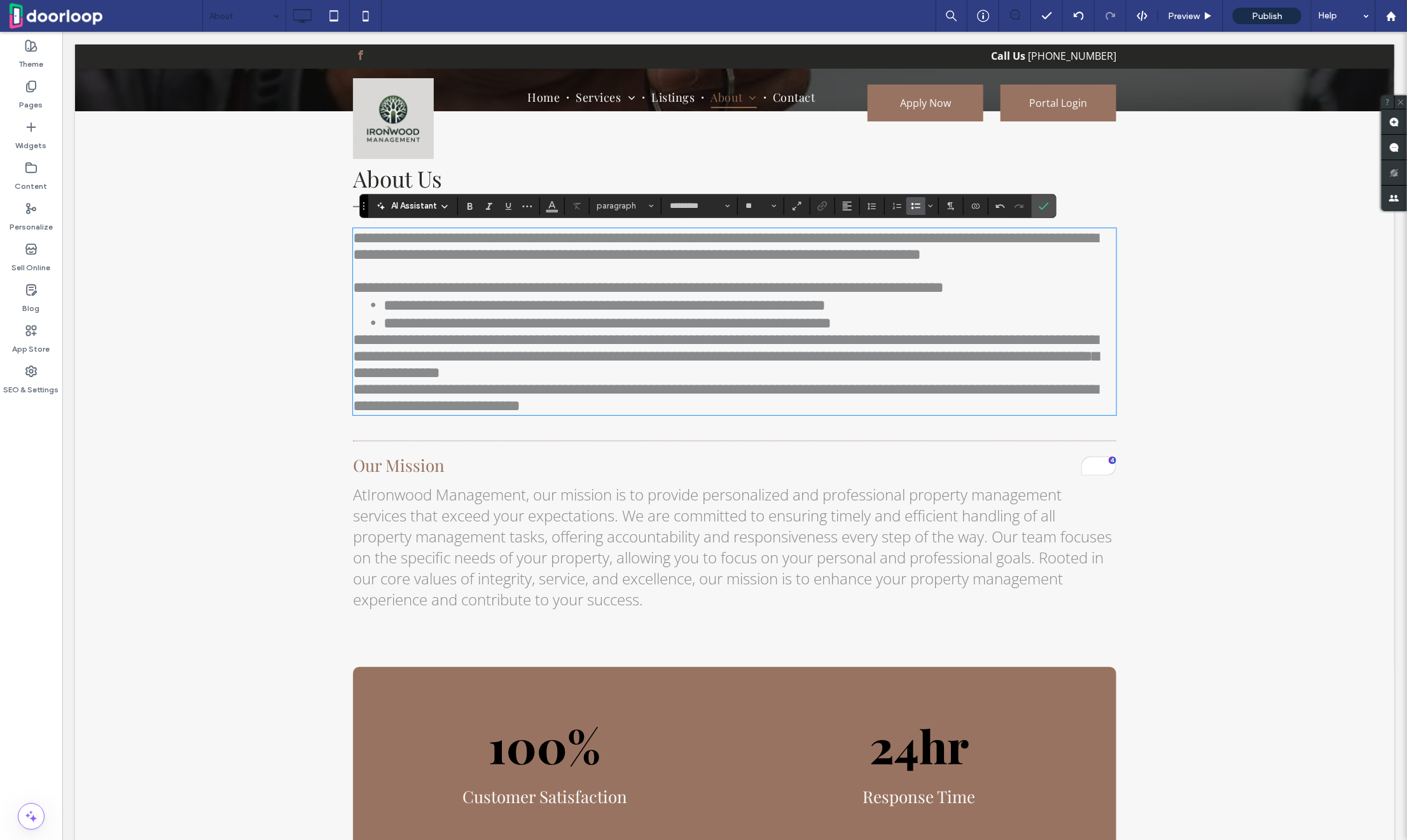
click at [357, 412] on span "**********" at bounding box center [724, 397] width 745 height 32
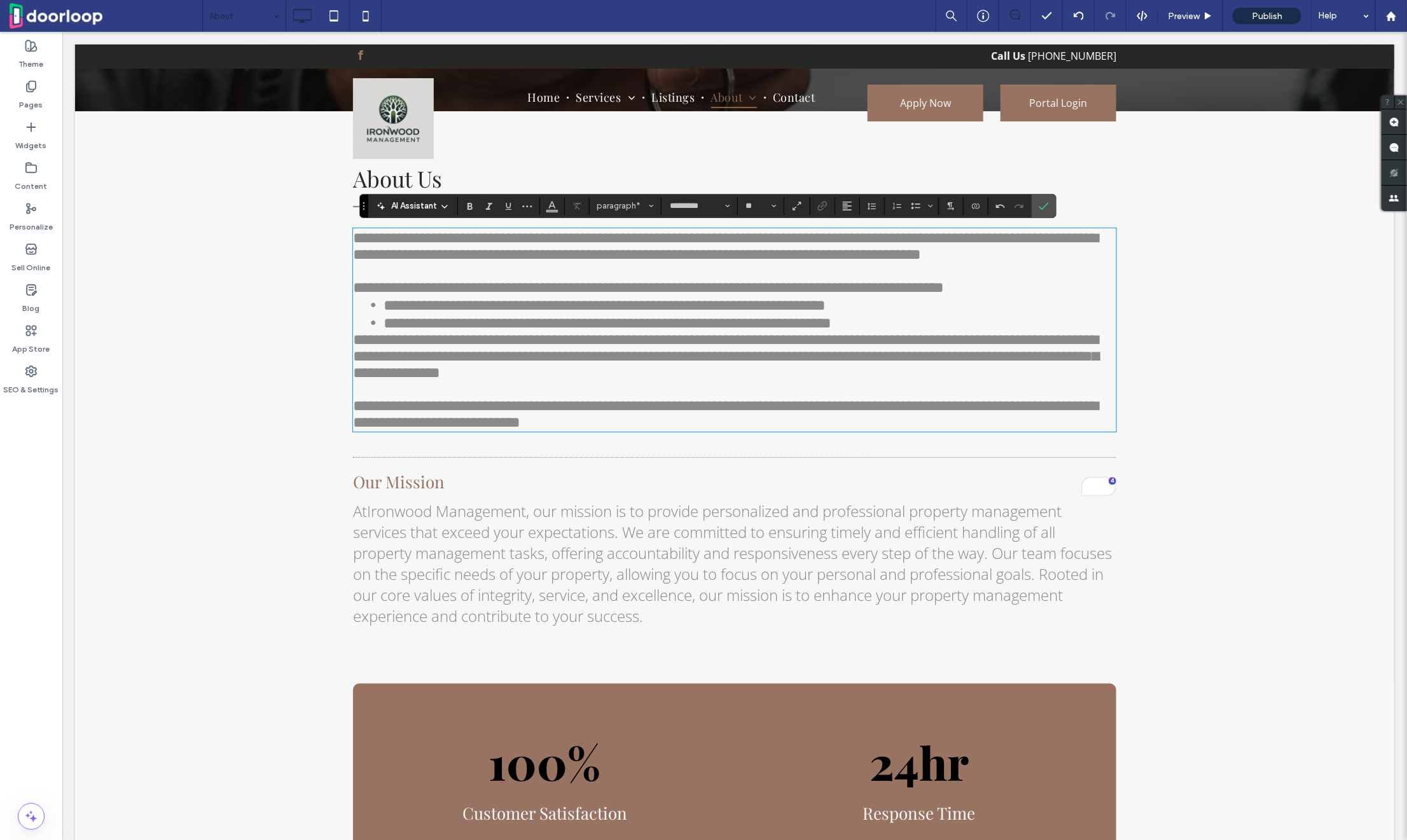
click at [357, 379] on span "**********" at bounding box center [725, 355] width 745 height 48
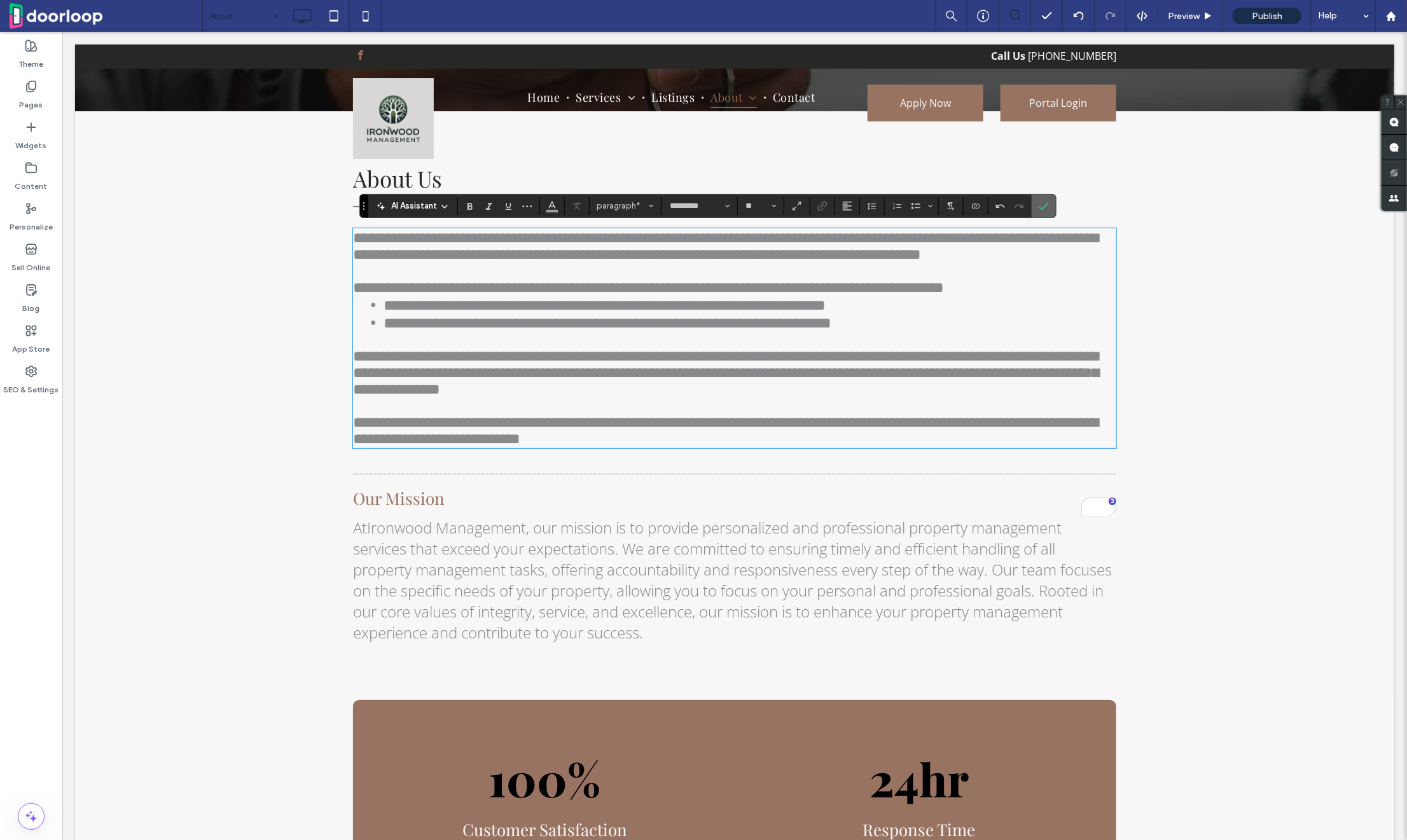
click at [1039, 203] on icon "Confirm" at bounding box center [1044, 206] width 10 height 10
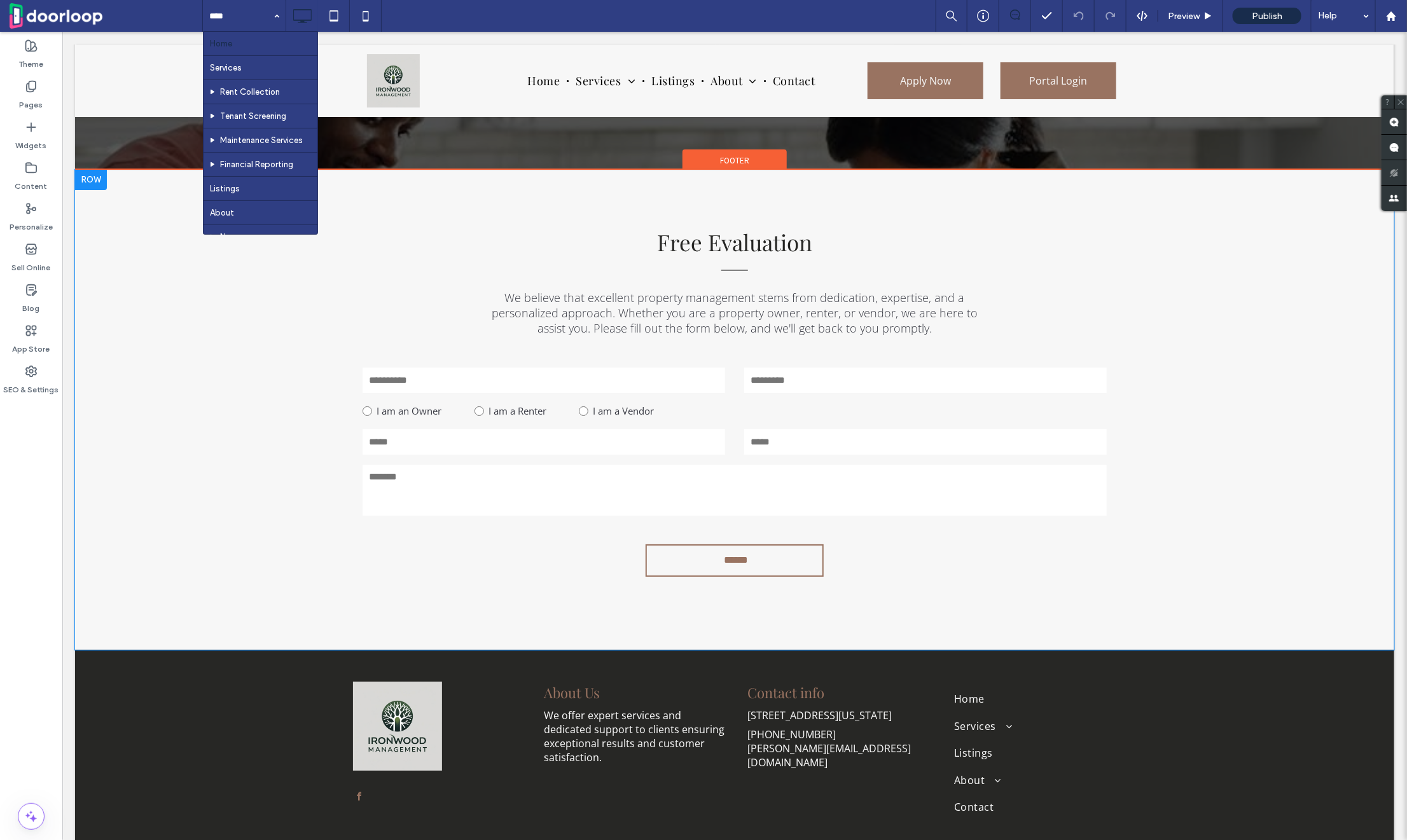
scroll to position [2574, 0]
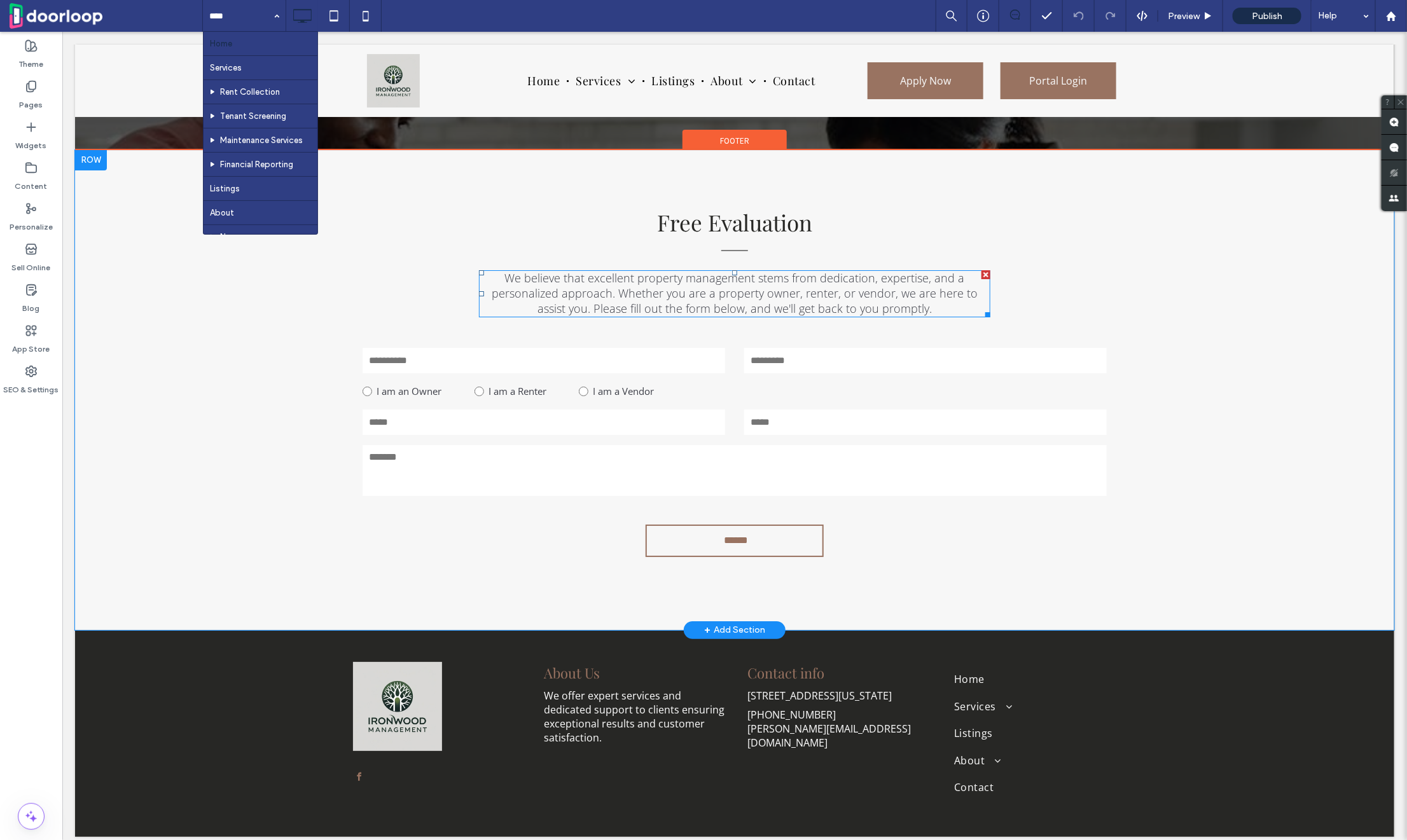
click at [651, 307] on span "We believe that excellent property management stems from dedication, expertise,…" at bounding box center [734, 292] width 486 height 46
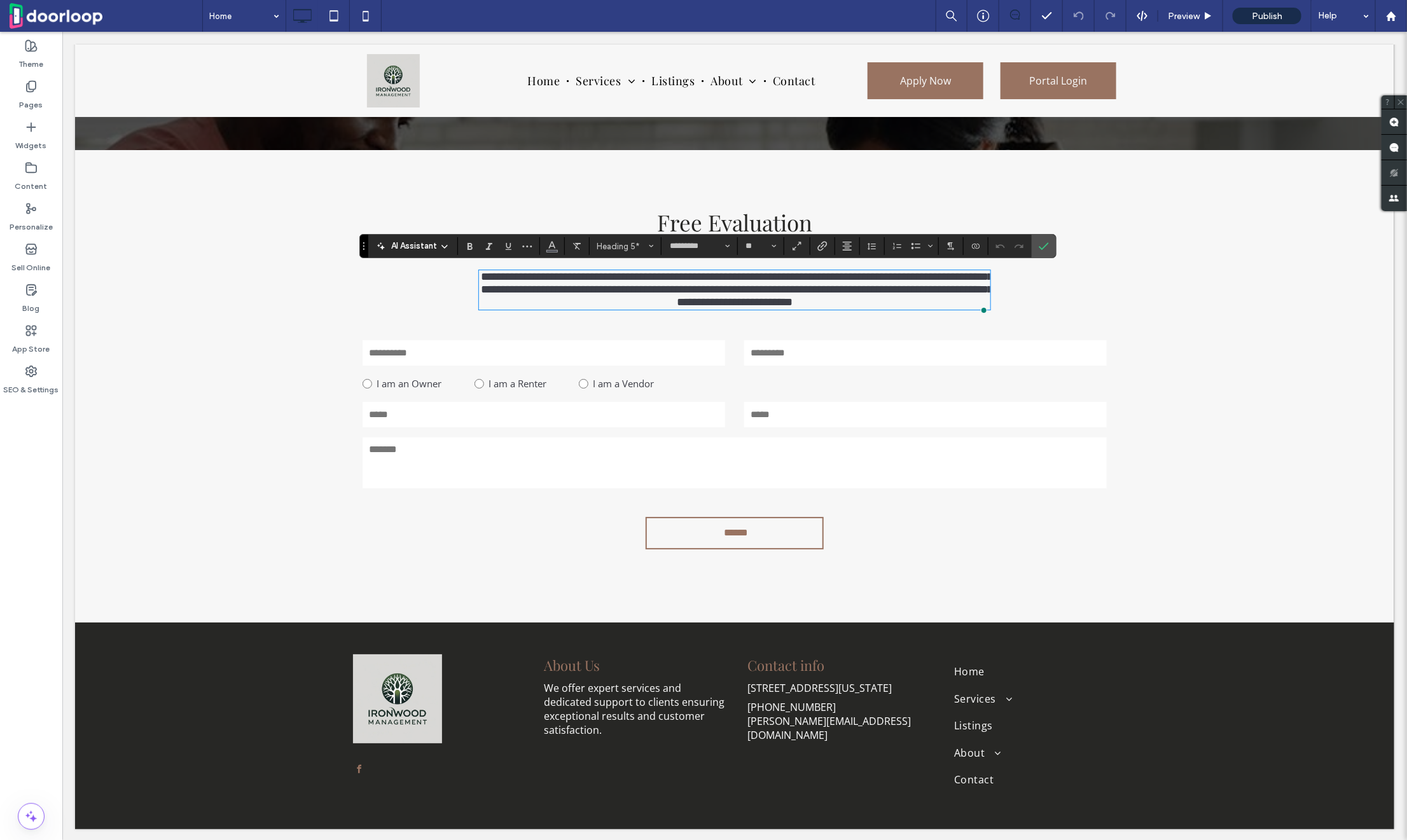
type input "**"
